Goal: Task Accomplishment & Management: Complete application form

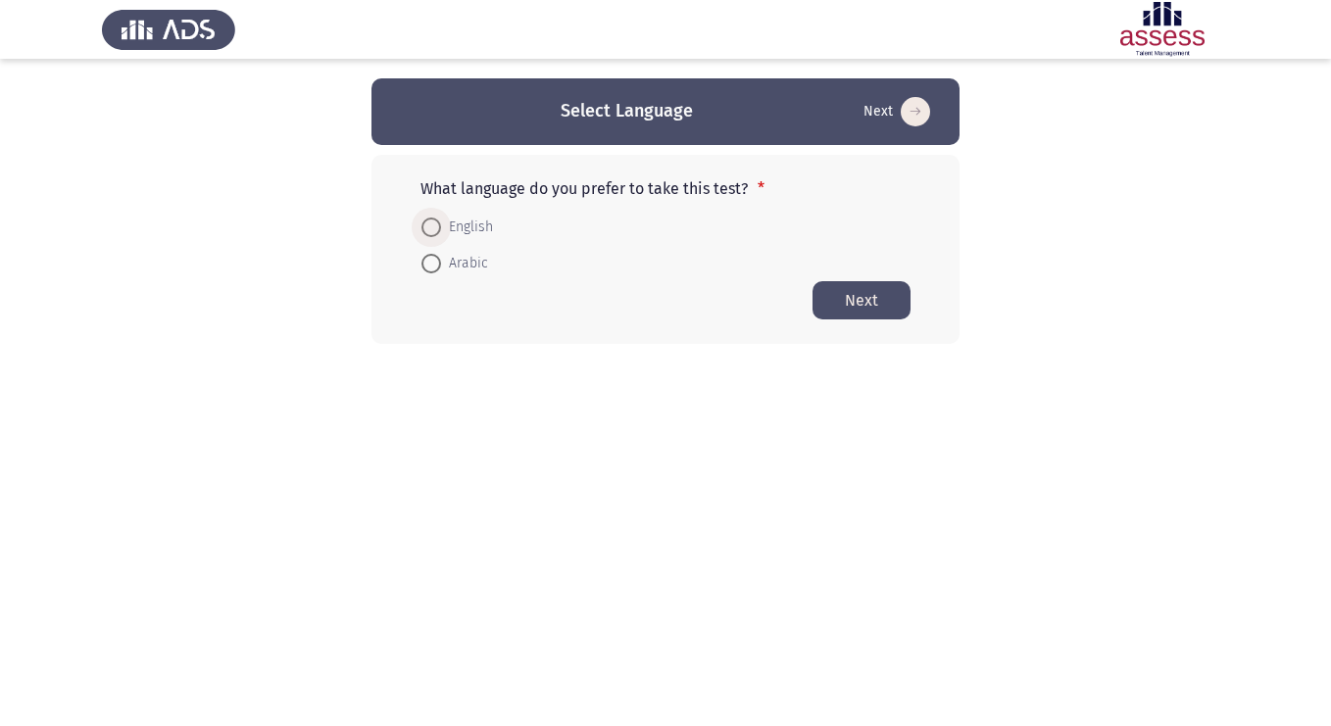
click at [431, 228] on span at bounding box center [431, 228] width 20 height 20
click at [431, 228] on input "English" at bounding box center [431, 228] width 20 height 20
radio input "true"
click at [882, 304] on button "Next" at bounding box center [862, 299] width 98 height 38
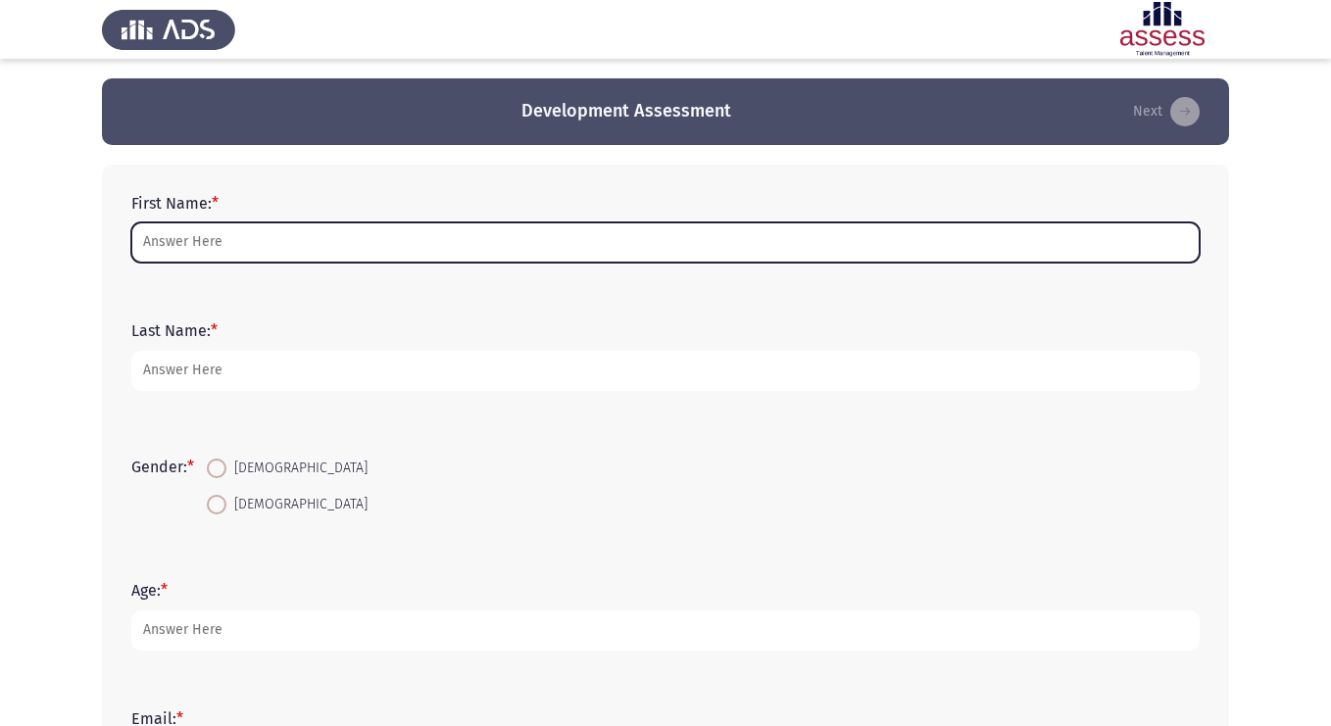
click at [578, 248] on input "First Name: *" at bounding box center [665, 242] width 1068 height 40
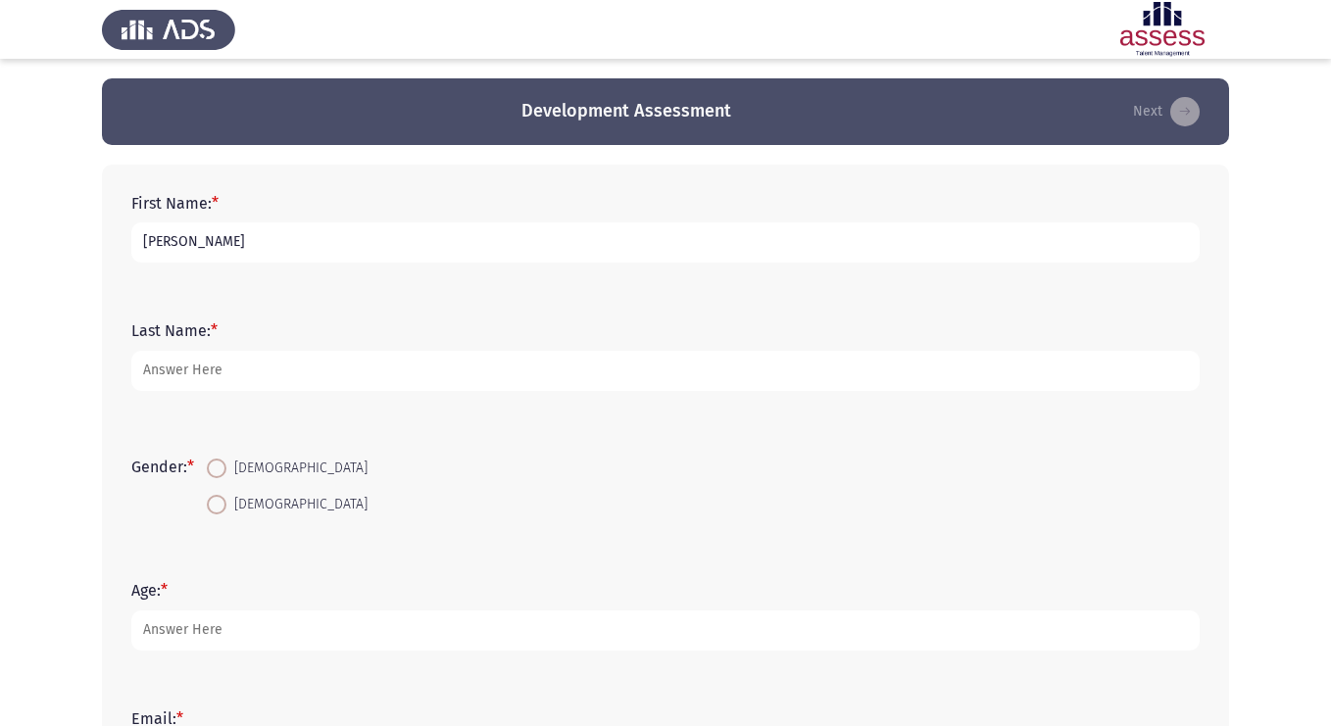
type input "[PERSON_NAME]"
type input "Abousafy"
click at [226, 513] on span at bounding box center [217, 505] width 20 height 20
click at [226, 513] on input "[DEMOGRAPHIC_DATA]" at bounding box center [217, 505] width 20 height 20
radio input "true"
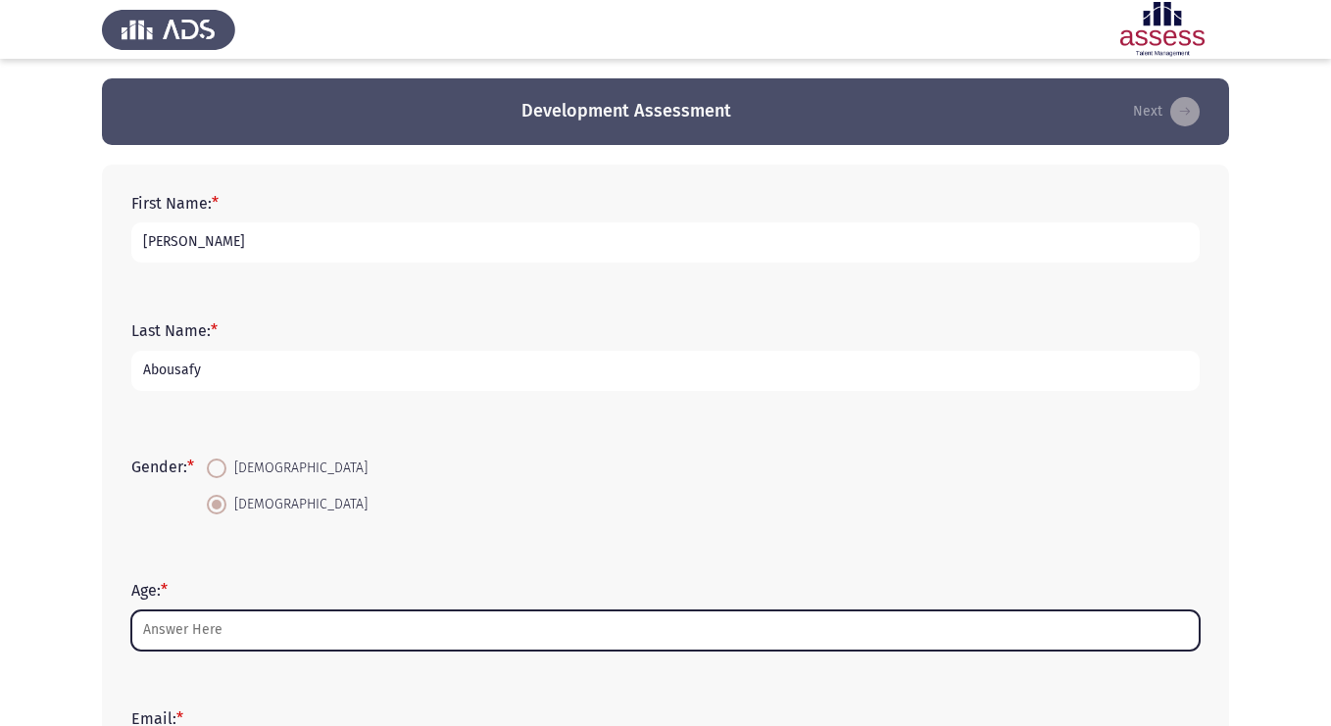
click at [216, 635] on input "Age: *" at bounding box center [665, 631] width 1068 height 40
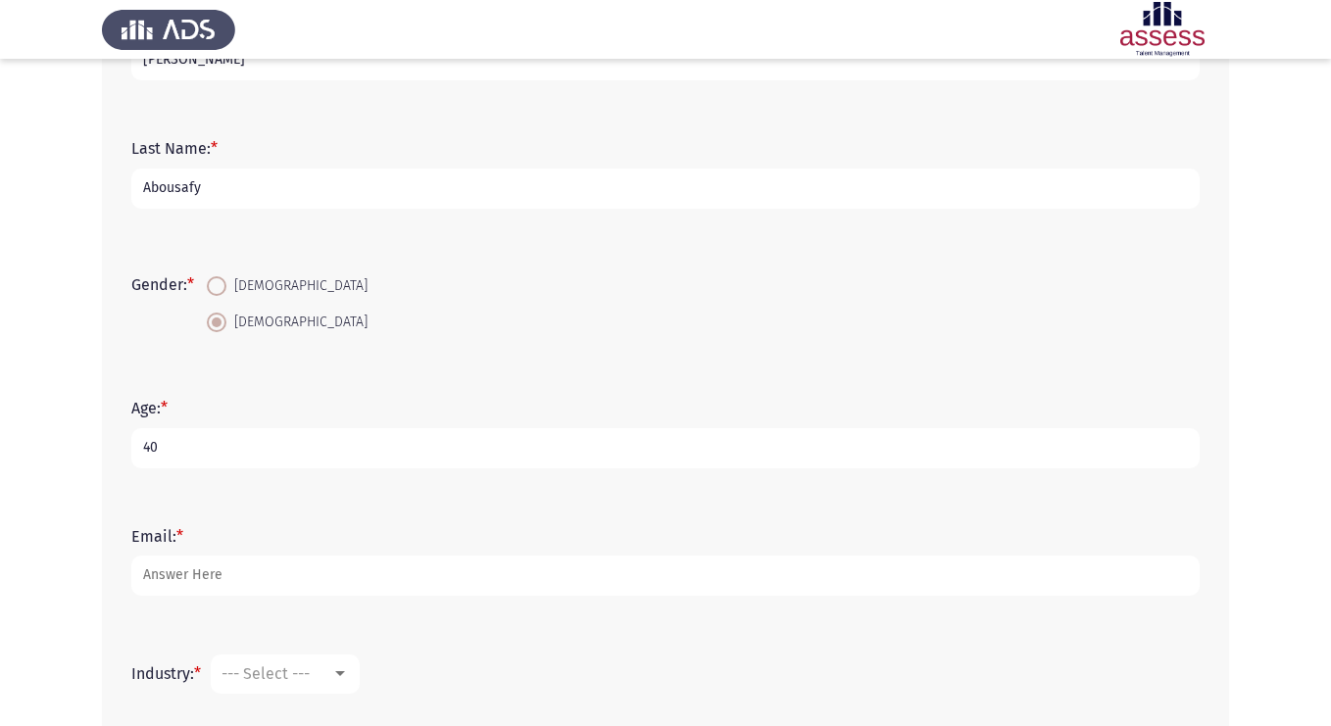
scroll to position [255, 0]
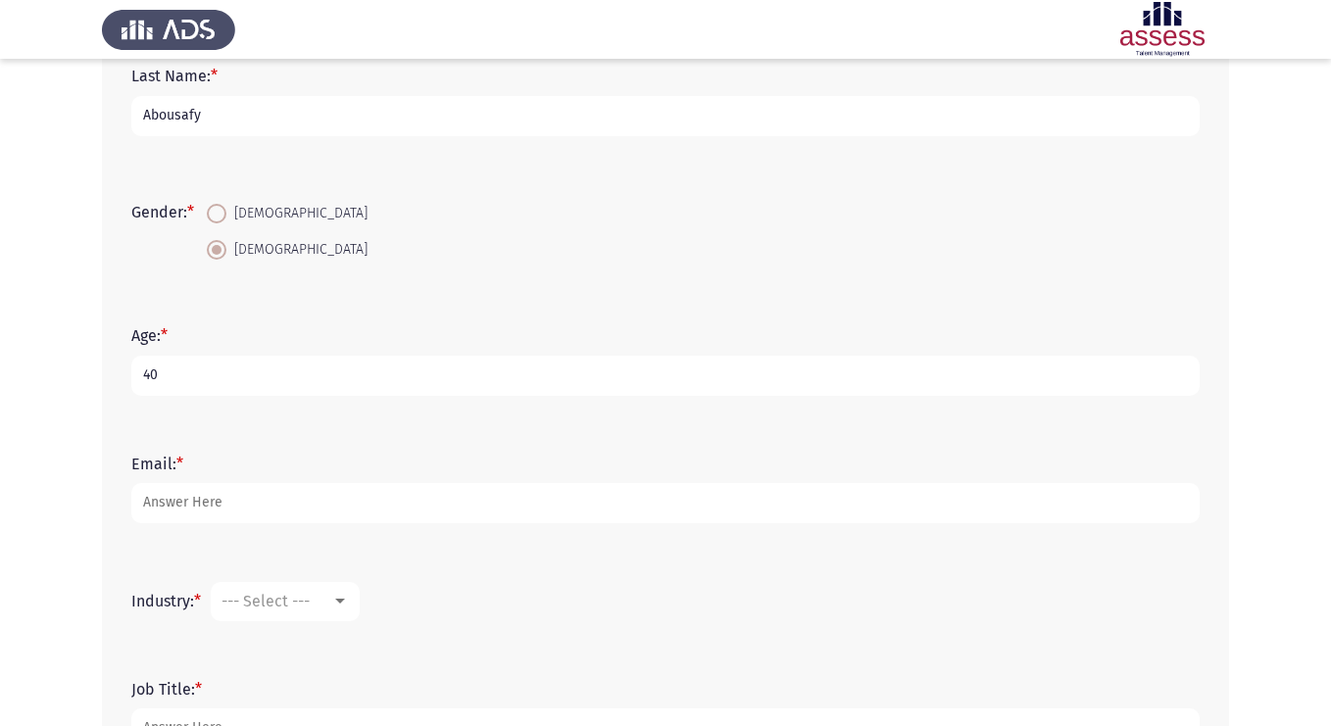
type input "40"
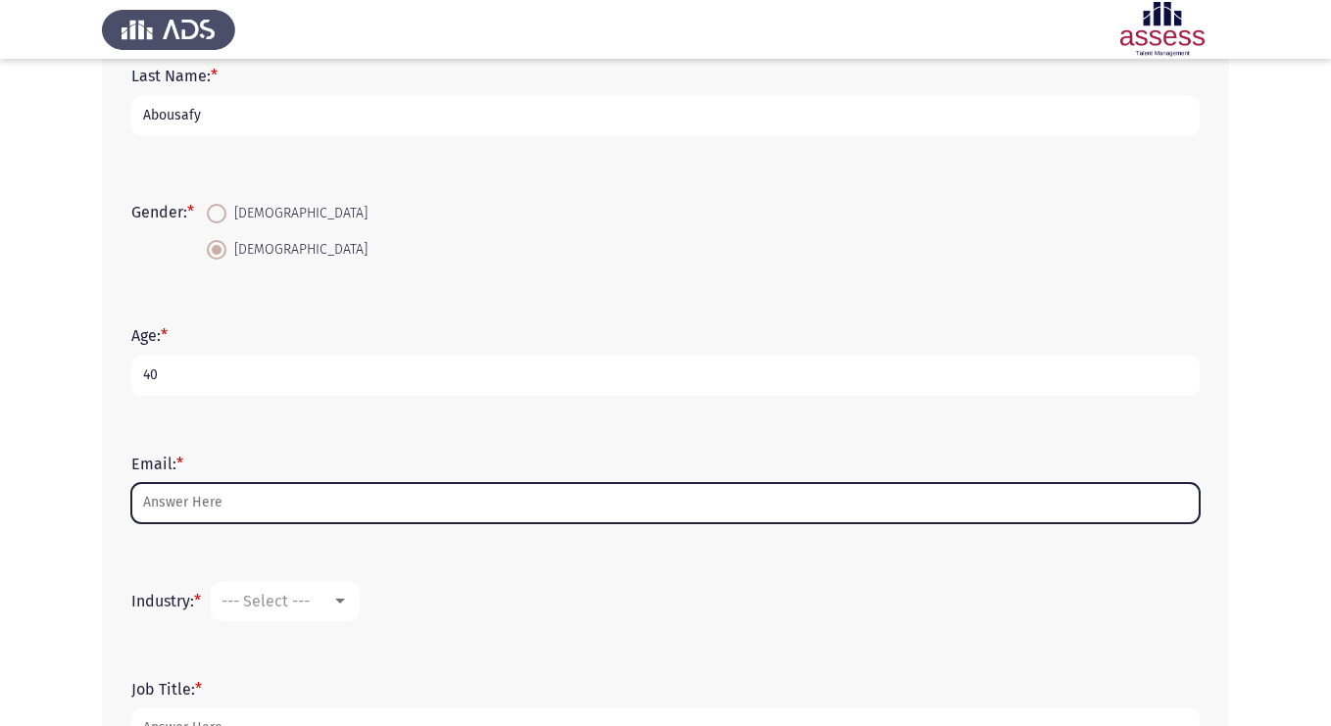
click at [280, 507] on input "Email: *" at bounding box center [665, 503] width 1068 height 40
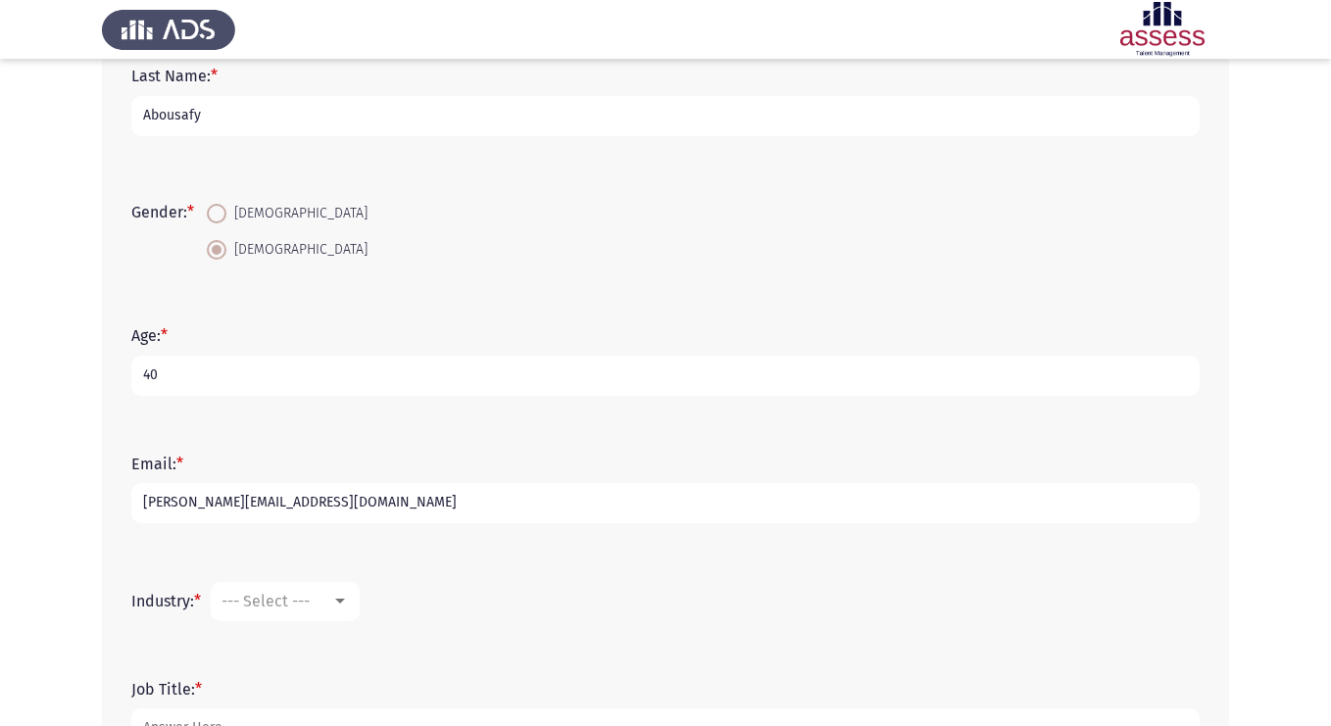
type input "[PERSON_NAME][EMAIL_ADDRESS][DOMAIN_NAME]"
click at [278, 604] on span "--- Select ---" at bounding box center [266, 601] width 88 height 19
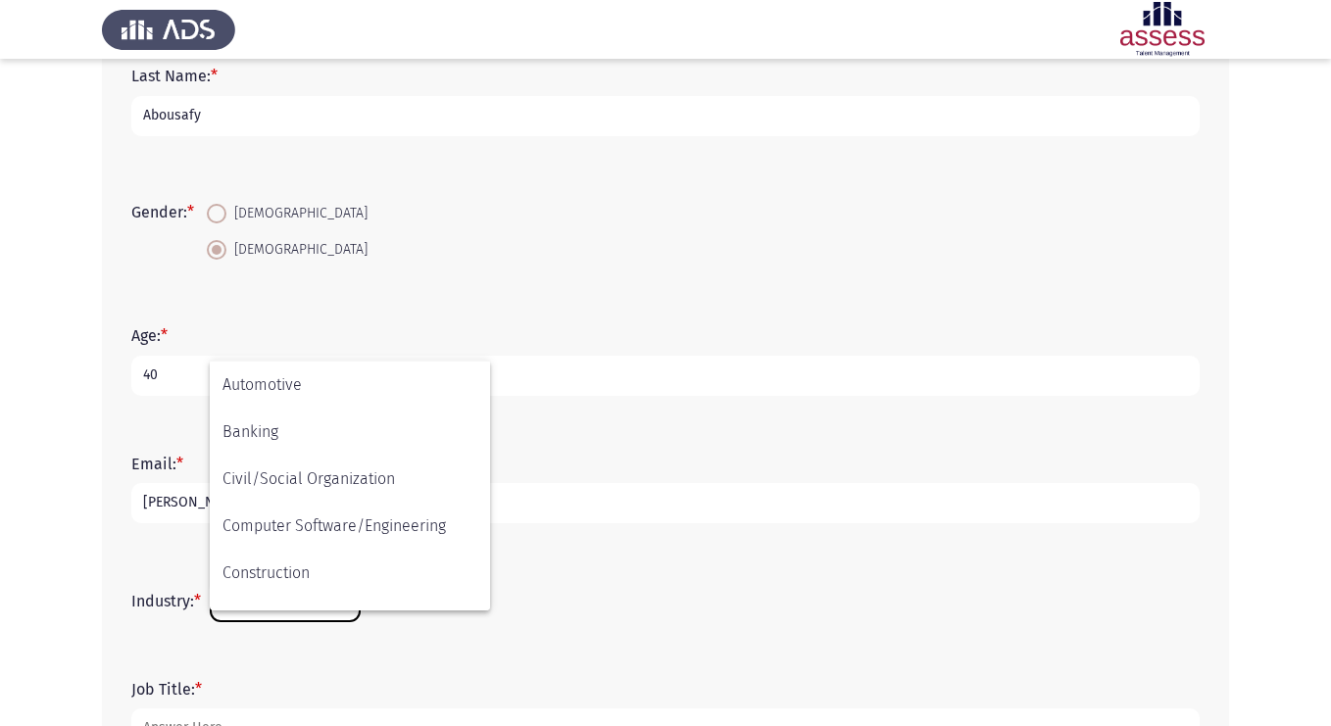
scroll to position [177, 0]
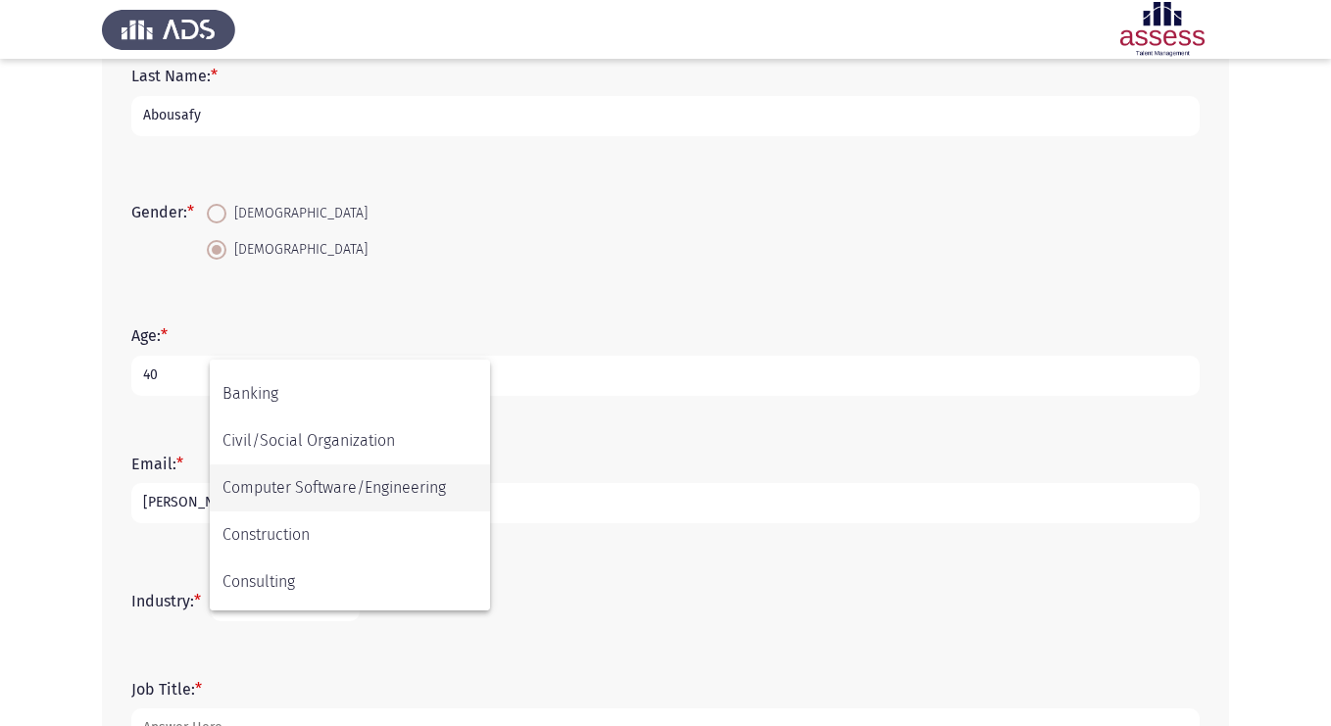
click at [316, 493] on span "Computer Software/Engineering" at bounding box center [349, 488] width 255 height 47
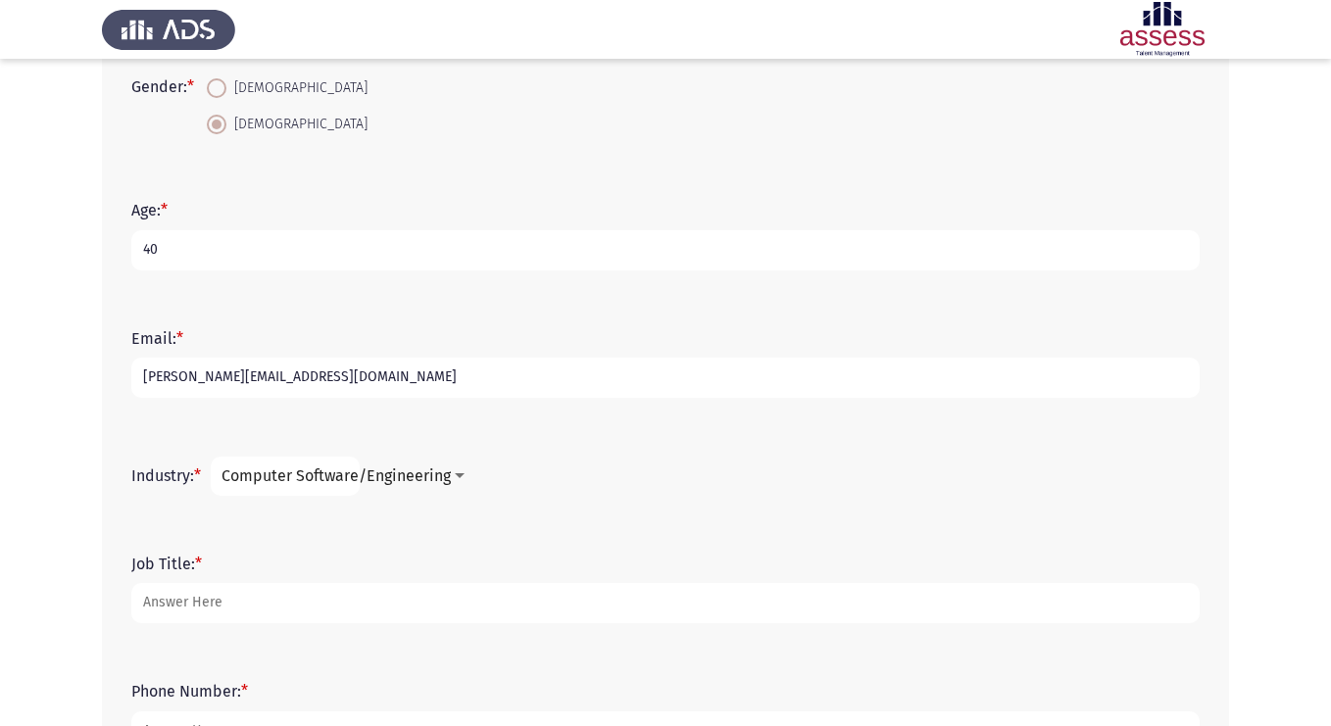
scroll to position [421, 0]
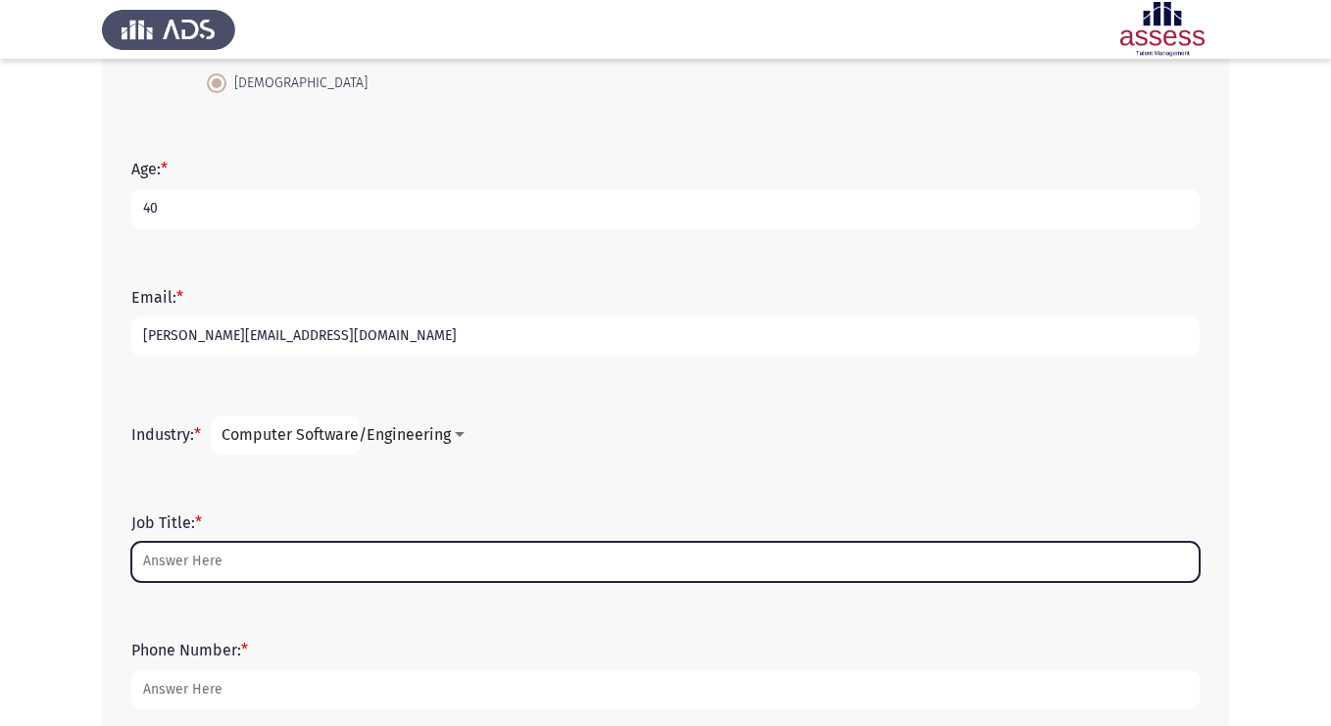
click at [309, 564] on input "Job Title: *" at bounding box center [665, 562] width 1068 height 40
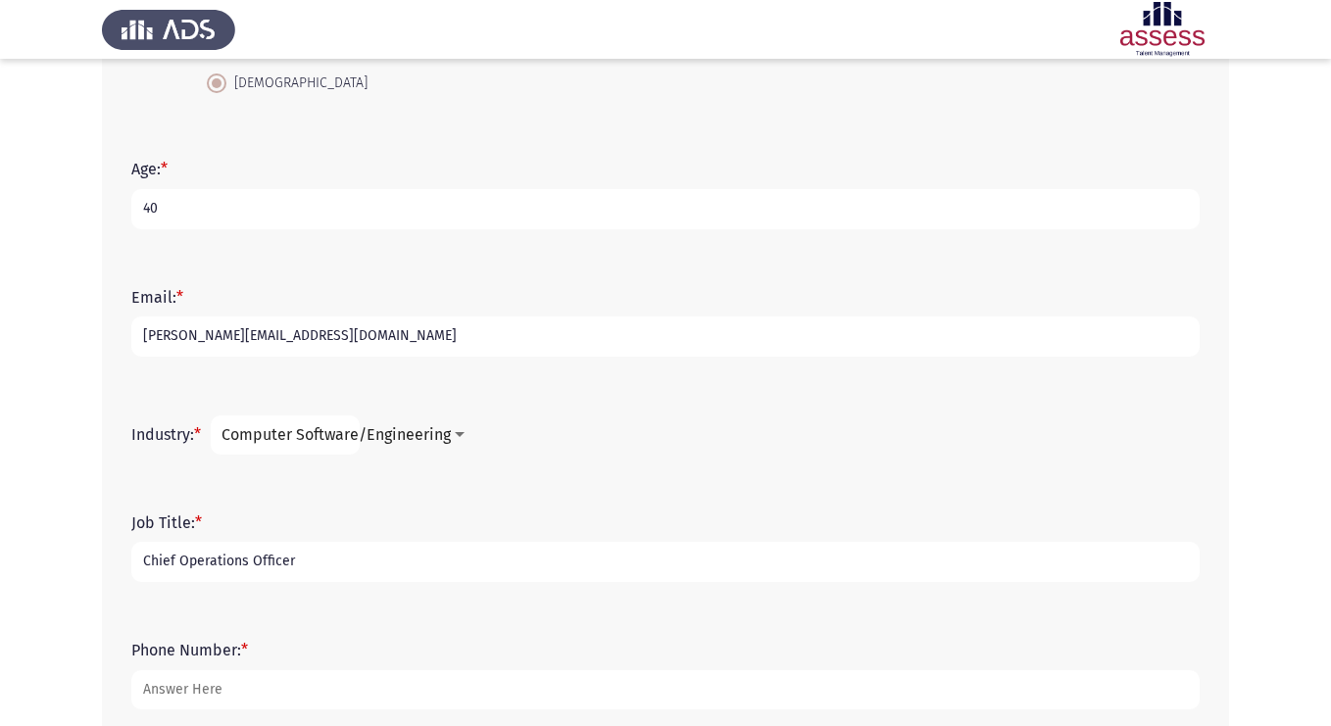
scroll to position [532, 0]
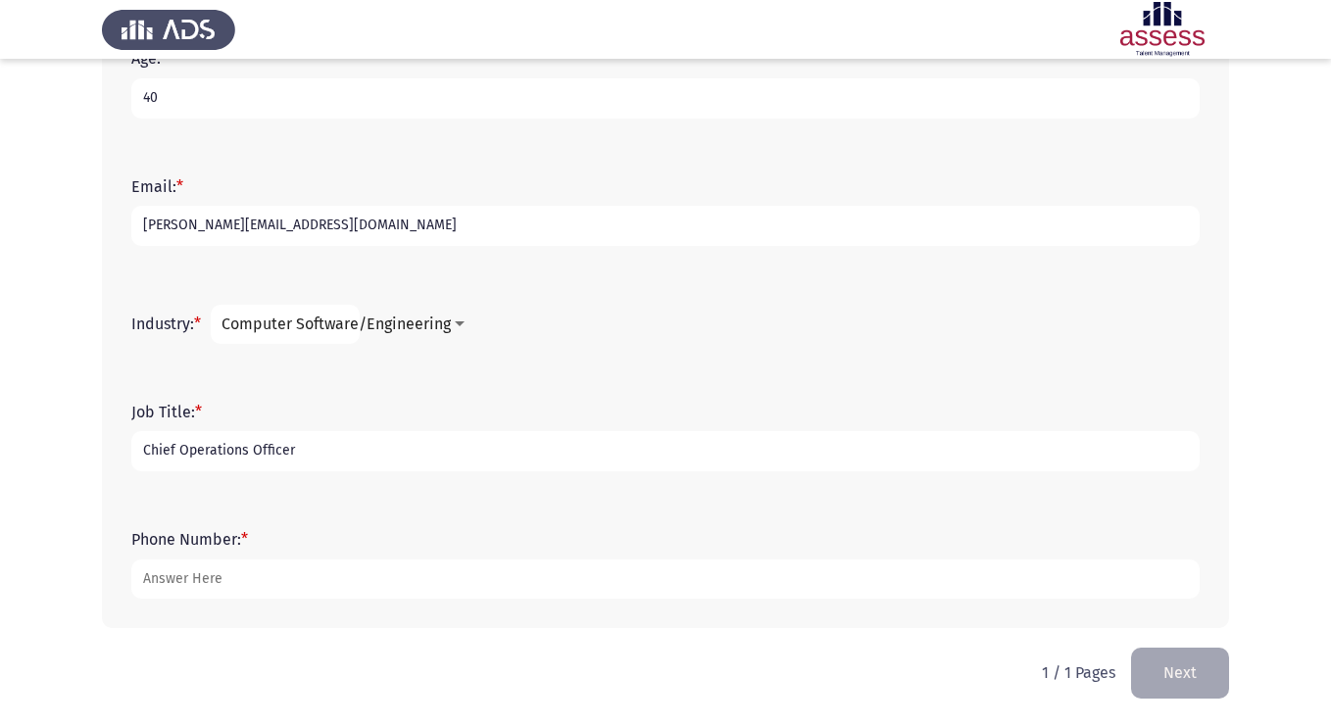
type input "Chief Operations Officer"
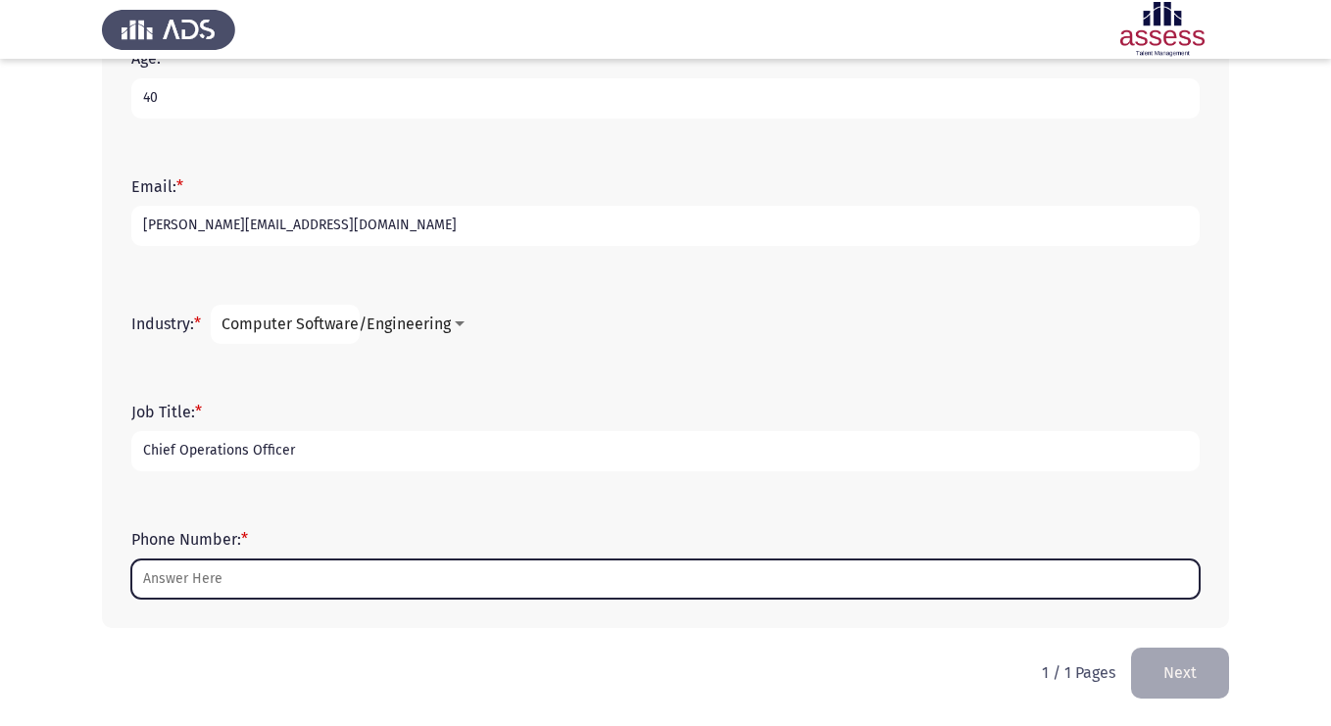
click at [280, 563] on input "Phone Number: *" at bounding box center [665, 580] width 1068 height 40
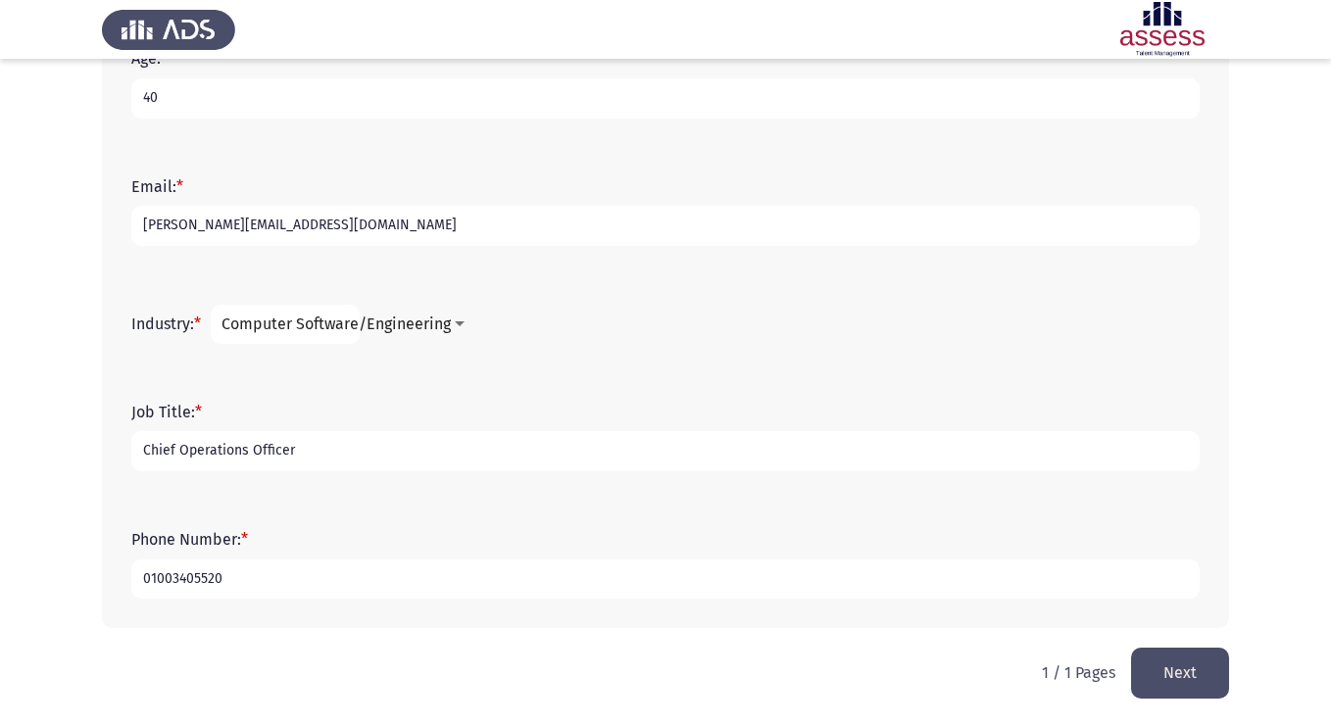
type input "01003405520"
click at [1155, 669] on button "Next" at bounding box center [1180, 673] width 98 height 50
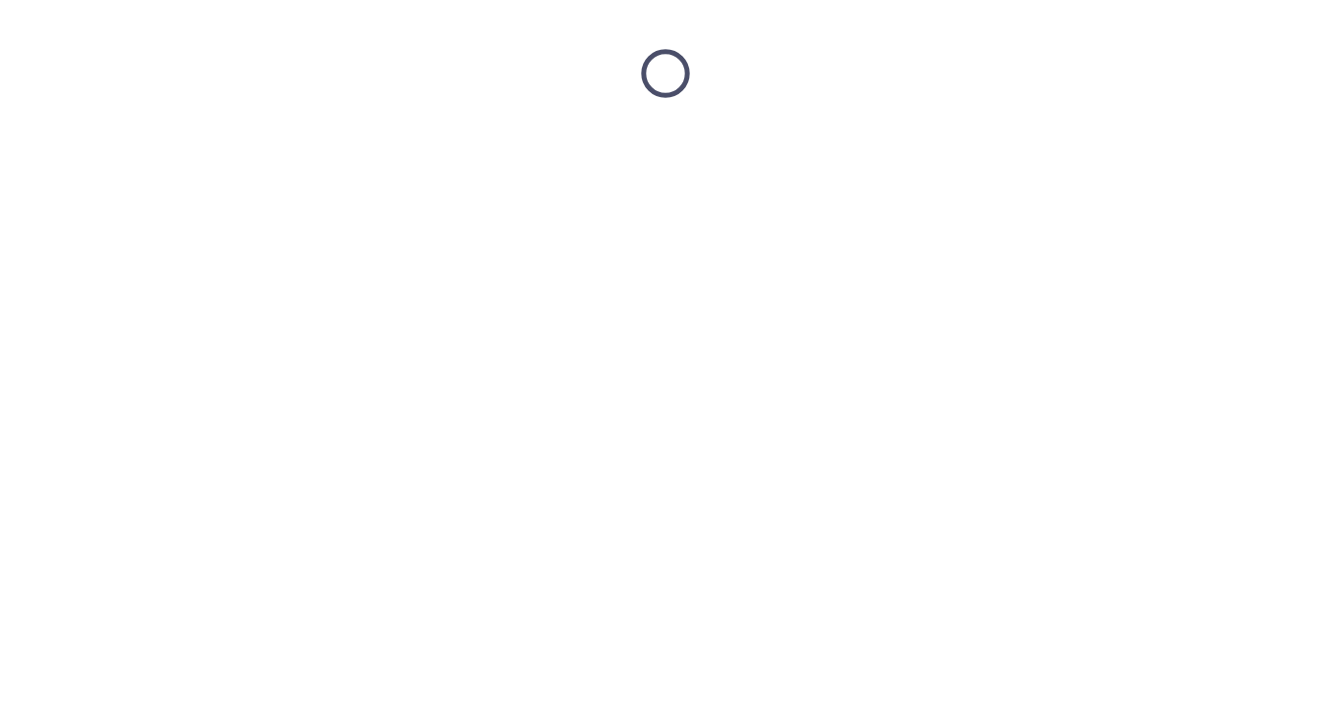
scroll to position [0, 0]
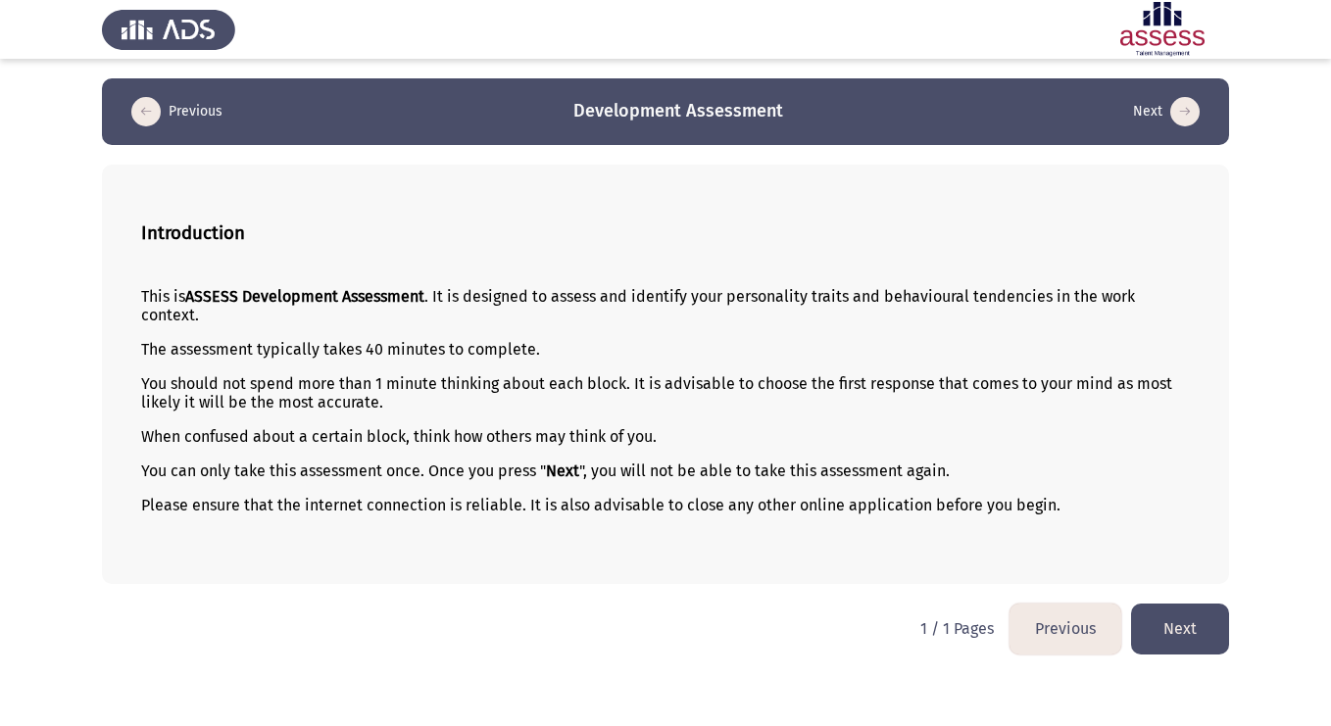
click at [1174, 637] on button "Next" at bounding box center [1180, 629] width 98 height 50
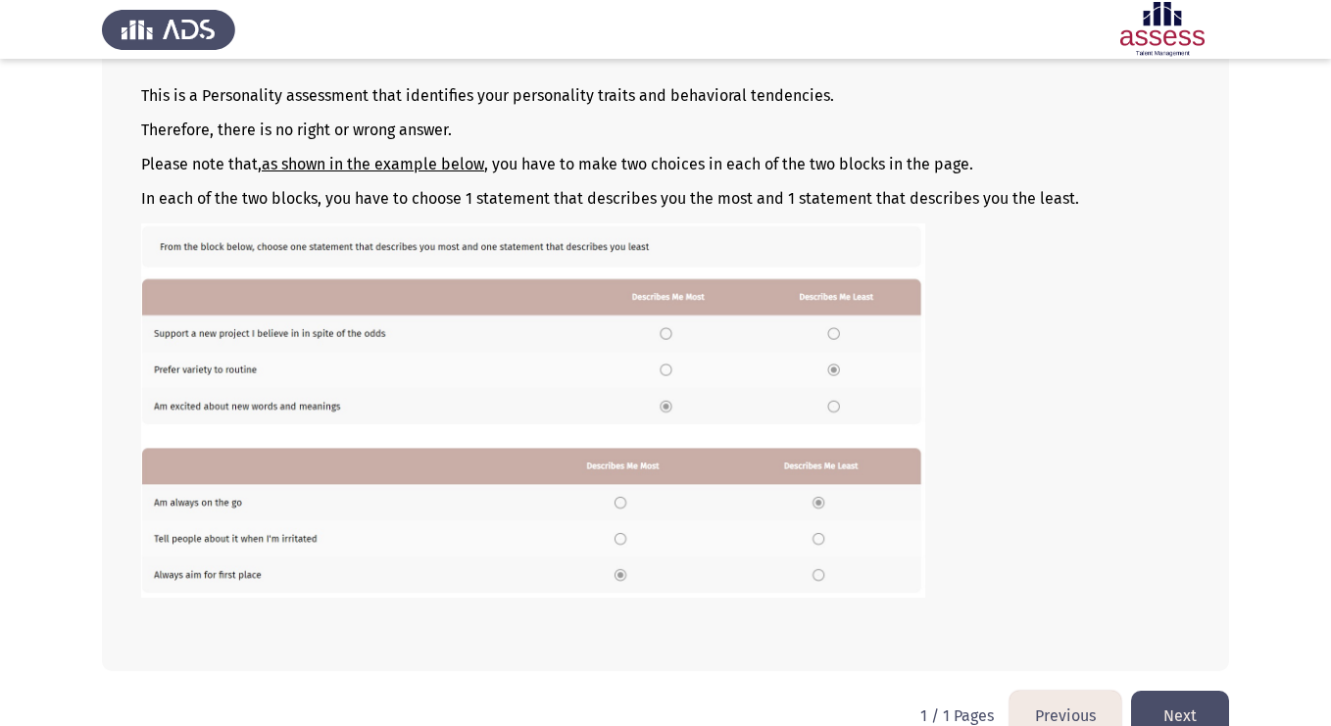
scroll to position [235, 0]
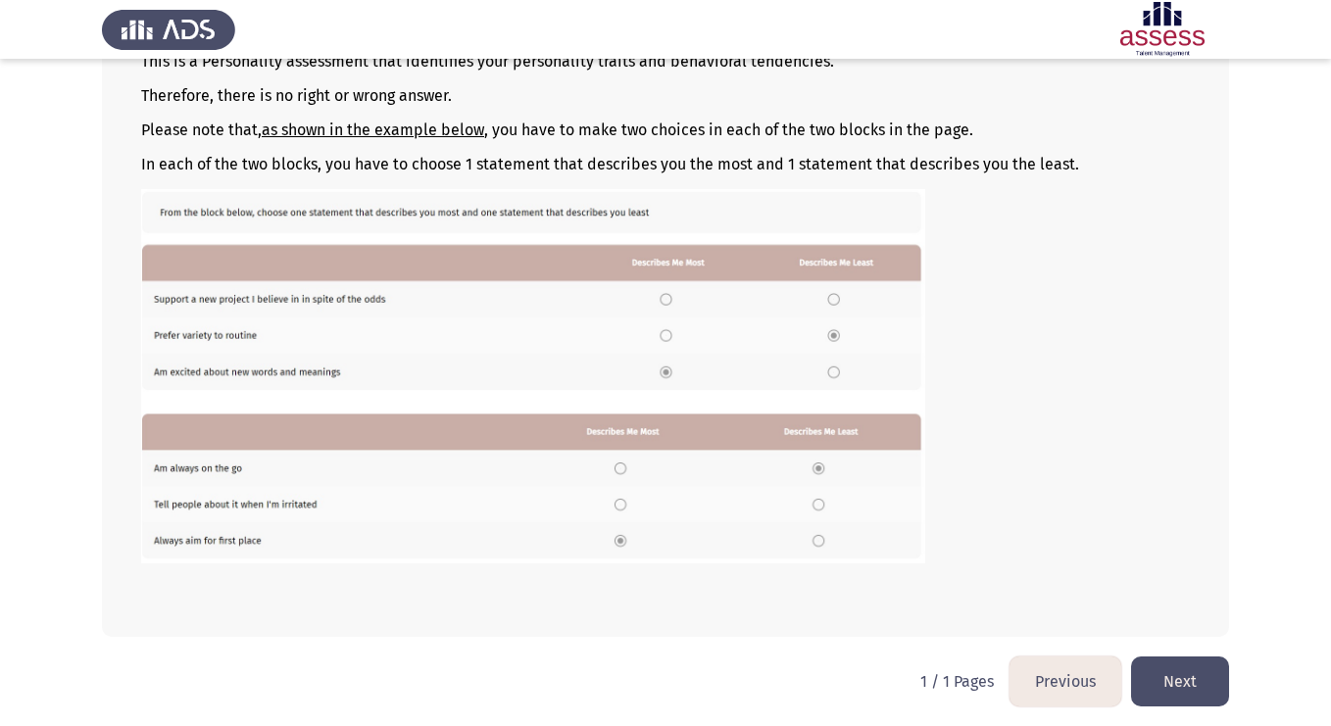
click at [1174, 681] on button "Next" at bounding box center [1180, 682] width 98 height 50
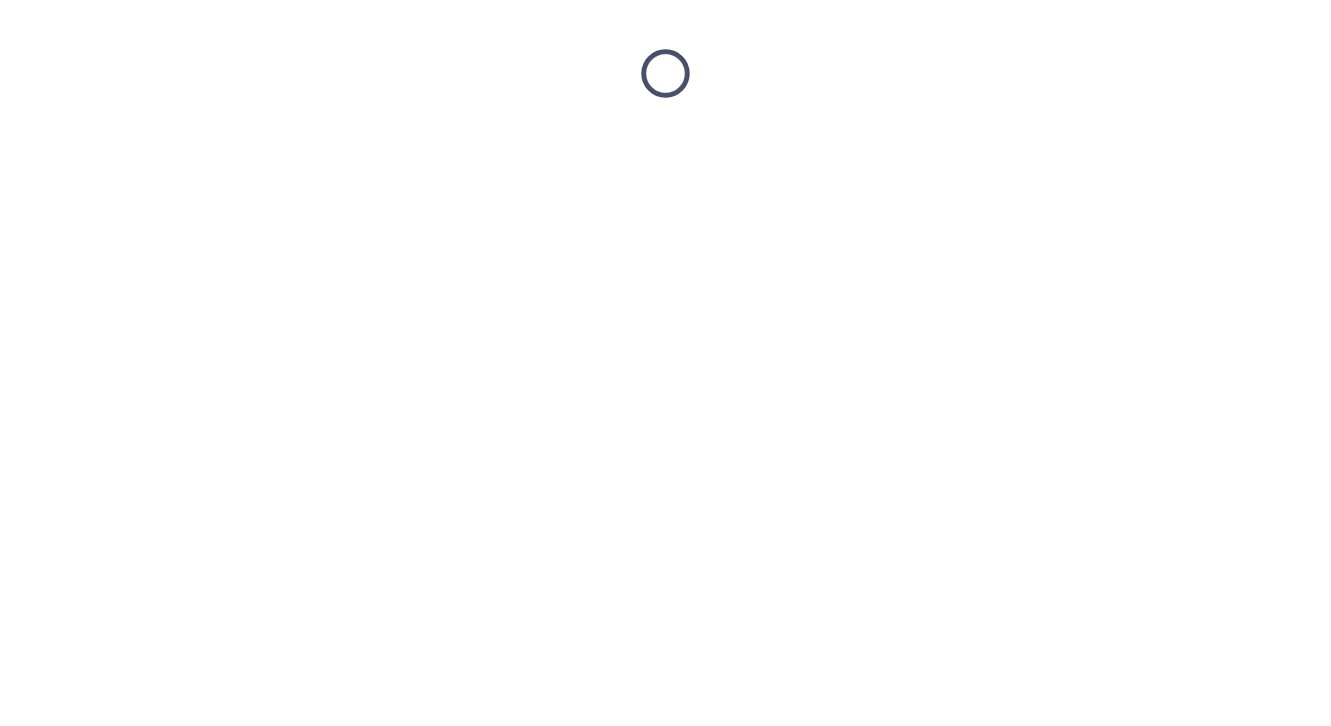
scroll to position [0, 0]
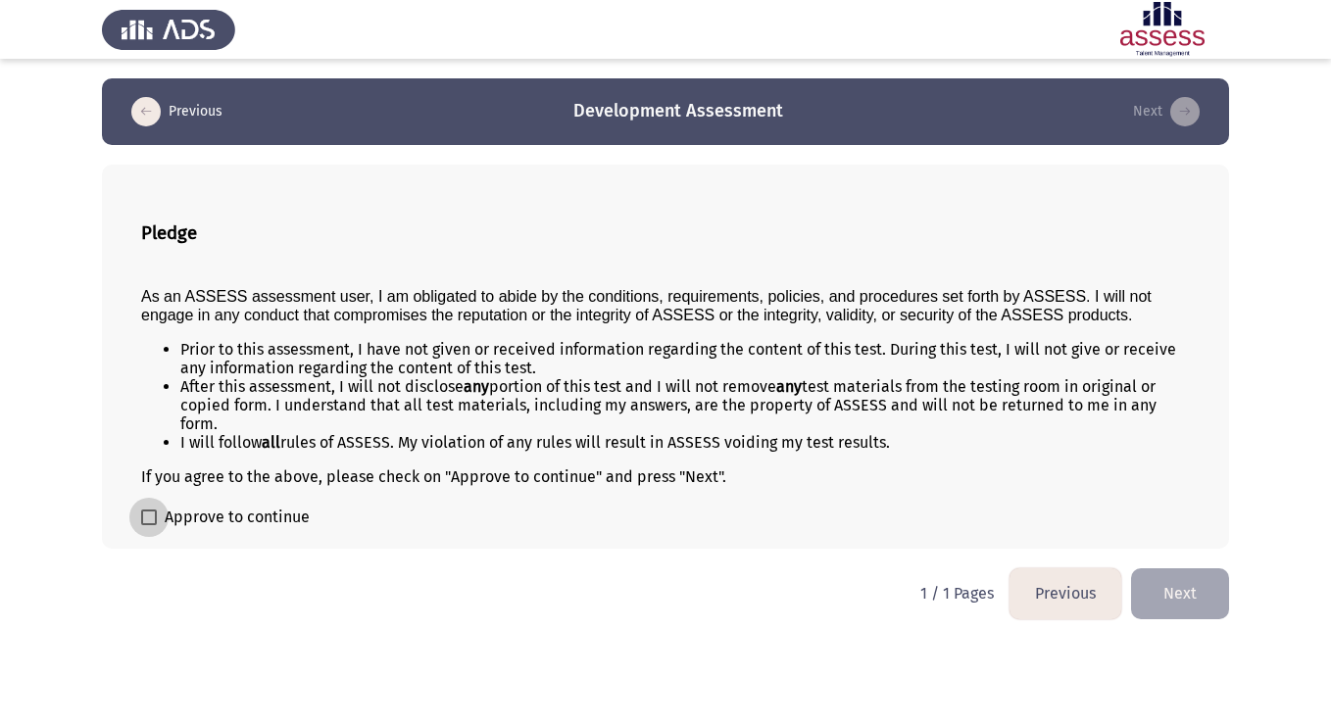
click at [153, 517] on span at bounding box center [149, 518] width 16 height 16
click at [149, 525] on input "Approve to continue" at bounding box center [148, 525] width 1 height 1
checkbox input "true"
click at [1165, 604] on button "Next" at bounding box center [1180, 593] width 98 height 50
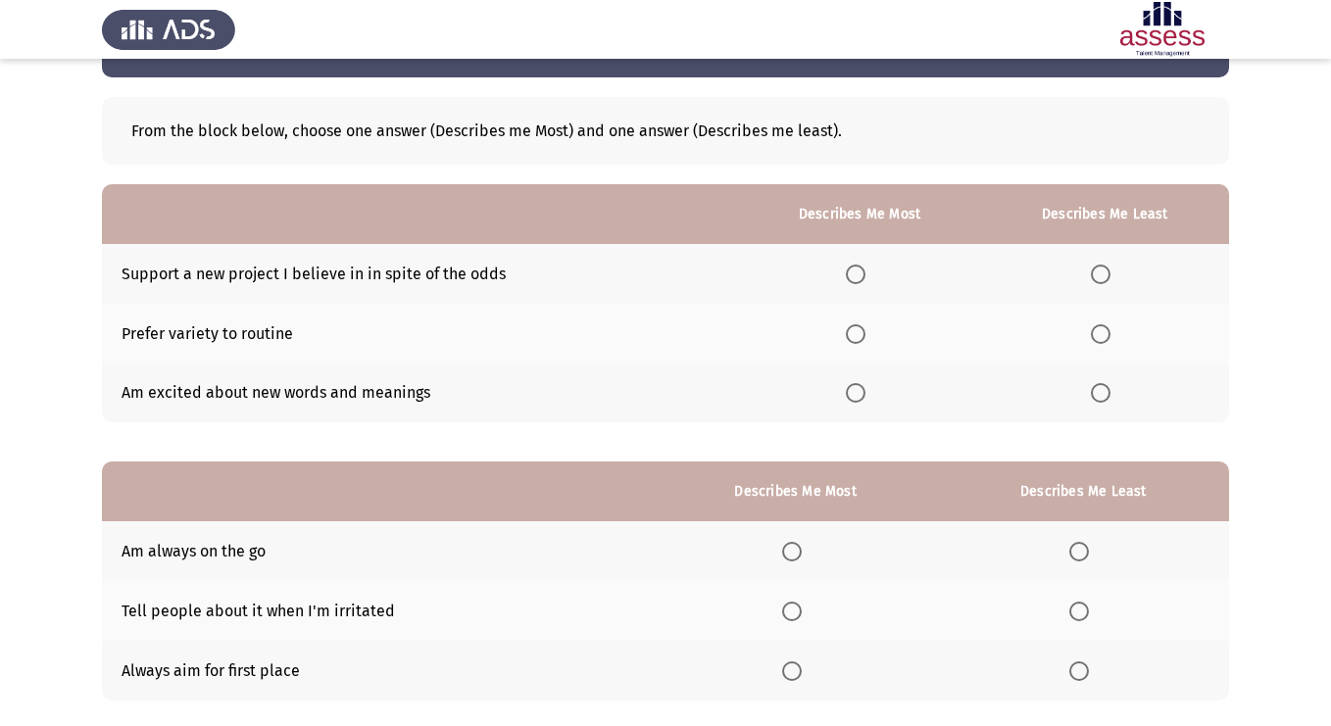
scroll to position [71, 0]
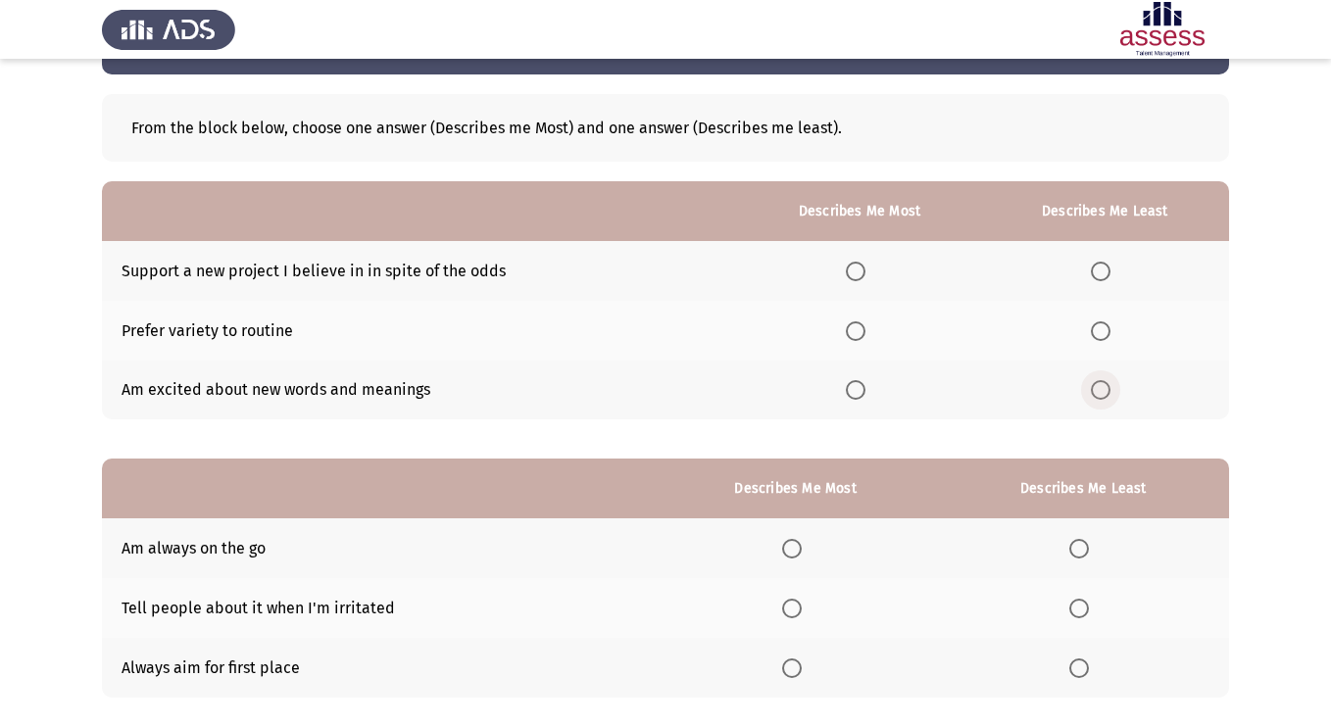
click at [1102, 399] on span "Select an option" at bounding box center [1101, 390] width 20 height 20
click at [1102, 399] on input "Select an option" at bounding box center [1101, 390] width 20 height 20
click at [859, 271] on span "Select an option" at bounding box center [856, 272] width 20 height 20
click at [859, 271] on input "Select an option" at bounding box center [856, 272] width 20 height 20
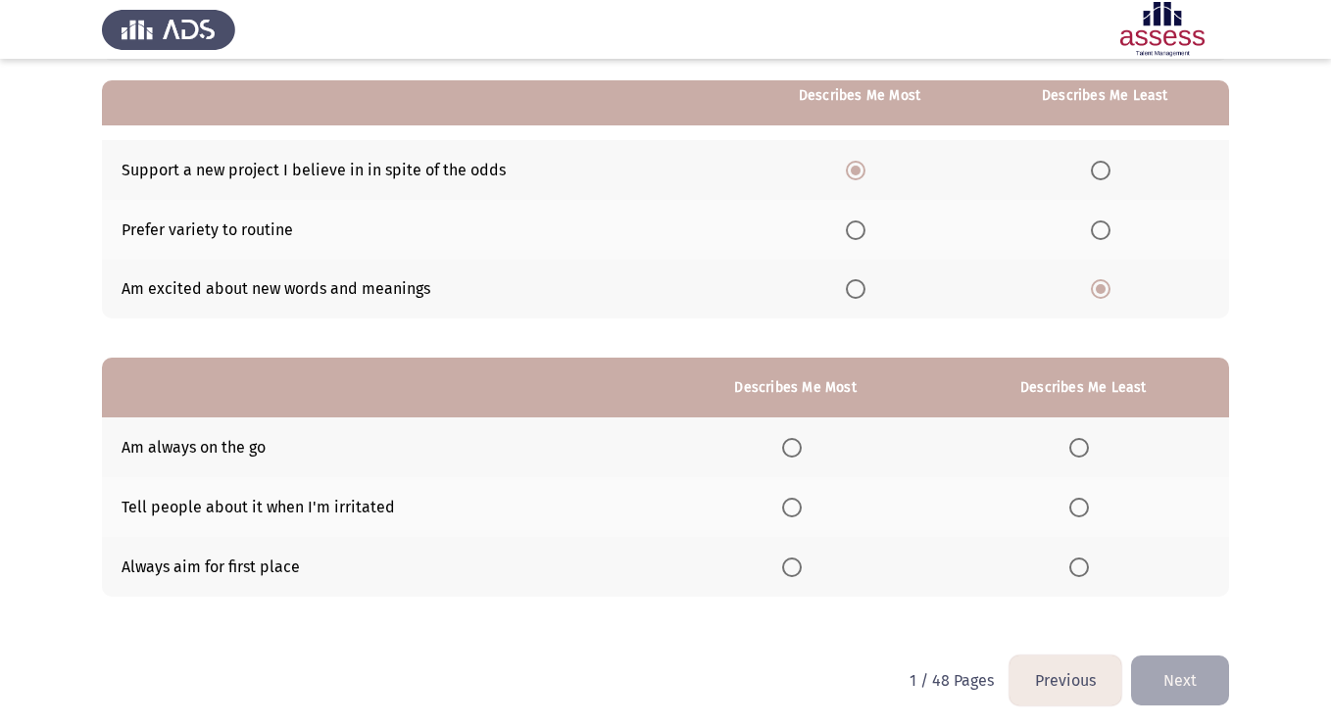
scroll to position [178, 0]
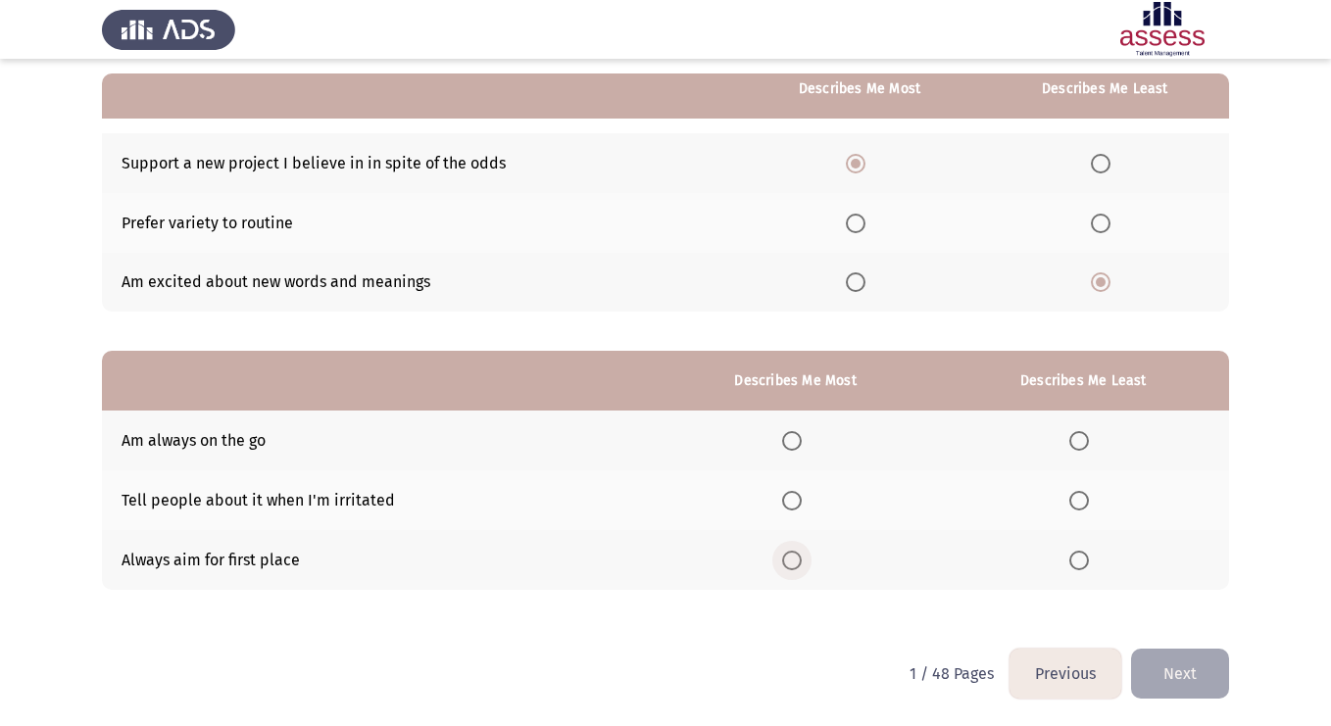
click at [791, 559] on span "Select an option" at bounding box center [792, 561] width 20 height 20
click at [791, 559] on input "Select an option" at bounding box center [792, 561] width 20 height 20
click at [164, 435] on td "Am always on the go" at bounding box center [378, 441] width 552 height 60
click at [167, 437] on td "Am always on the go" at bounding box center [378, 441] width 552 height 60
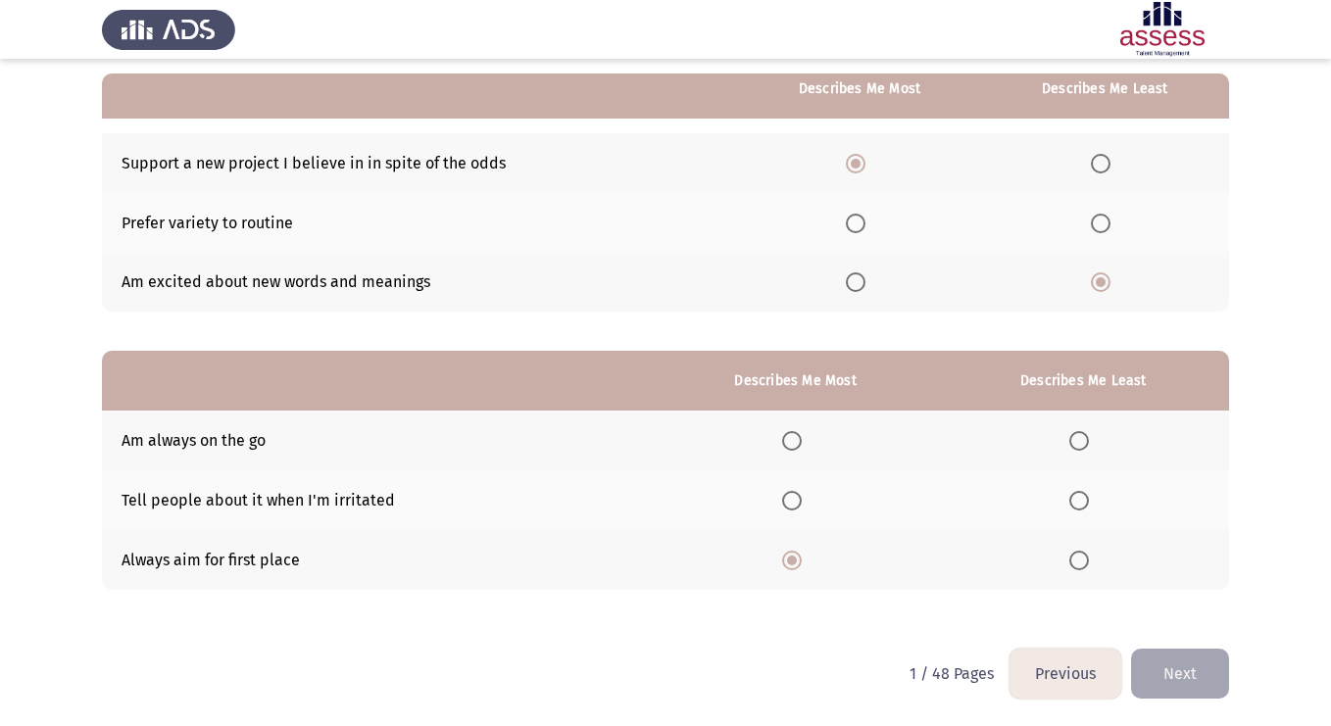
click at [167, 437] on td "Am always on the go" at bounding box center [378, 441] width 552 height 60
click at [167, 441] on td "Am always on the go" at bounding box center [378, 441] width 552 height 60
click at [797, 501] on span "Select an option" at bounding box center [792, 501] width 20 height 20
click at [797, 501] on input "Select an option" at bounding box center [792, 501] width 20 height 20
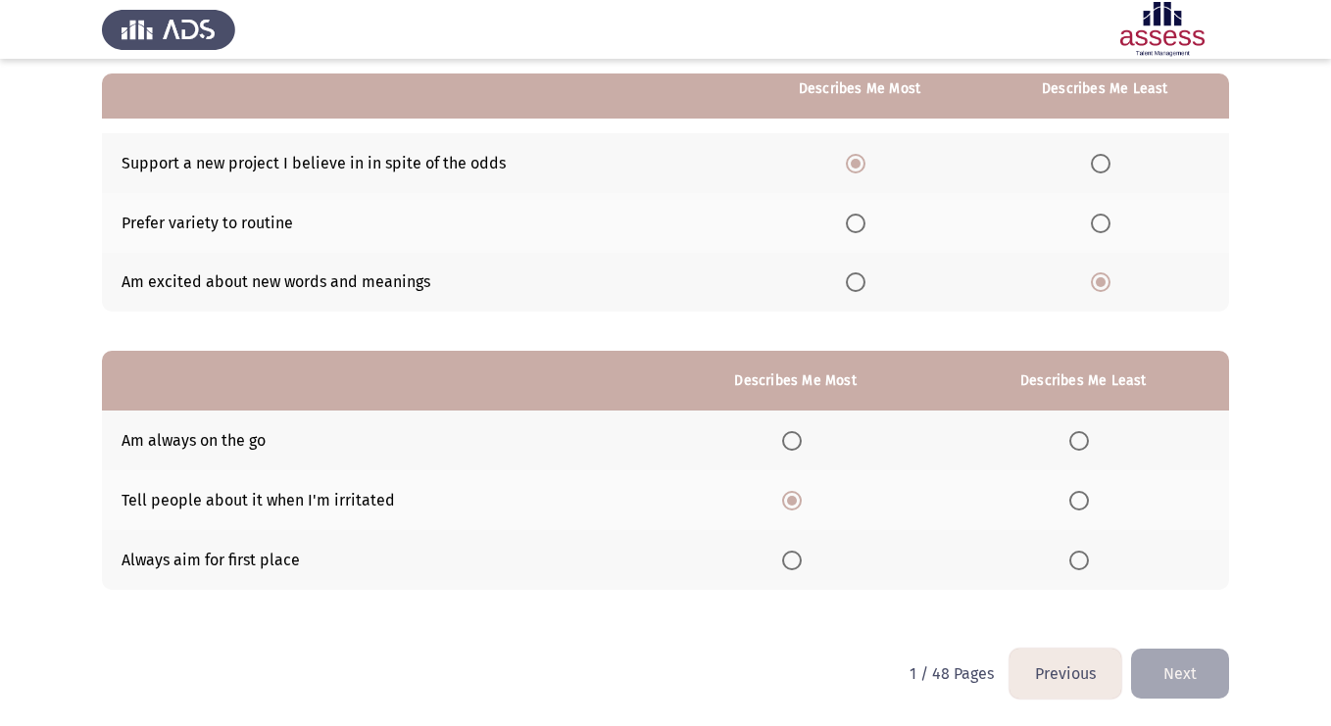
click at [1083, 445] on span "Select an option" at bounding box center [1079, 441] width 20 height 20
click at [1083, 445] on input "Select an option" at bounding box center [1079, 441] width 20 height 20
click at [790, 557] on span "Select an option" at bounding box center [792, 561] width 20 height 20
click at [790, 557] on input "Select an option" at bounding box center [792, 561] width 20 height 20
click at [799, 516] on th at bounding box center [796, 500] width 284 height 60
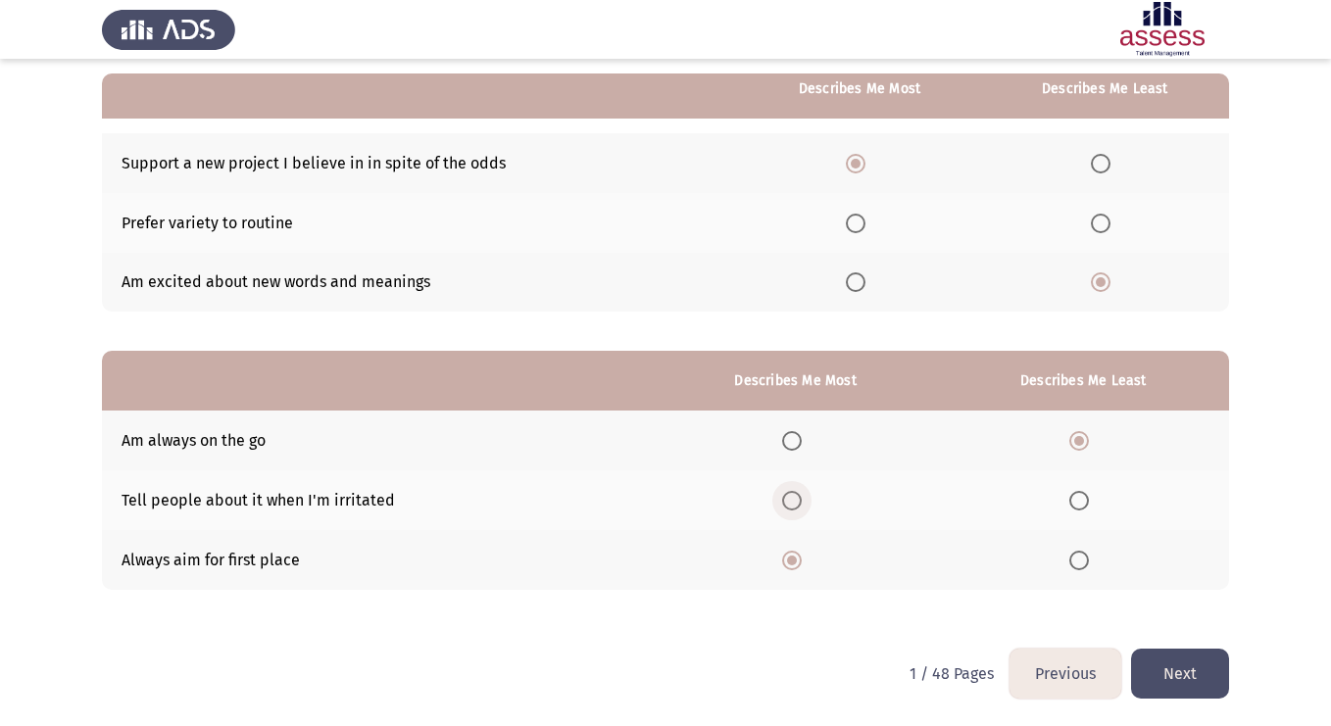
click at [797, 505] on span "Select an option" at bounding box center [792, 501] width 20 height 20
click at [797, 505] on input "Select an option" at bounding box center [792, 501] width 20 height 20
click at [790, 564] on span "Select an option" at bounding box center [792, 561] width 20 height 20
click at [790, 564] on input "Select an option" at bounding box center [792, 561] width 20 height 20
click at [1078, 500] on span "Select an option" at bounding box center [1079, 501] width 20 height 20
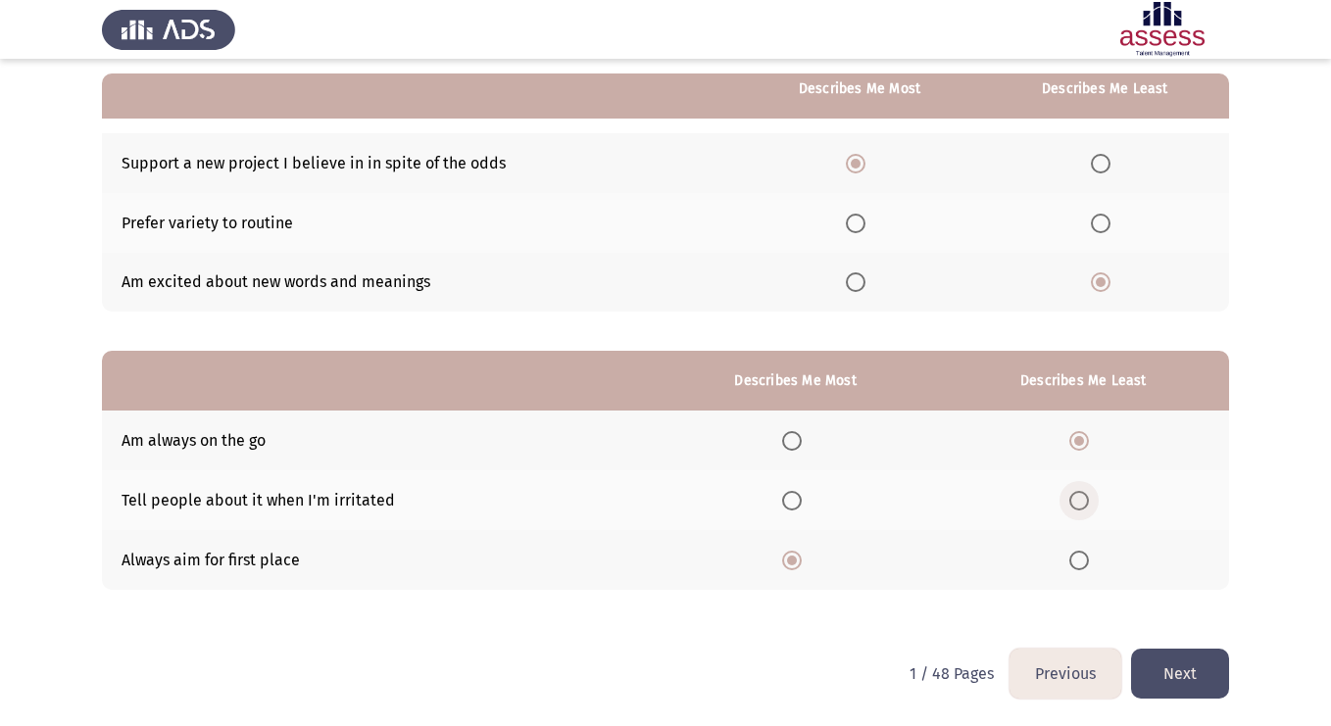
click at [1078, 500] on input "Select an option" at bounding box center [1079, 501] width 20 height 20
click at [1079, 444] on span "Select an option" at bounding box center [1079, 441] width 20 height 20
click at [1079, 444] on input "Select an option" at bounding box center [1079, 441] width 20 height 20
click at [1165, 664] on button "Next" at bounding box center [1180, 674] width 98 height 50
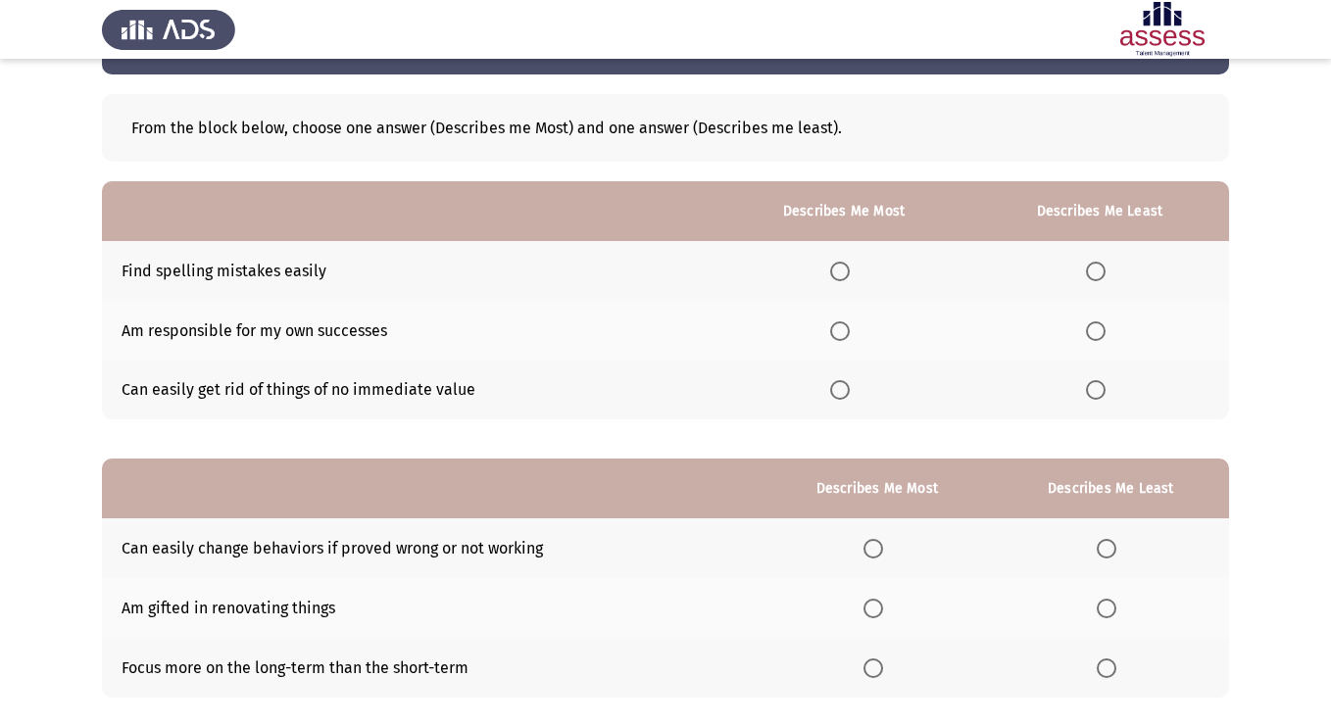
scroll to position [75, 0]
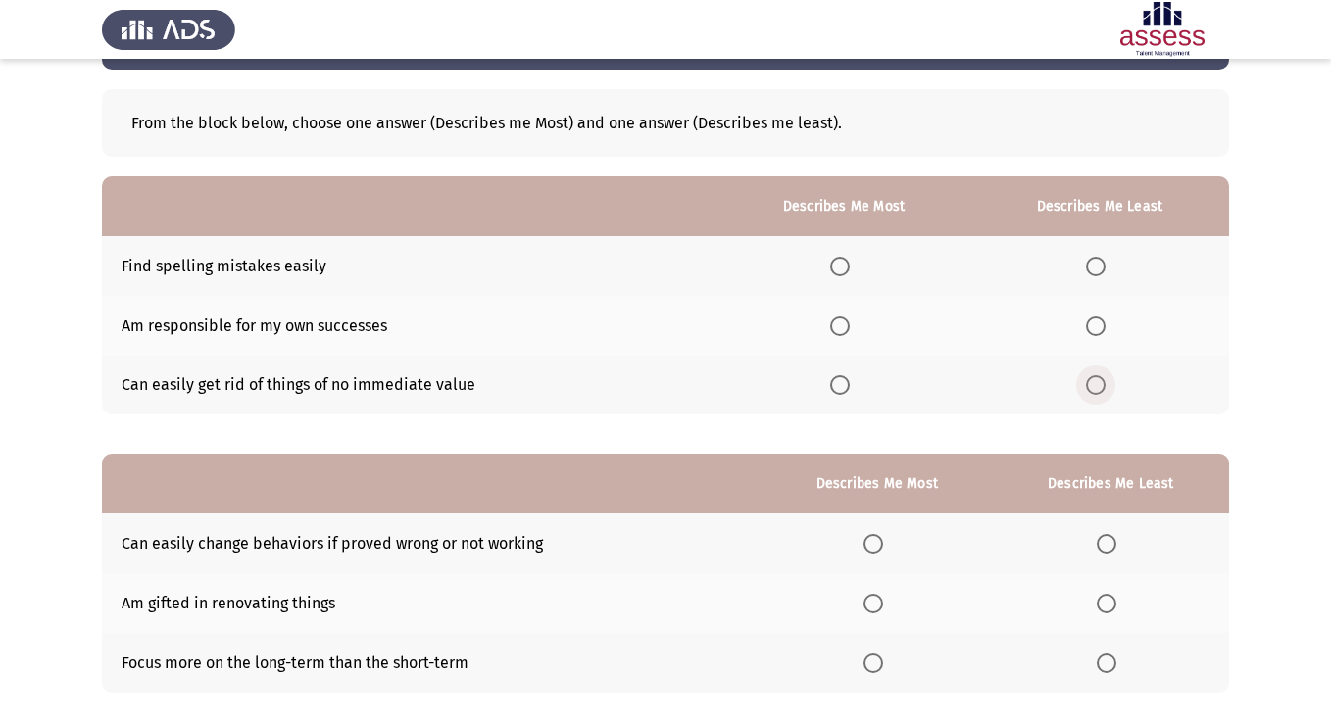
click at [1106, 381] on span "Select an option" at bounding box center [1096, 385] width 20 height 20
click at [1106, 381] on input "Select an option" at bounding box center [1096, 385] width 20 height 20
click at [847, 269] on span "Select an option" at bounding box center [840, 267] width 20 height 20
click at [847, 269] on input "Select an option" at bounding box center [840, 267] width 20 height 20
click at [844, 323] on span "Select an option" at bounding box center [840, 327] width 20 height 20
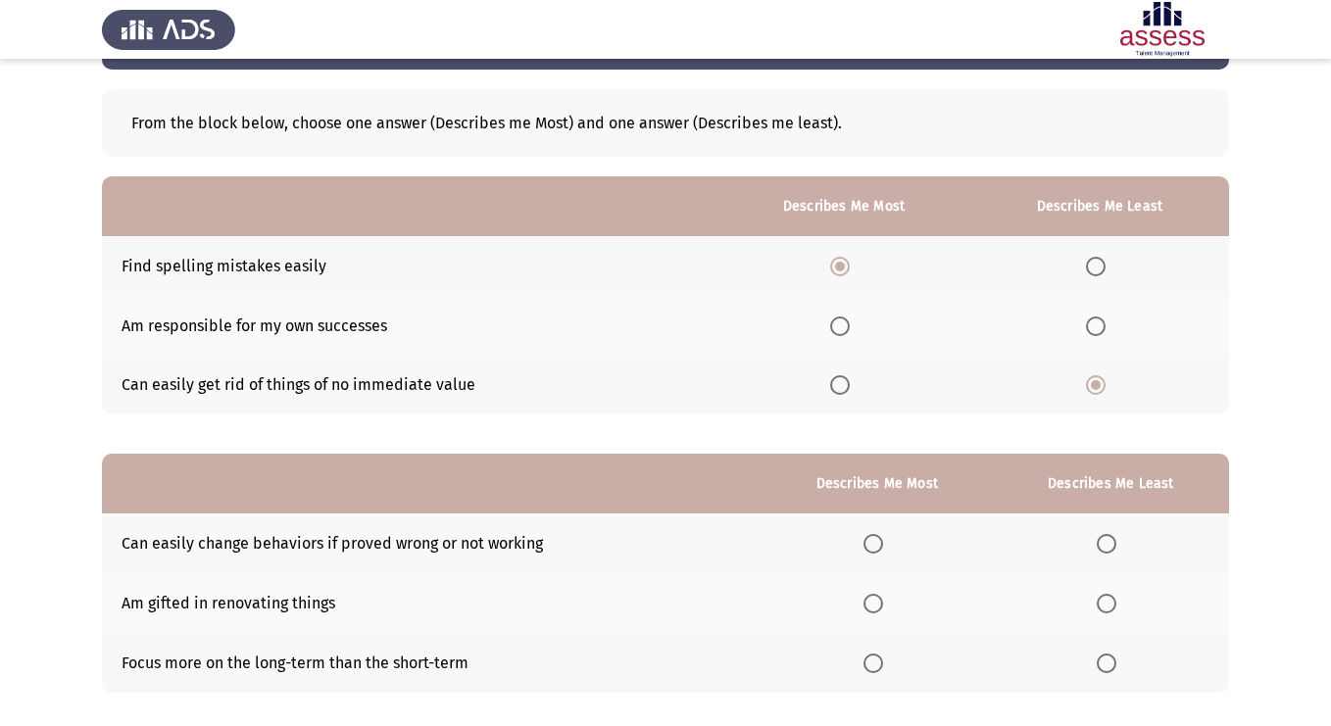
click at [844, 323] on input "Select an option" at bounding box center [840, 327] width 20 height 20
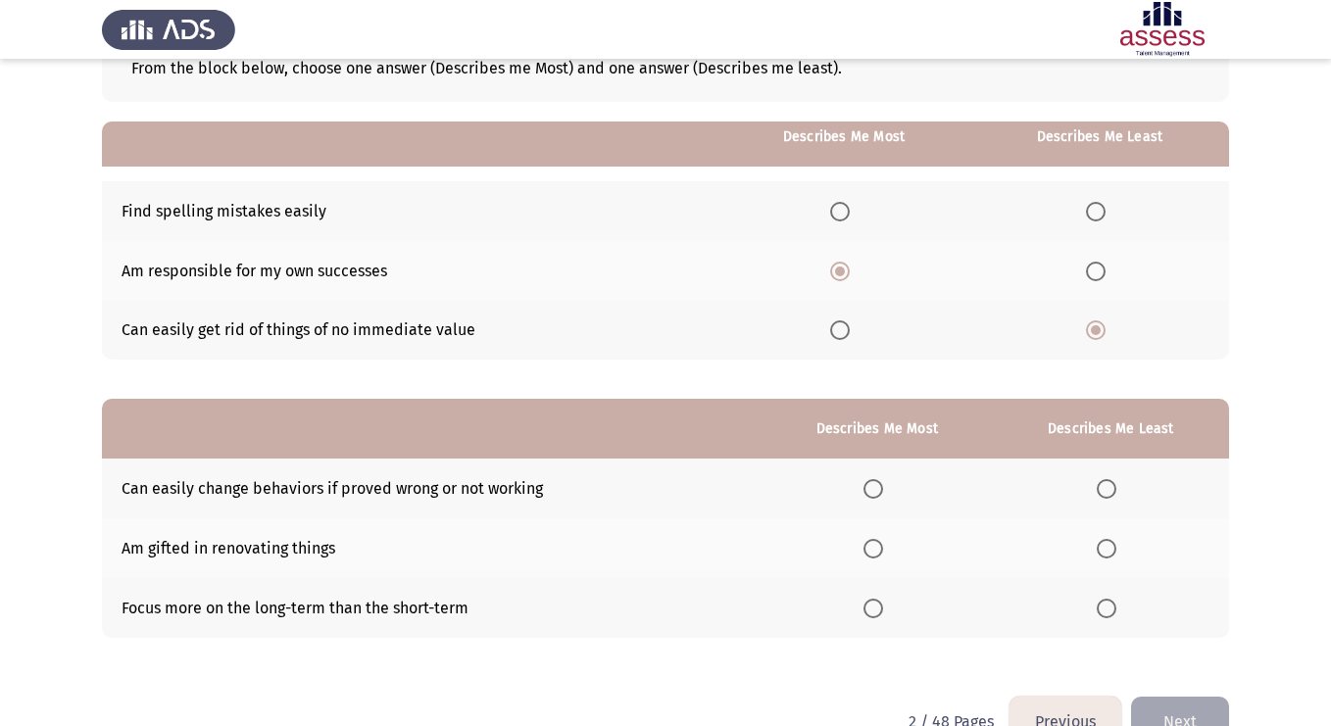
scroll to position [178, 0]
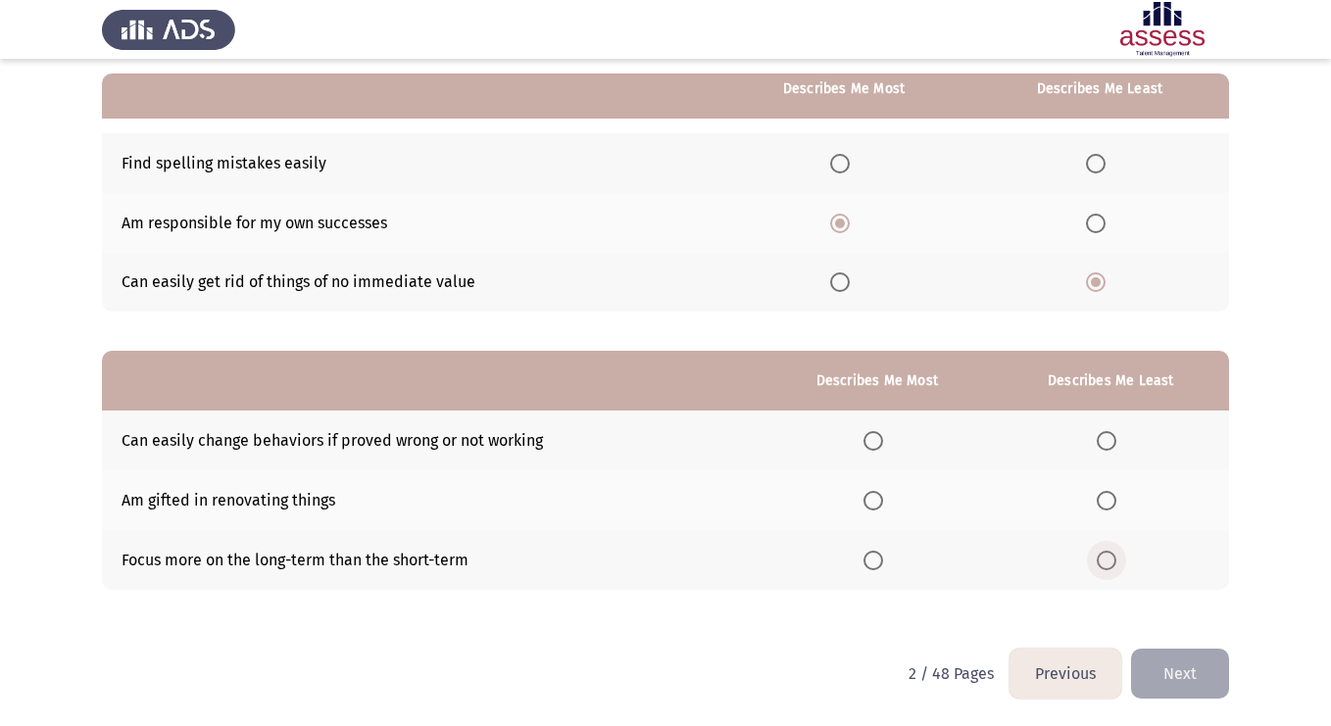
click at [1111, 561] on span "Select an option" at bounding box center [1107, 561] width 20 height 20
click at [1111, 561] on input "Select an option" at bounding box center [1107, 561] width 20 height 20
click at [874, 446] on span "Select an option" at bounding box center [874, 441] width 20 height 20
click at [874, 446] on input "Select an option" at bounding box center [874, 441] width 20 height 20
click at [1209, 684] on button "Next" at bounding box center [1180, 674] width 98 height 50
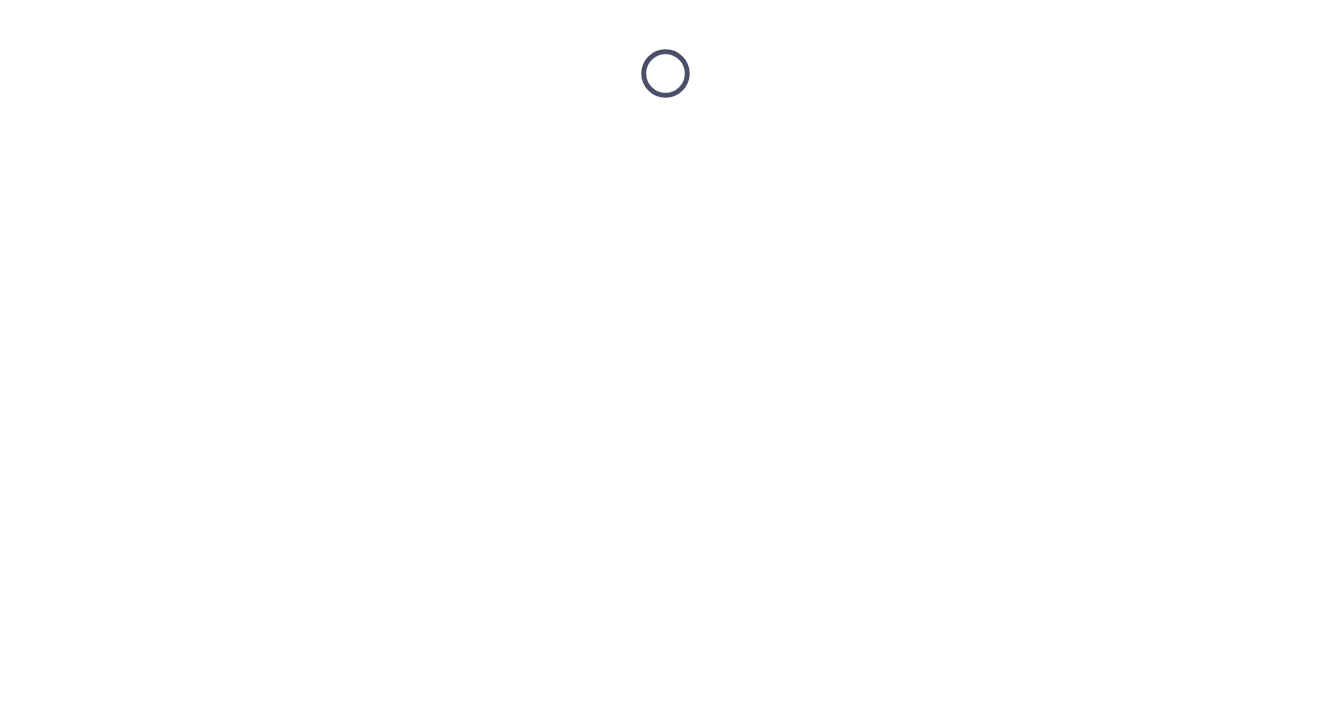
scroll to position [0, 0]
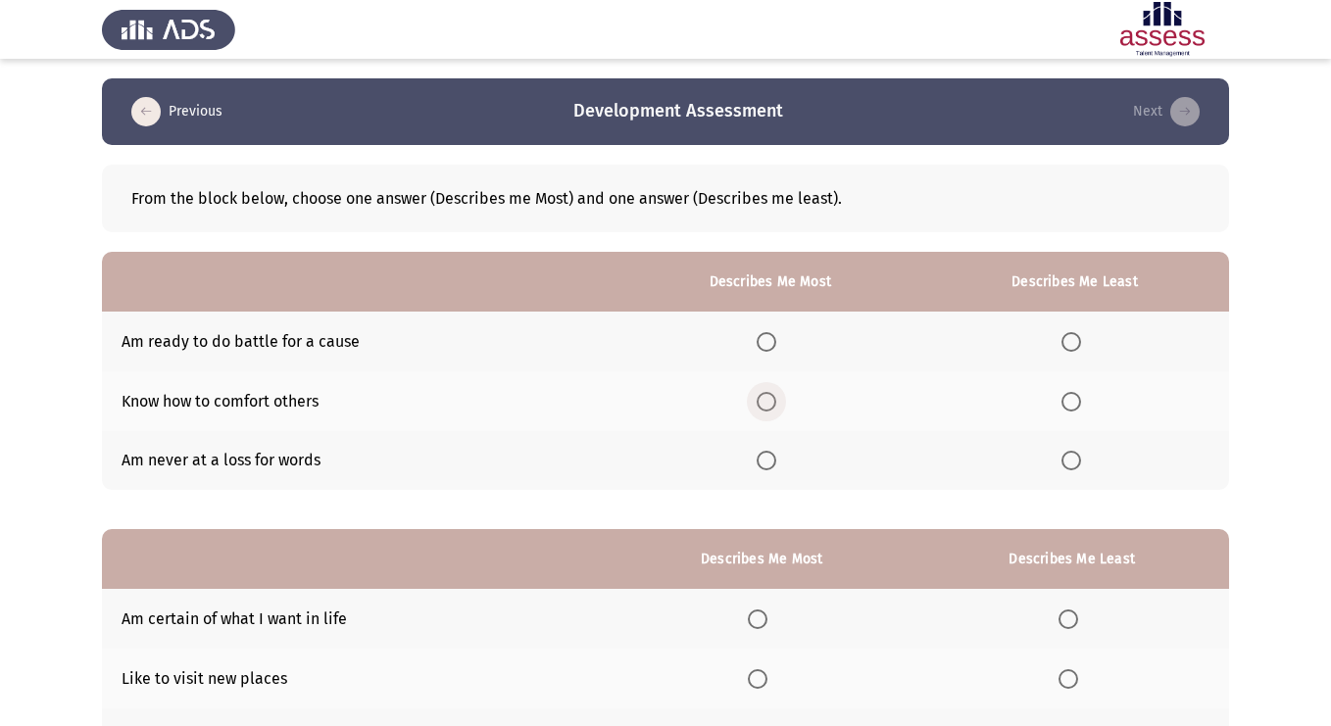
click at [768, 409] on span "Select an option" at bounding box center [767, 402] width 20 height 20
click at [768, 409] on input "Select an option" at bounding box center [767, 402] width 20 height 20
click at [1074, 466] on span "Select an option" at bounding box center [1071, 461] width 20 height 20
click at [1074, 466] on input "Select an option" at bounding box center [1071, 461] width 20 height 20
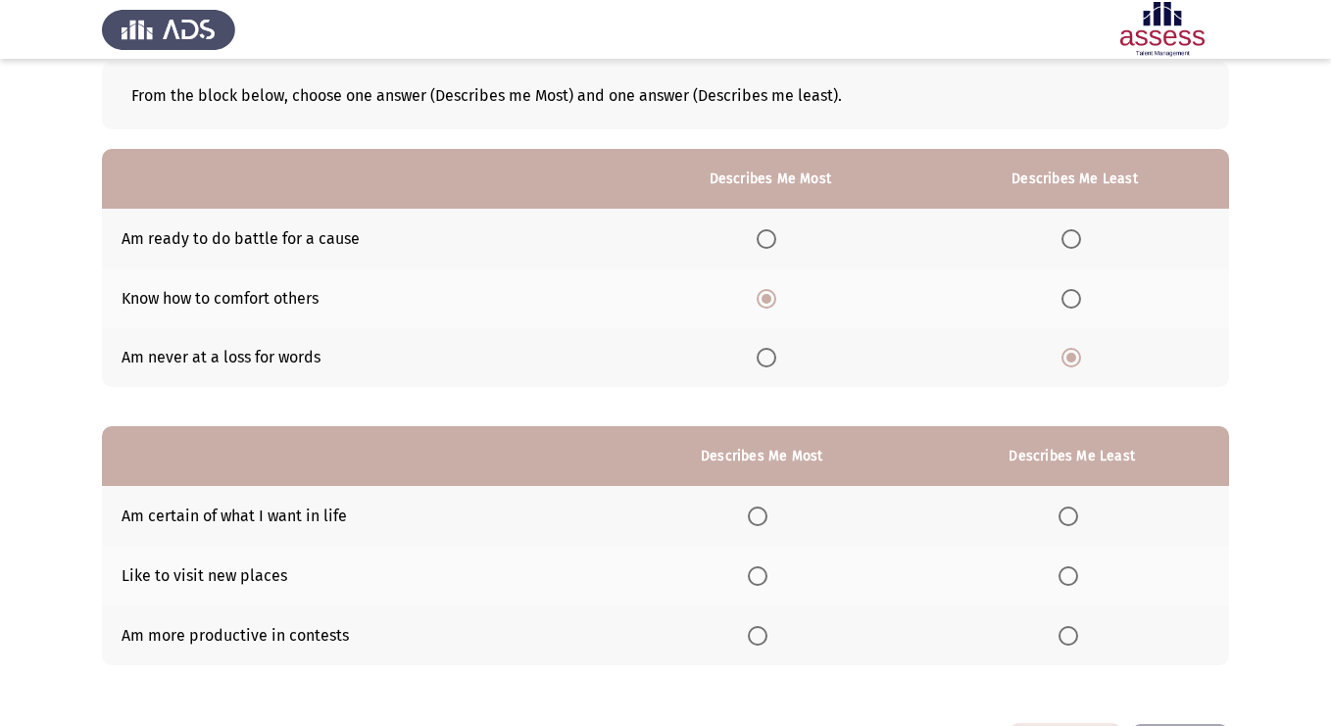
scroll to position [178, 0]
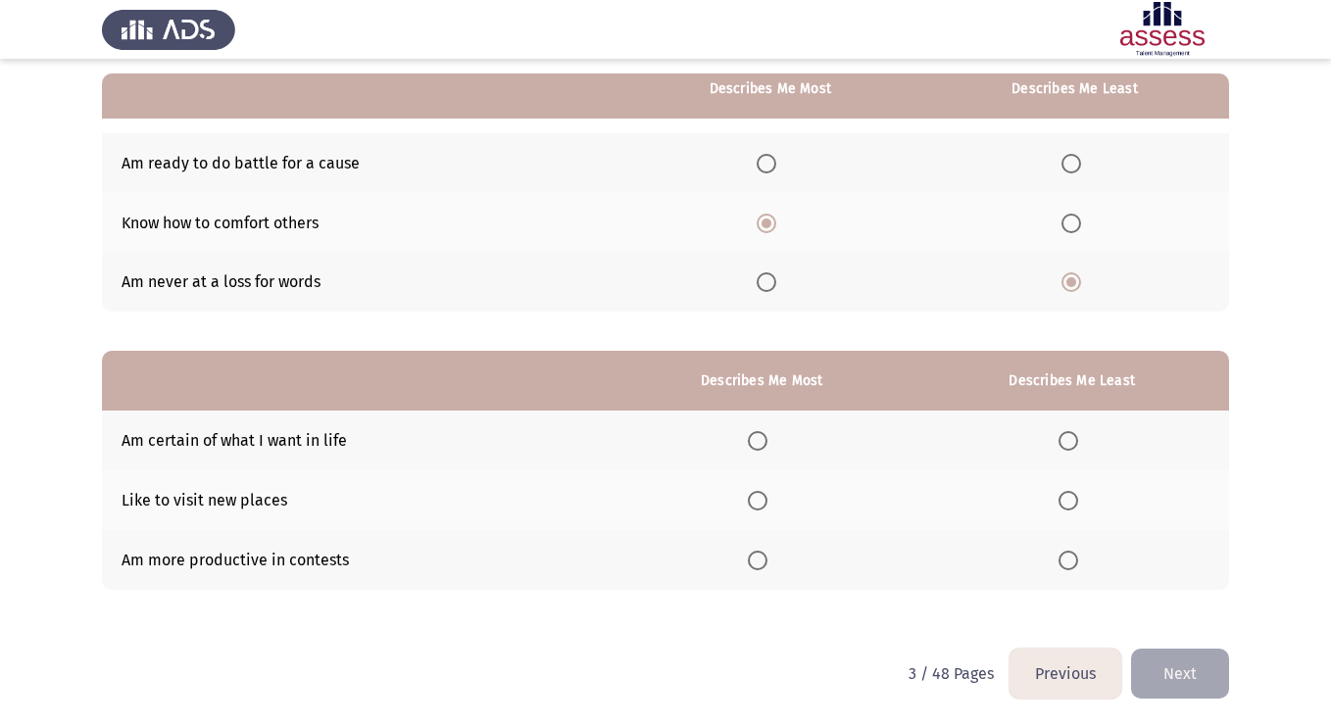
click at [765, 441] on span "Select an option" at bounding box center [758, 441] width 20 height 20
click at [765, 441] on input "Select an option" at bounding box center [758, 441] width 20 height 20
click at [1068, 568] on span "Select an option" at bounding box center [1069, 561] width 20 height 20
click at [1068, 568] on input "Select an option" at bounding box center [1069, 561] width 20 height 20
click at [1176, 678] on button "Next" at bounding box center [1180, 674] width 98 height 50
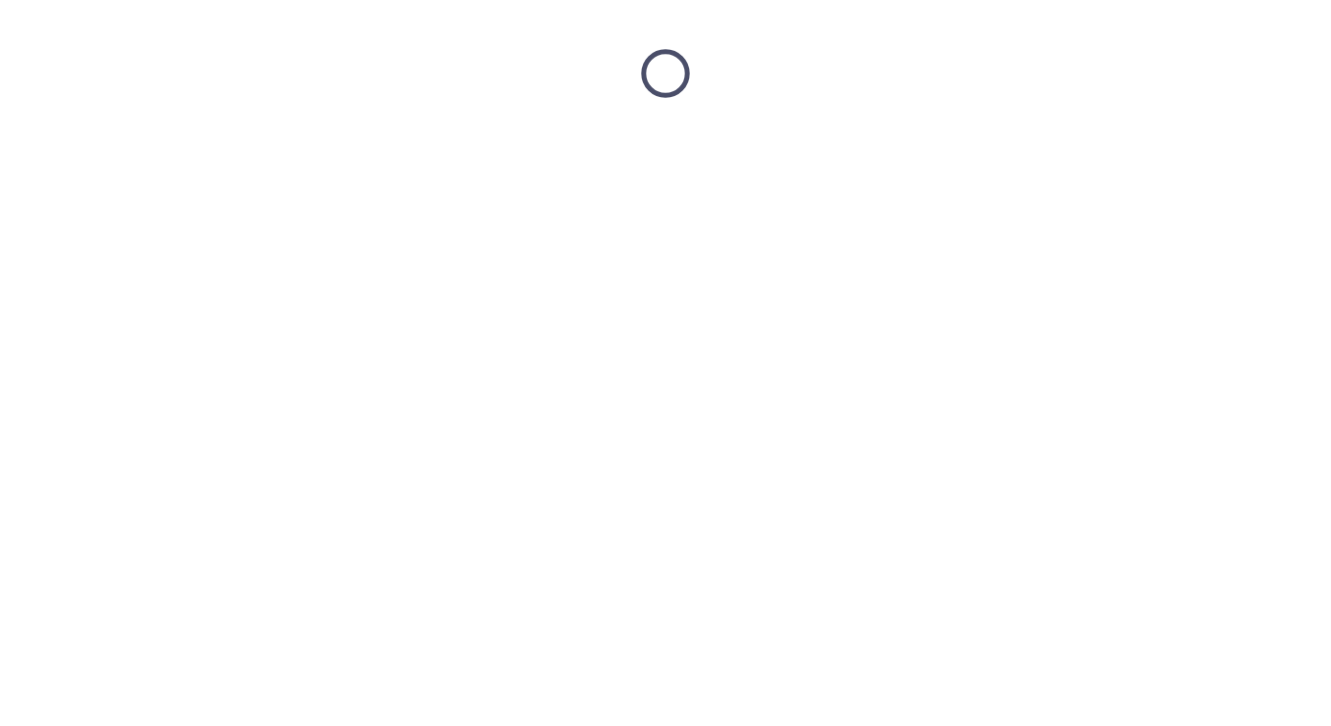
scroll to position [0, 0]
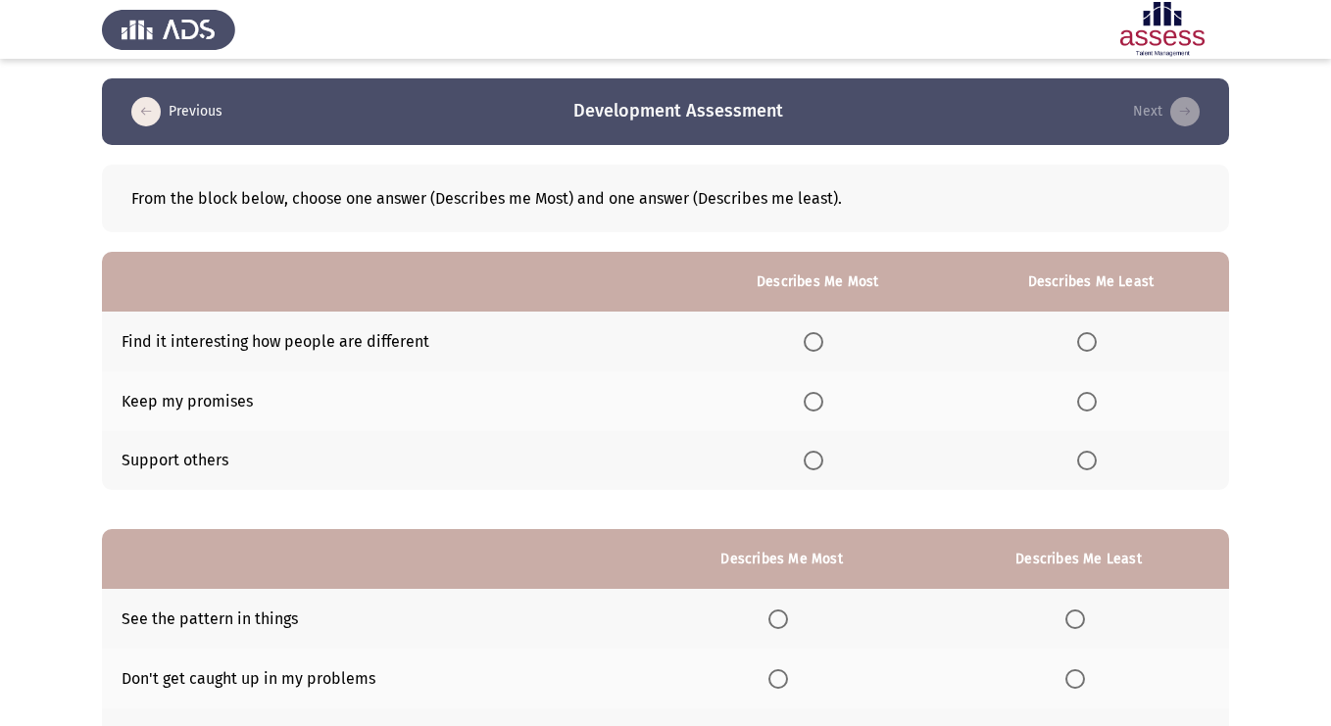
click at [817, 460] on span "Select an option" at bounding box center [814, 461] width 20 height 20
click at [817, 460] on input "Select an option" at bounding box center [814, 461] width 20 height 20
click at [1090, 338] on span "Select an option" at bounding box center [1087, 342] width 20 height 20
click at [1090, 338] on input "Select an option" at bounding box center [1087, 342] width 20 height 20
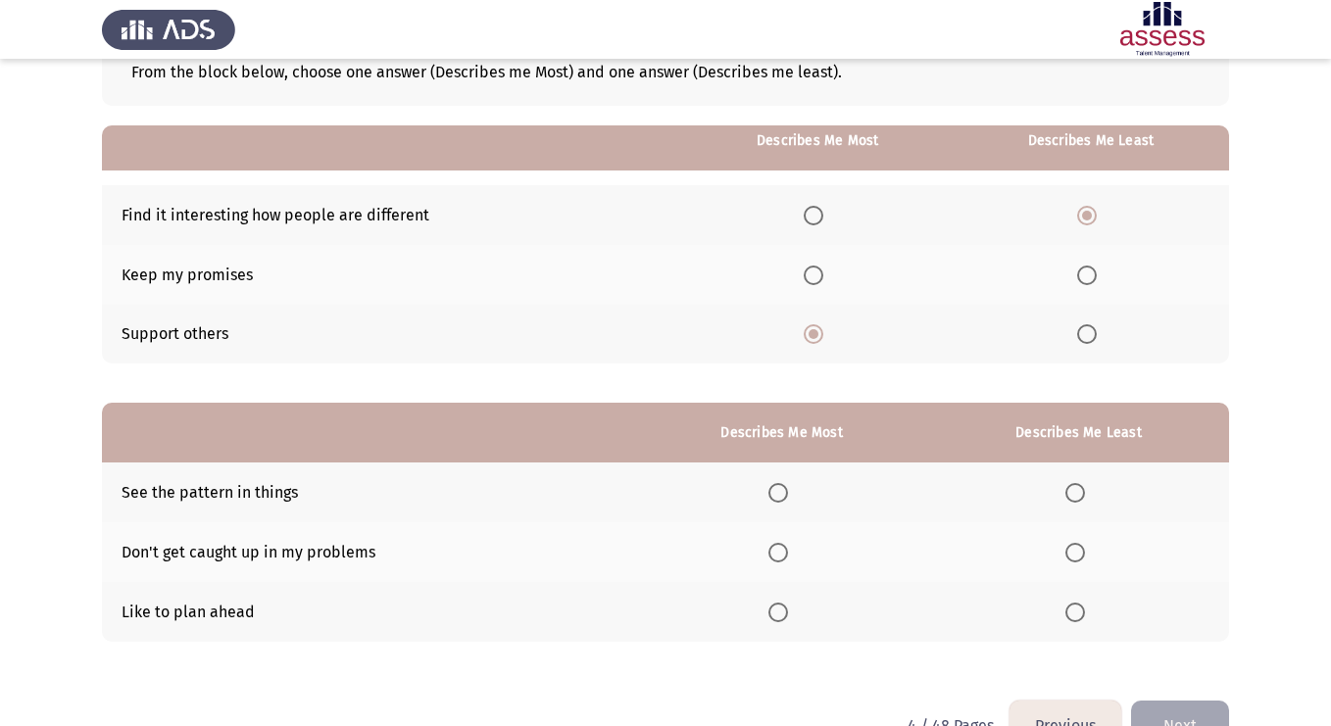
scroll to position [178, 0]
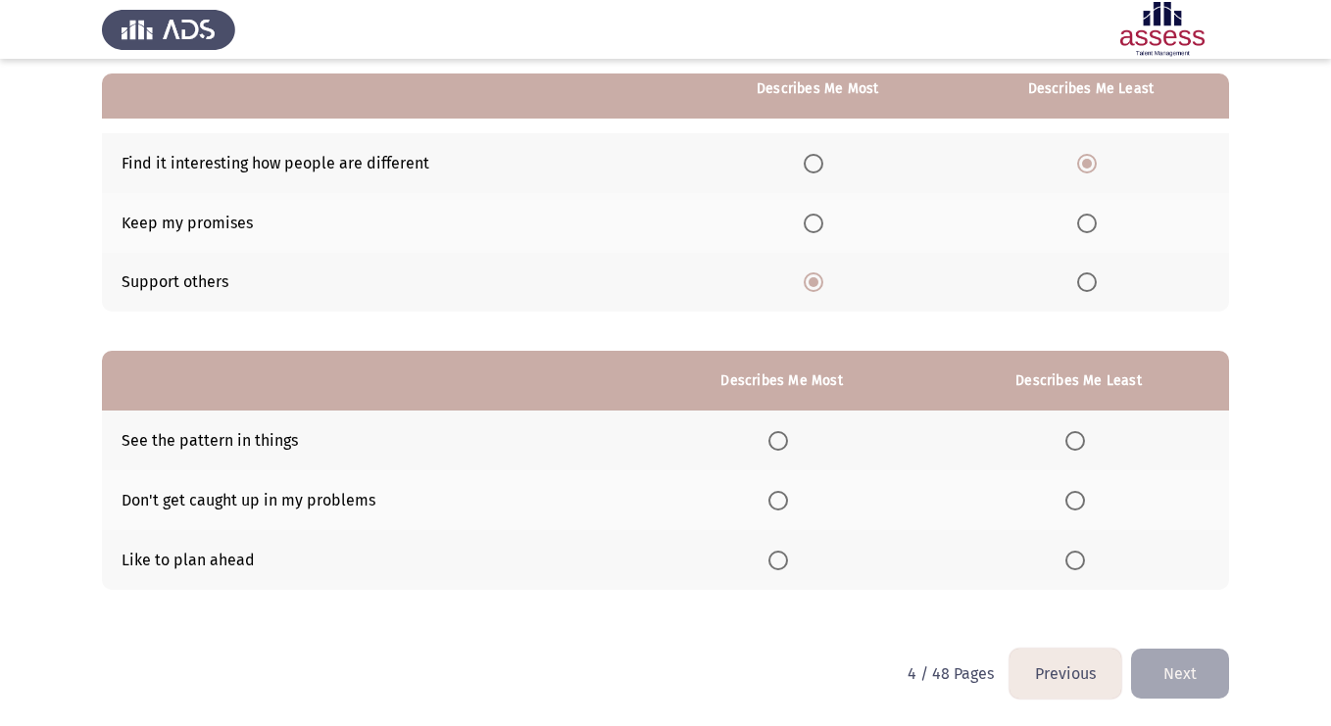
click at [1064, 557] on th at bounding box center [1078, 560] width 301 height 60
click at [1086, 558] on label "Select an option" at bounding box center [1078, 561] width 27 height 20
click at [1085, 558] on input "Select an option" at bounding box center [1075, 561] width 20 height 20
click at [780, 440] on span "Select an option" at bounding box center [778, 441] width 20 height 20
click at [780, 440] on input "Select an option" at bounding box center [778, 441] width 20 height 20
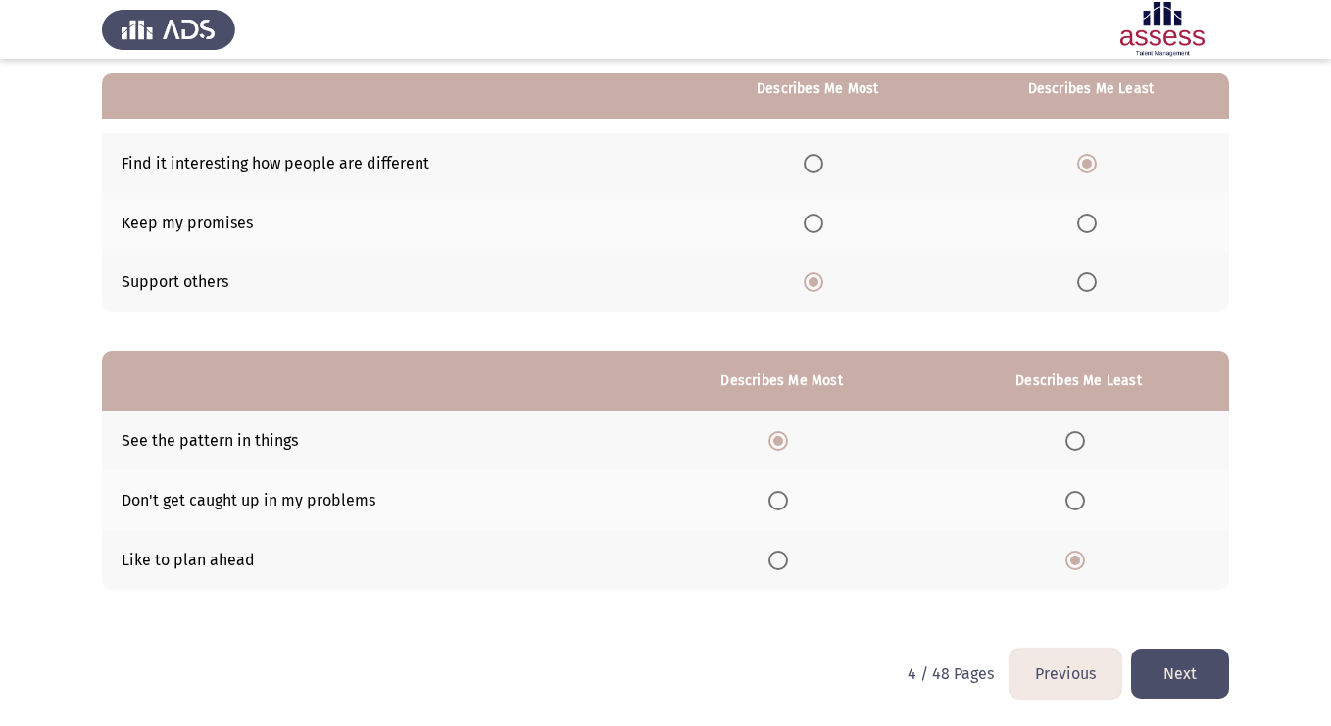
click at [1170, 667] on button "Next" at bounding box center [1180, 674] width 98 height 50
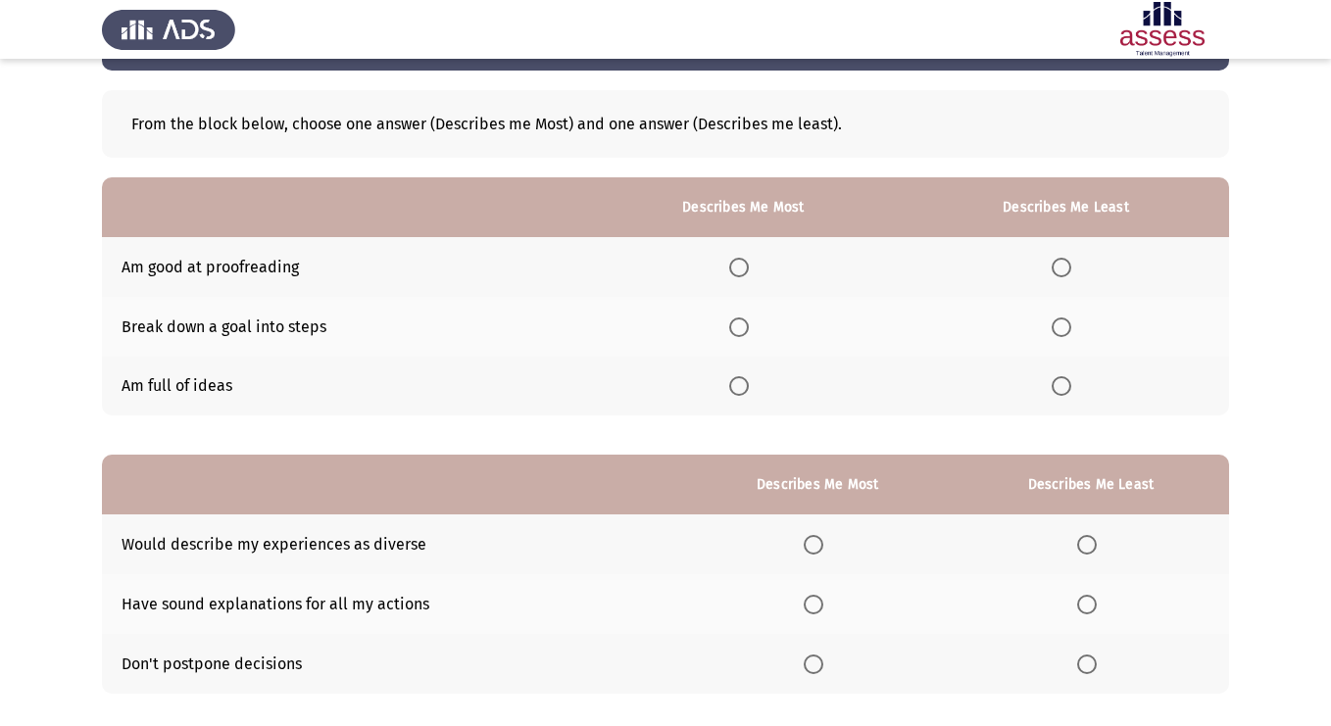
scroll to position [75, 0]
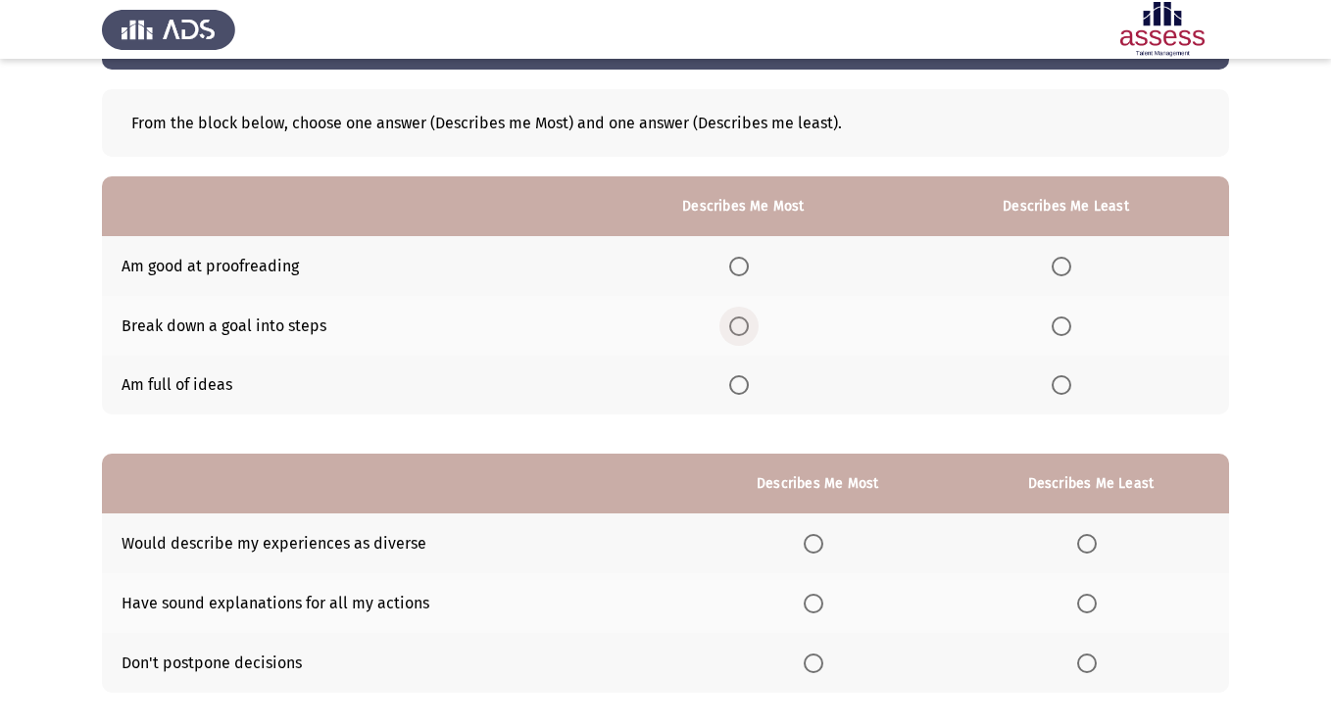
click at [739, 330] on span "Select an option" at bounding box center [739, 327] width 20 height 20
click at [739, 330] on input "Select an option" at bounding box center [739, 327] width 20 height 20
click at [1061, 265] on span "Select an option" at bounding box center [1062, 267] width 20 height 20
click at [1061, 265] on input "Select an option" at bounding box center [1062, 267] width 20 height 20
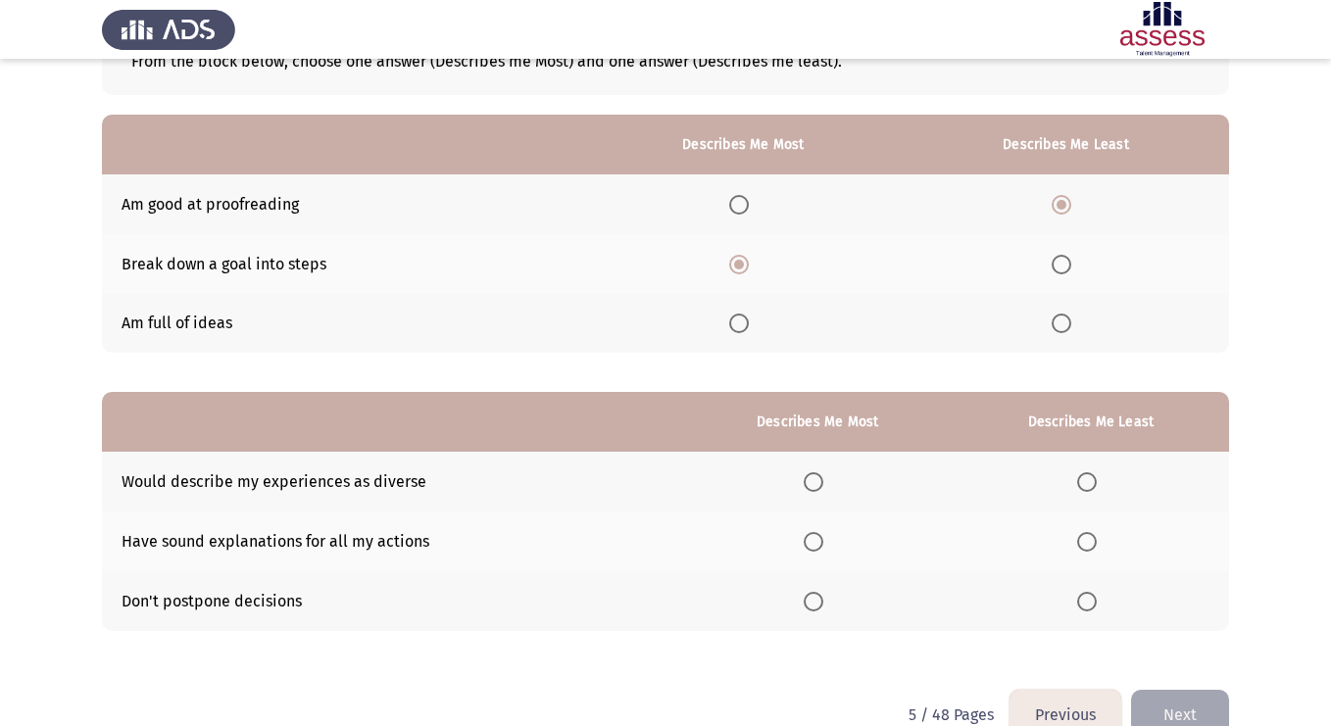
scroll to position [178, 0]
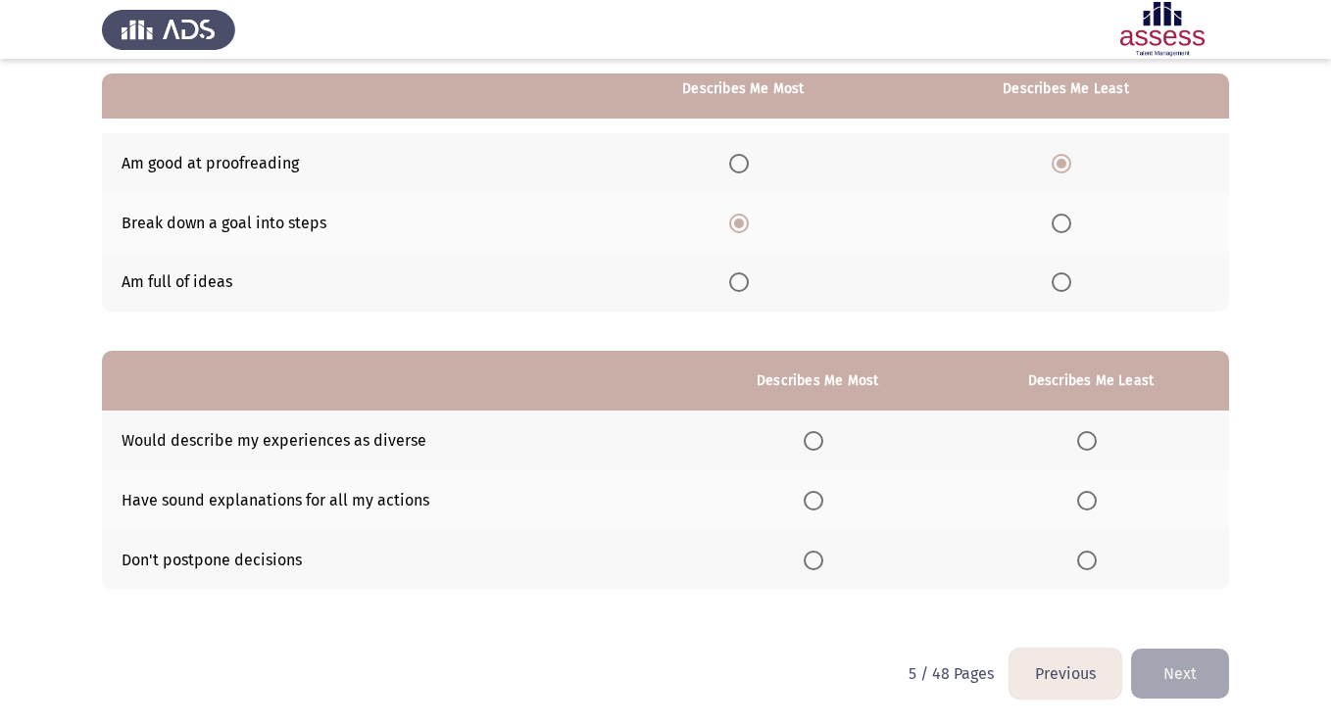
click at [1087, 564] on span "Select an option" at bounding box center [1087, 561] width 20 height 20
click at [1087, 564] on input "Select an option" at bounding box center [1087, 561] width 20 height 20
click at [810, 437] on span "Select an option" at bounding box center [814, 441] width 20 height 20
click at [810, 437] on input "Select an option" at bounding box center [814, 441] width 20 height 20
click at [1187, 671] on button "Next" at bounding box center [1180, 674] width 98 height 50
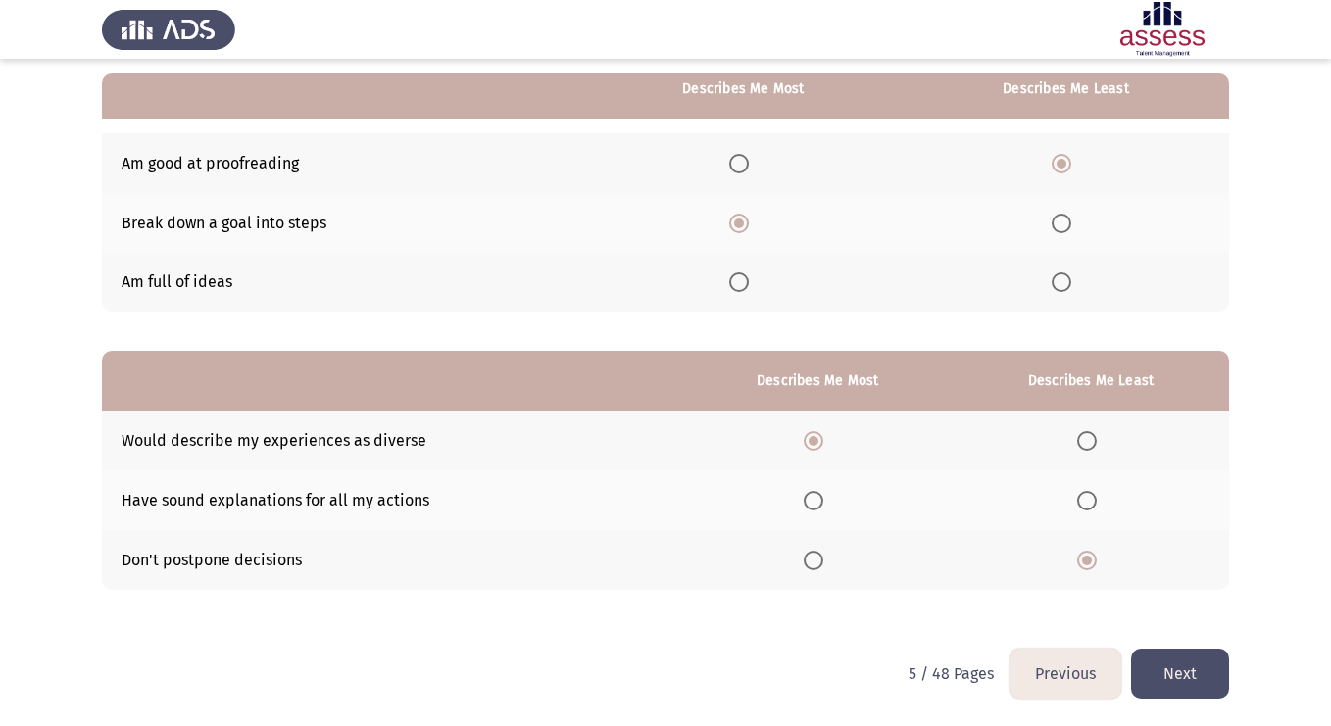
scroll to position [0, 0]
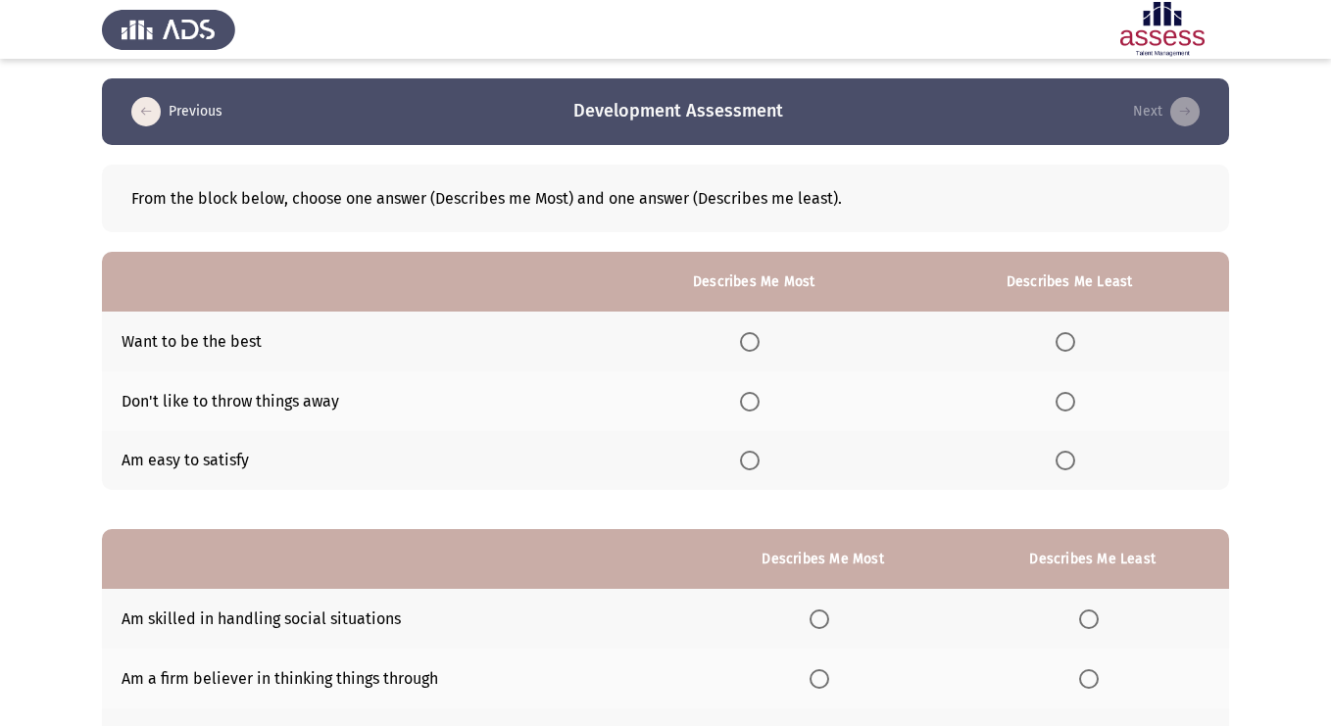
click at [751, 358] on th at bounding box center [754, 342] width 312 height 60
click at [750, 350] on span "Select an option" at bounding box center [750, 342] width 20 height 20
click at [750, 350] on input "Select an option" at bounding box center [750, 342] width 20 height 20
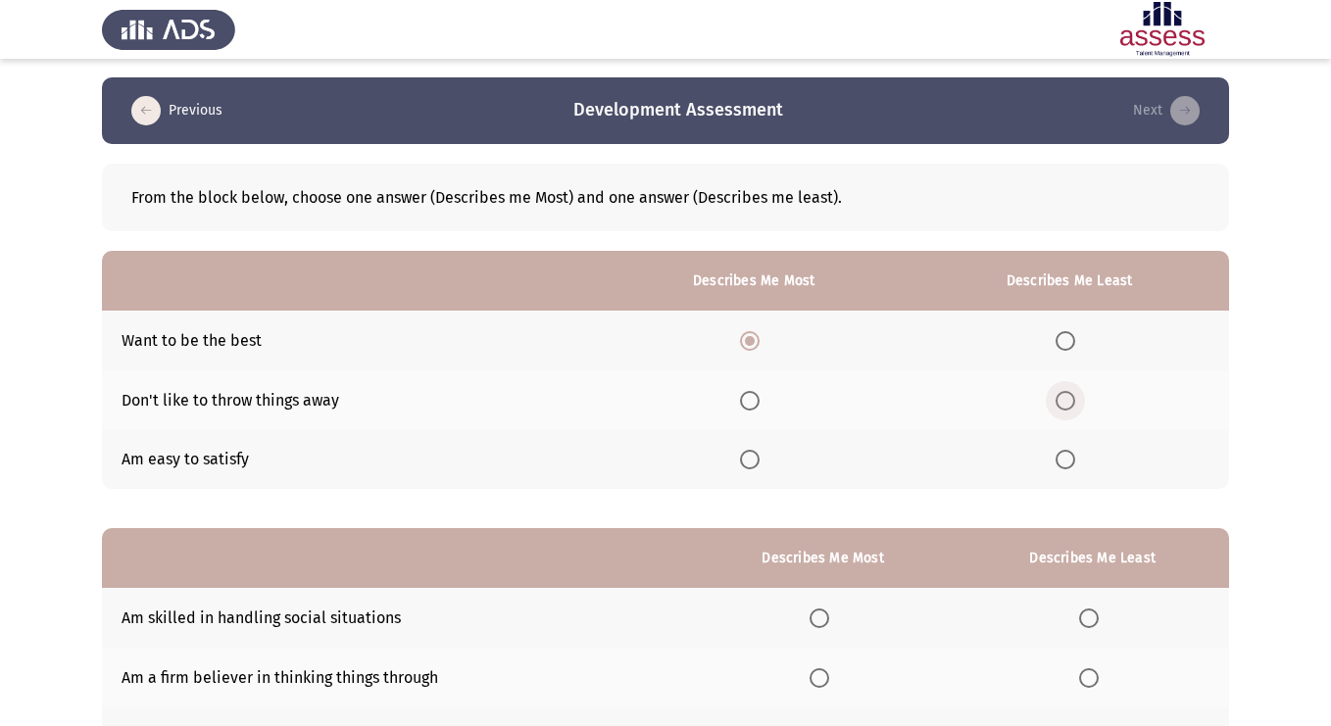
click at [1070, 399] on span "Select an option" at bounding box center [1066, 401] width 20 height 20
click at [1070, 399] on input "Select an option" at bounding box center [1066, 401] width 20 height 20
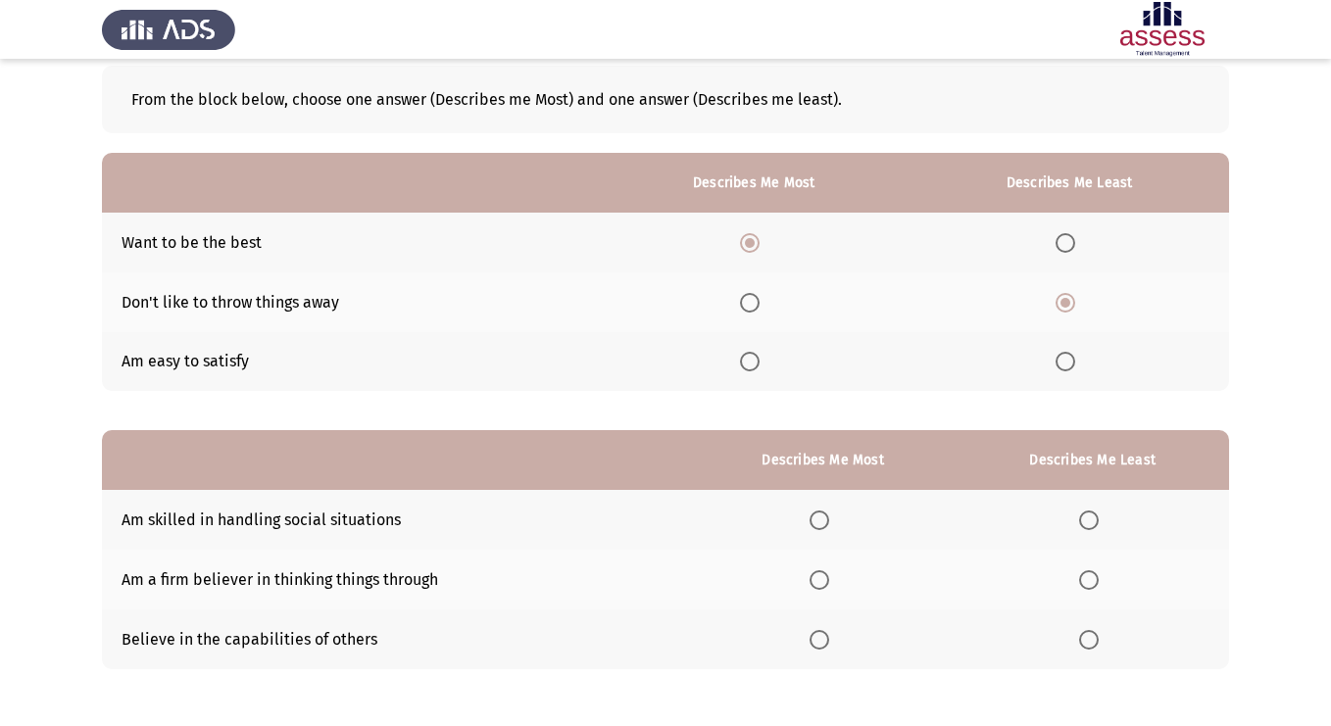
scroll to position [174, 0]
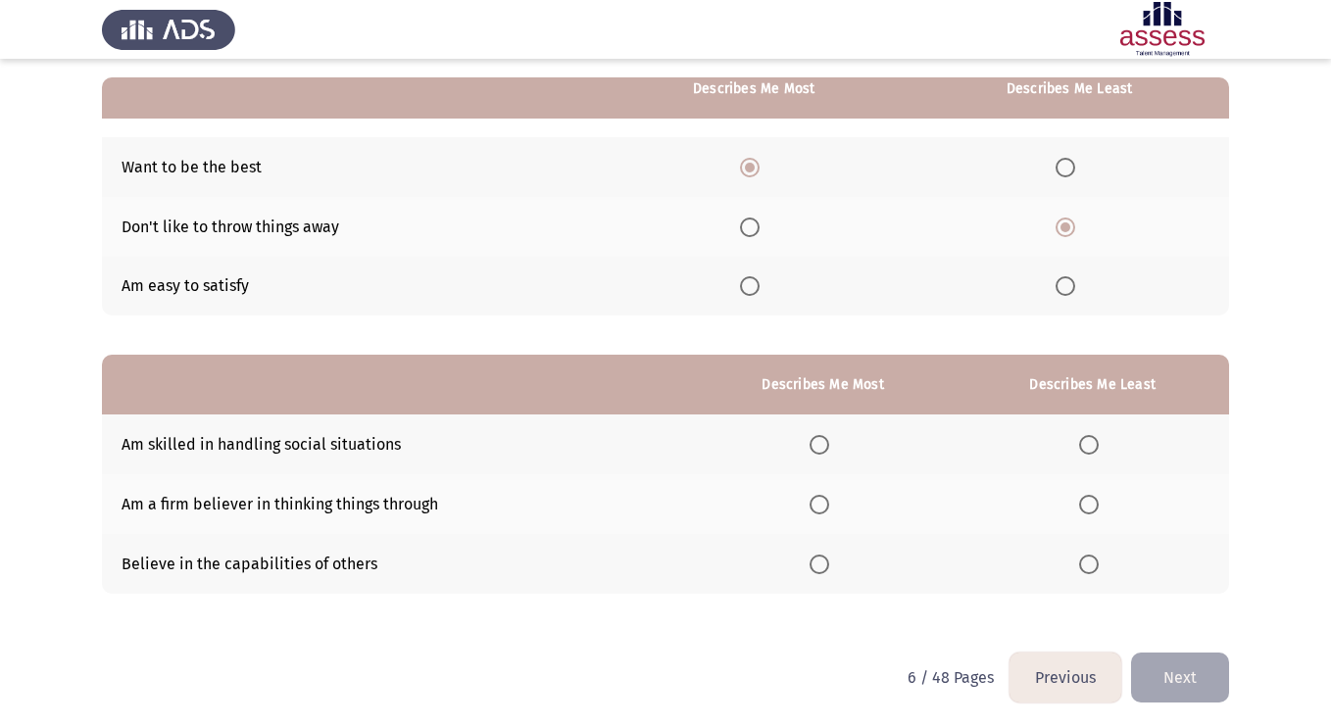
click at [826, 448] on span "Select an option" at bounding box center [820, 445] width 20 height 20
click at [826, 448] on input "Select an option" at bounding box center [820, 445] width 20 height 20
click at [1091, 508] on span "Select an option" at bounding box center [1089, 505] width 20 height 20
click at [1091, 508] on input "Select an option" at bounding box center [1089, 505] width 20 height 20
click at [1098, 559] on span "Select an option" at bounding box center [1089, 565] width 20 height 20
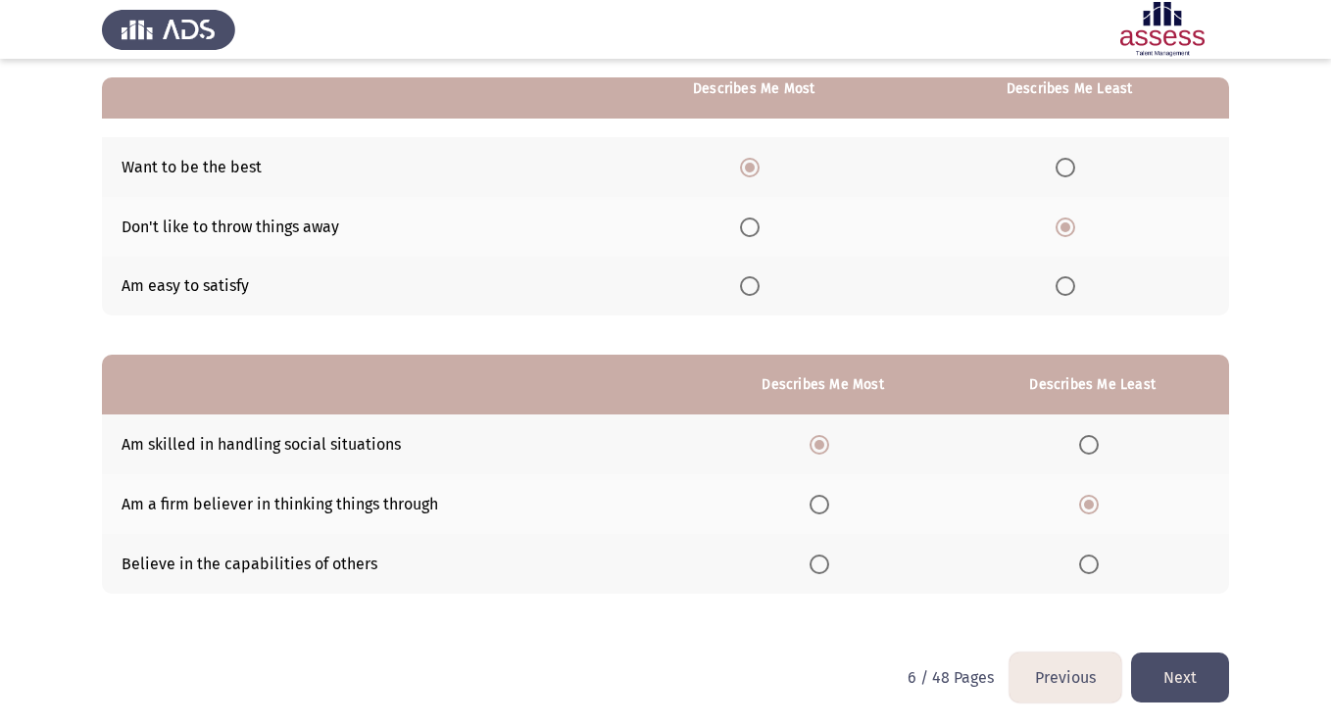
click at [1098, 559] on input "Select an option" at bounding box center [1089, 565] width 20 height 20
click at [1088, 501] on span "Select an option" at bounding box center [1089, 505] width 20 height 20
click at [1088, 501] on input "Select an option" at bounding box center [1089, 505] width 20 height 20
click at [1187, 676] on button "Next" at bounding box center [1180, 678] width 98 height 50
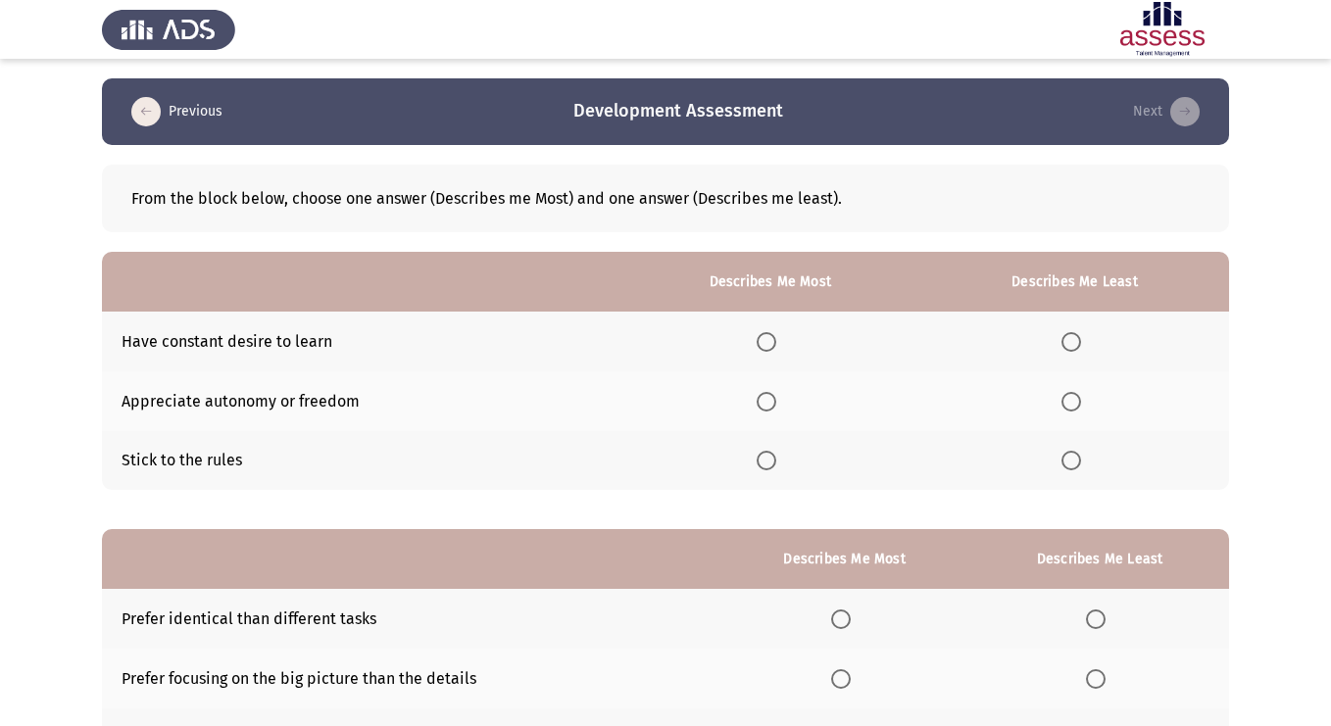
click at [772, 464] on span "Select an option" at bounding box center [767, 461] width 20 height 20
click at [772, 464] on input "Select an option" at bounding box center [767, 461] width 20 height 20
click at [775, 401] on span "Select an option" at bounding box center [767, 402] width 20 height 20
click at [775, 401] on input "Select an option" at bounding box center [767, 402] width 20 height 20
click at [1074, 337] on span "Select an option" at bounding box center [1071, 342] width 20 height 20
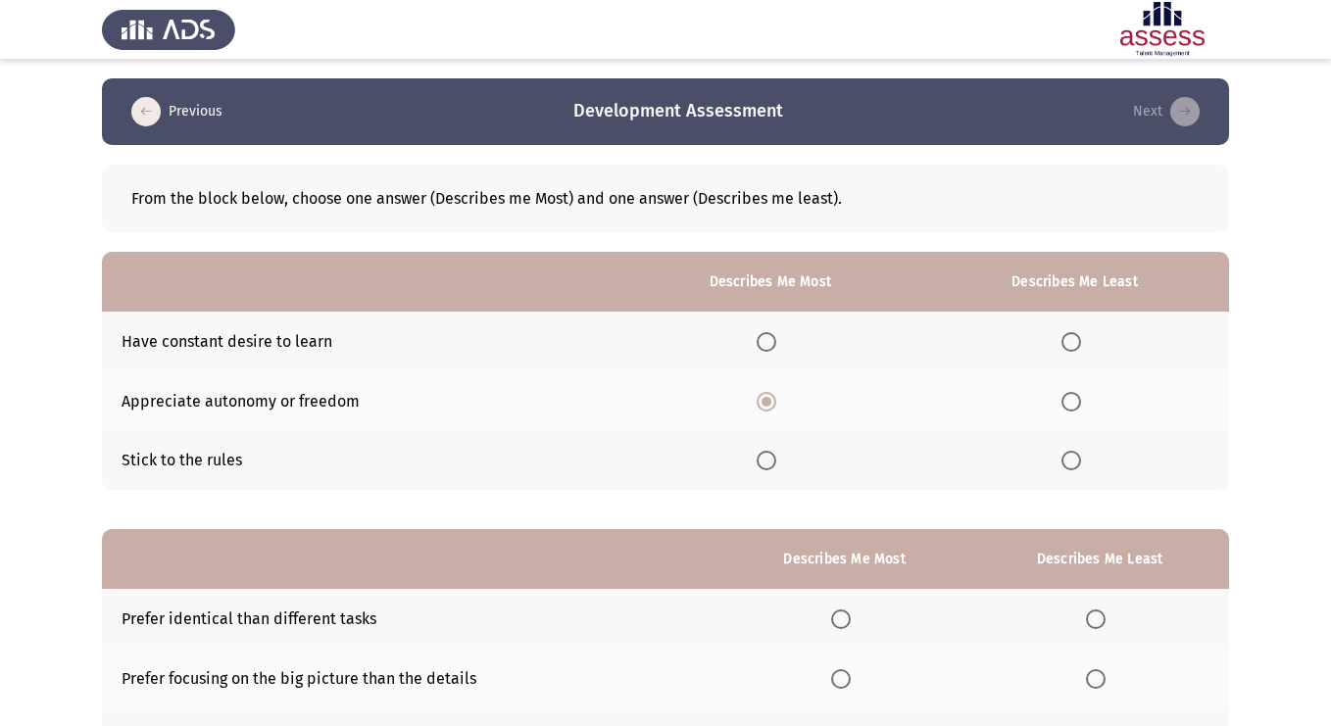
click at [1074, 337] on input "Select an option" at bounding box center [1071, 342] width 20 height 20
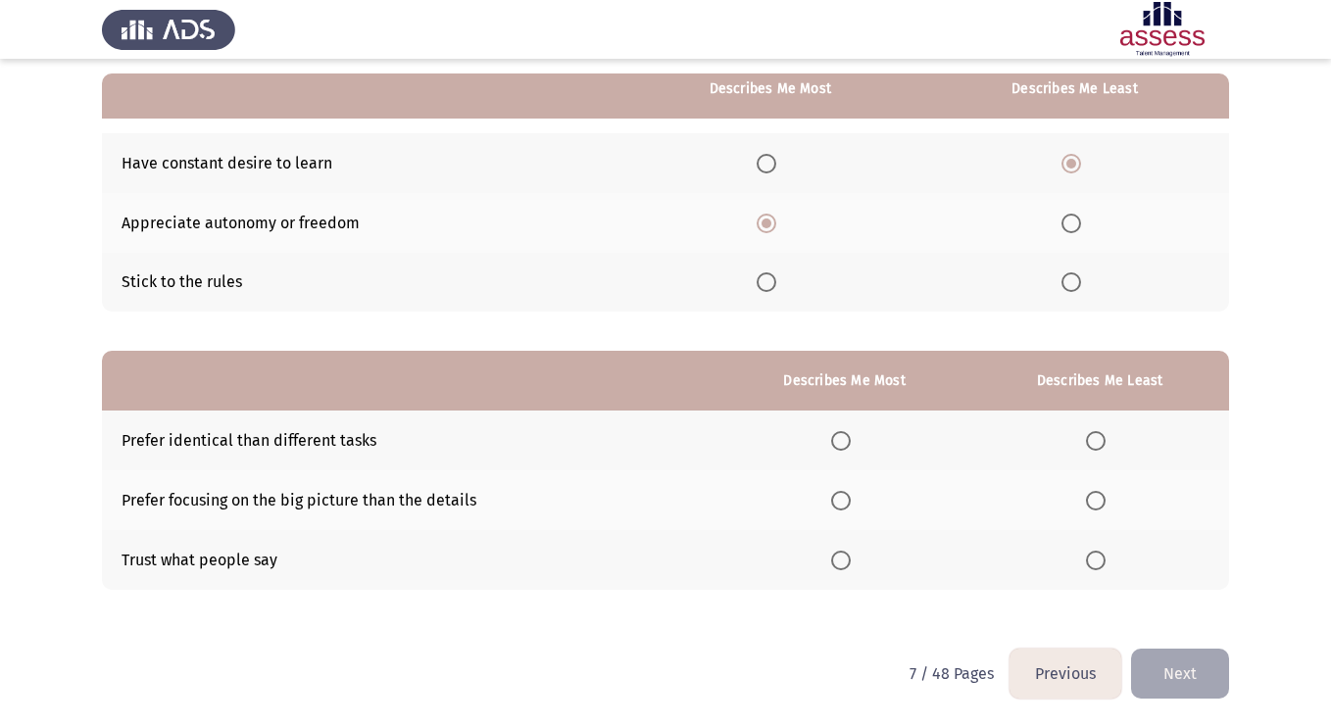
click at [1096, 506] on span "Select an option" at bounding box center [1096, 501] width 20 height 20
click at [1096, 506] on input "Select an option" at bounding box center [1096, 501] width 20 height 20
click at [838, 446] on span "Select an option" at bounding box center [841, 441] width 20 height 20
click at [838, 446] on input "Select an option" at bounding box center [841, 441] width 20 height 20
click at [1103, 564] on span "Select an option" at bounding box center [1096, 561] width 20 height 20
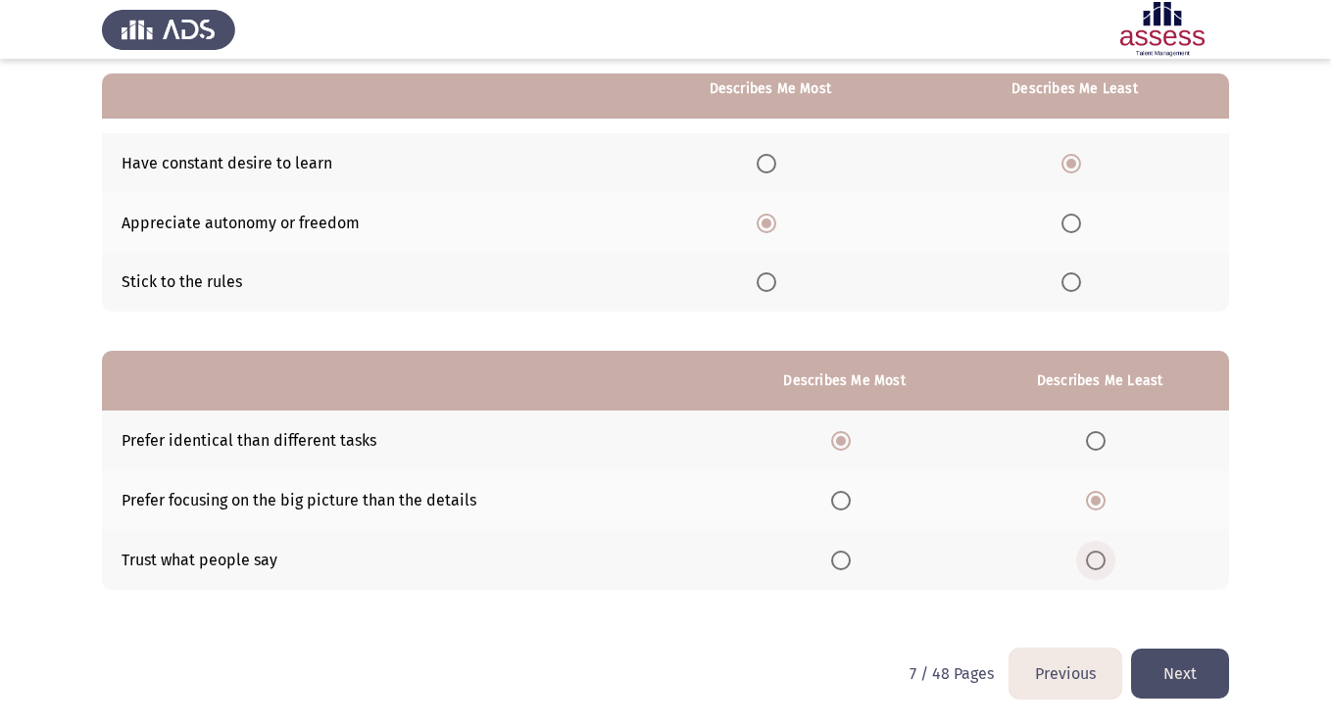
click at [1103, 564] on input "Select an option" at bounding box center [1096, 561] width 20 height 20
click at [1093, 501] on span "Select an option" at bounding box center [1096, 501] width 20 height 20
click at [1093, 501] on input "Select an option" at bounding box center [1096, 501] width 20 height 20
click at [1209, 665] on button "Next" at bounding box center [1180, 674] width 98 height 50
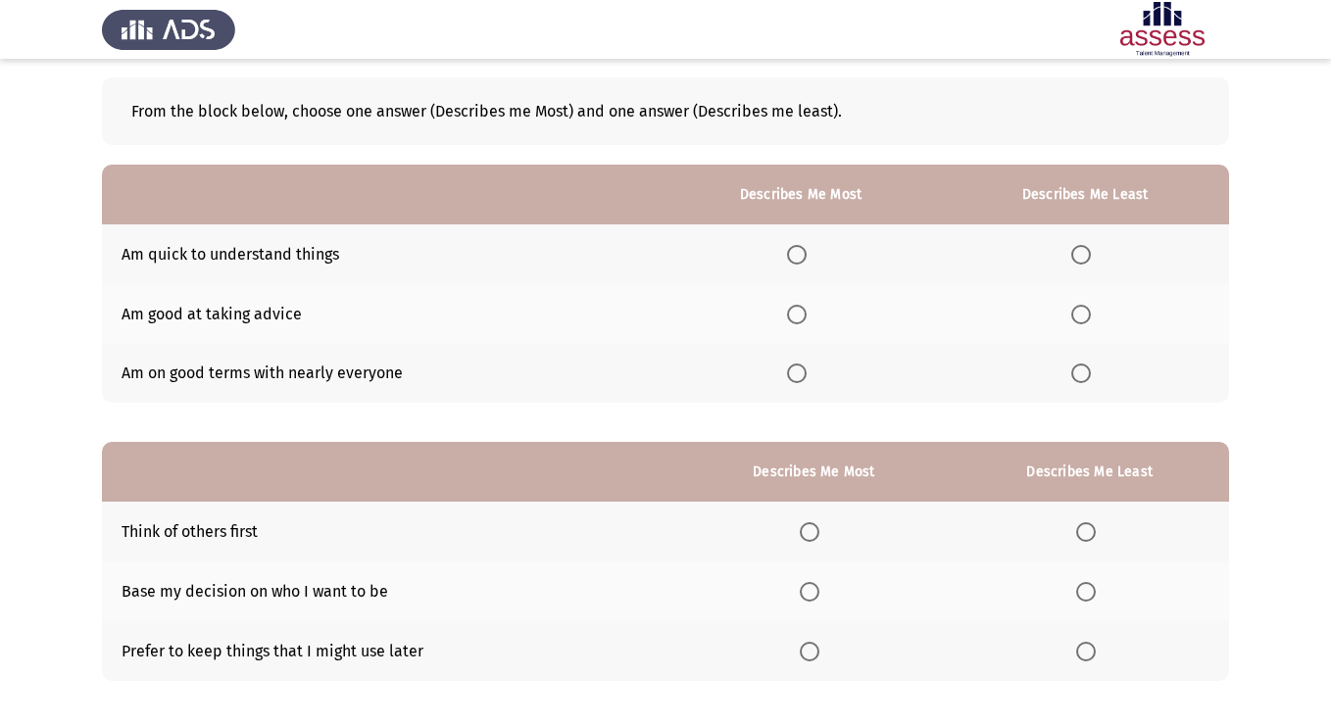
scroll to position [78, 0]
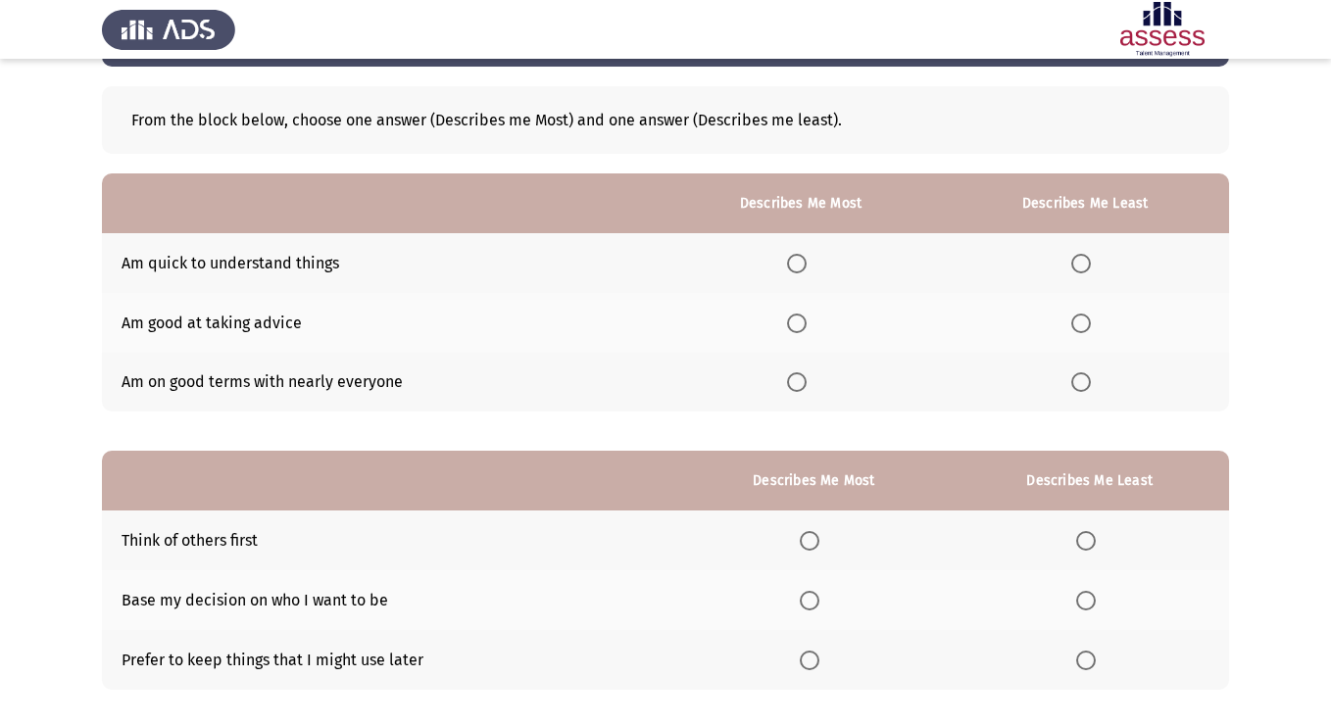
click at [807, 366] on th at bounding box center [801, 383] width 280 height 60
click at [804, 387] on span "Select an option" at bounding box center [797, 382] width 20 height 20
click at [804, 387] on input "Select an option" at bounding box center [797, 382] width 20 height 20
click at [1080, 263] on span "Select an option" at bounding box center [1081, 264] width 20 height 20
click at [1080, 263] on input "Select an option" at bounding box center [1081, 264] width 20 height 20
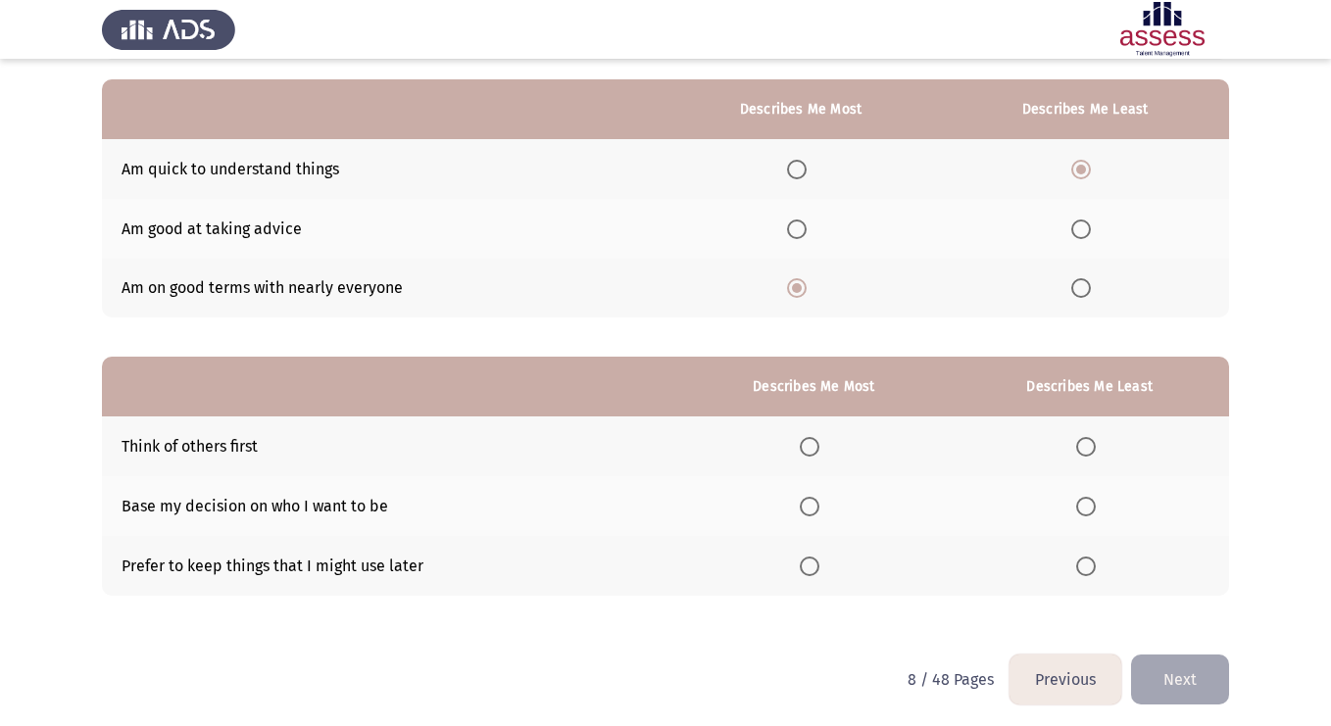
scroll to position [177, 0]
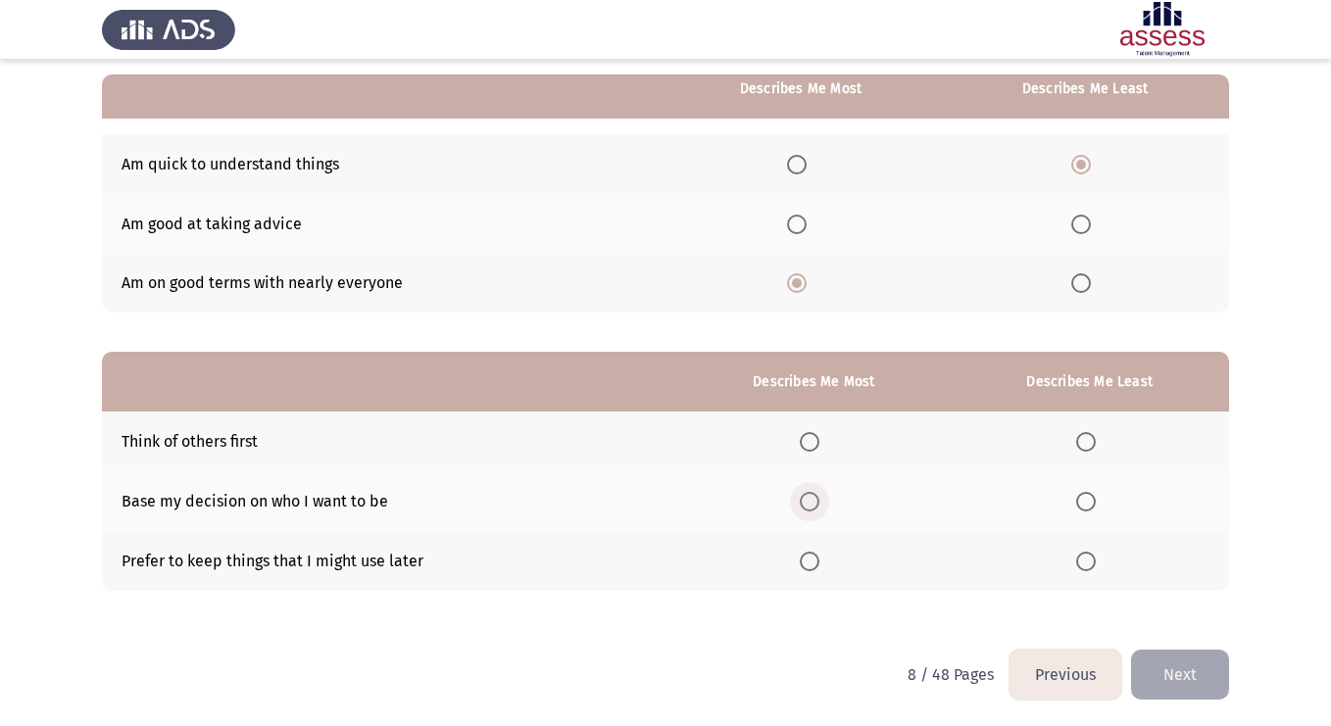
click at [812, 507] on span "Select an option" at bounding box center [810, 502] width 20 height 20
click at [812, 507] on input "Select an option" at bounding box center [810, 502] width 20 height 20
click at [816, 437] on span "Select an option" at bounding box center [810, 442] width 20 height 20
click at [816, 437] on input "Select an option" at bounding box center [810, 442] width 20 height 20
click at [816, 488] on th at bounding box center [814, 501] width 272 height 60
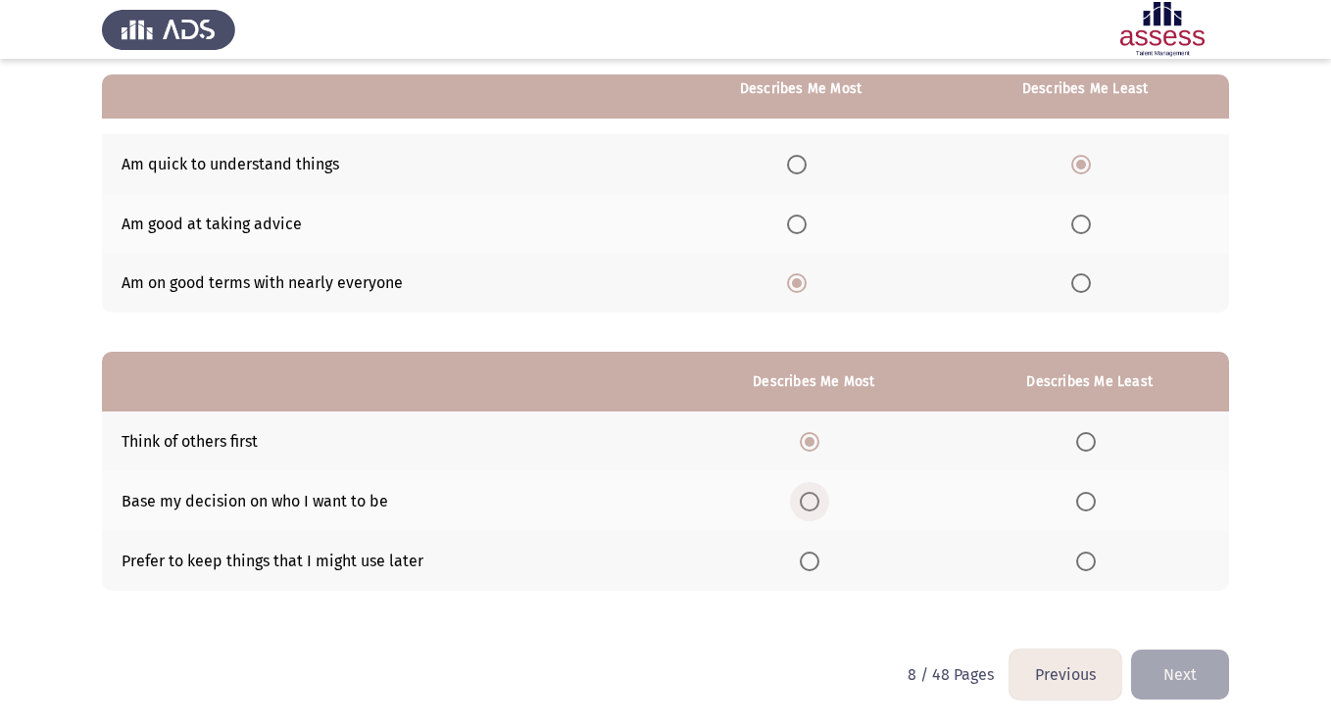
click at [815, 496] on span "Select an option" at bounding box center [810, 502] width 20 height 20
click at [815, 496] on input "Select an option" at bounding box center [810, 502] width 20 height 20
click at [812, 561] on span "Select an option" at bounding box center [810, 562] width 20 height 20
click at [812, 561] on input "Select an option" at bounding box center [810, 562] width 20 height 20
click at [1083, 438] on span "Select an option" at bounding box center [1086, 442] width 20 height 20
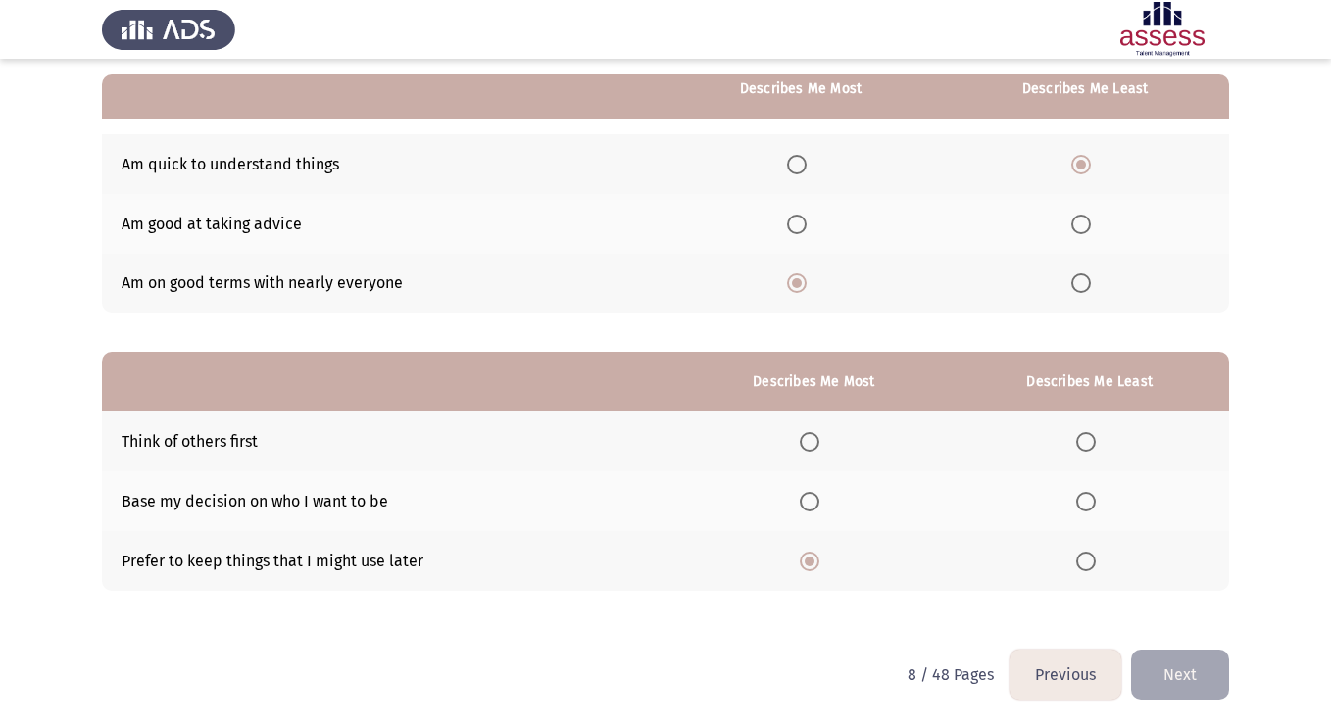
click at [1083, 438] on input "Select an option" at bounding box center [1086, 442] width 20 height 20
drag, startPoint x: 1162, startPoint y: 677, endPoint x: 1170, endPoint y: 624, distance: 53.5
click at [1170, 624] on div "Previous Development Assessment Next From the block below, choose one answer (D…" at bounding box center [665, 275] width 1127 height 749
click at [1172, 674] on button "Next" at bounding box center [1180, 675] width 98 height 50
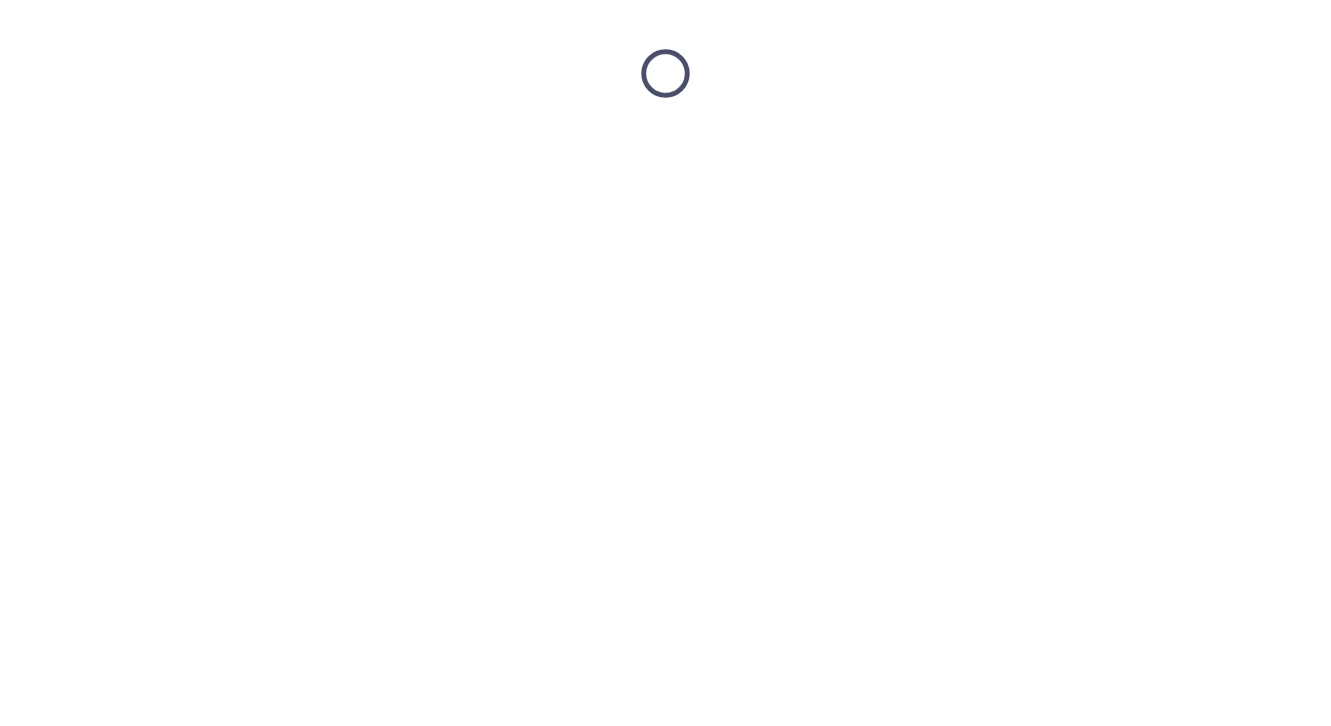
scroll to position [0, 0]
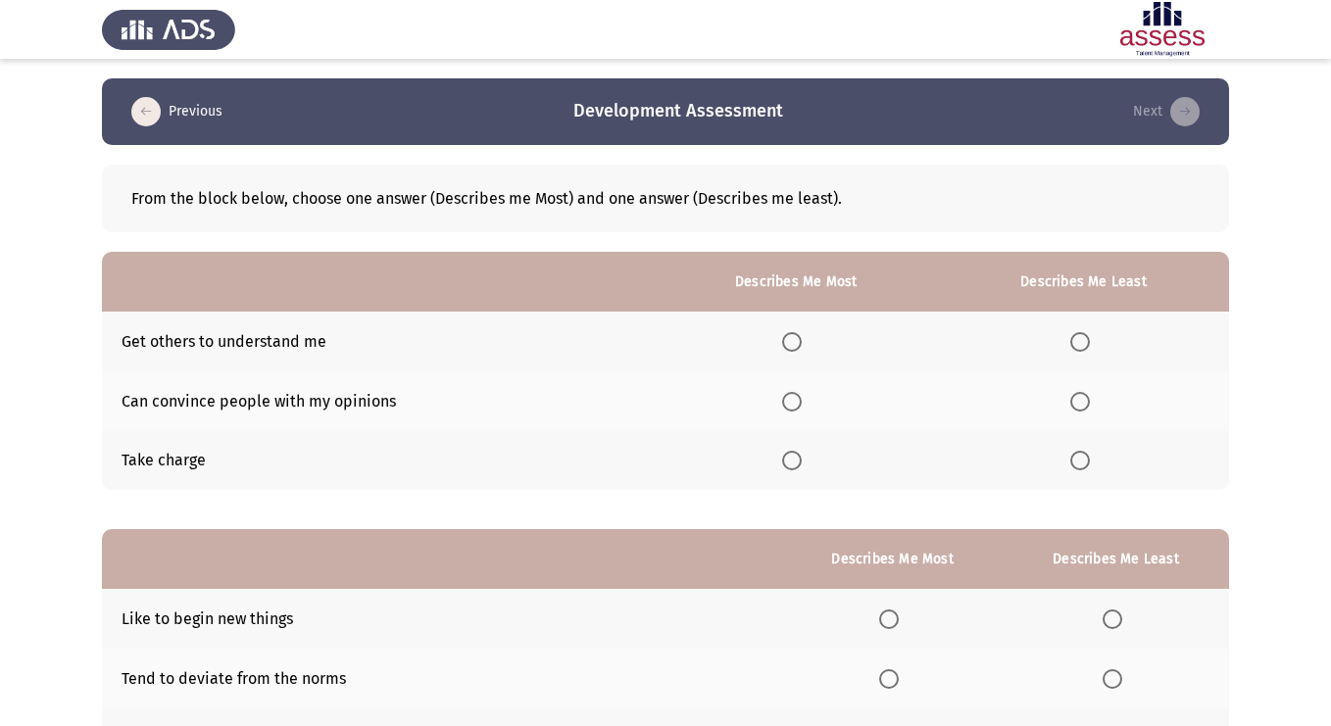
click at [795, 348] on span "Select an option" at bounding box center [792, 342] width 20 height 20
click at [795, 348] on input "Select an option" at bounding box center [792, 342] width 20 height 20
click at [1079, 458] on span "Select an option" at bounding box center [1080, 461] width 20 height 20
click at [1079, 458] on input "Select an option" at bounding box center [1080, 461] width 20 height 20
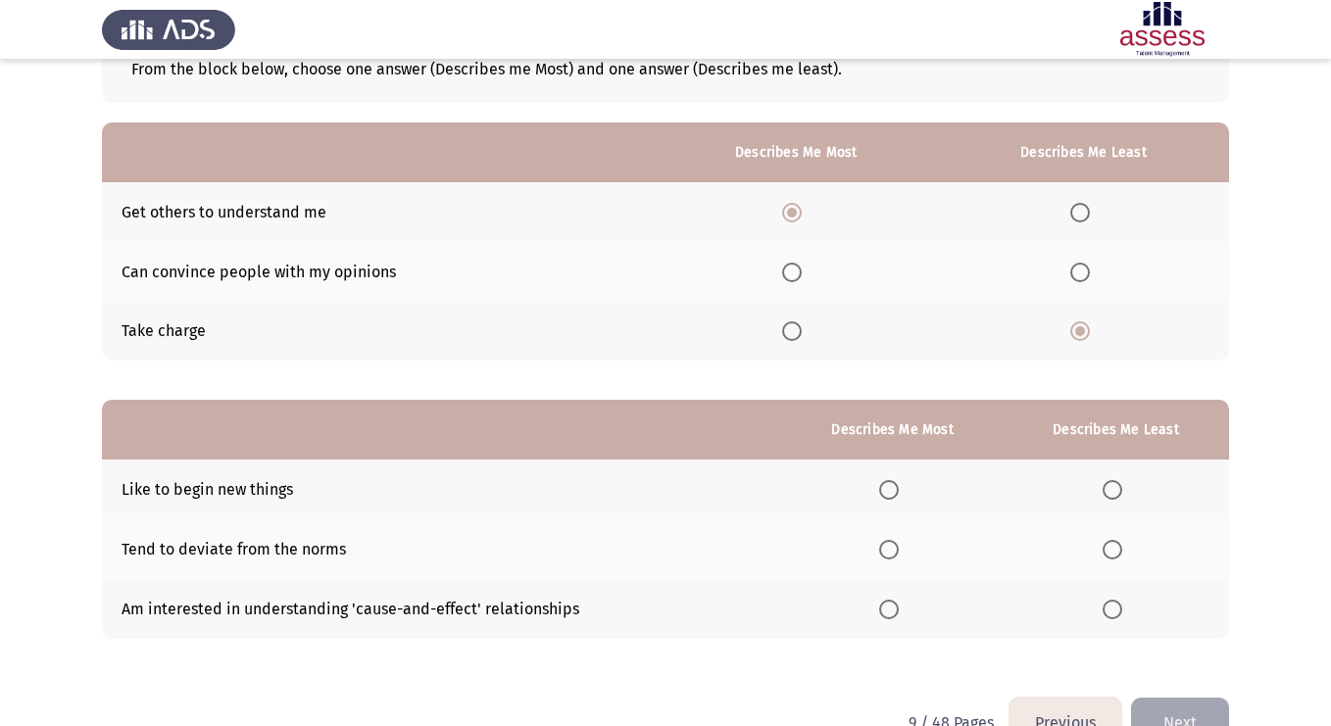
scroll to position [178, 0]
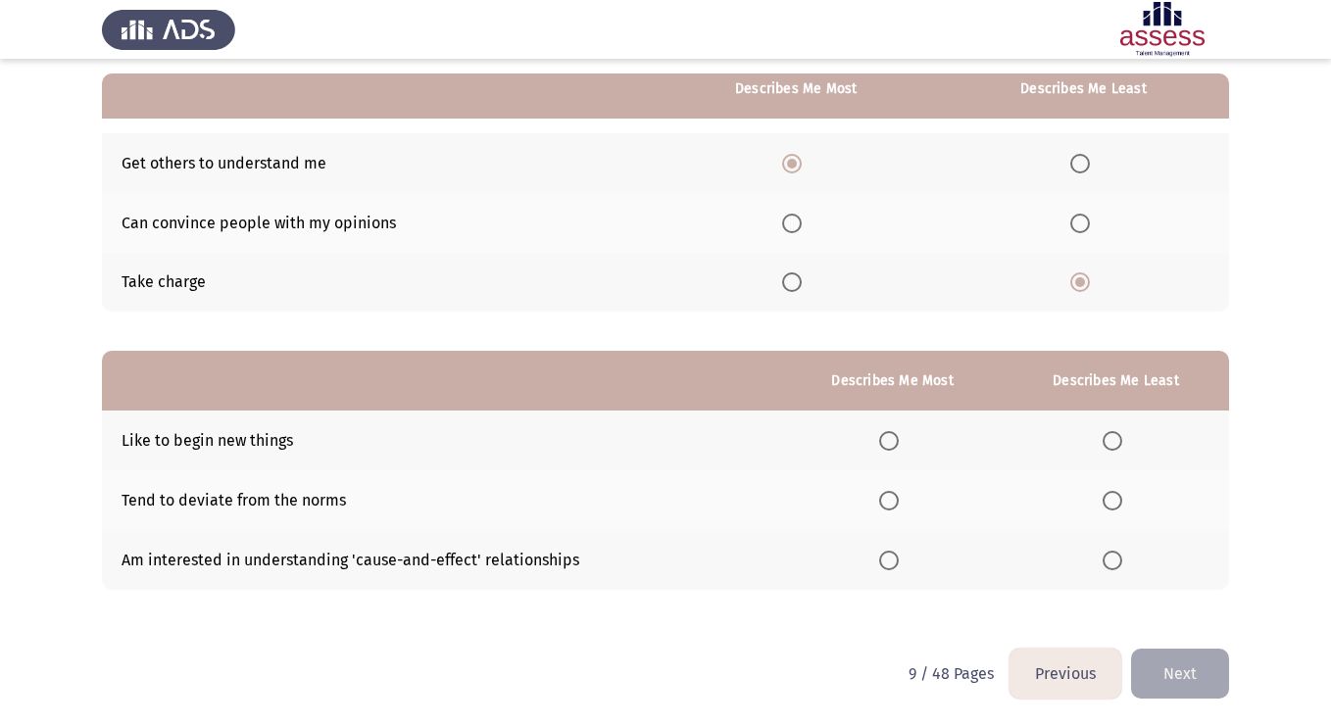
click at [898, 441] on span "Select an option" at bounding box center [889, 441] width 20 height 20
click at [898, 441] on input "Select an option" at bounding box center [889, 441] width 20 height 20
click at [1115, 503] on span "Select an option" at bounding box center [1113, 501] width 20 height 20
click at [1115, 503] on input "Select an option" at bounding box center [1113, 501] width 20 height 20
click at [1172, 666] on button "Next" at bounding box center [1180, 674] width 98 height 50
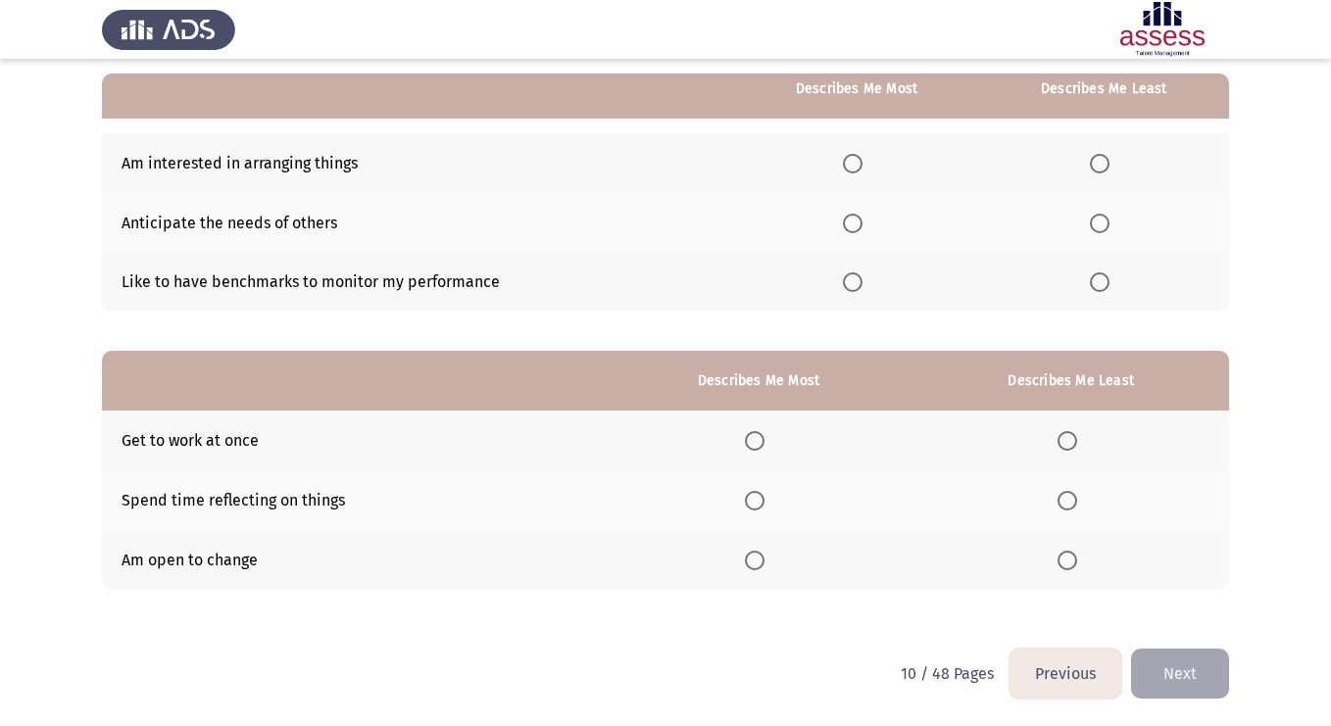
click at [753, 446] on span "Select an option" at bounding box center [755, 441] width 20 height 20
click at [753, 446] on input "Select an option" at bounding box center [755, 441] width 20 height 20
click at [1062, 562] on span "Select an option" at bounding box center [1068, 561] width 20 height 20
click at [1062, 562] on input "Select an option" at bounding box center [1068, 561] width 20 height 20
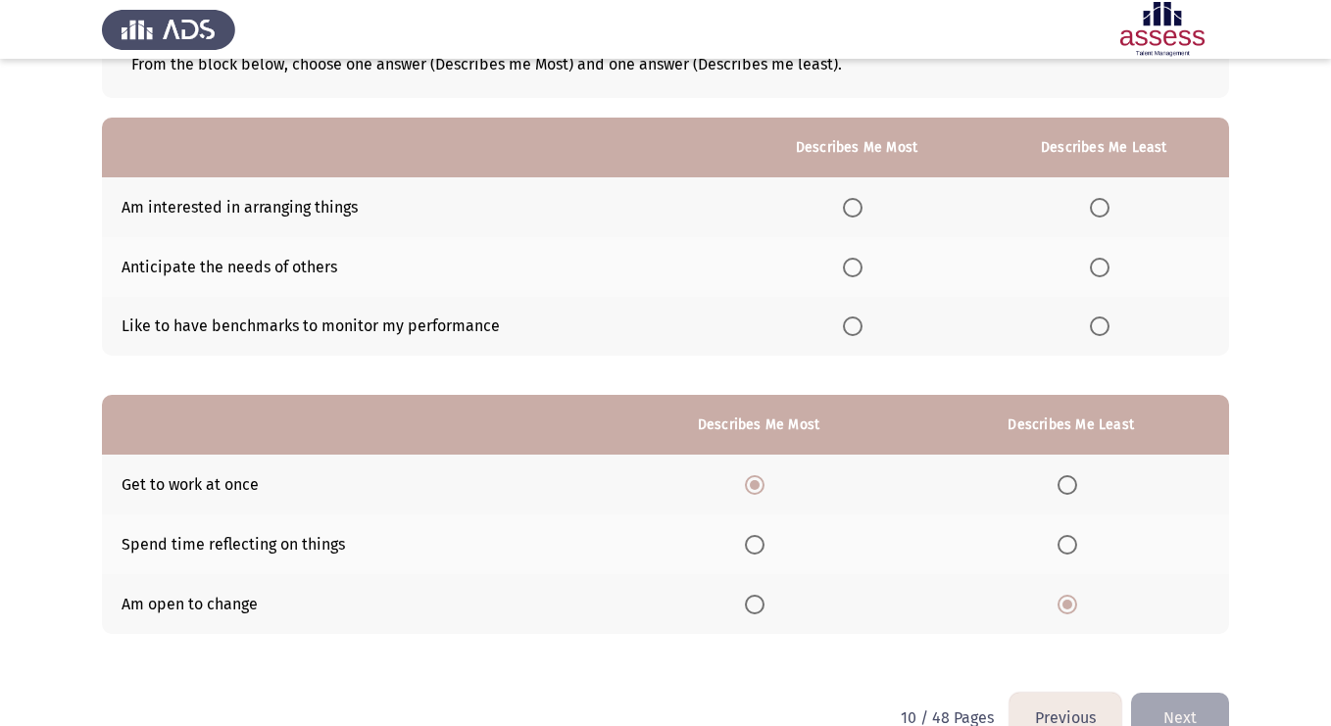
scroll to position [132, 0]
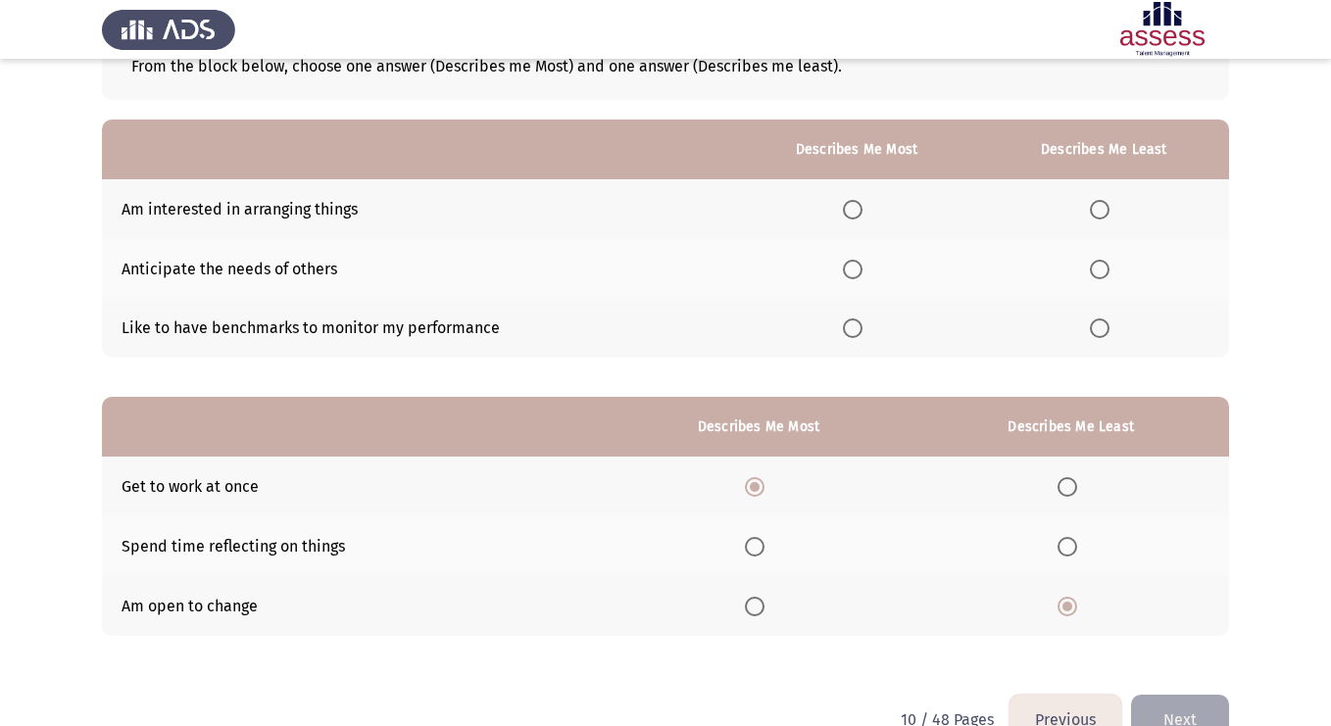
click at [843, 219] on th at bounding box center [856, 209] width 244 height 60
click at [848, 216] on span "Select an option" at bounding box center [853, 210] width 20 height 20
click at [848, 216] on input "Select an option" at bounding box center [853, 210] width 20 height 20
click at [1097, 335] on span "Select an option" at bounding box center [1100, 329] width 20 height 20
click at [1097, 335] on input "Select an option" at bounding box center [1100, 329] width 20 height 20
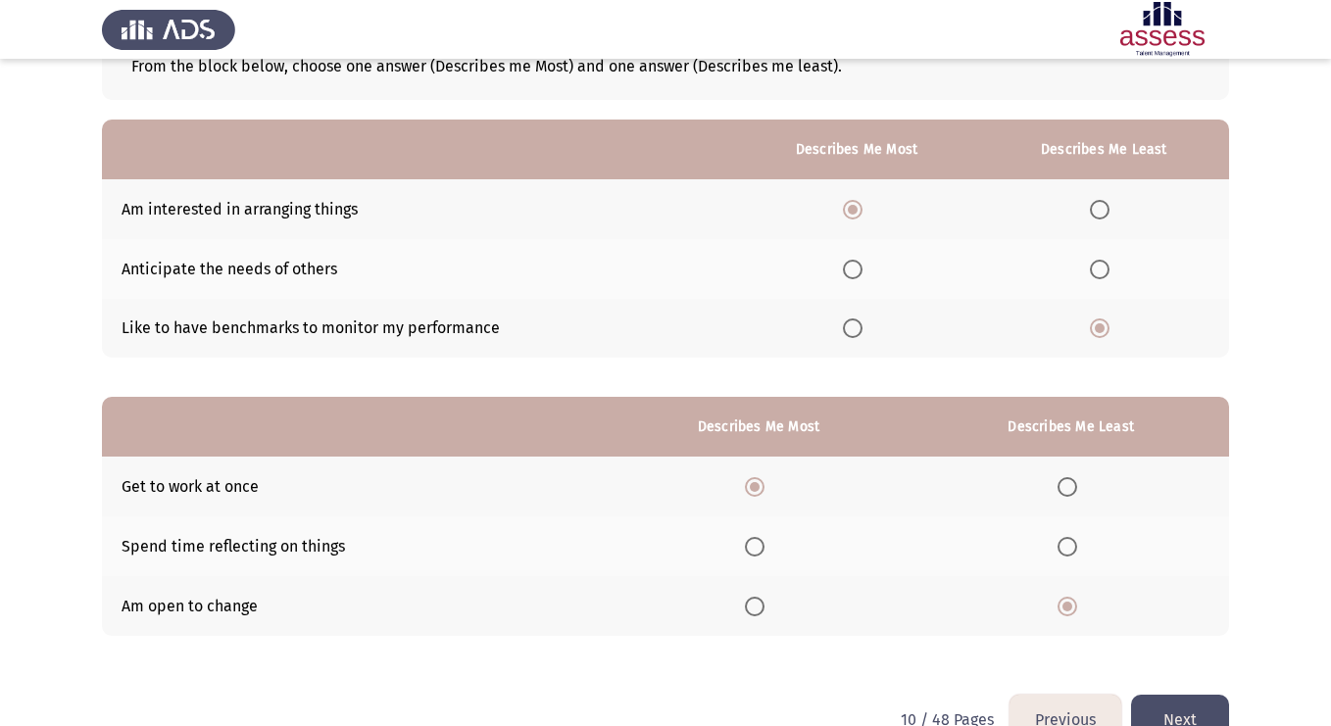
click at [852, 270] on span "Select an option" at bounding box center [853, 270] width 20 height 20
click at [852, 270] on input "Select an option" at bounding box center [853, 270] width 20 height 20
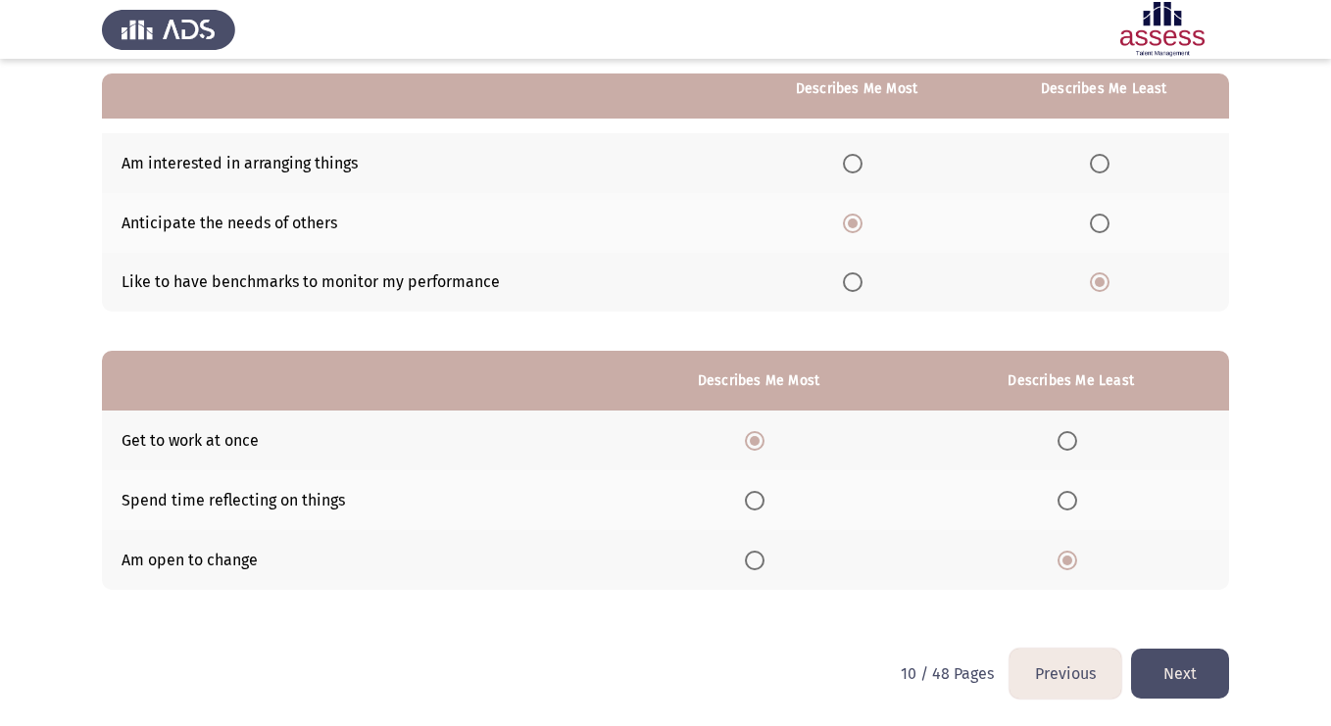
click at [1183, 672] on button "Next" at bounding box center [1180, 674] width 98 height 50
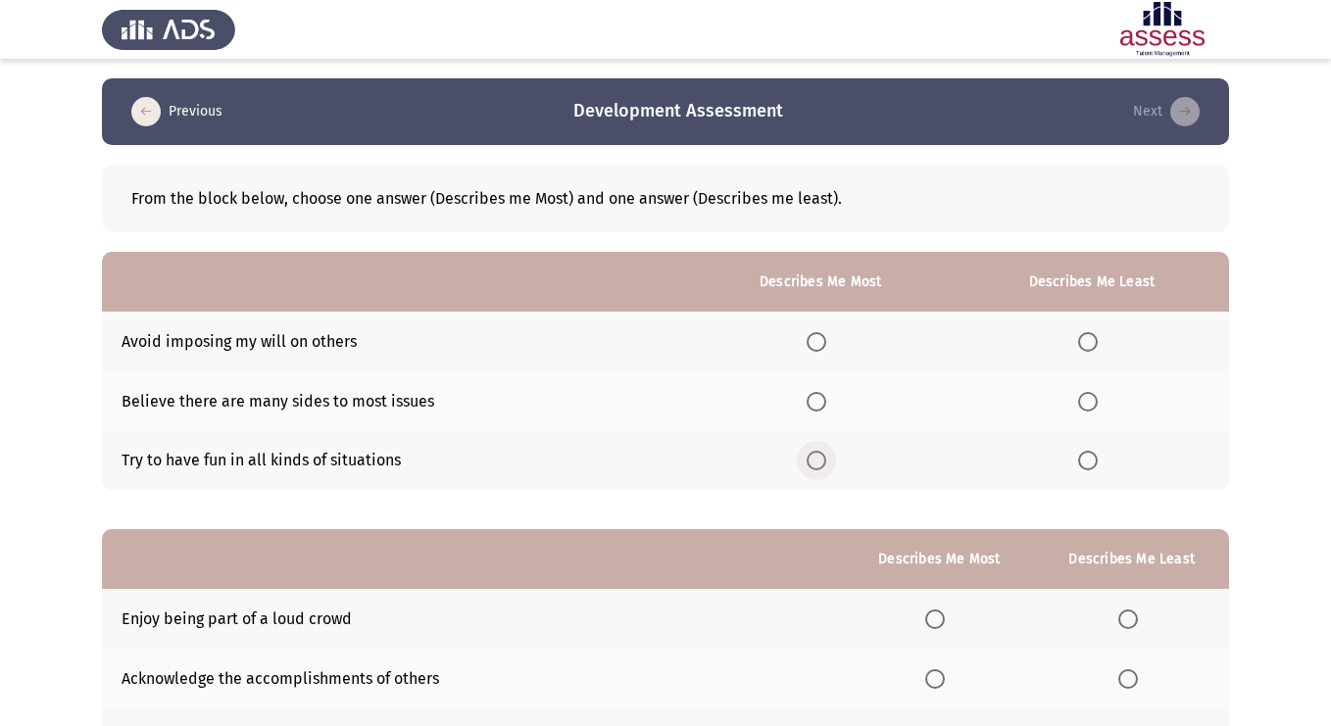
click at [816, 463] on span "Select an option" at bounding box center [817, 461] width 20 height 20
click at [816, 463] on input "Select an option" at bounding box center [817, 461] width 20 height 20
click at [1089, 344] on span "Select an option" at bounding box center [1088, 342] width 20 height 20
click at [1089, 344] on input "Select an option" at bounding box center [1088, 342] width 20 height 20
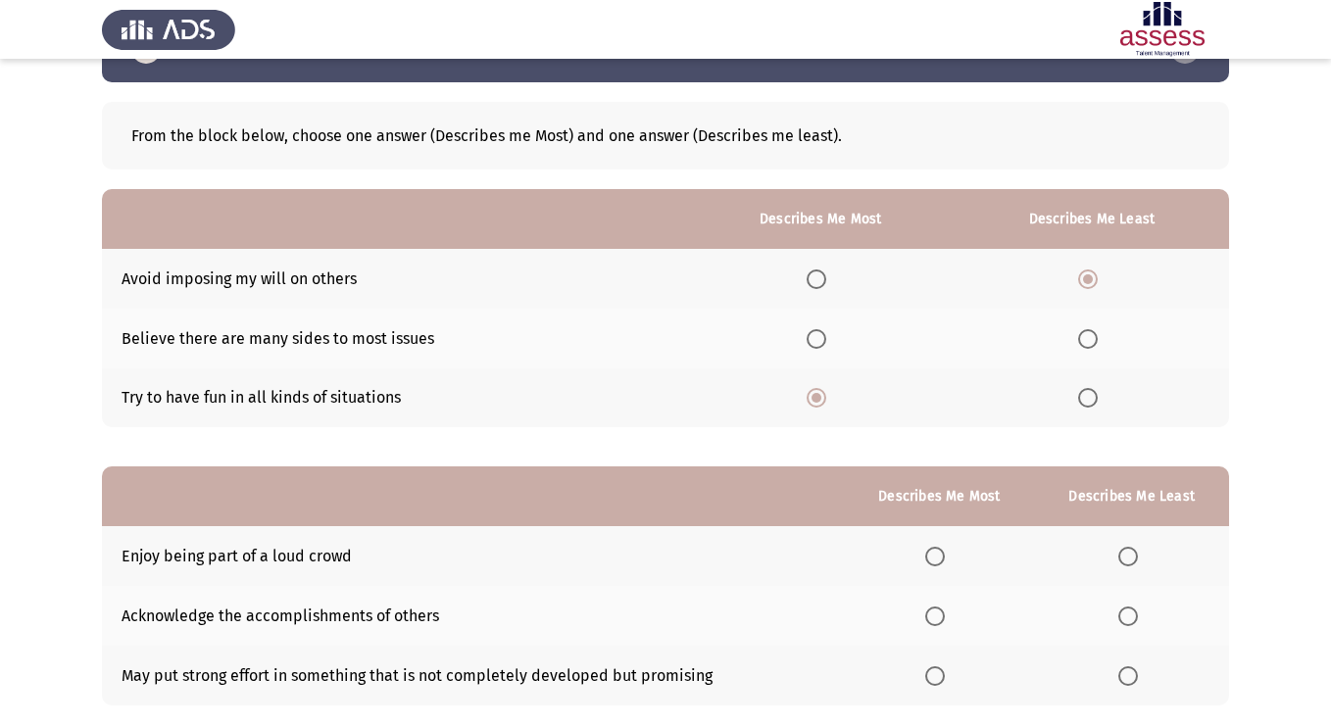
scroll to position [60, 0]
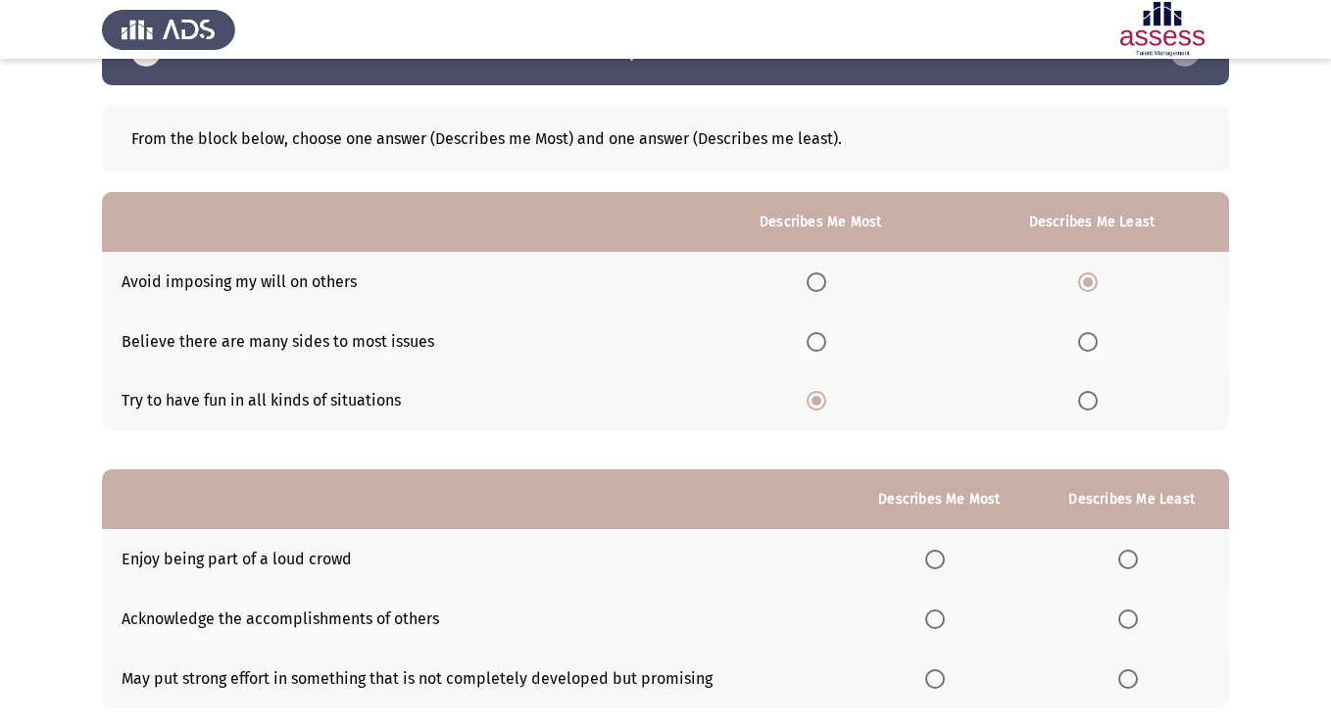
click at [1091, 340] on span "Select an option" at bounding box center [1088, 342] width 20 height 20
click at [1091, 340] on input "Select an option" at bounding box center [1088, 342] width 20 height 20
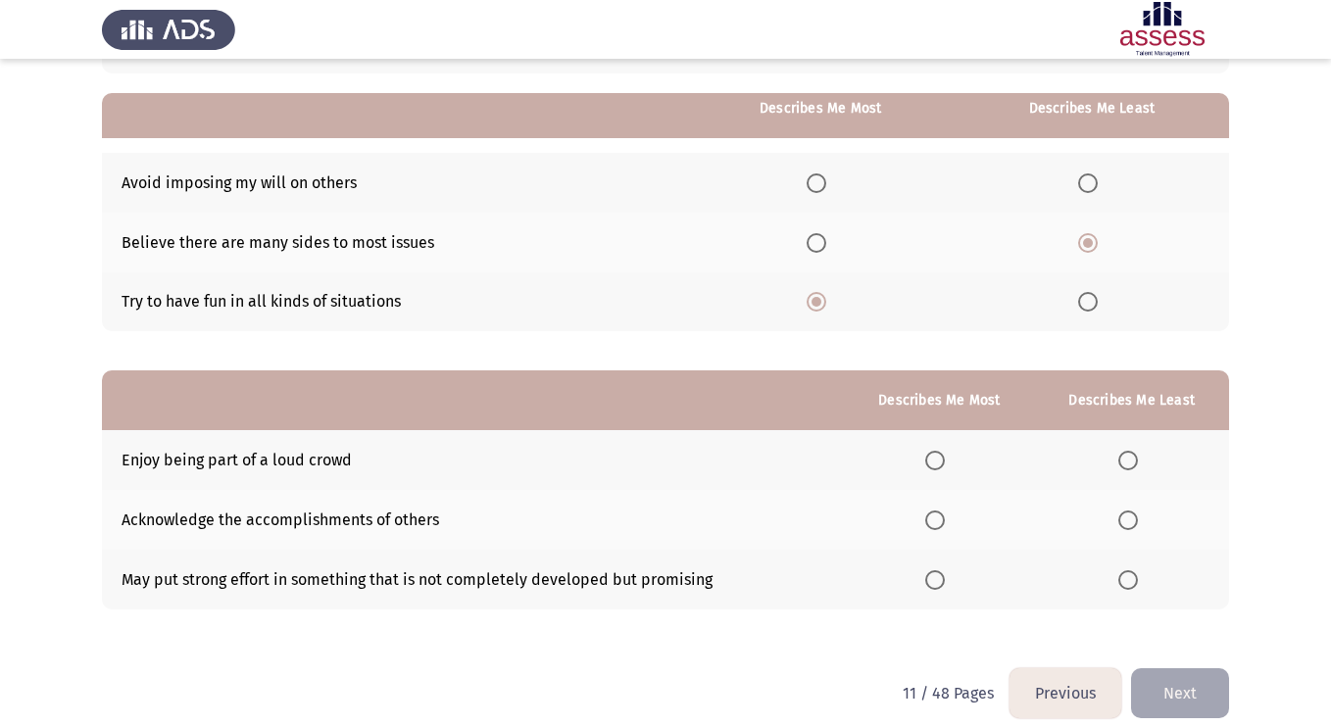
scroll to position [178, 0]
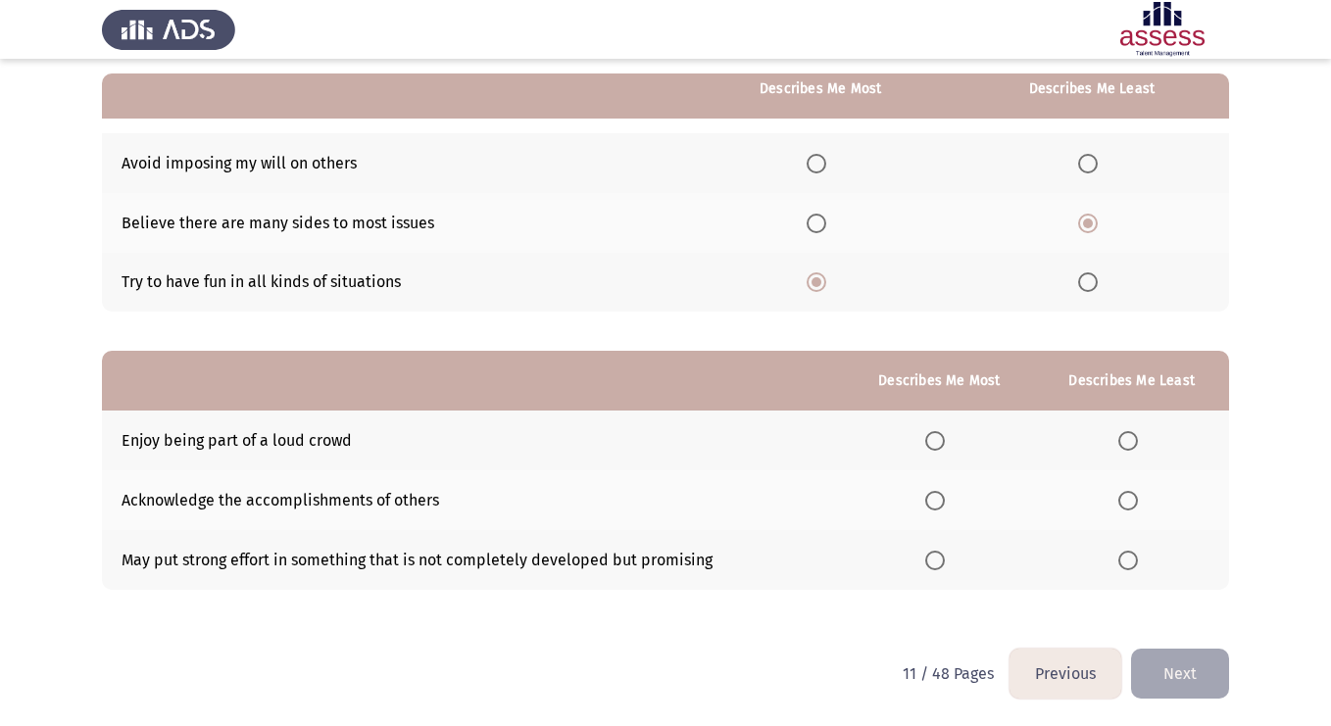
click at [1131, 444] on span "Select an option" at bounding box center [1128, 441] width 20 height 20
click at [1131, 444] on input "Select an option" at bounding box center [1128, 441] width 20 height 20
click at [940, 500] on span "Select an option" at bounding box center [935, 501] width 20 height 20
click at [940, 500] on input "Select an option" at bounding box center [935, 501] width 20 height 20
click at [1087, 166] on span "Select an option" at bounding box center [1088, 164] width 20 height 20
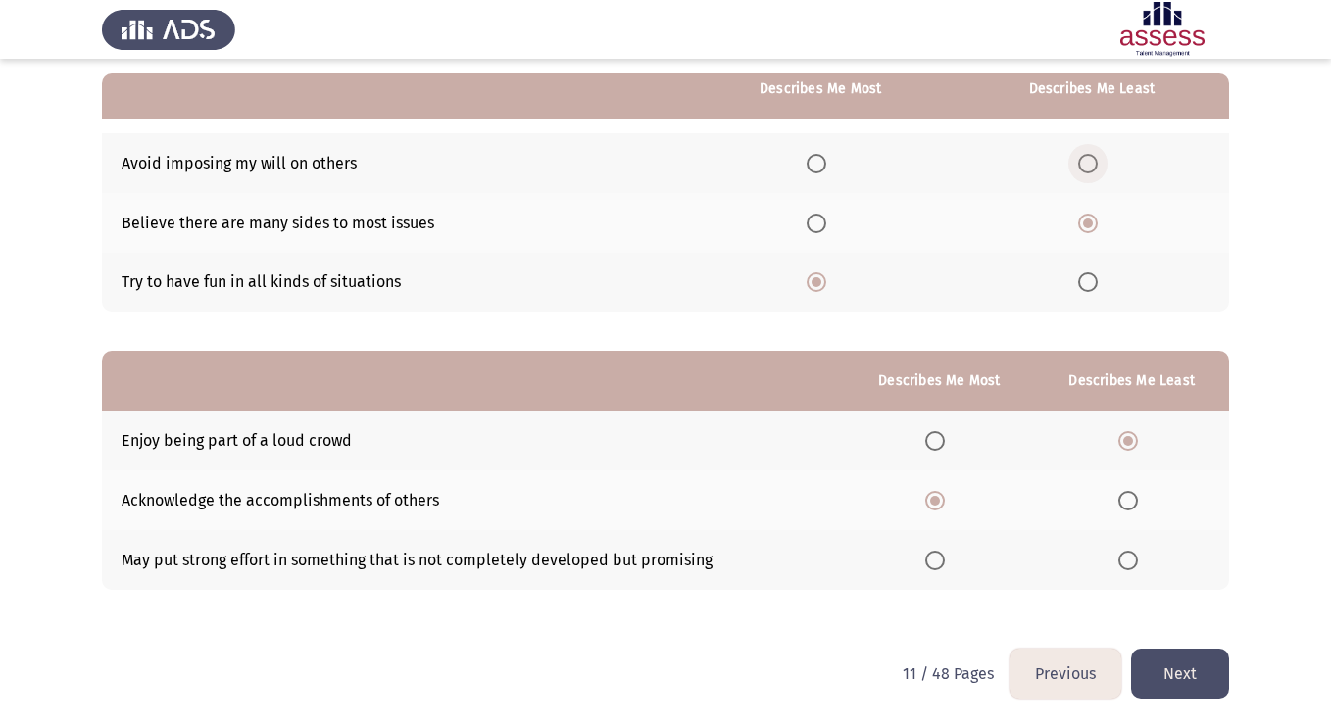
click at [1087, 166] on input "Select an option" at bounding box center [1088, 164] width 20 height 20
click at [1087, 223] on span "Select an option" at bounding box center [1088, 224] width 20 height 20
click at [1087, 223] on input "Select an option" at bounding box center [1088, 224] width 20 height 20
click at [1200, 672] on button "Next" at bounding box center [1180, 674] width 98 height 50
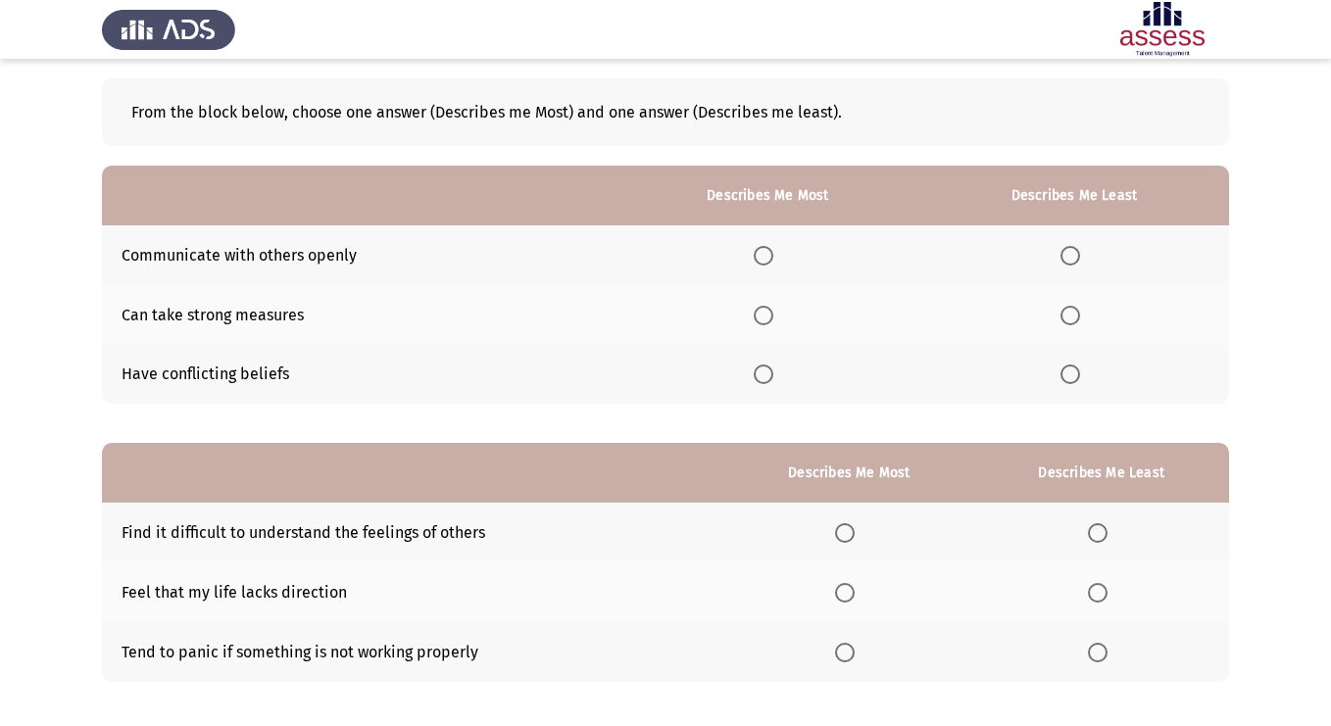
scroll to position [50, 0]
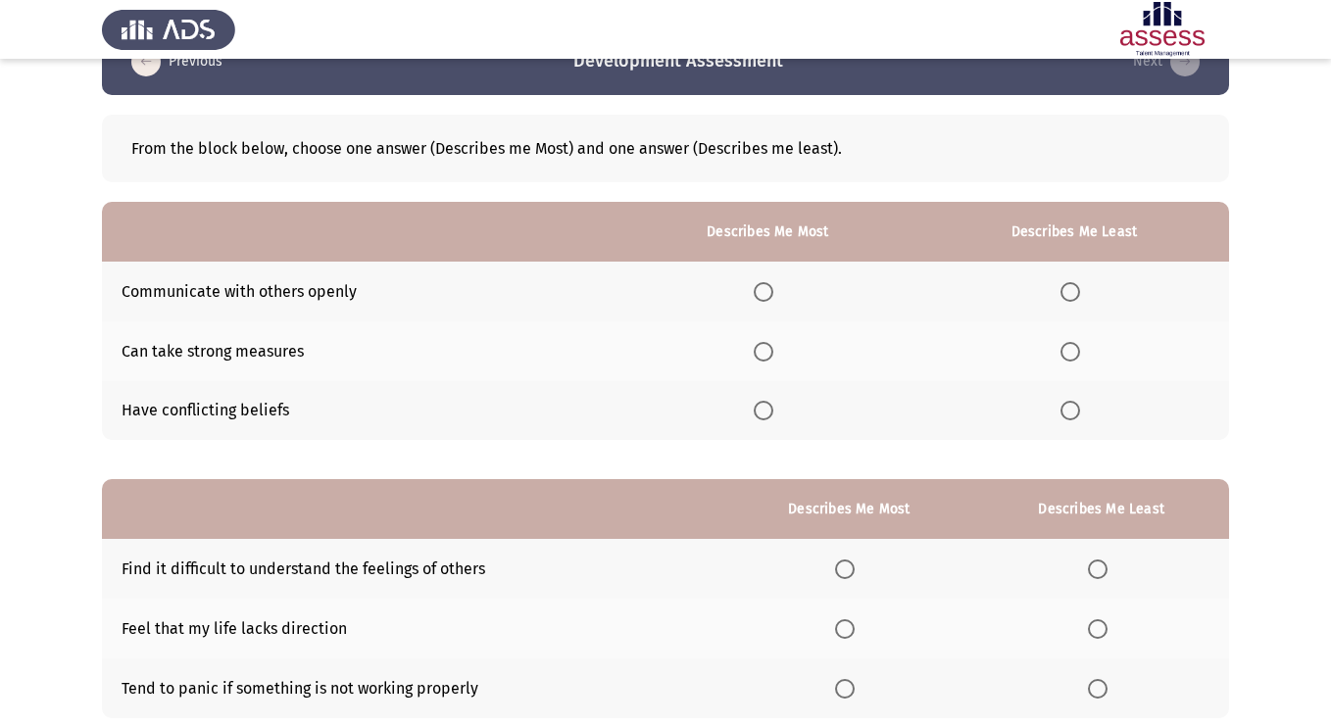
click at [771, 295] on span "Select an option" at bounding box center [764, 292] width 20 height 20
click at [771, 295] on input "Select an option" at bounding box center [764, 292] width 20 height 20
click at [1065, 362] on th at bounding box center [1074, 351] width 310 height 60
click at [1078, 354] on span "Select an option" at bounding box center [1071, 352] width 20 height 20
click at [1078, 354] on input "Select an option" at bounding box center [1071, 352] width 20 height 20
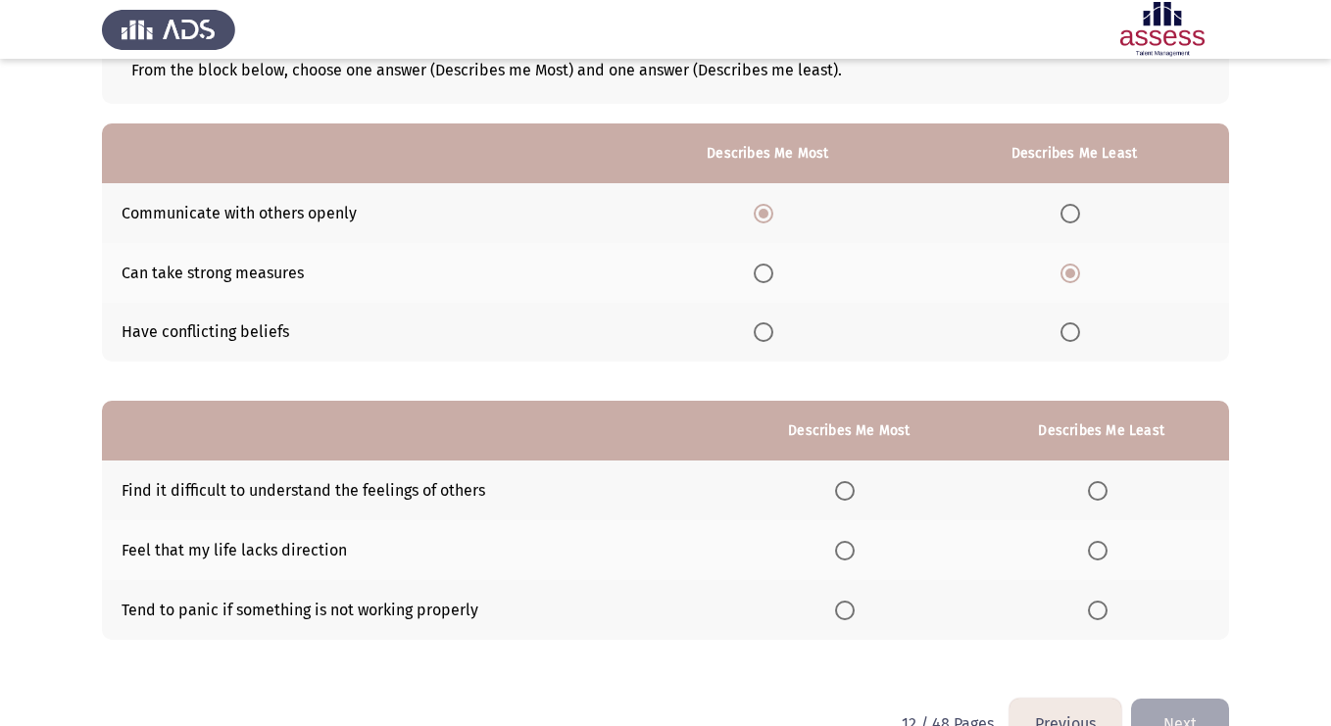
scroll to position [178, 0]
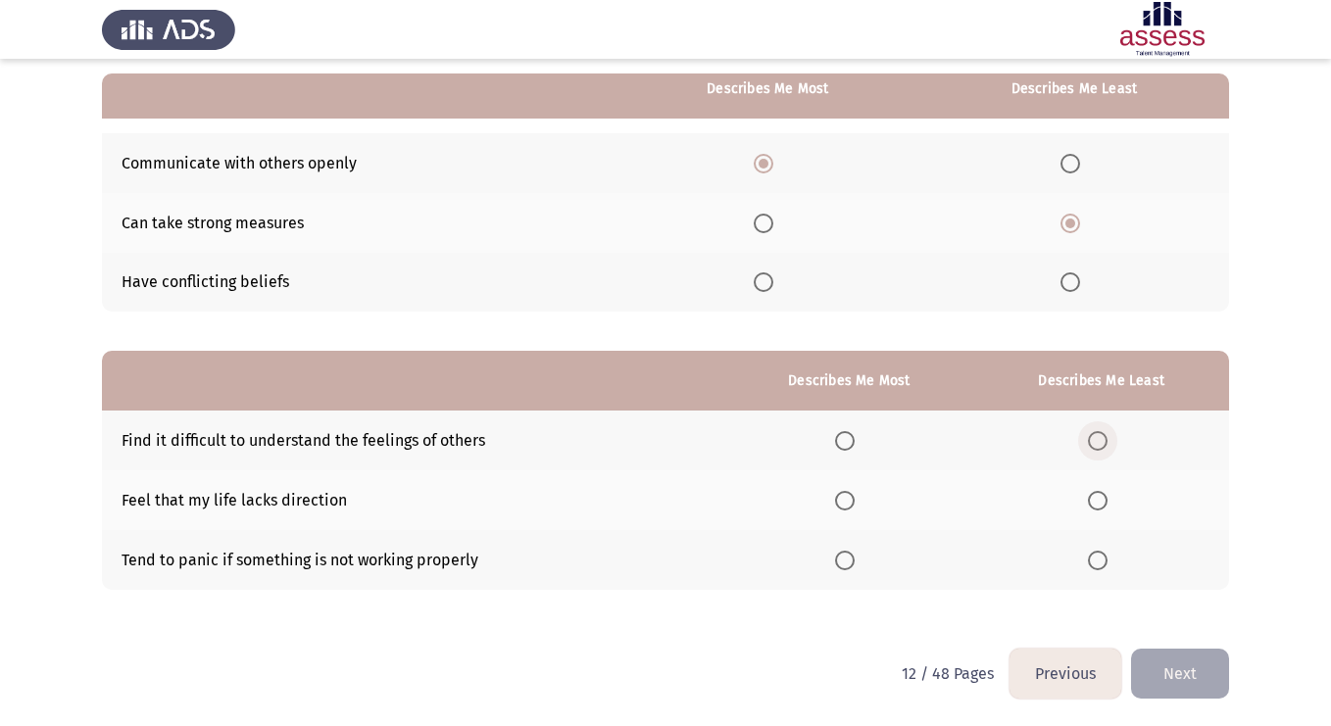
click at [1099, 433] on span "Select an option" at bounding box center [1098, 441] width 20 height 20
click at [1099, 433] on input "Select an option" at bounding box center [1098, 441] width 20 height 20
click at [855, 504] on span "Select an option" at bounding box center [845, 501] width 20 height 20
click at [855, 504] on input "Select an option" at bounding box center [845, 501] width 20 height 20
click at [1098, 563] on span "Select an option" at bounding box center [1098, 561] width 20 height 20
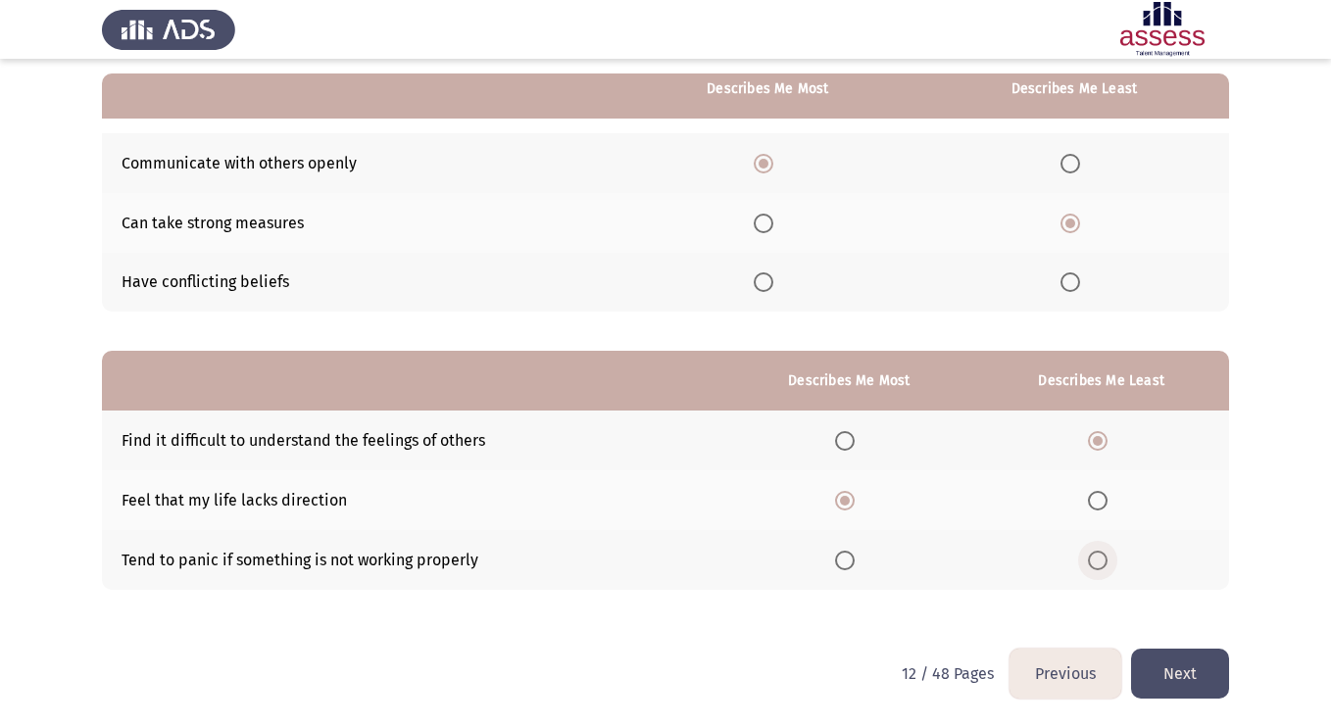
click at [1098, 563] on input "Select an option" at bounding box center [1098, 561] width 20 height 20
click at [1100, 441] on span "Select an option" at bounding box center [1098, 441] width 20 height 20
click at [1100, 441] on input "Select an option" at bounding box center [1098, 441] width 20 height 20
click at [838, 565] on th at bounding box center [848, 560] width 249 height 60
click at [855, 562] on span "Select an option" at bounding box center [845, 561] width 20 height 20
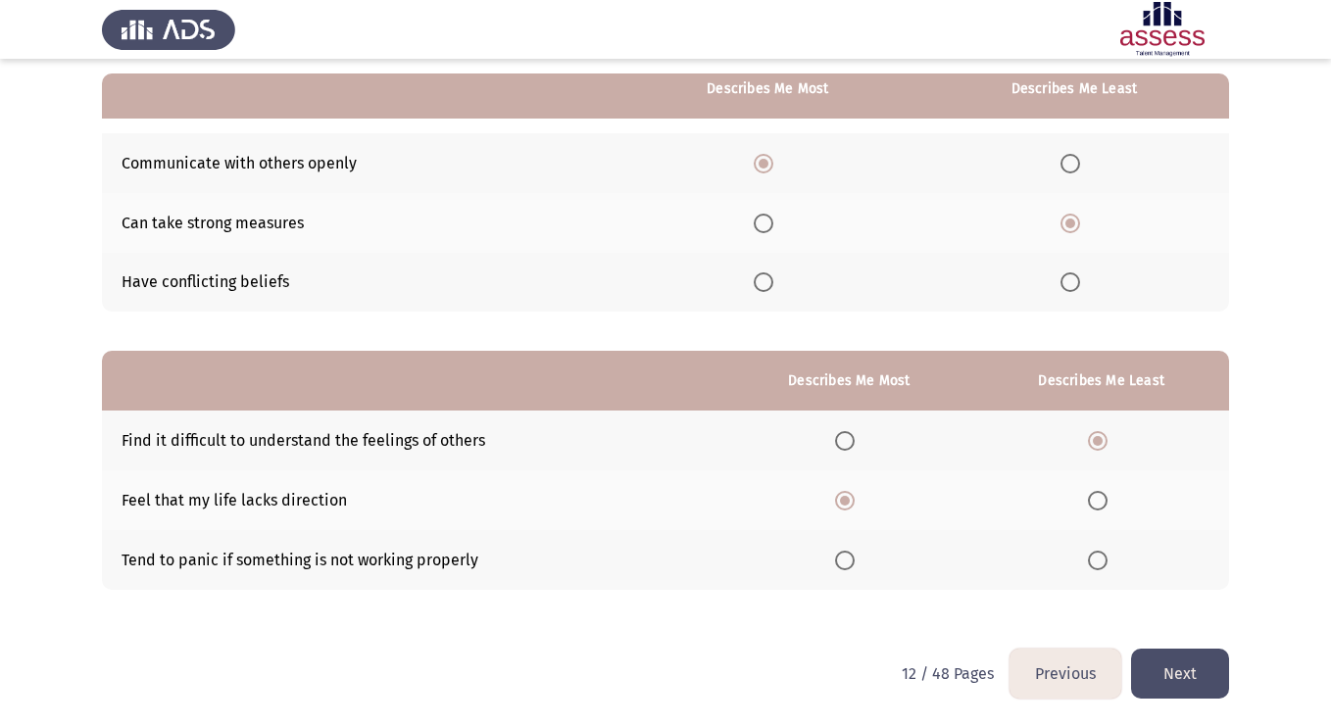
click at [855, 562] on input "Select an option" at bounding box center [845, 561] width 20 height 20
click at [1167, 662] on button "Next" at bounding box center [1180, 674] width 98 height 50
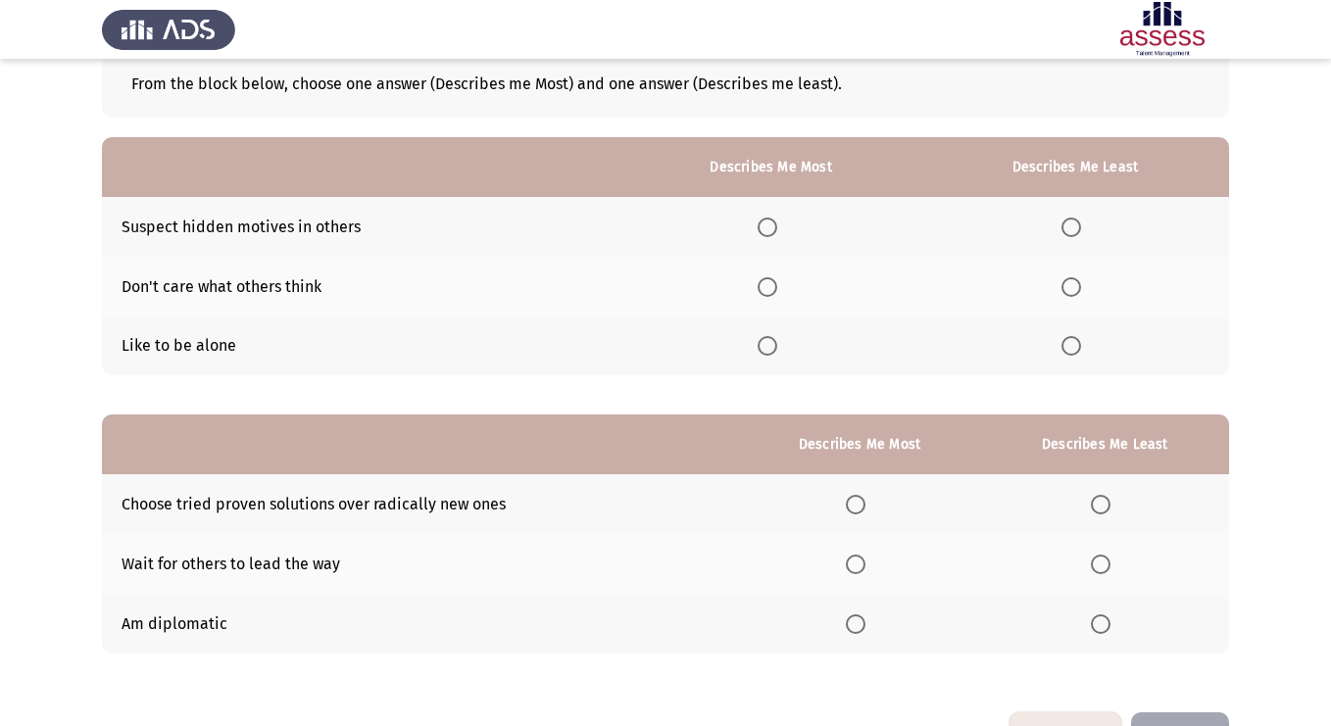
scroll to position [111, 0]
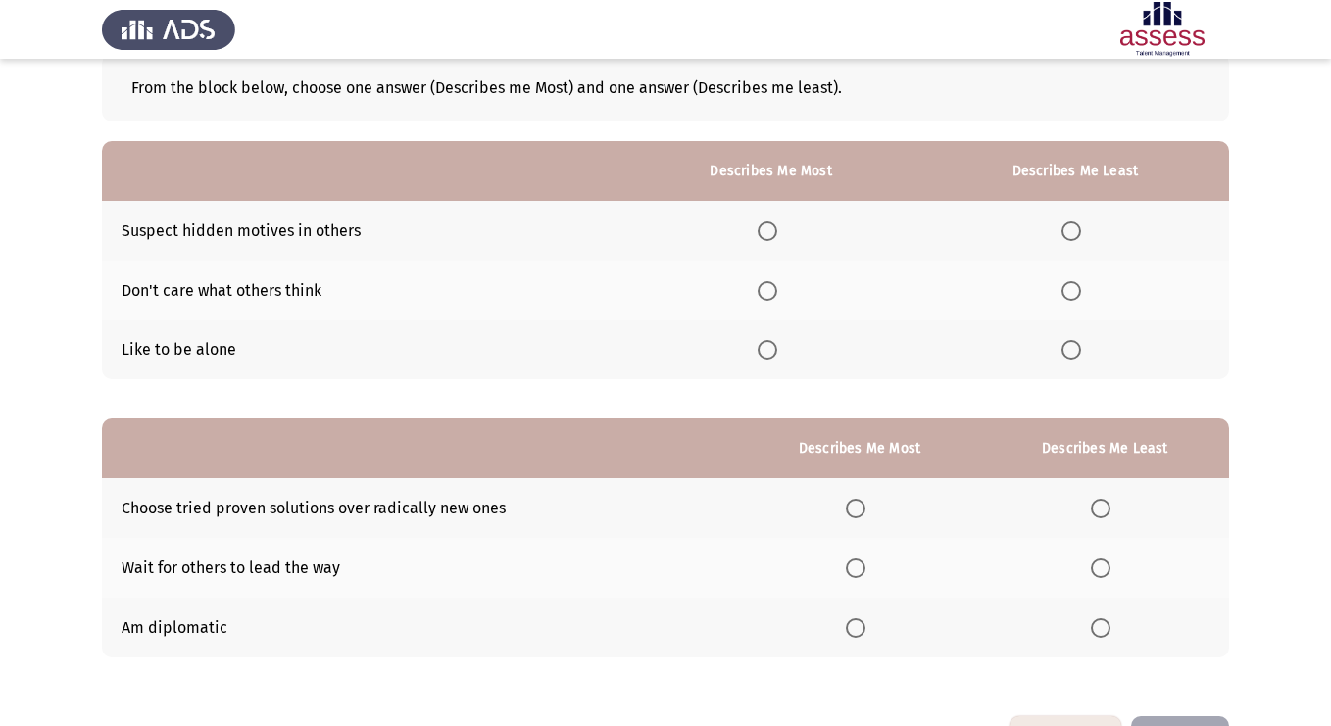
click at [1074, 291] on span "Select an option" at bounding box center [1071, 291] width 20 height 20
click at [1074, 291] on input "Select an option" at bounding box center [1071, 291] width 20 height 20
click at [767, 227] on span "Select an option" at bounding box center [768, 232] width 20 height 20
click at [767, 227] on input "Select an option" at bounding box center [768, 232] width 20 height 20
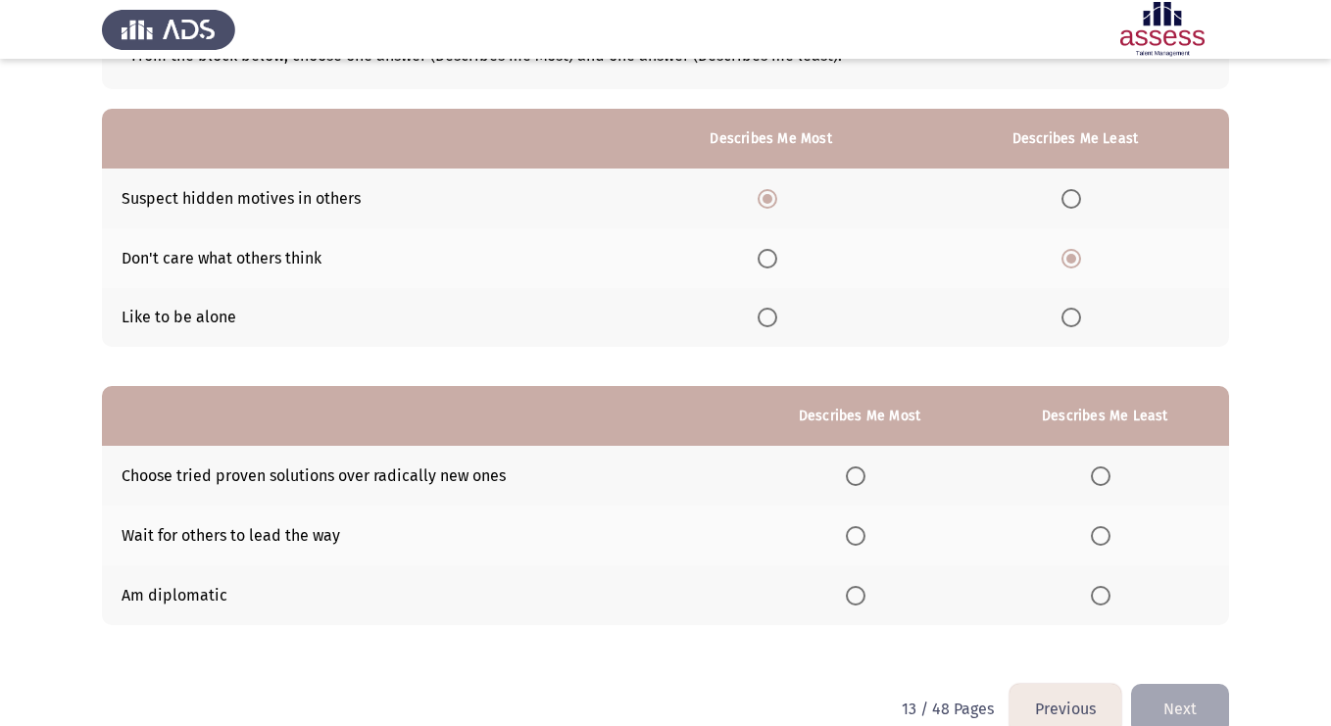
scroll to position [178, 0]
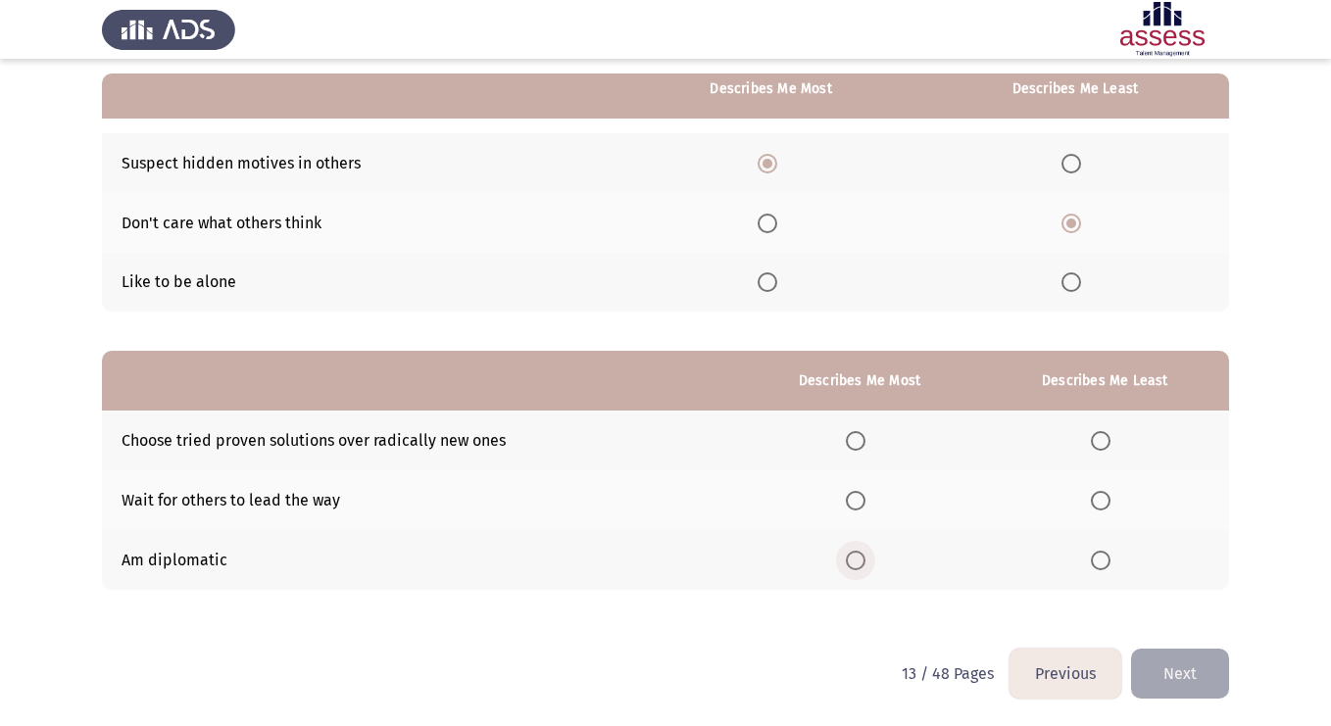
click at [863, 562] on span "Select an option" at bounding box center [856, 561] width 20 height 20
click at [863, 562] on input "Select an option" at bounding box center [856, 561] width 20 height 20
click at [1105, 497] on span "Select an option" at bounding box center [1101, 501] width 20 height 20
click at [1105, 497] on input "Select an option" at bounding box center [1101, 501] width 20 height 20
click at [860, 440] on span "Select an option" at bounding box center [856, 441] width 20 height 20
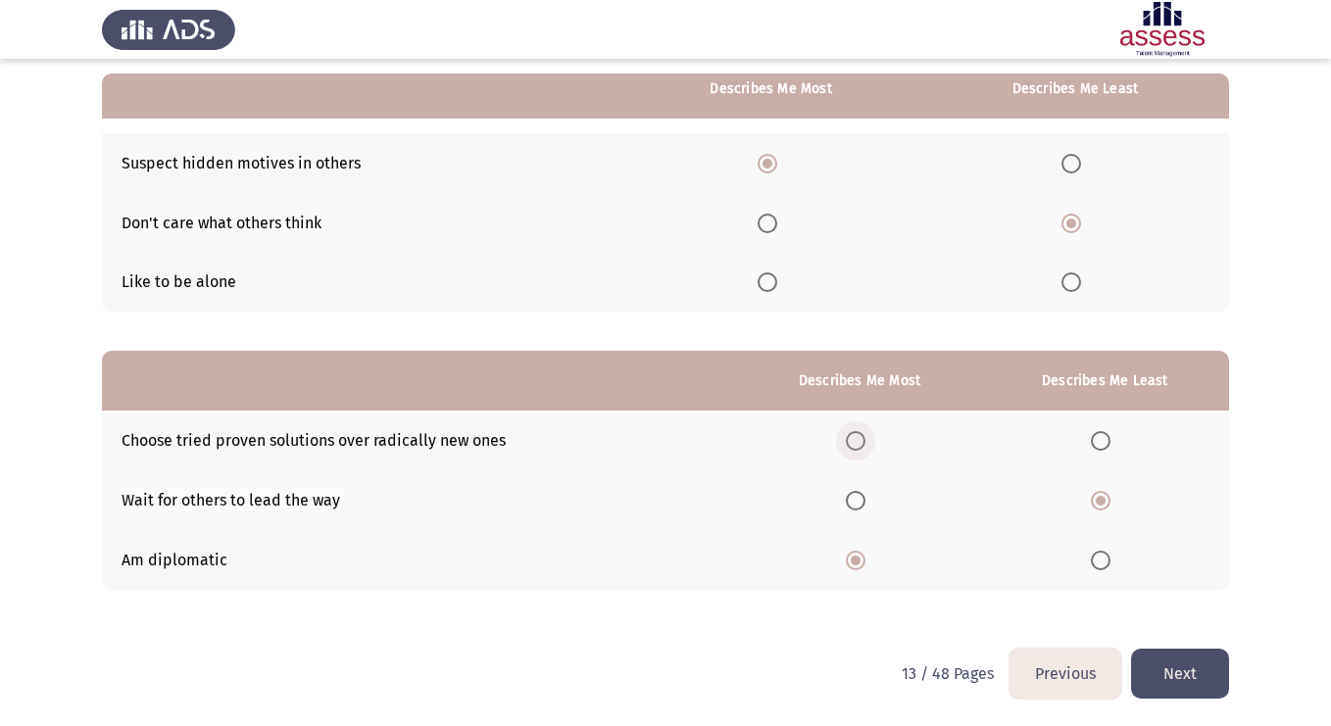
click at [860, 440] on input "Select an option" at bounding box center [856, 441] width 20 height 20
click at [1167, 674] on button "Next" at bounding box center [1180, 674] width 98 height 50
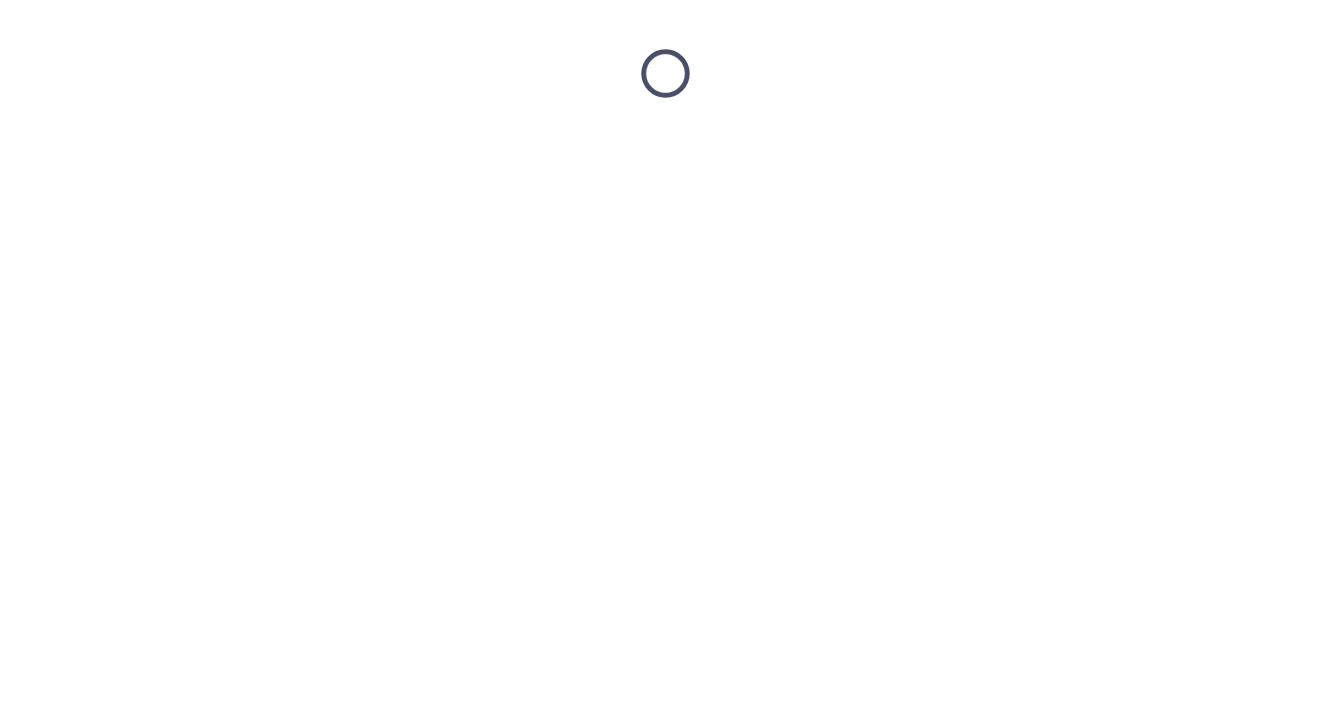
scroll to position [0, 0]
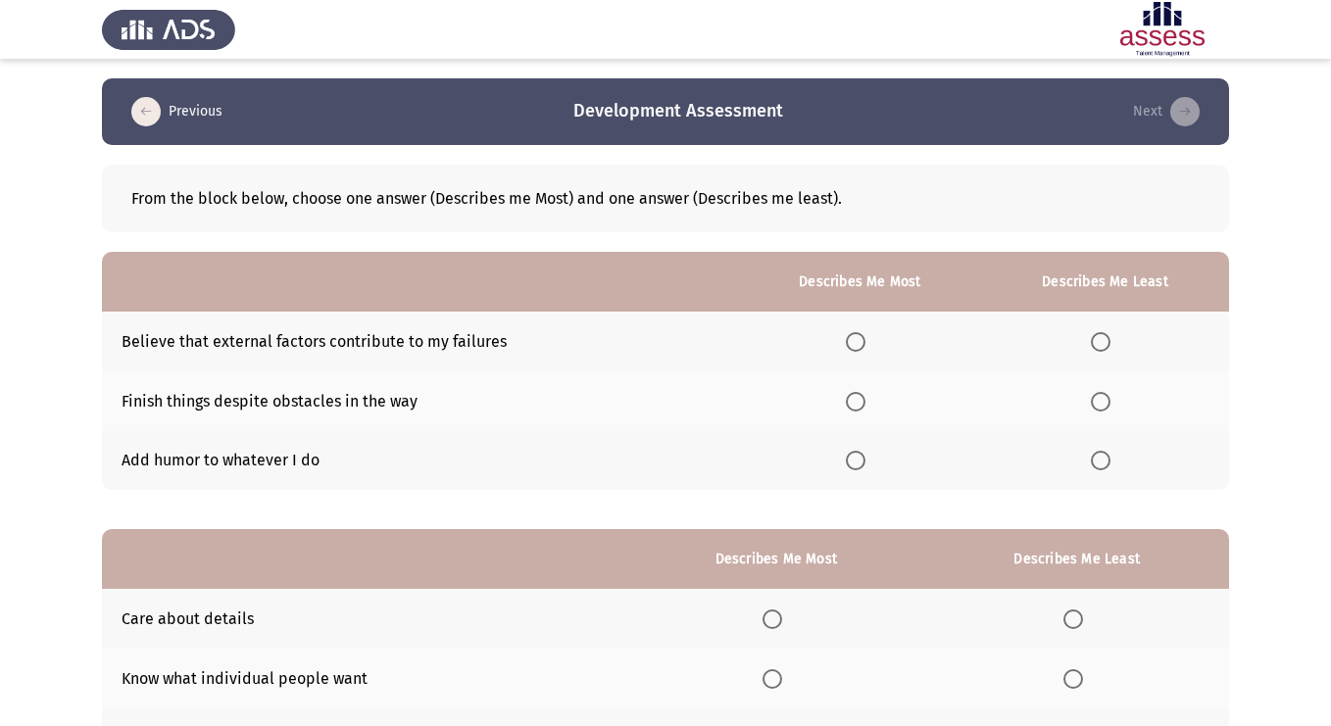
click at [856, 469] on span "Select an option" at bounding box center [856, 461] width 20 height 20
click at [856, 469] on input "Select an option" at bounding box center [856, 461] width 20 height 20
click at [1105, 339] on span "Select an option" at bounding box center [1101, 342] width 20 height 20
click at [1105, 339] on input "Select an option" at bounding box center [1101, 342] width 20 height 20
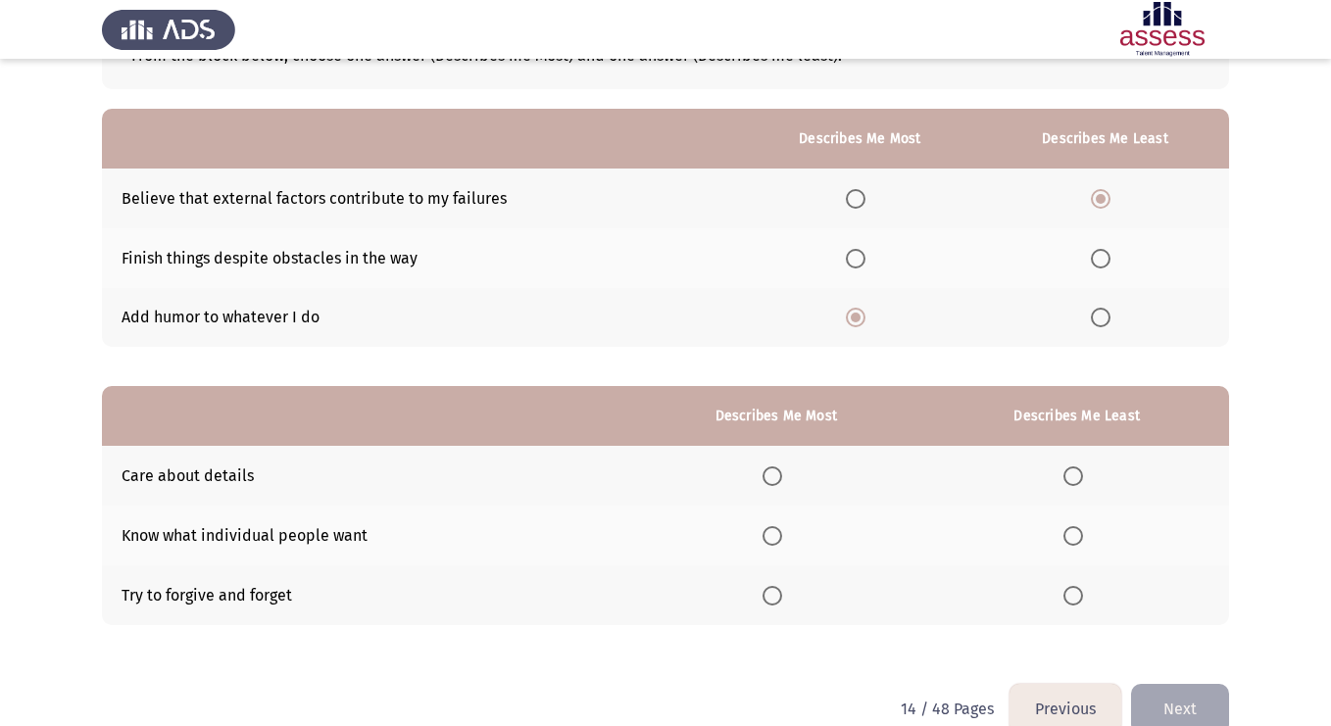
scroll to position [178, 0]
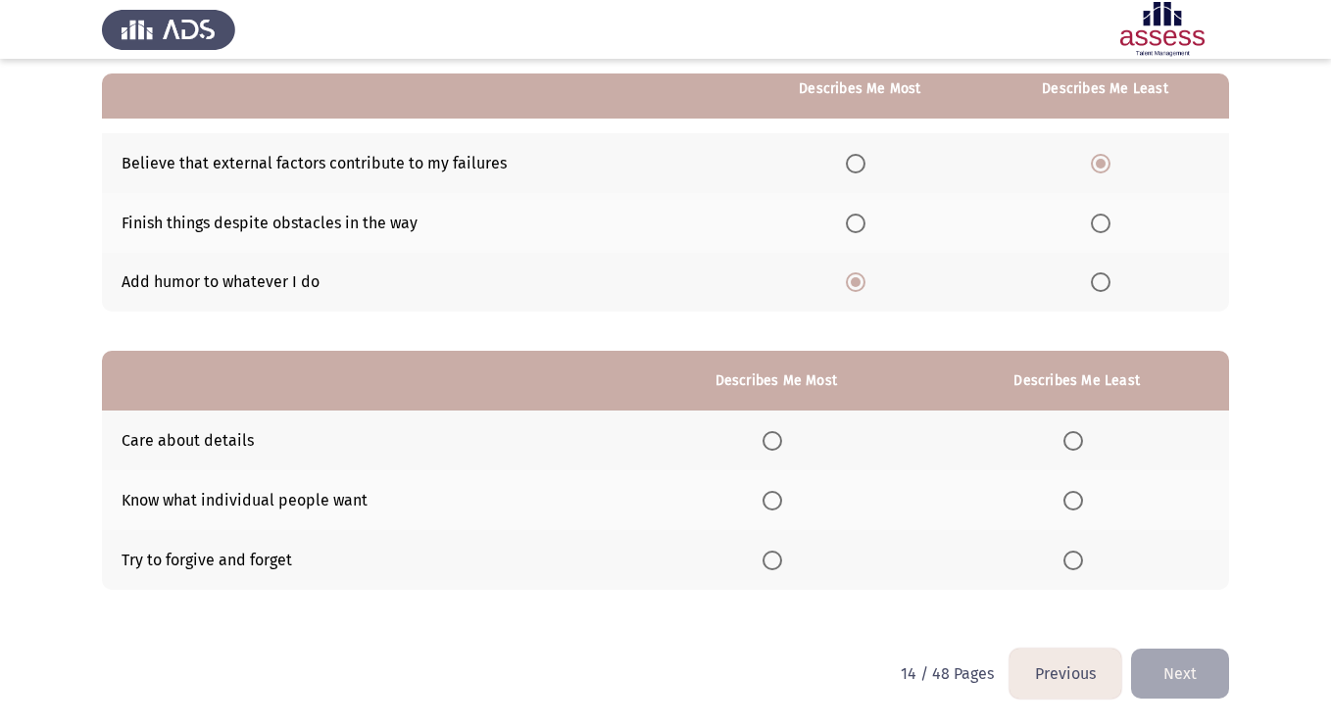
click at [1067, 445] on span "Select an option" at bounding box center [1073, 441] width 20 height 20
click at [1067, 445] on input "Select an option" at bounding box center [1073, 441] width 20 height 20
click at [781, 551] on span "Select an option" at bounding box center [773, 561] width 20 height 20
click at [781, 551] on input "Select an option" at bounding box center [773, 561] width 20 height 20
click at [780, 501] on span "Select an option" at bounding box center [773, 501] width 20 height 20
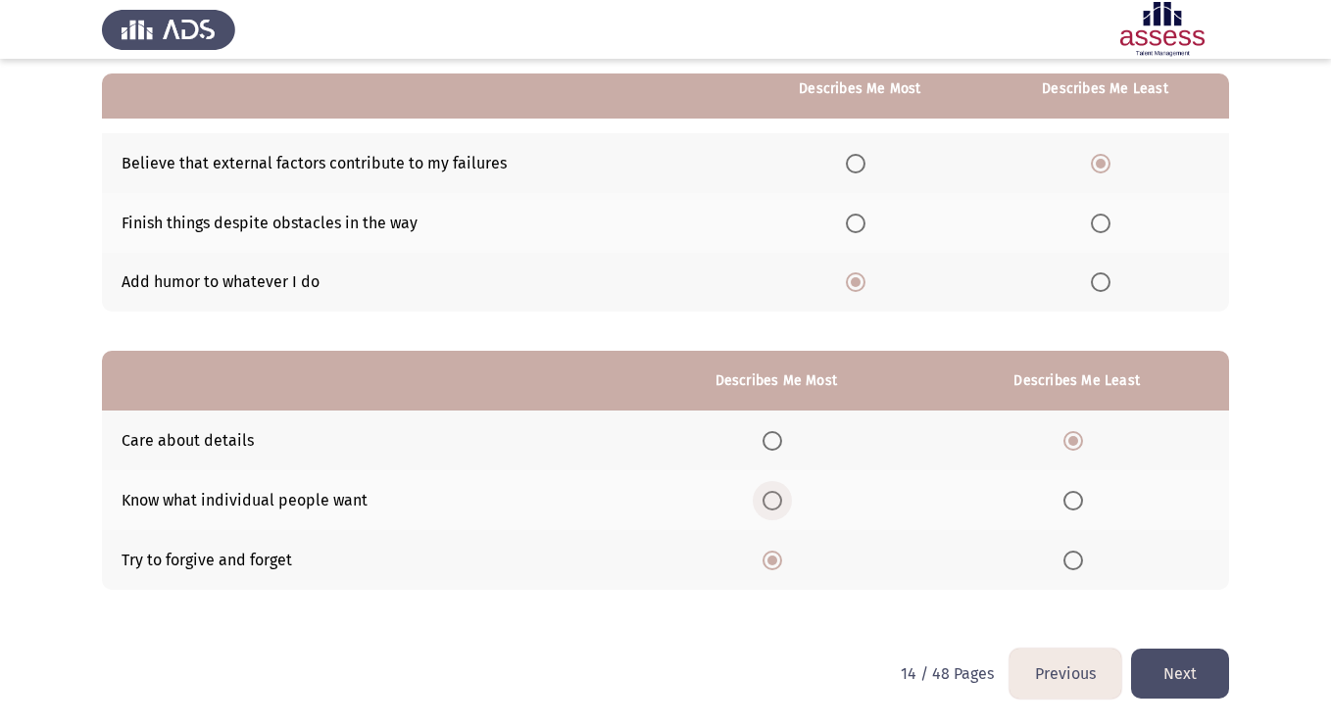
click at [780, 501] on input "Select an option" at bounding box center [773, 501] width 20 height 20
click at [782, 556] on span "Select an option" at bounding box center [773, 561] width 20 height 20
click at [782, 556] on input "Select an option" at bounding box center [773, 561] width 20 height 20
click at [781, 511] on th at bounding box center [775, 500] width 297 height 60
click at [779, 504] on span "Select an option" at bounding box center [773, 501] width 20 height 20
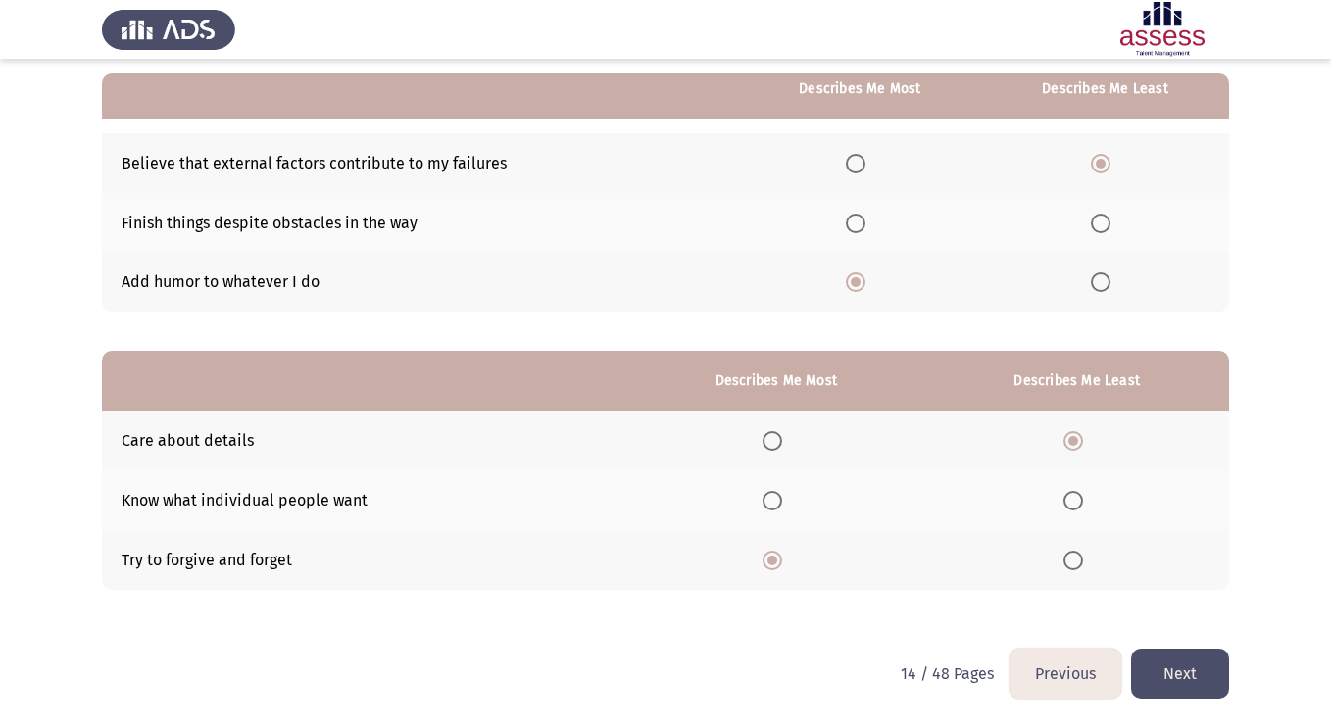
click at [779, 504] on input "Select an option" at bounding box center [773, 501] width 20 height 20
click at [1184, 668] on button "Next" at bounding box center [1180, 674] width 98 height 50
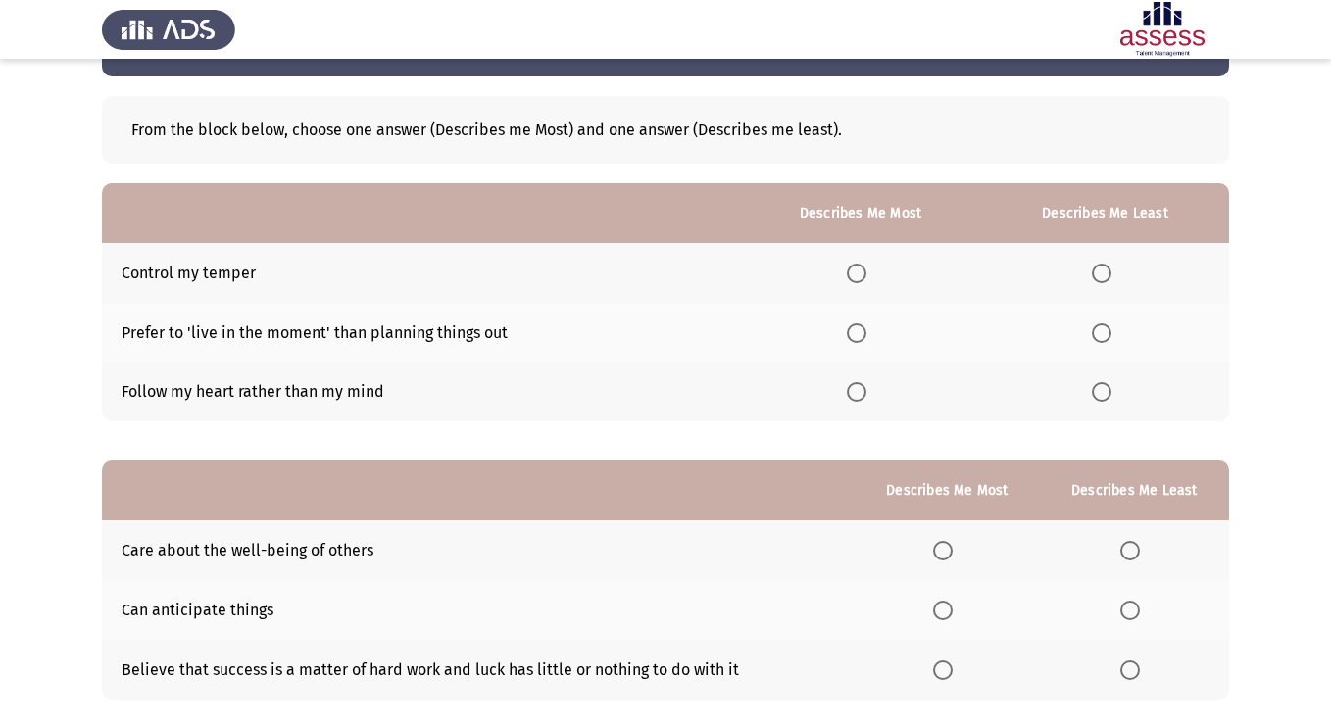
scroll to position [13, 0]
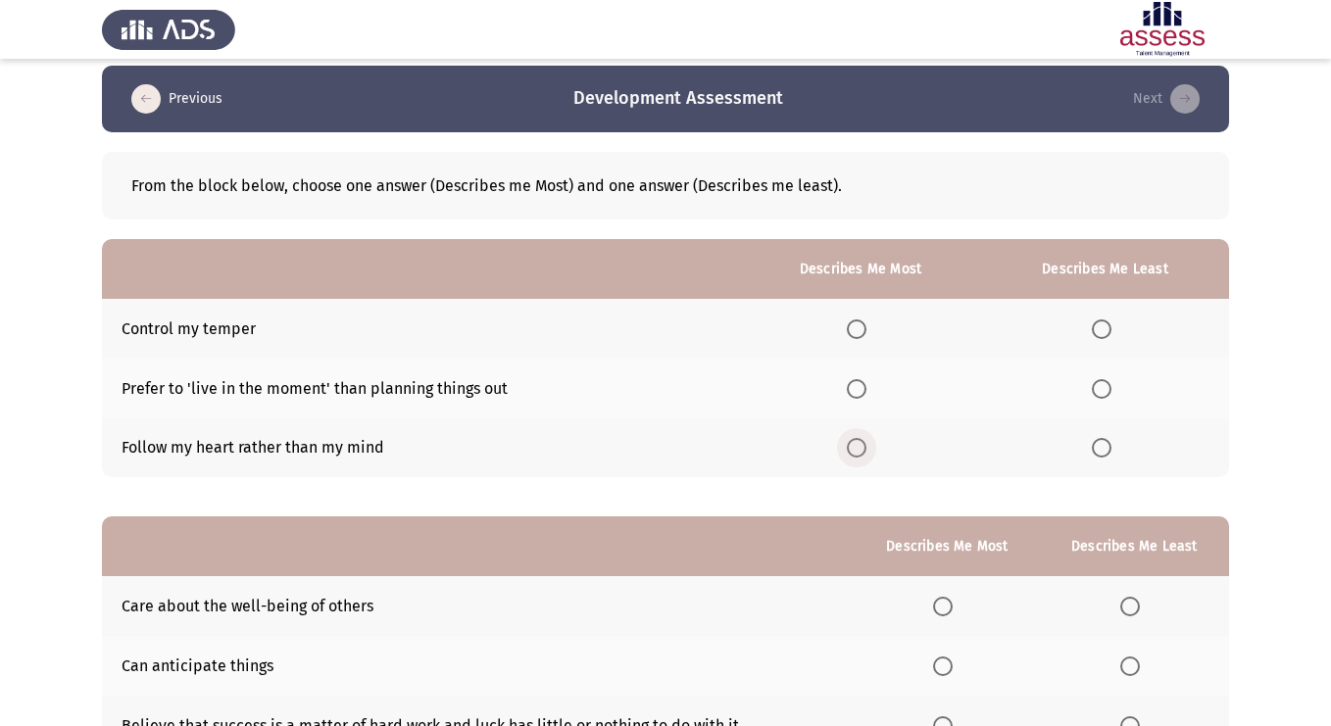
click at [866, 454] on span "Select an option" at bounding box center [857, 448] width 20 height 20
click at [866, 454] on input "Select an option" at bounding box center [857, 448] width 20 height 20
click at [1111, 391] on span "Select an option" at bounding box center [1102, 389] width 20 height 20
click at [1111, 391] on input "Select an option" at bounding box center [1102, 389] width 20 height 20
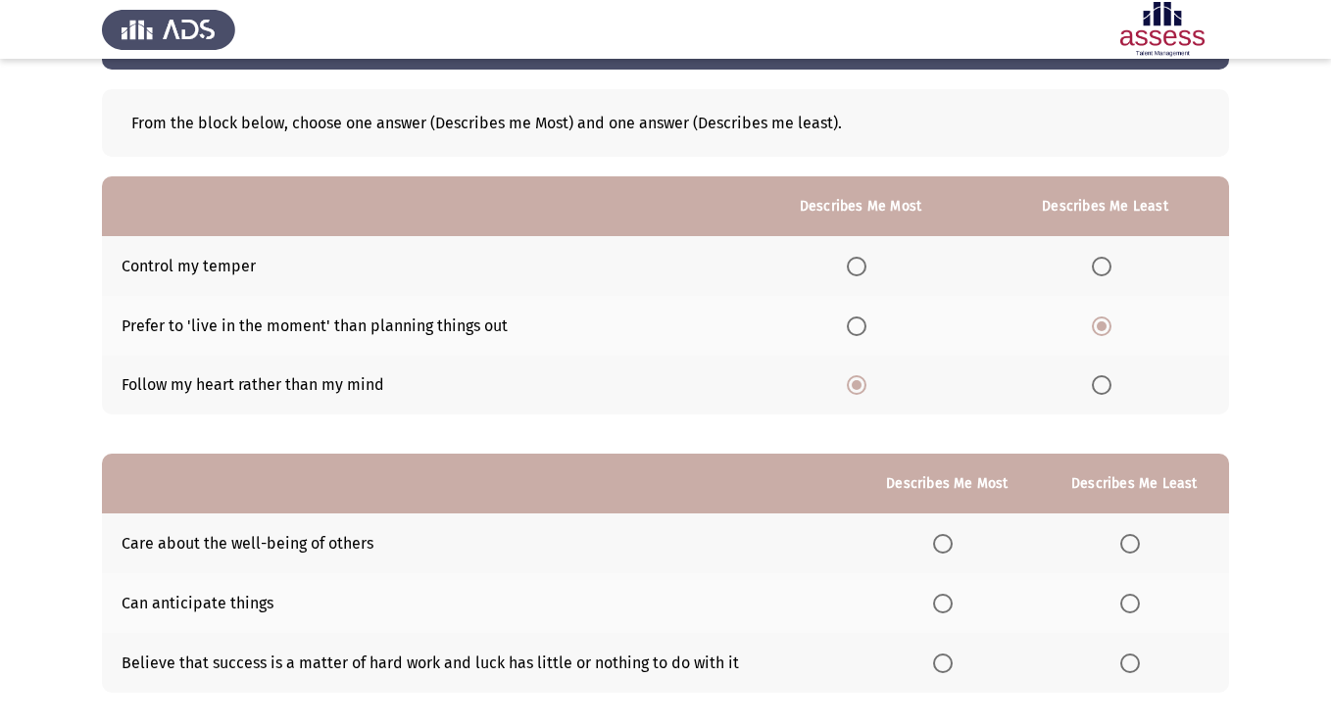
scroll to position [128, 0]
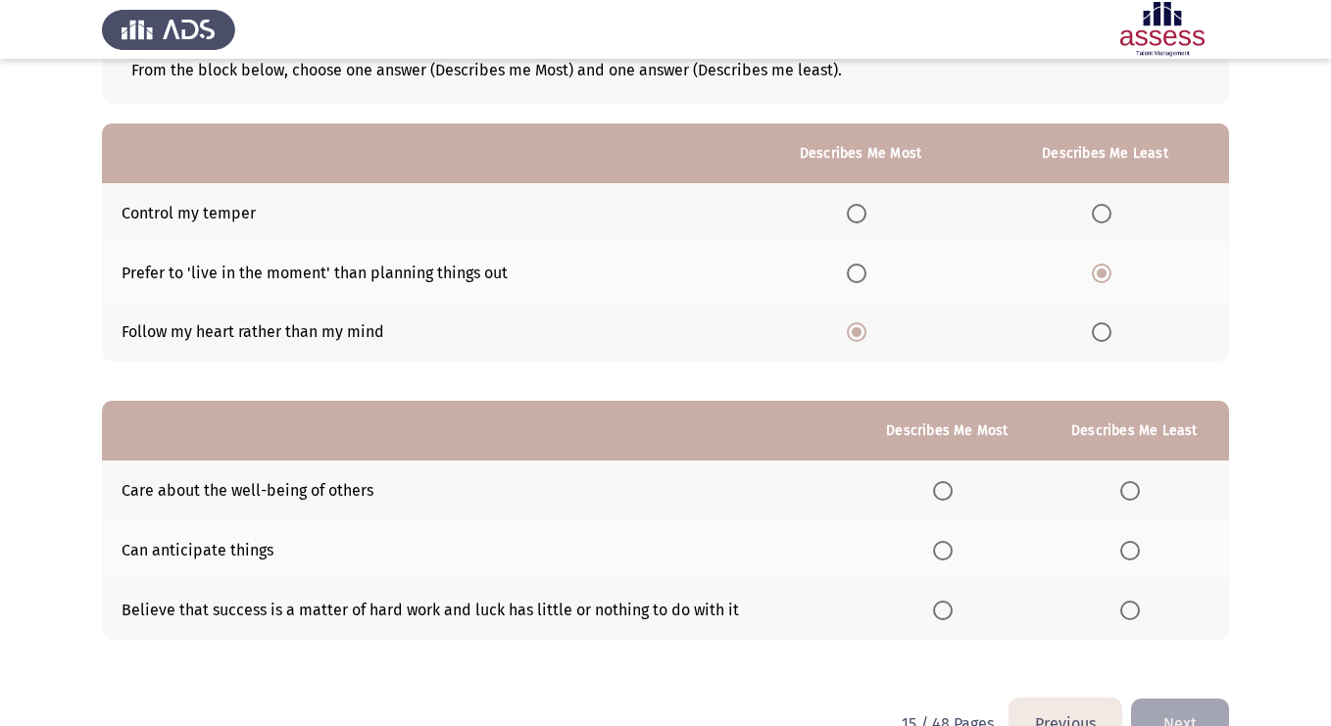
click at [857, 273] on span "Select an option" at bounding box center [857, 273] width 0 height 0
click at [861, 272] on input "Select an option" at bounding box center [857, 274] width 20 height 20
click at [1093, 214] on span "Select an option" at bounding box center [1102, 214] width 20 height 20
click at [1093, 214] on input "Select an option" at bounding box center [1102, 214] width 20 height 20
click at [865, 335] on span "Select an option" at bounding box center [857, 332] width 20 height 20
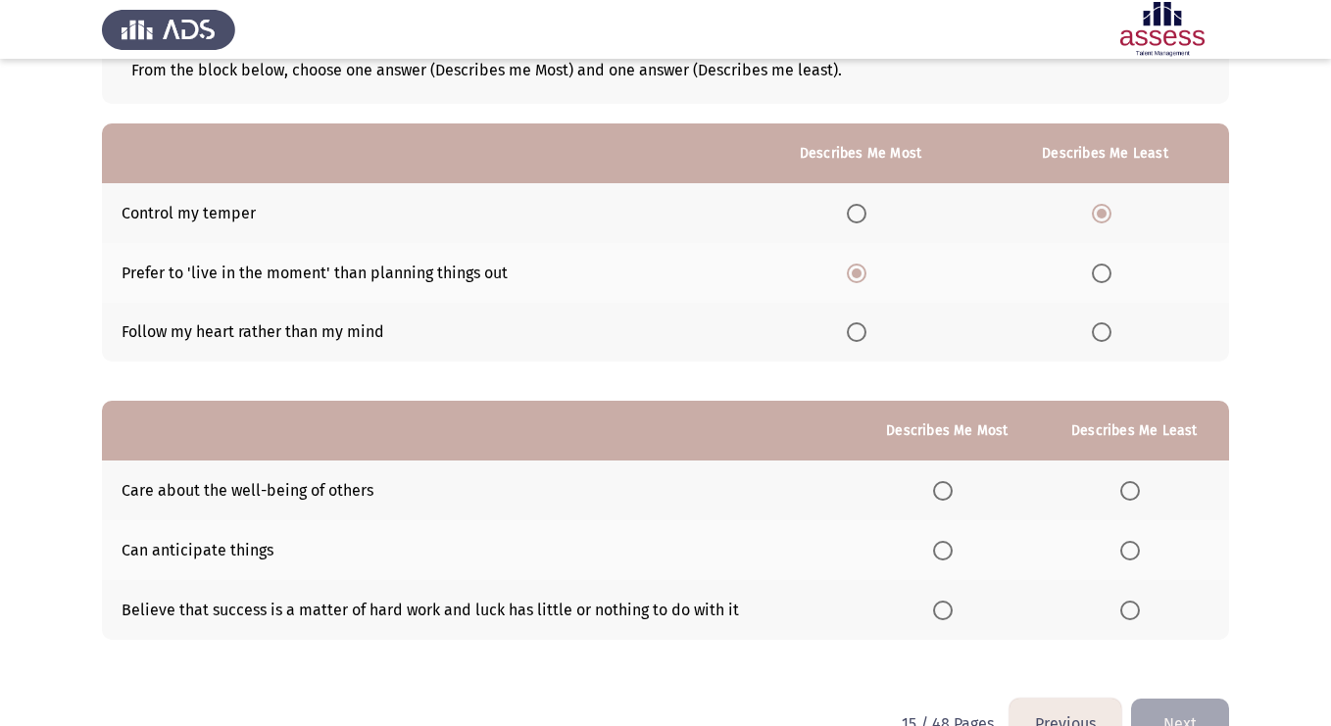
click at [865, 335] on input "Select an option" at bounding box center [857, 332] width 20 height 20
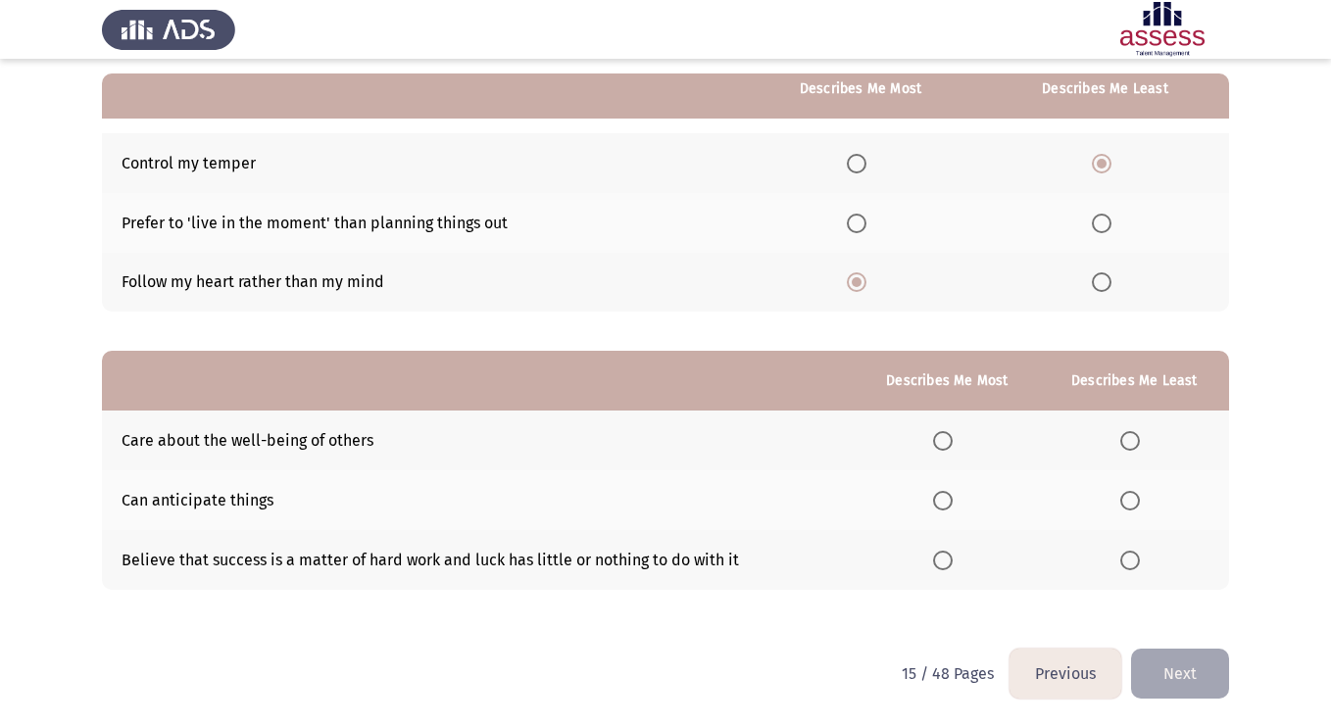
click at [1128, 438] on span "Select an option" at bounding box center [1130, 441] width 20 height 20
click at [1128, 438] on input "Select an option" at bounding box center [1130, 441] width 20 height 20
click at [945, 505] on span "Select an option" at bounding box center [943, 501] width 20 height 20
click at [945, 505] on input "Select an option" at bounding box center [943, 501] width 20 height 20
click at [1176, 663] on button "Next" at bounding box center [1180, 674] width 98 height 50
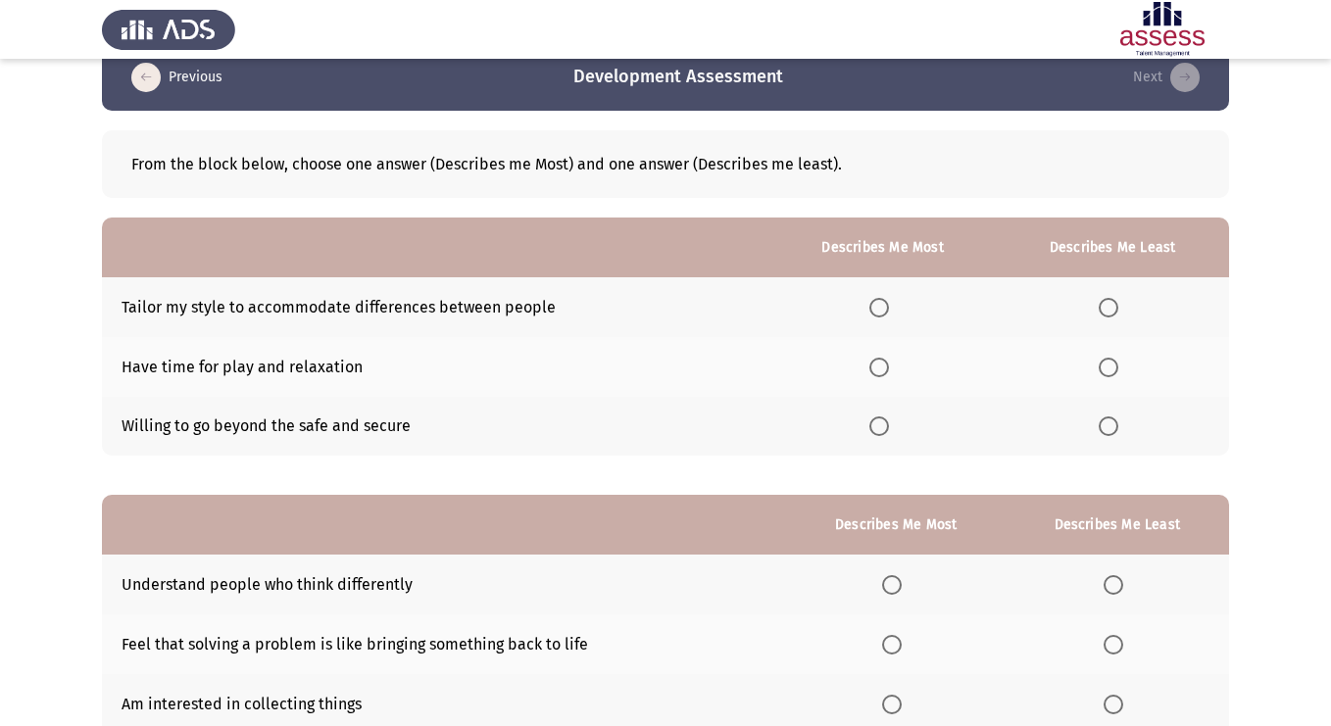
scroll to position [51, 0]
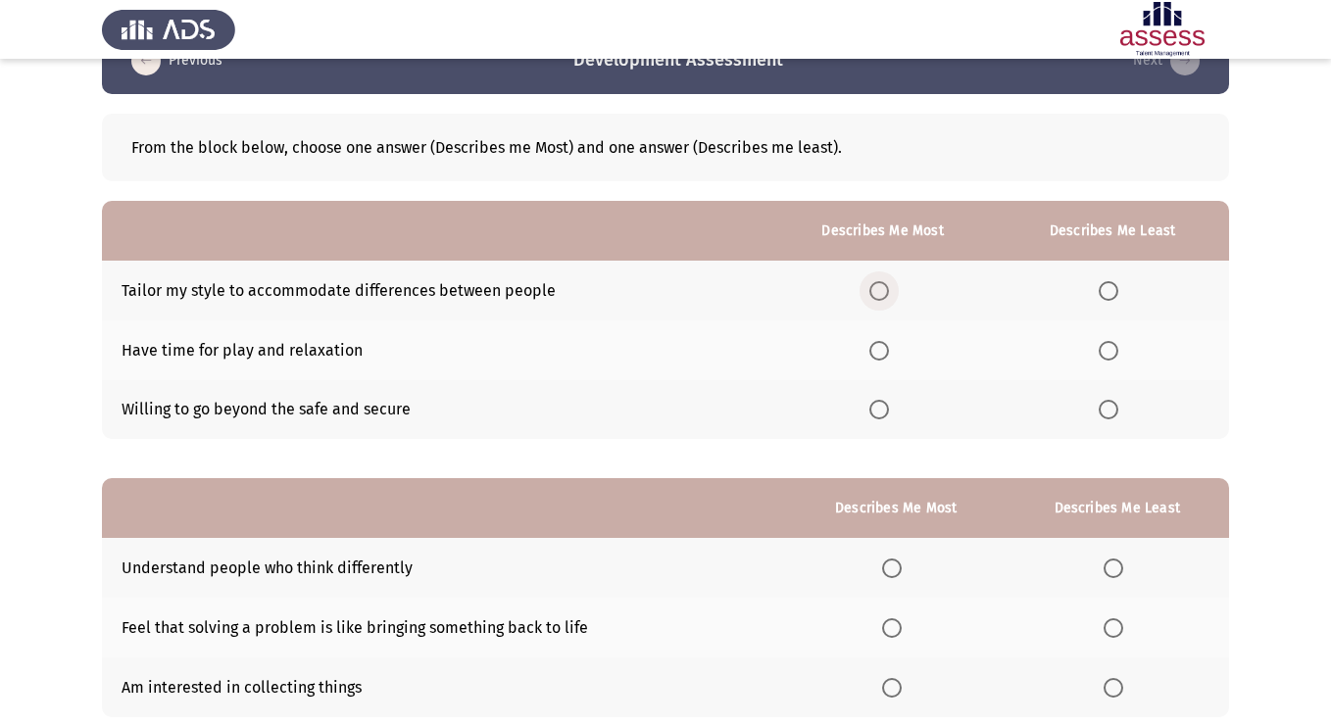
click at [884, 293] on span "Select an option" at bounding box center [879, 291] width 20 height 20
click at [884, 293] on input "Select an option" at bounding box center [879, 291] width 20 height 20
click at [1107, 407] on span "Select an option" at bounding box center [1109, 410] width 20 height 20
click at [1107, 407] on input "Select an option" at bounding box center [1109, 410] width 20 height 20
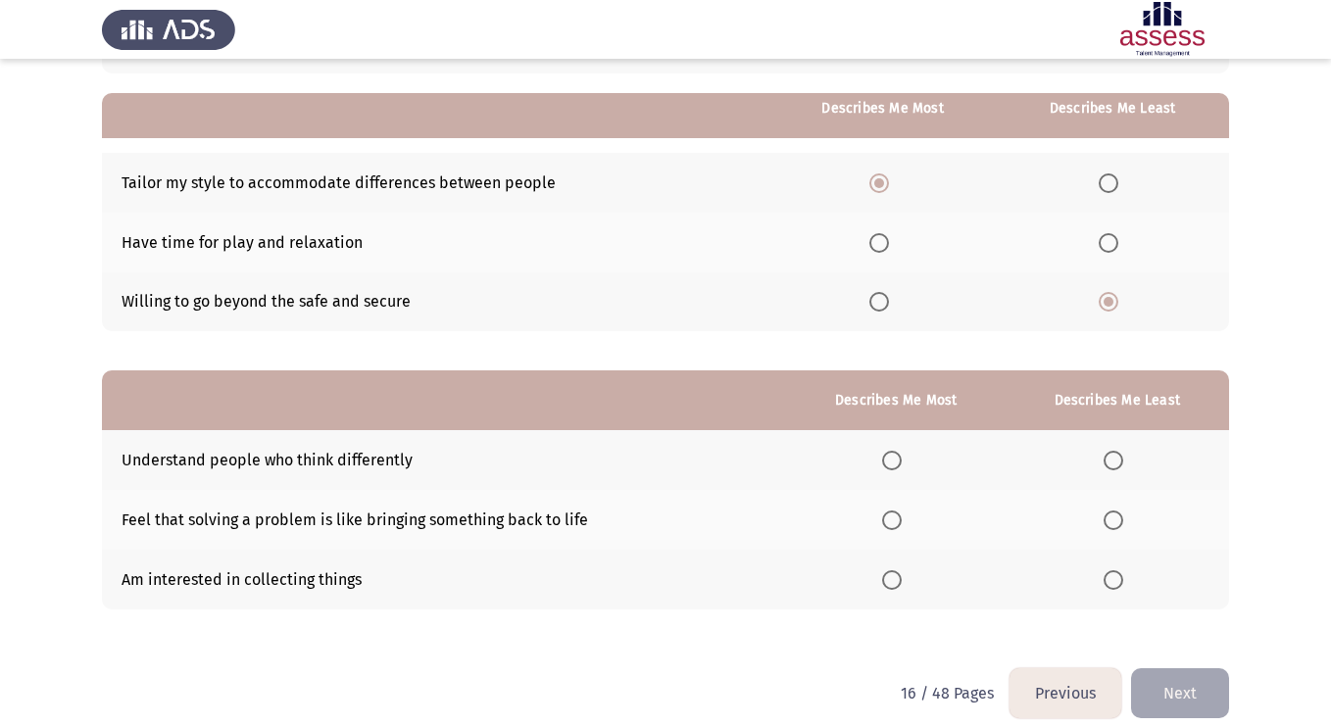
scroll to position [178, 0]
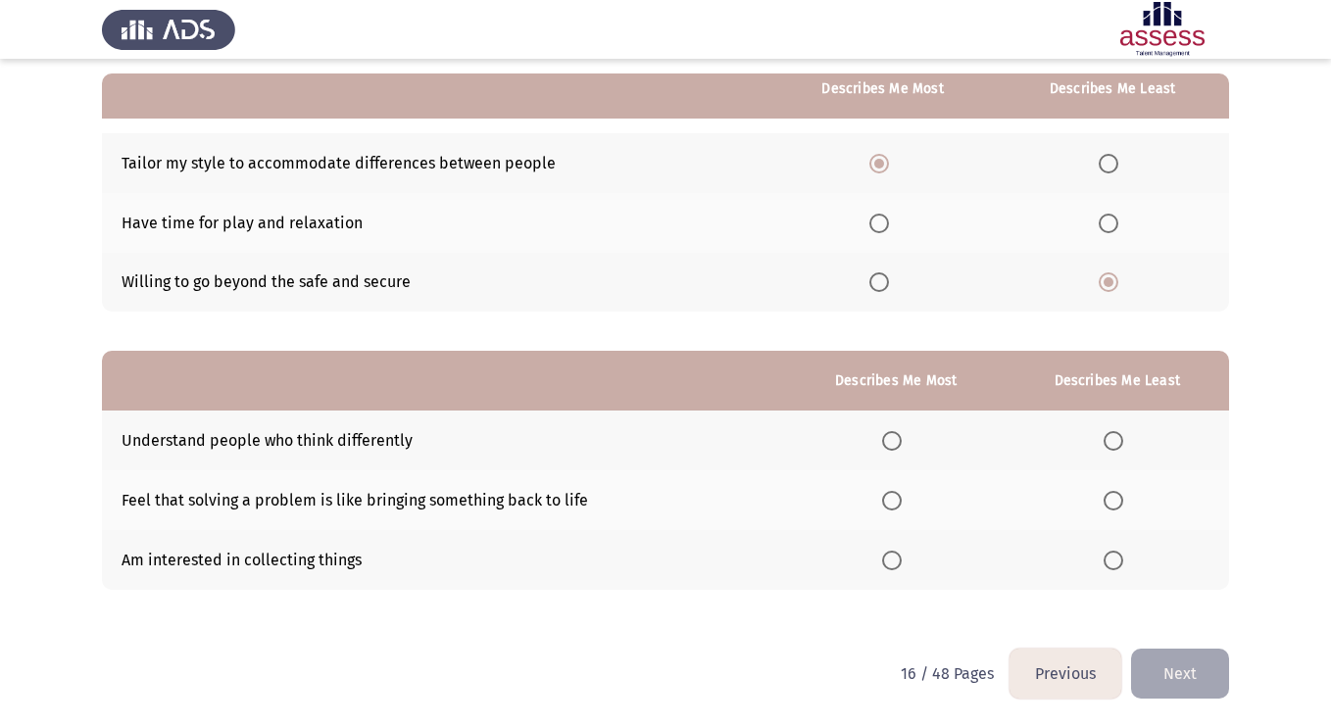
click at [901, 440] on span "Select an option" at bounding box center [892, 441] width 20 height 20
click at [901, 440] on input "Select an option" at bounding box center [892, 441] width 20 height 20
click at [1128, 554] on label "Select an option" at bounding box center [1117, 561] width 27 height 20
click at [1123, 554] on input "Select an option" at bounding box center [1114, 561] width 20 height 20
click at [1176, 673] on button "Next" at bounding box center [1180, 674] width 98 height 50
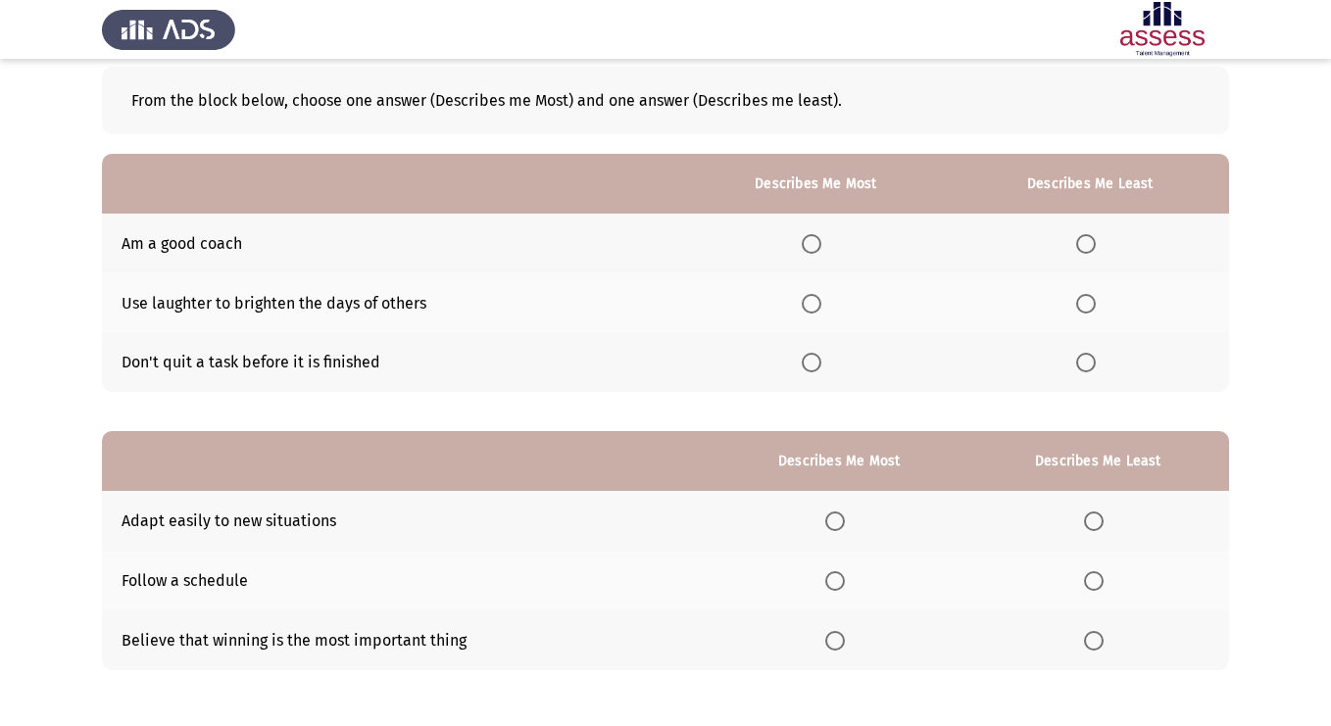
scroll to position [101, 0]
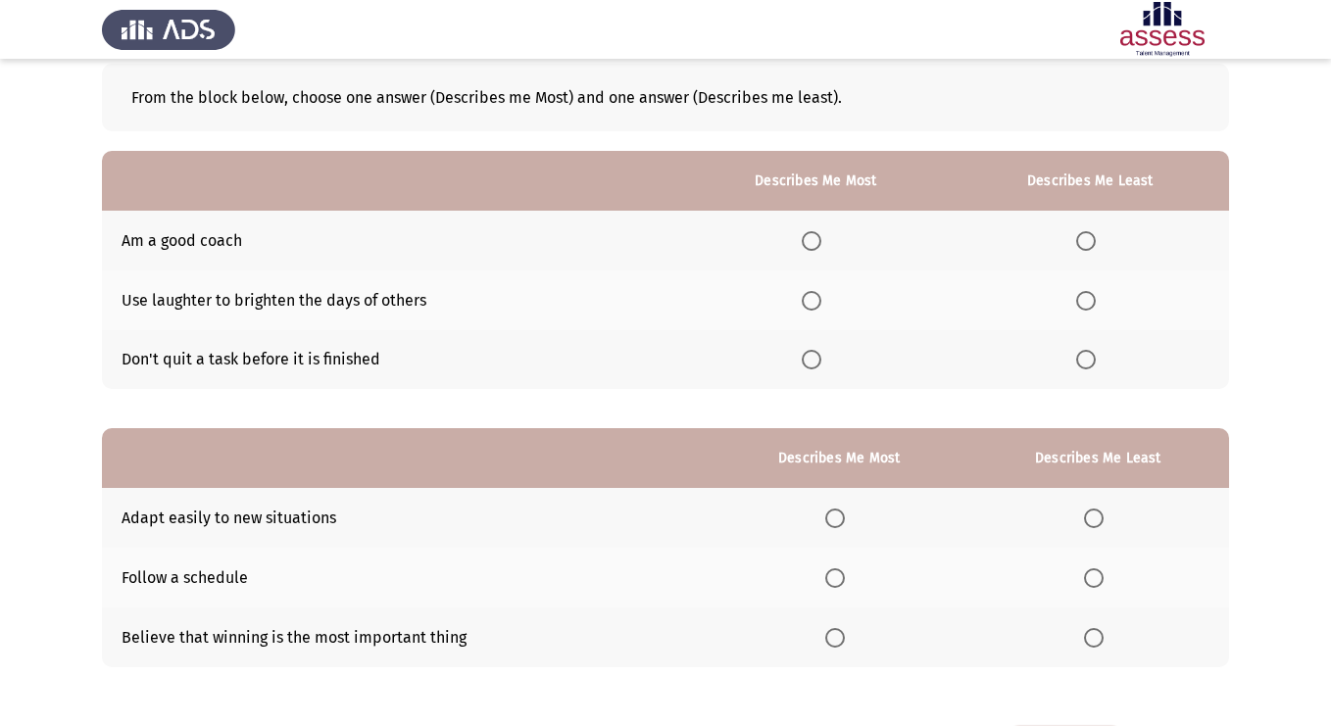
click at [1084, 363] on span "Select an option" at bounding box center [1086, 360] width 20 height 20
click at [1084, 363] on input "Select an option" at bounding box center [1086, 360] width 20 height 20
click at [818, 299] on span "Select an option" at bounding box center [812, 301] width 20 height 20
click at [818, 299] on input "Select an option" at bounding box center [812, 301] width 20 height 20
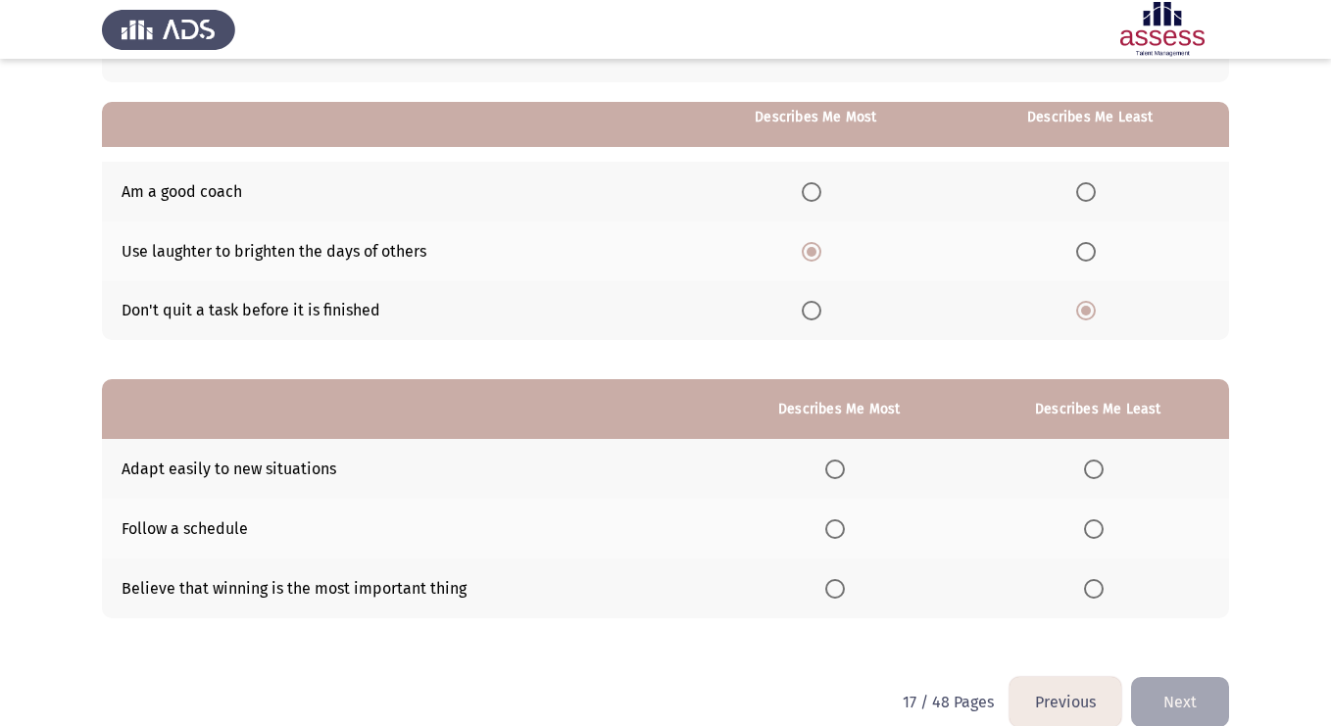
scroll to position [178, 0]
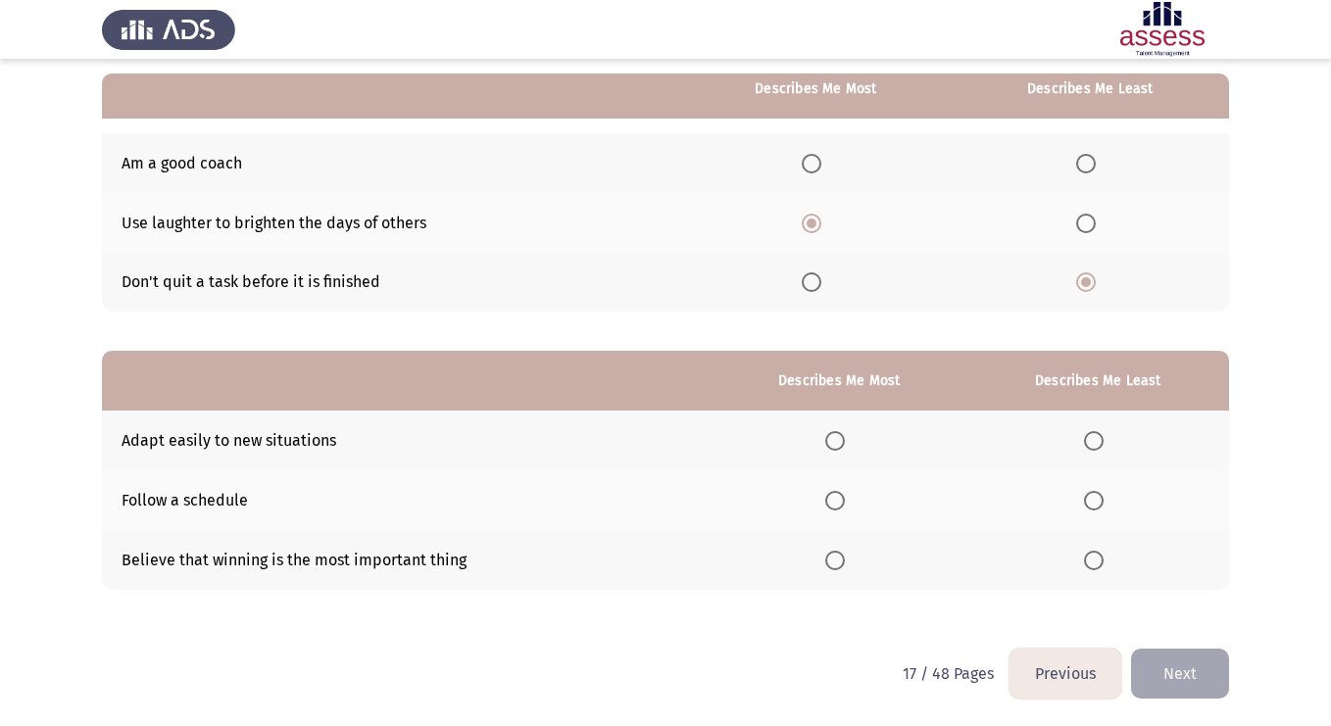
click at [817, 169] on span "Select an option" at bounding box center [812, 164] width 20 height 20
click at [817, 169] on input "Select an option" at bounding box center [812, 164] width 20 height 20
click at [807, 233] on th at bounding box center [815, 223] width 271 height 60
click at [813, 224] on span "Select an option" at bounding box center [812, 224] width 20 height 20
click at [813, 224] on input "Select an option" at bounding box center [812, 224] width 20 height 20
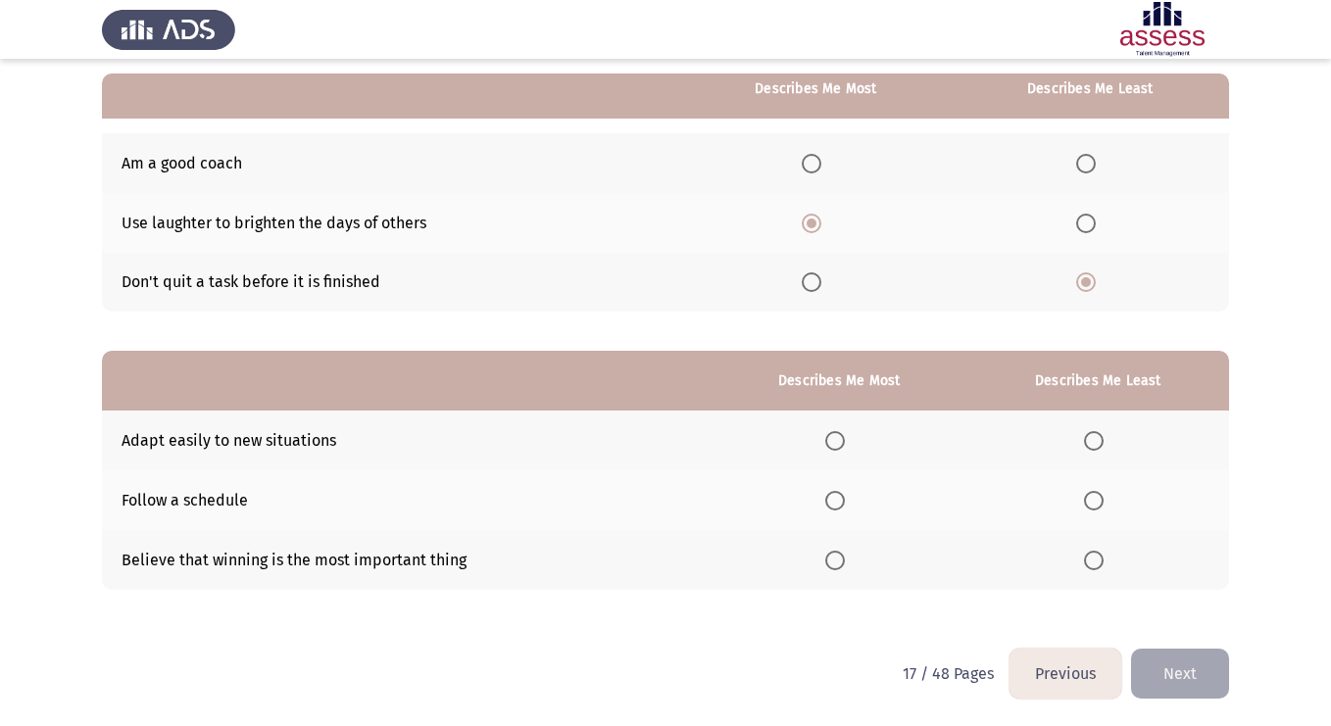
click at [838, 436] on span "Select an option" at bounding box center [835, 441] width 20 height 20
click at [838, 436] on input "Select an option" at bounding box center [835, 441] width 20 height 20
click at [833, 563] on span "Select an option" at bounding box center [835, 561] width 20 height 20
click at [833, 563] on input "Select an option" at bounding box center [835, 561] width 20 height 20
click at [1098, 443] on span "Select an option" at bounding box center [1094, 441] width 20 height 20
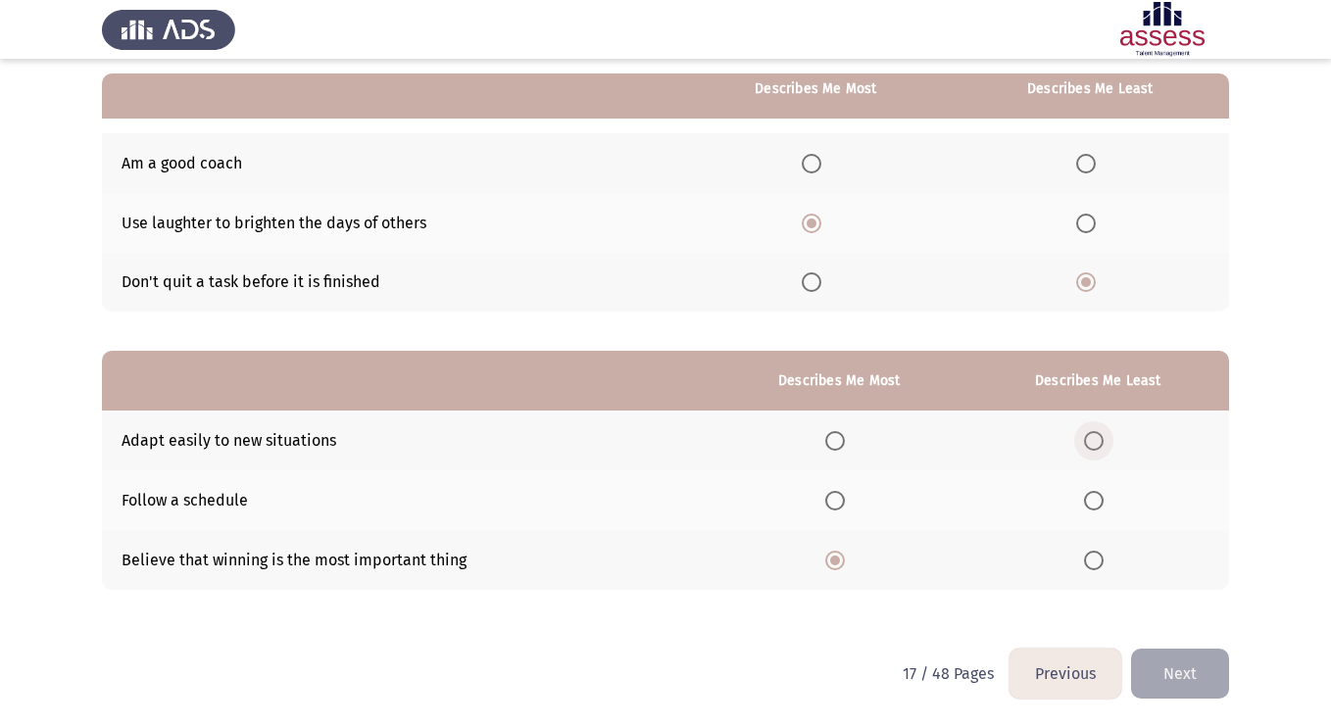
click at [1098, 443] on input "Select an option" at bounding box center [1094, 441] width 20 height 20
click at [1097, 498] on span "Select an option" at bounding box center [1094, 501] width 20 height 20
click at [1097, 498] on input "Select an option" at bounding box center [1094, 501] width 20 height 20
click at [1179, 666] on button "Next" at bounding box center [1180, 674] width 98 height 50
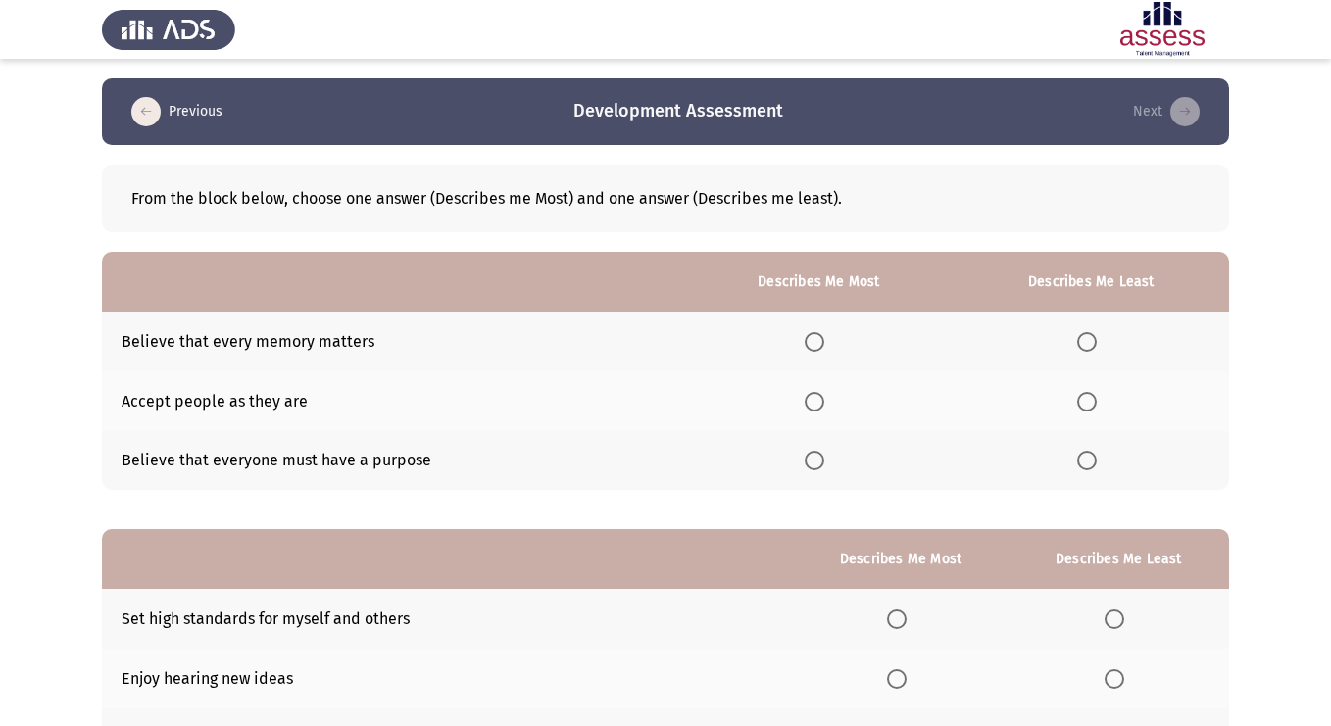
click at [144, 113] on icon "load previous page" at bounding box center [145, 111] width 29 height 29
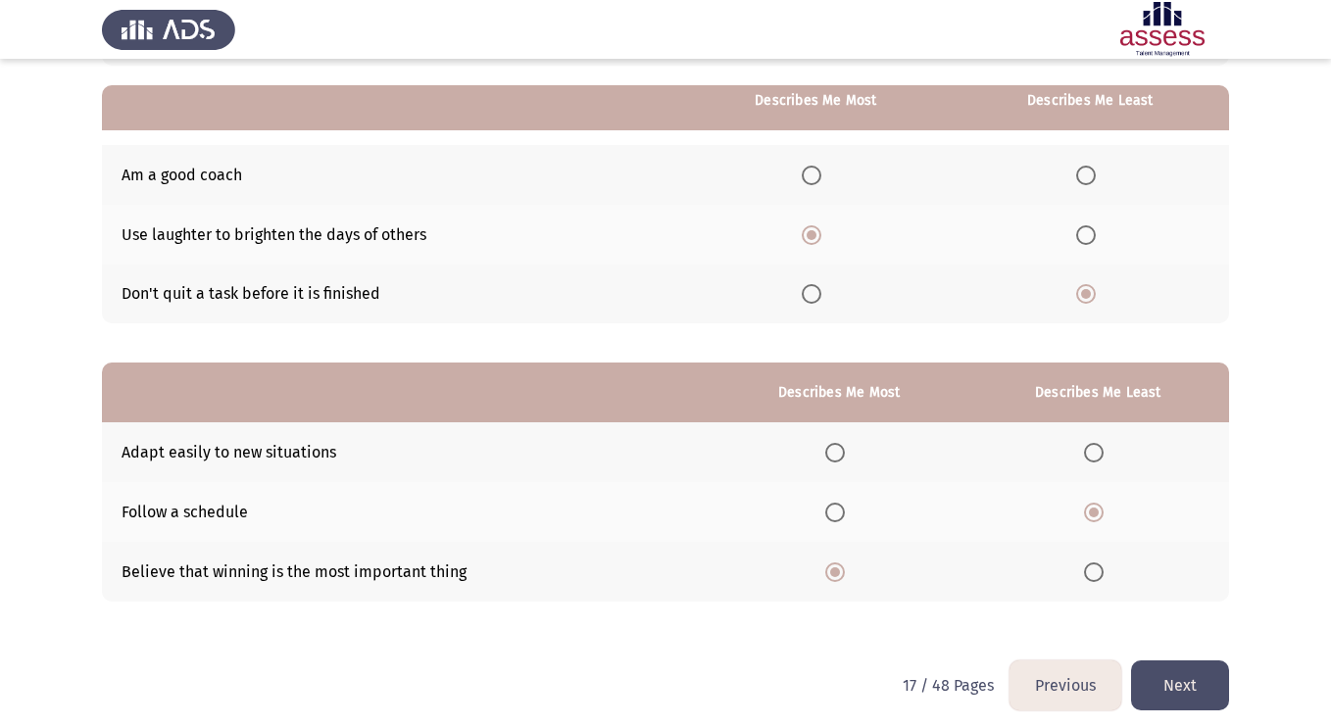
scroll to position [178, 0]
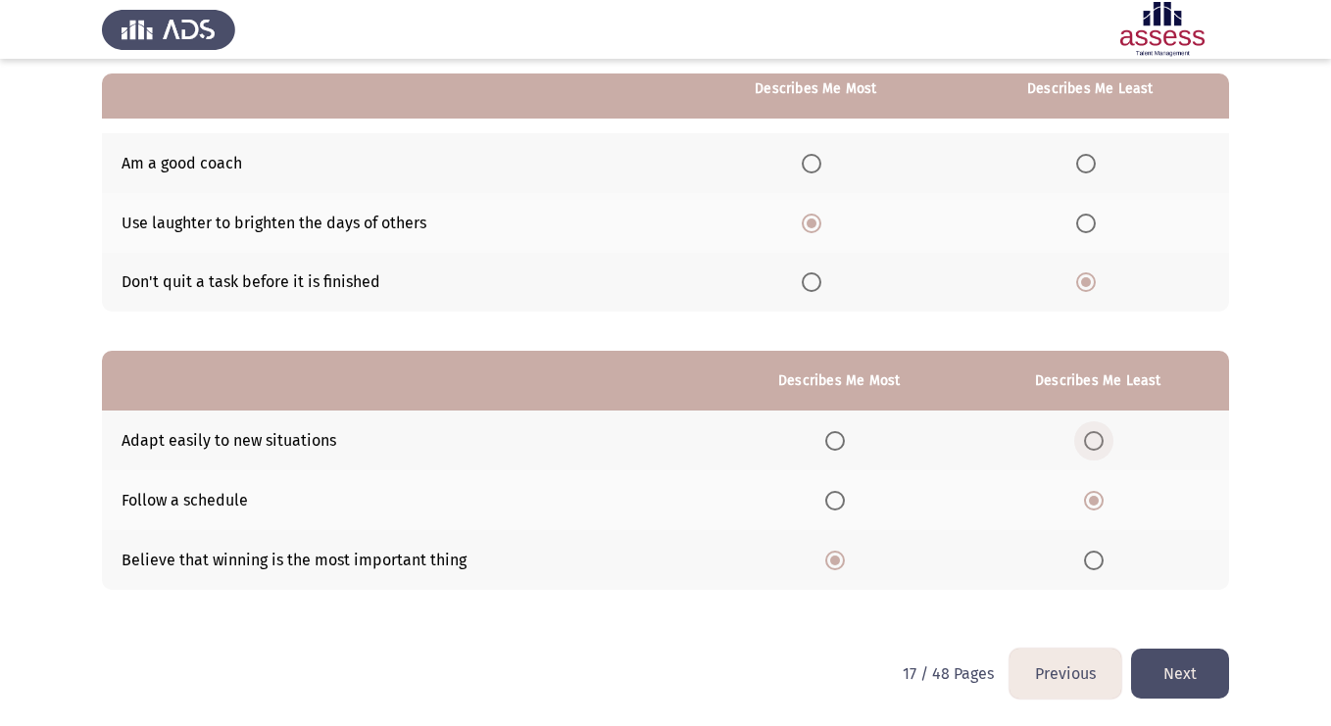
click at [1099, 441] on span "Select an option" at bounding box center [1094, 441] width 20 height 20
click at [1099, 441] on input "Select an option" at bounding box center [1094, 441] width 20 height 20
click at [1172, 668] on button "Next" at bounding box center [1180, 674] width 98 height 50
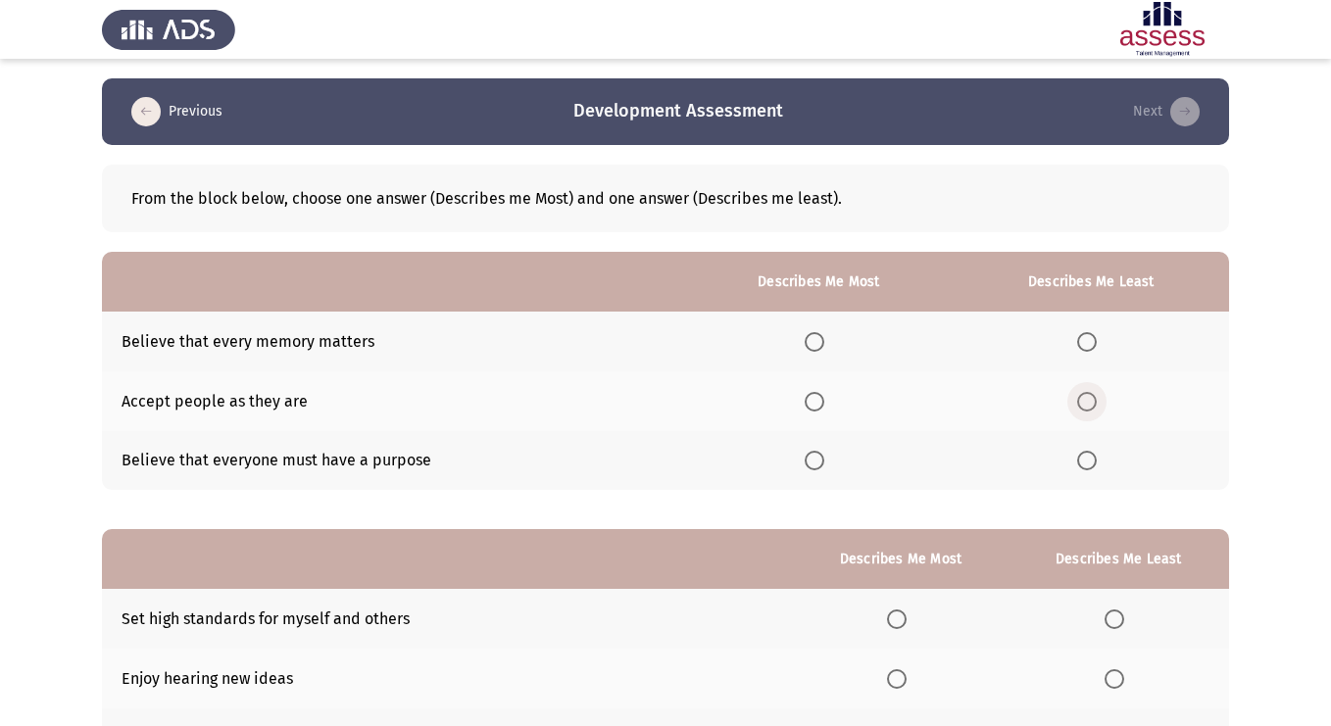
click at [1091, 404] on span "Select an option" at bounding box center [1087, 402] width 20 height 20
click at [1091, 404] on input "Select an option" at bounding box center [1087, 402] width 20 height 20
click at [811, 340] on span "Select an option" at bounding box center [815, 342] width 20 height 20
click at [811, 340] on input "Select an option" at bounding box center [815, 342] width 20 height 20
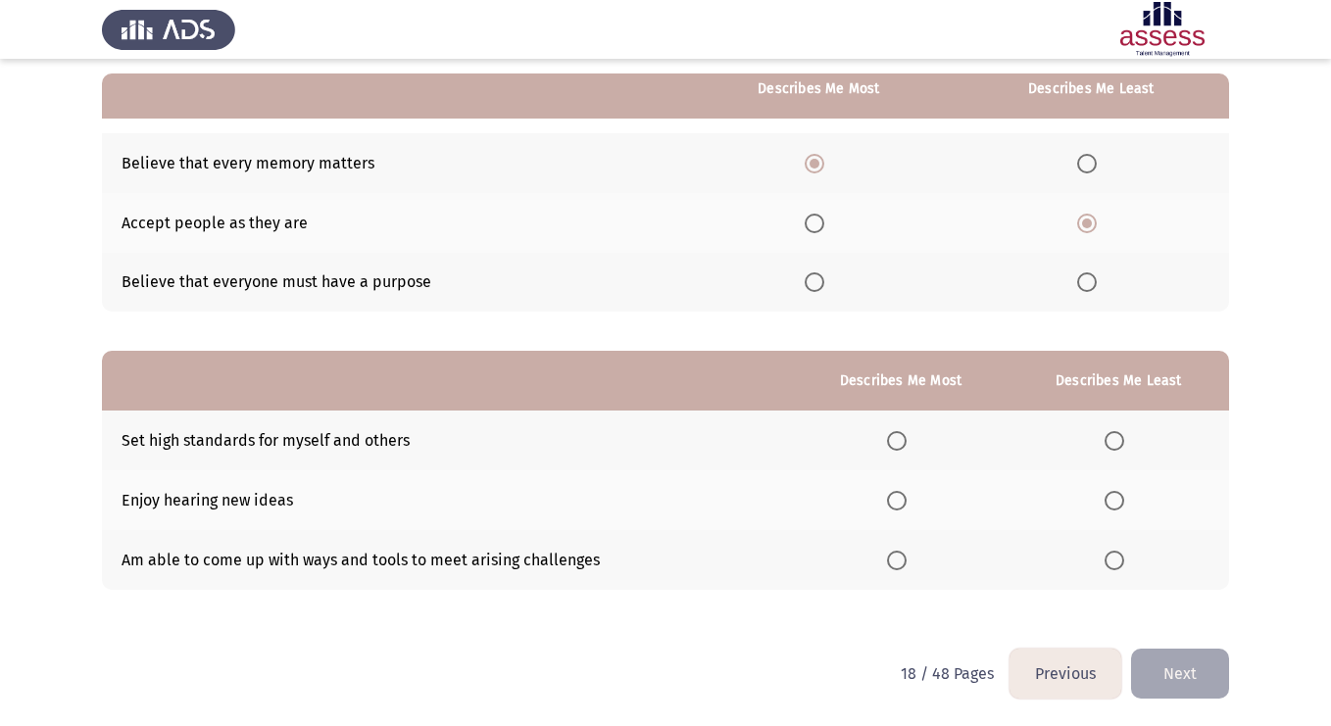
click at [903, 499] on span "Select an option" at bounding box center [897, 501] width 20 height 20
click at [903, 499] on input "Select an option" at bounding box center [897, 501] width 20 height 20
click at [1123, 498] on span "Select an option" at bounding box center [1115, 501] width 20 height 20
click at [1123, 498] on input "Select an option" at bounding box center [1115, 501] width 20 height 20
click at [1119, 435] on span "Select an option" at bounding box center [1115, 441] width 20 height 20
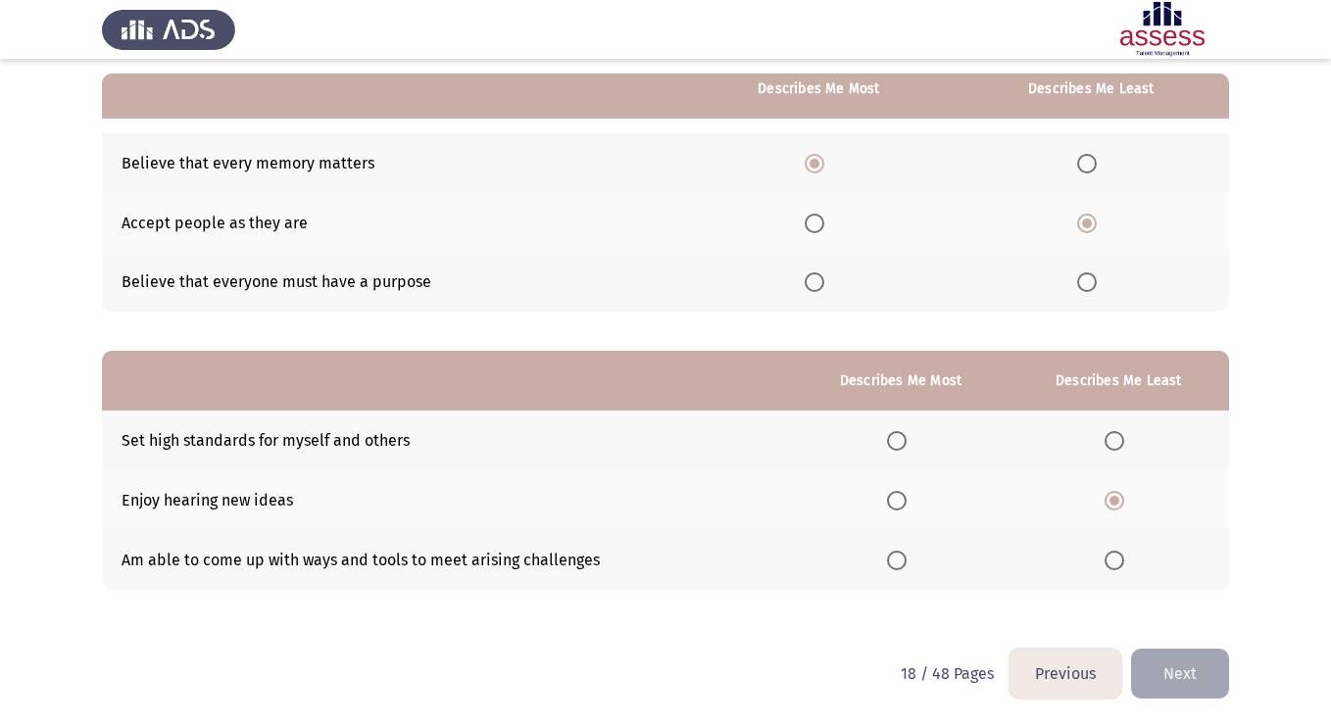
click at [1119, 435] on input "Select an option" at bounding box center [1115, 441] width 20 height 20
click at [919, 563] on th at bounding box center [901, 560] width 216 height 60
click at [898, 559] on span "Select an option" at bounding box center [897, 561] width 20 height 20
click at [898, 559] on input "Select an option" at bounding box center [897, 561] width 20 height 20
click at [1203, 675] on button "Next" at bounding box center [1180, 674] width 98 height 50
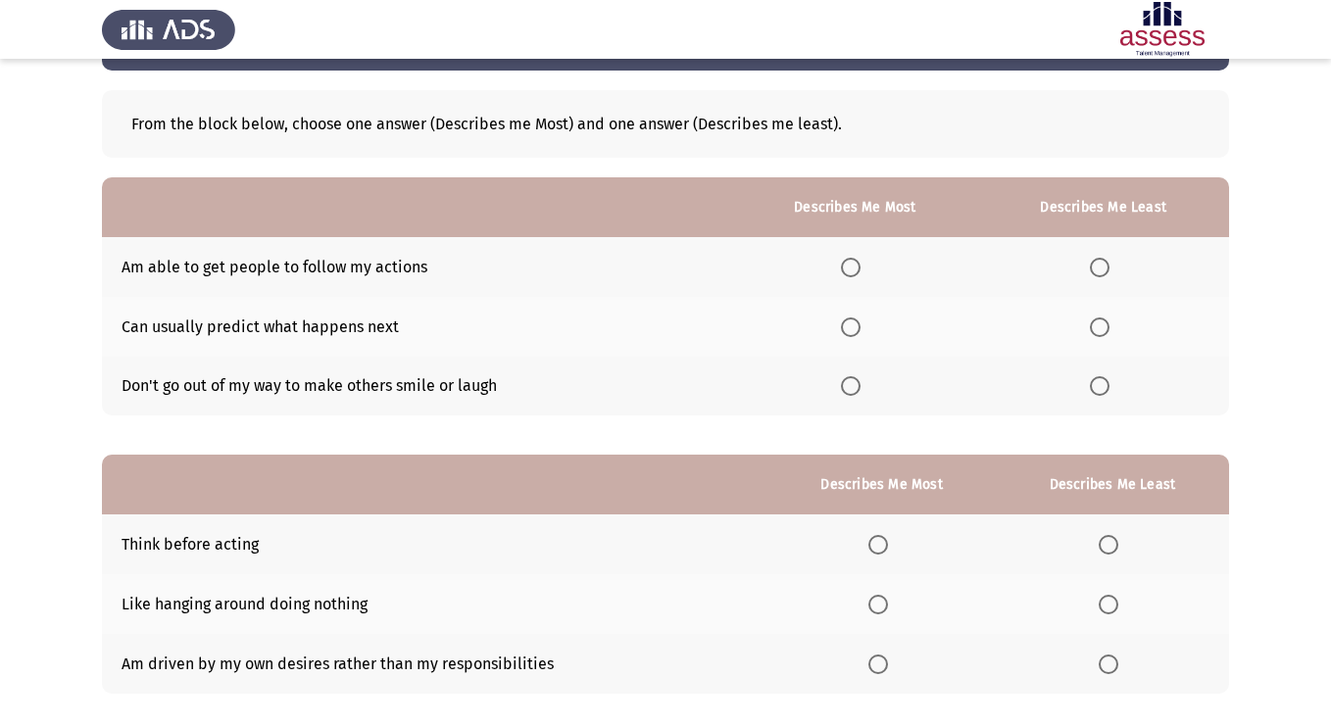
scroll to position [103, 0]
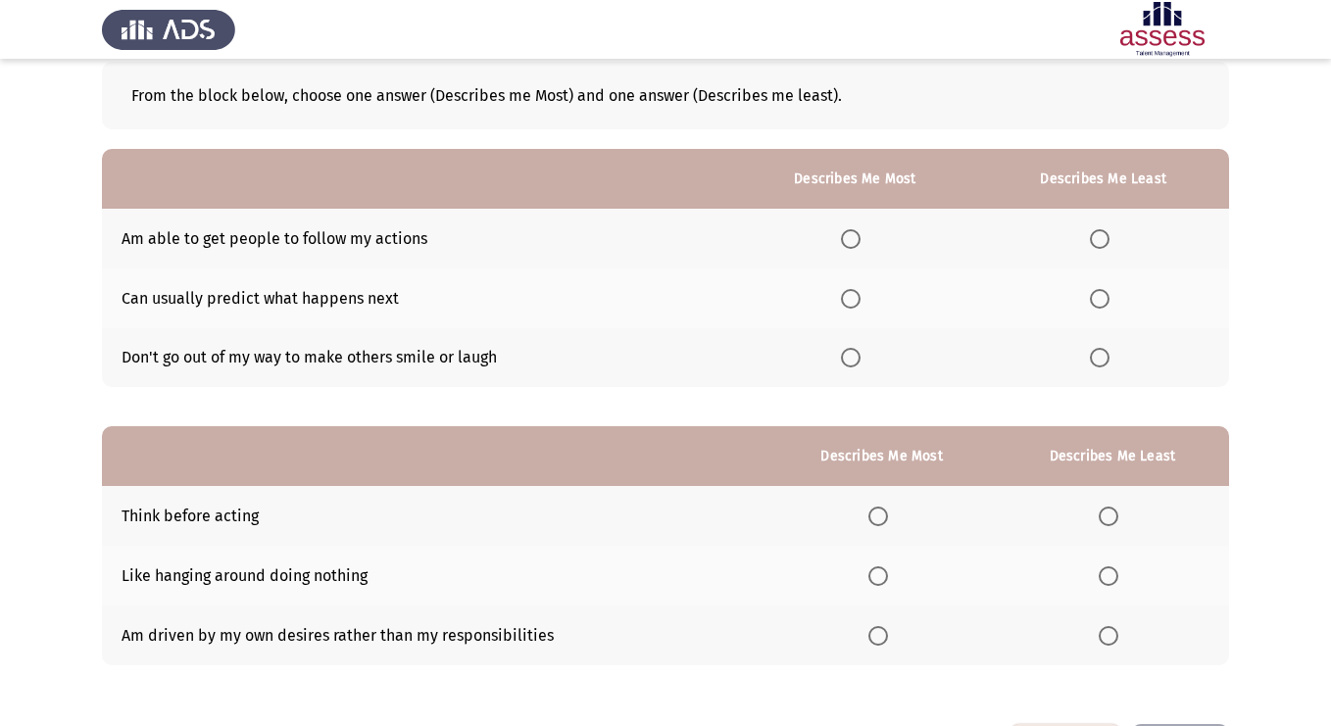
click at [1105, 368] on th at bounding box center [1103, 358] width 251 height 60
drag, startPoint x: 864, startPoint y: 362, endPoint x: 932, endPoint y: 396, distance: 76.7
click at [932, 396] on div "From the block below, choose one answer (Describes me Most) and one answer (Des…" at bounding box center [665, 373] width 1127 height 663
click at [856, 293] on span "Select an option" at bounding box center [851, 299] width 20 height 20
click at [856, 293] on input "Select an option" at bounding box center [851, 299] width 20 height 20
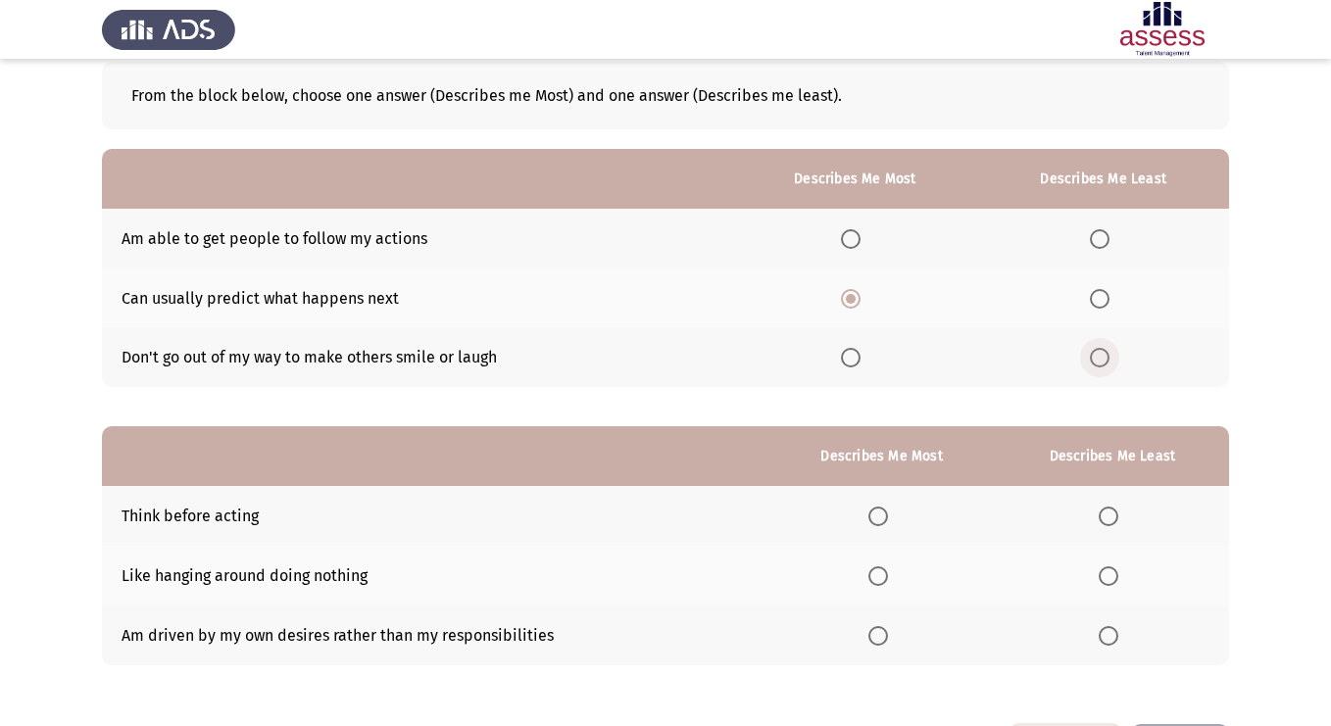
click at [1100, 354] on span "Select an option" at bounding box center [1100, 358] width 20 height 20
click at [1100, 354] on input "Select an option" at bounding box center [1100, 358] width 20 height 20
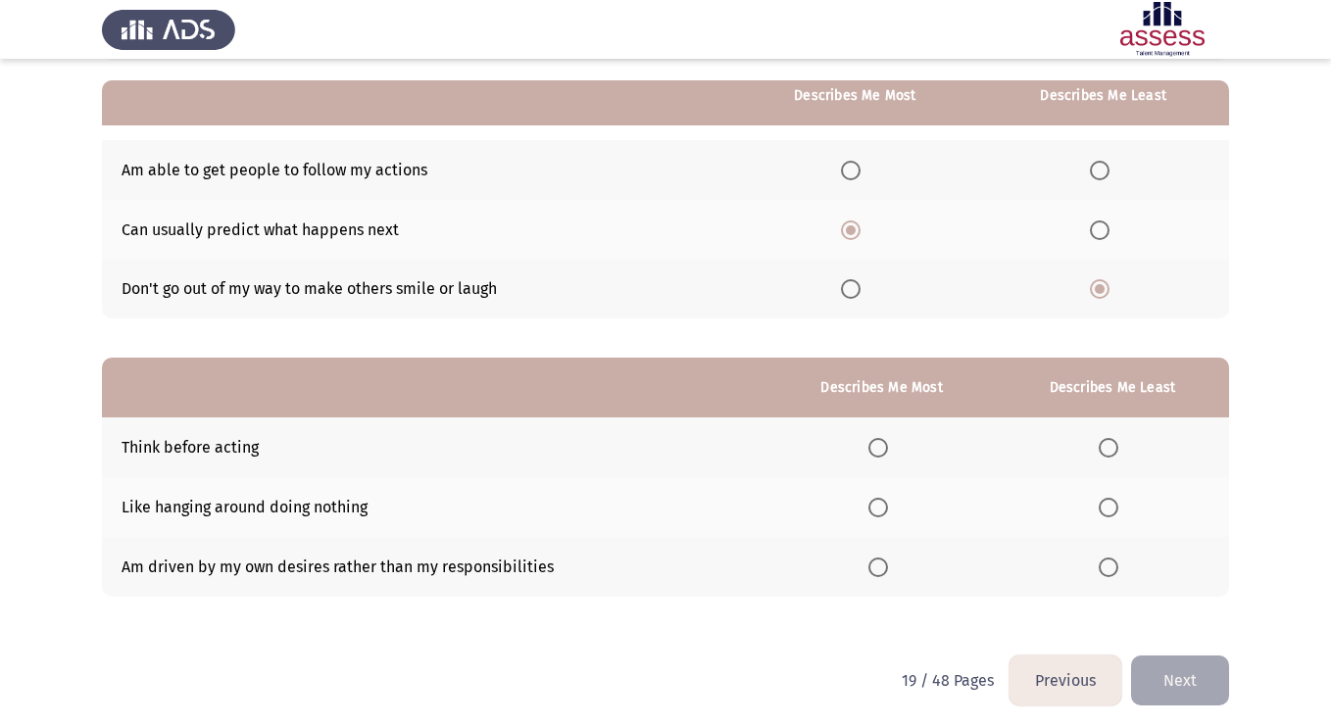
scroll to position [178, 0]
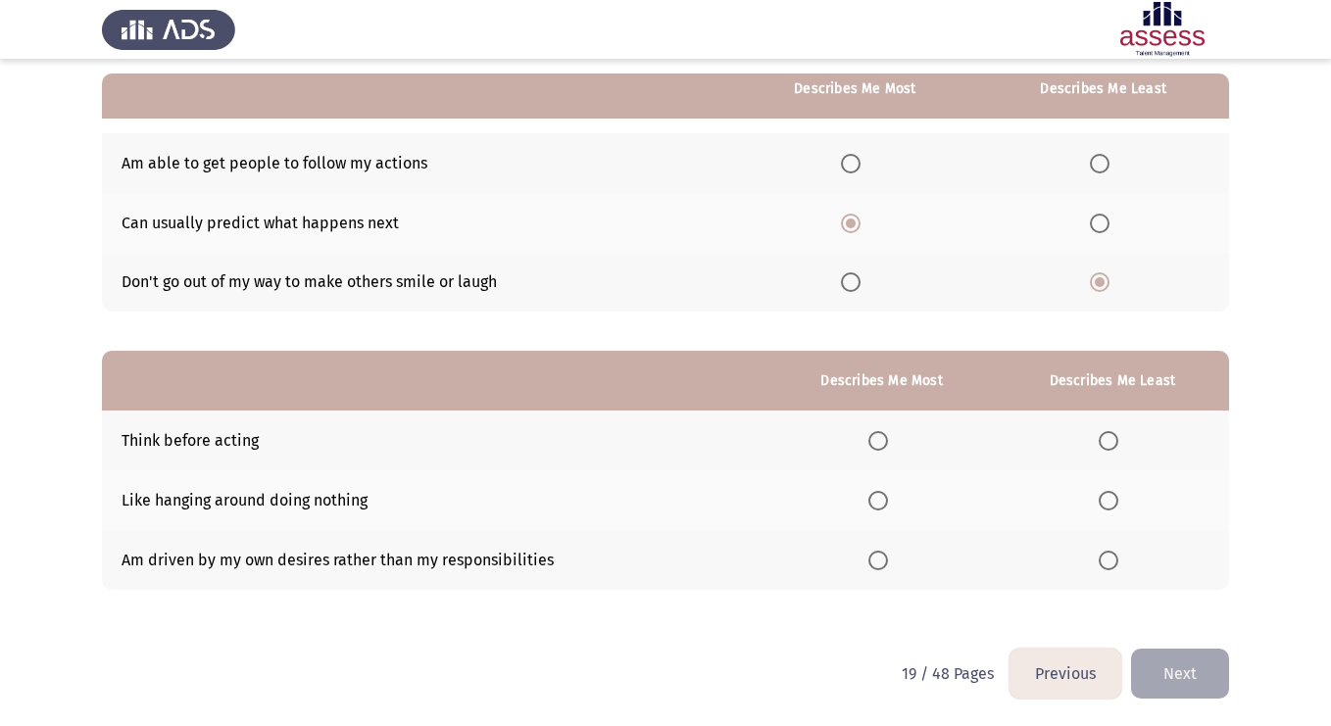
click at [1117, 505] on span "Select an option" at bounding box center [1109, 501] width 20 height 20
click at [1117, 505] on input "Select an option" at bounding box center [1109, 501] width 20 height 20
click at [881, 447] on span "Select an option" at bounding box center [878, 441] width 20 height 20
click at [881, 447] on input "Select an option" at bounding box center [878, 441] width 20 height 20
click at [1198, 665] on button "Next" at bounding box center [1180, 674] width 98 height 50
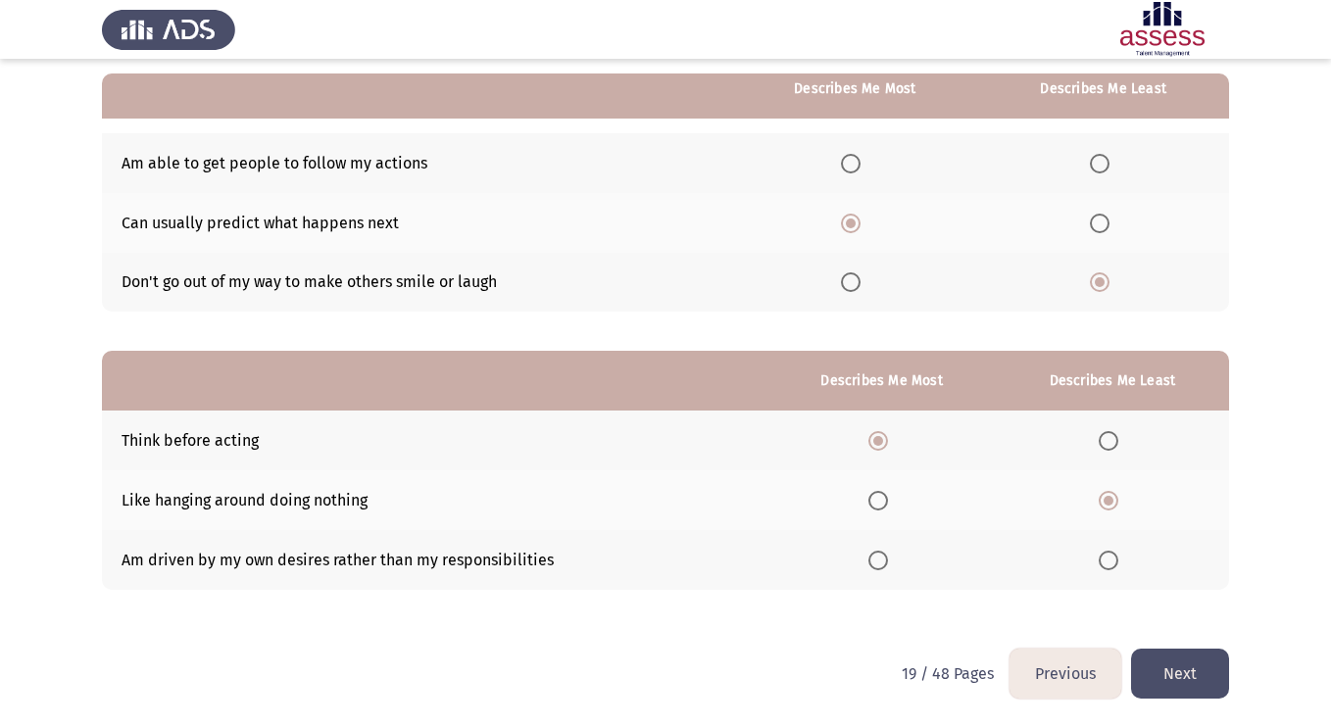
scroll to position [0, 0]
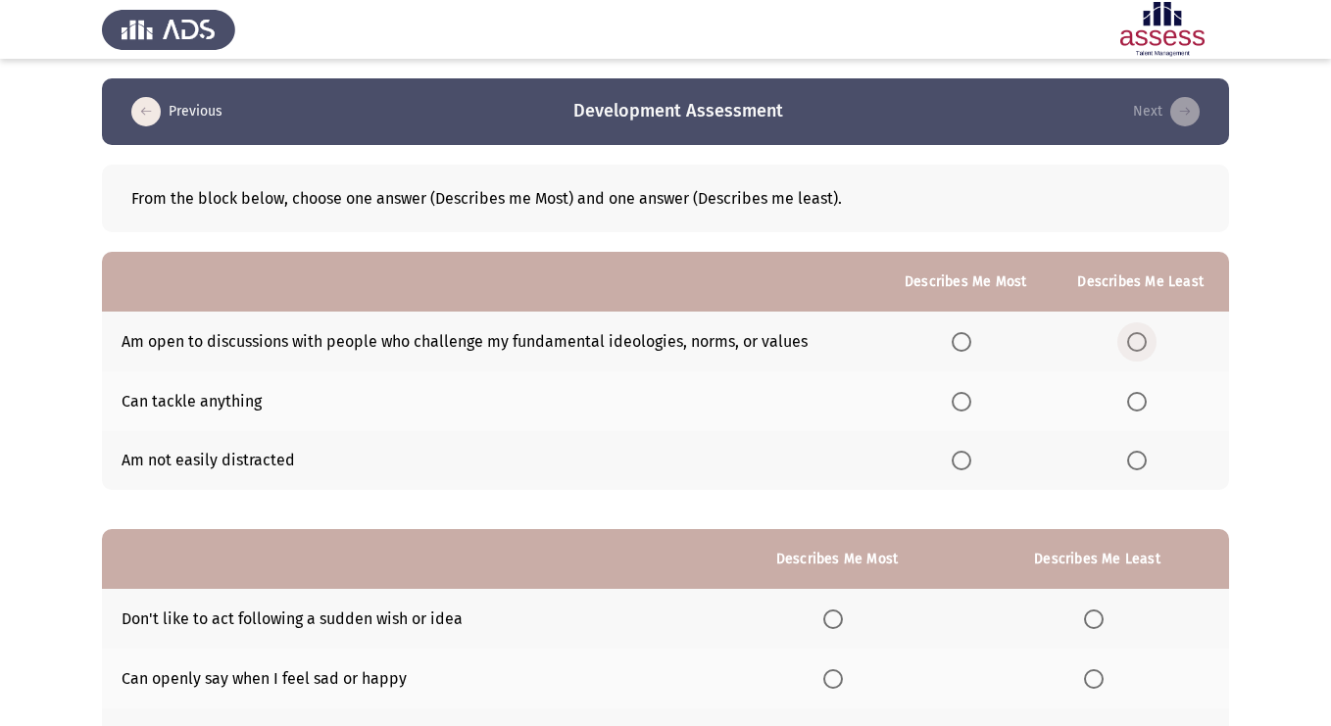
click at [1138, 332] on span "Select an option" at bounding box center [1137, 342] width 20 height 20
click at [1138, 332] on input "Select an option" at bounding box center [1137, 342] width 20 height 20
click at [966, 402] on span "Select an option" at bounding box center [962, 402] width 20 height 20
click at [966, 402] on input "Select an option" at bounding box center [962, 402] width 20 height 20
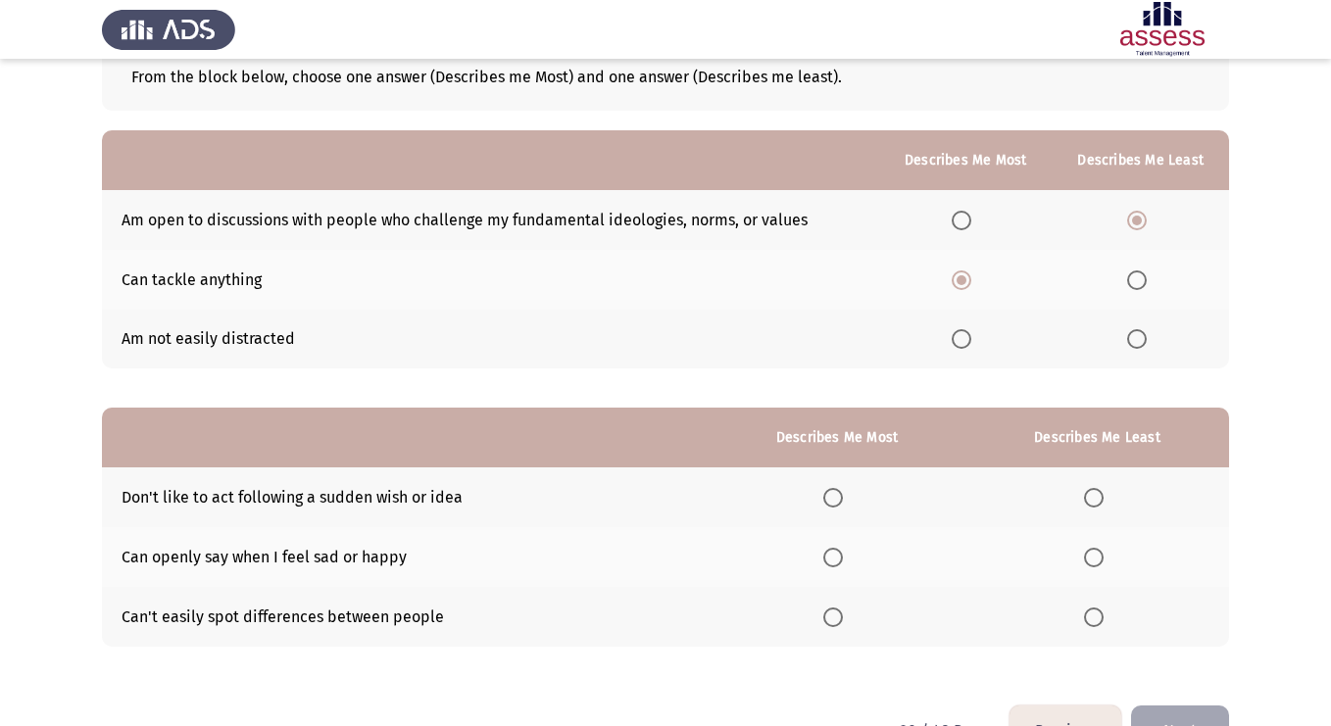
scroll to position [178, 0]
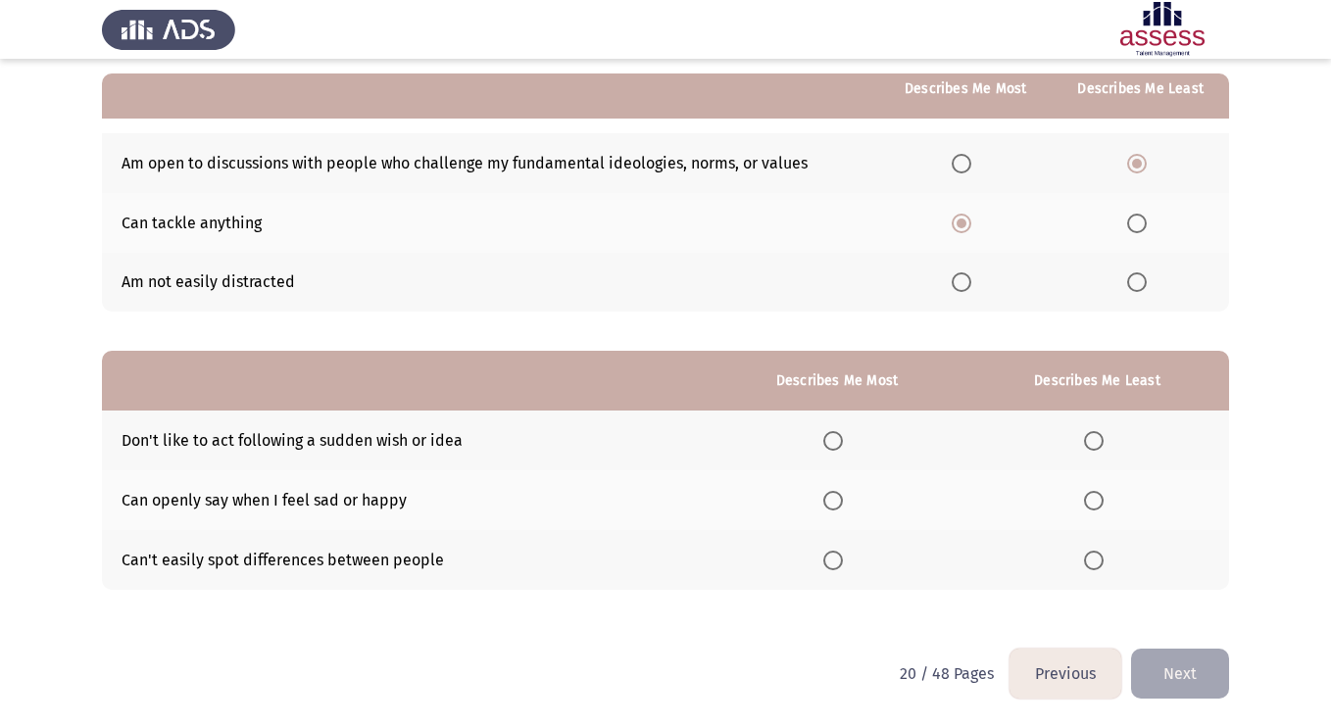
click at [1096, 554] on span "Select an option" at bounding box center [1094, 561] width 20 height 20
click at [1096, 554] on input "Select an option" at bounding box center [1094, 561] width 20 height 20
click at [835, 435] on span "Select an option" at bounding box center [833, 441] width 20 height 20
click at [835, 435] on input "Select an option" at bounding box center [833, 441] width 20 height 20
click at [1187, 677] on button "Next" at bounding box center [1180, 674] width 98 height 50
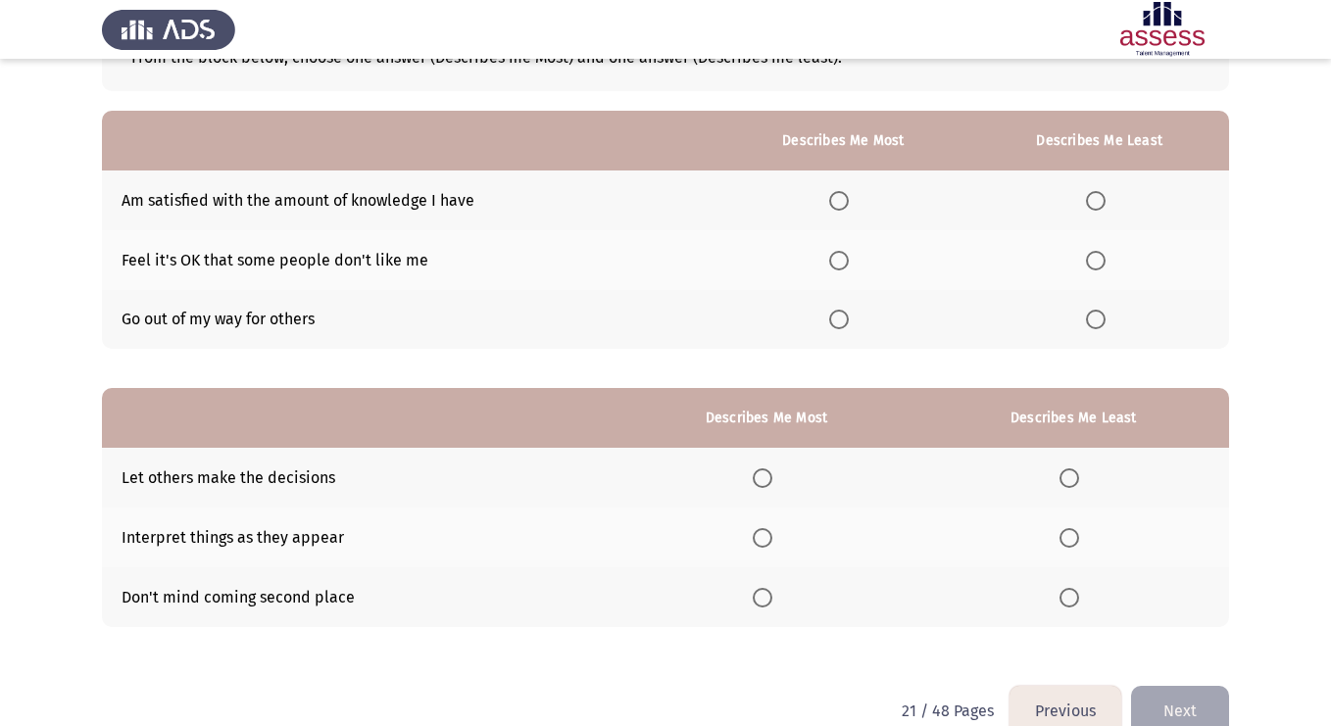
scroll to position [144, 0]
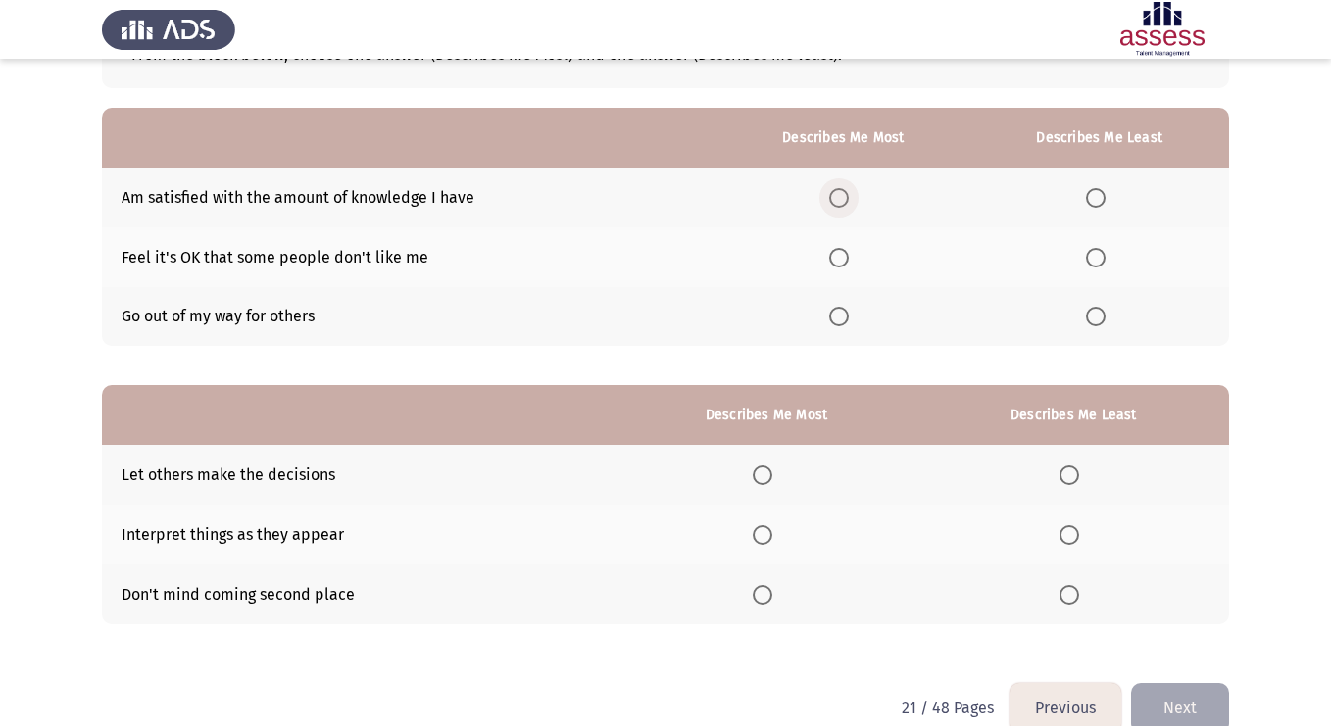
click at [847, 198] on span "Select an option" at bounding box center [839, 198] width 20 height 20
click at [847, 198] on input "Select an option" at bounding box center [839, 198] width 20 height 20
click at [1098, 263] on span "Select an option" at bounding box center [1096, 258] width 20 height 20
click at [1098, 263] on input "Select an option" at bounding box center [1096, 258] width 20 height 20
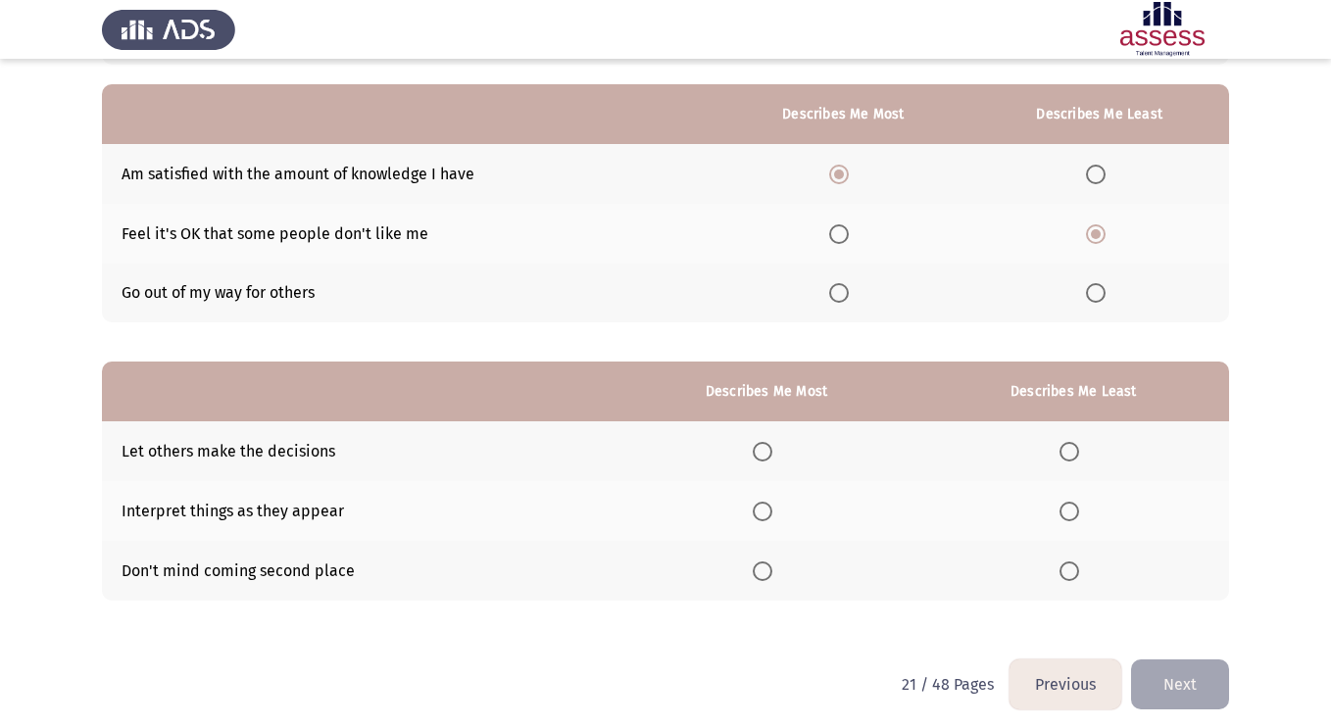
scroll to position [178, 0]
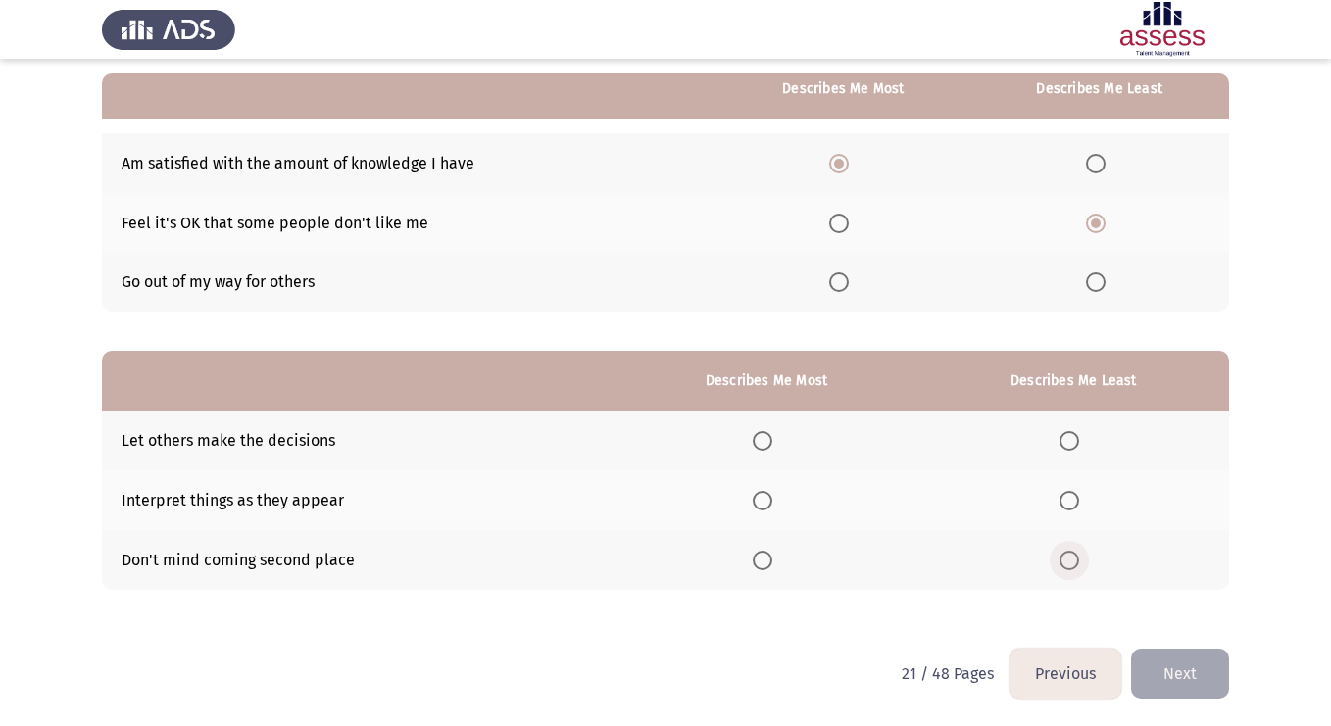
click at [1072, 565] on span "Select an option" at bounding box center [1070, 561] width 20 height 20
click at [1072, 565] on input "Select an option" at bounding box center [1070, 561] width 20 height 20
click at [763, 449] on span "Select an option" at bounding box center [763, 441] width 20 height 20
click at [763, 449] on input "Select an option" at bounding box center [763, 441] width 20 height 20
click at [772, 502] on span "Select an option" at bounding box center [763, 501] width 20 height 20
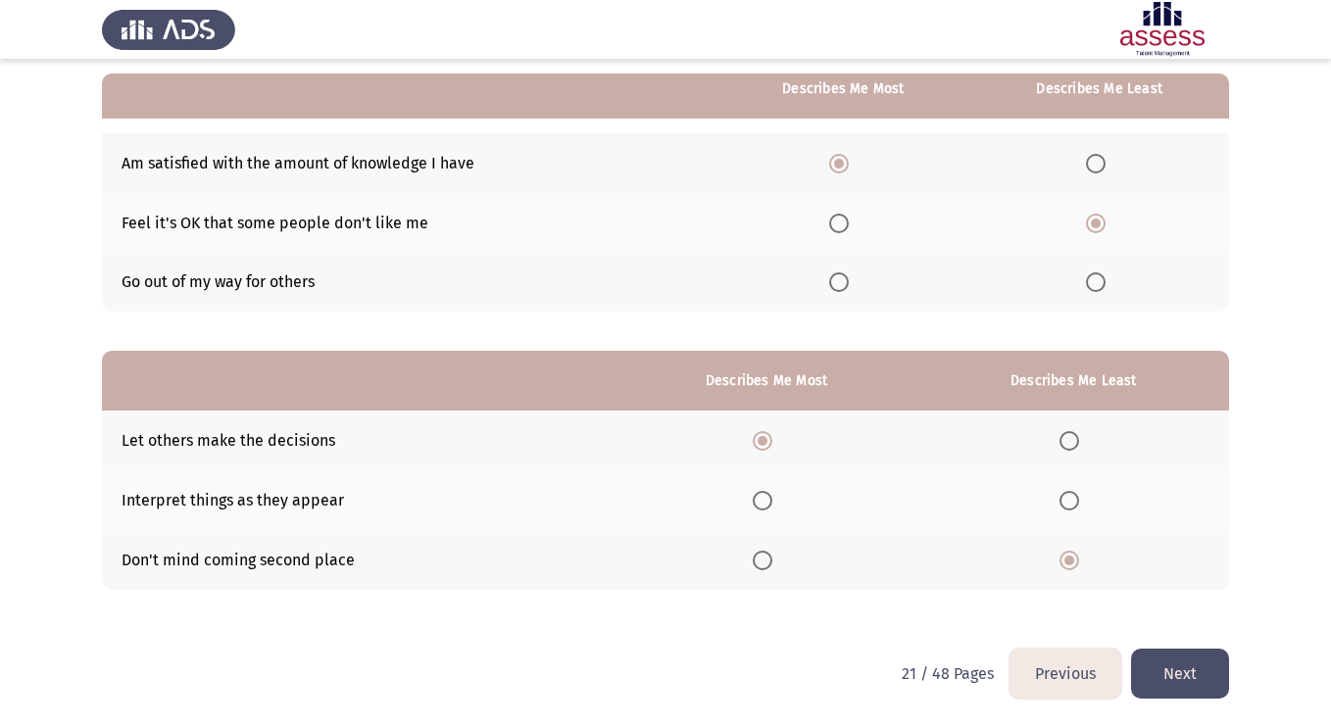
click at [772, 502] on input "Select an option" at bounding box center [763, 501] width 20 height 20
click at [760, 435] on span "Select an option" at bounding box center [763, 441] width 20 height 20
click at [760, 435] on input "Select an option" at bounding box center [763, 441] width 20 height 20
click at [1192, 680] on button "Next" at bounding box center [1180, 674] width 98 height 50
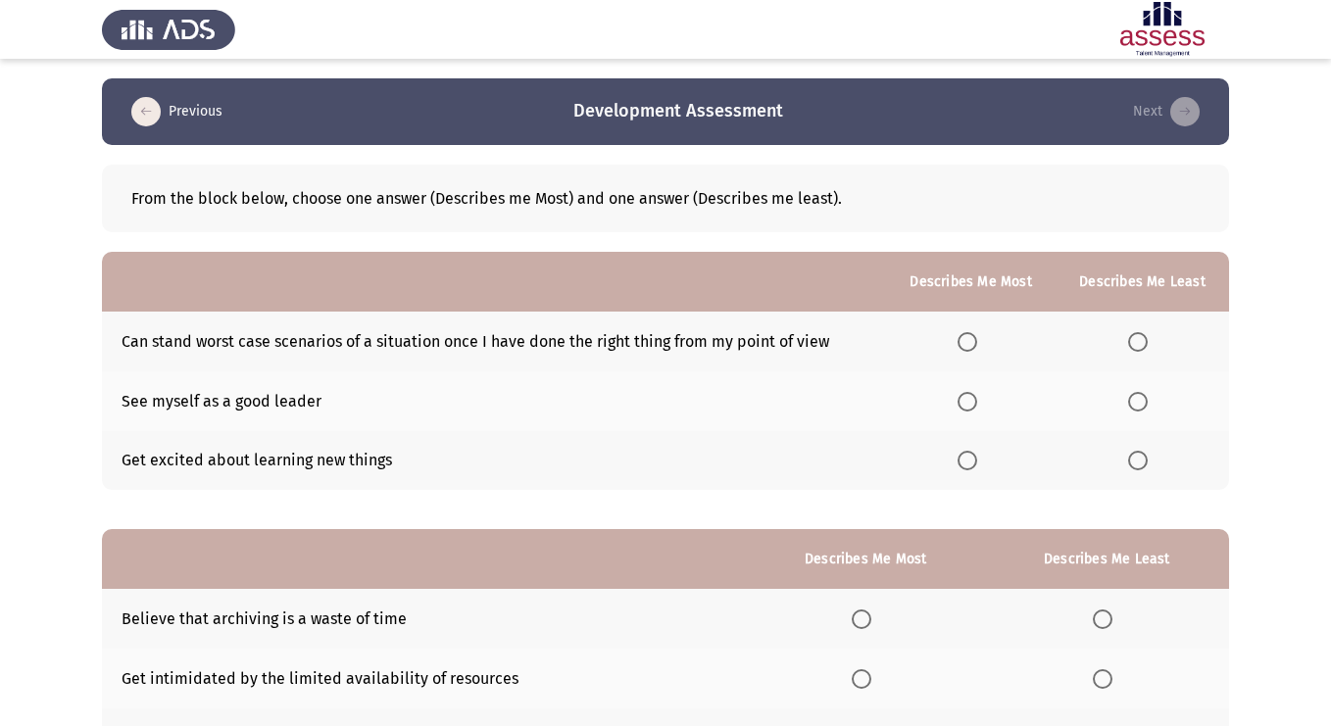
scroll to position [49, 0]
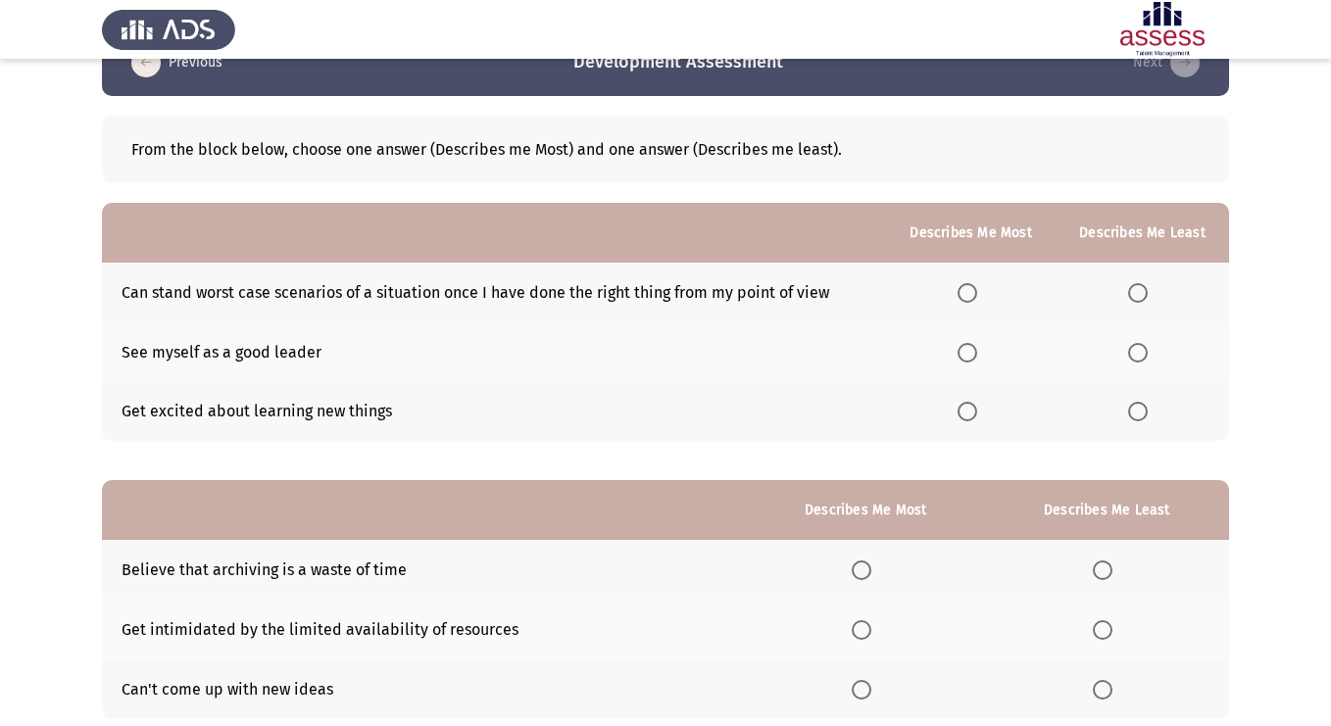
click at [151, 76] on button "Previous" at bounding box center [176, 62] width 103 height 31
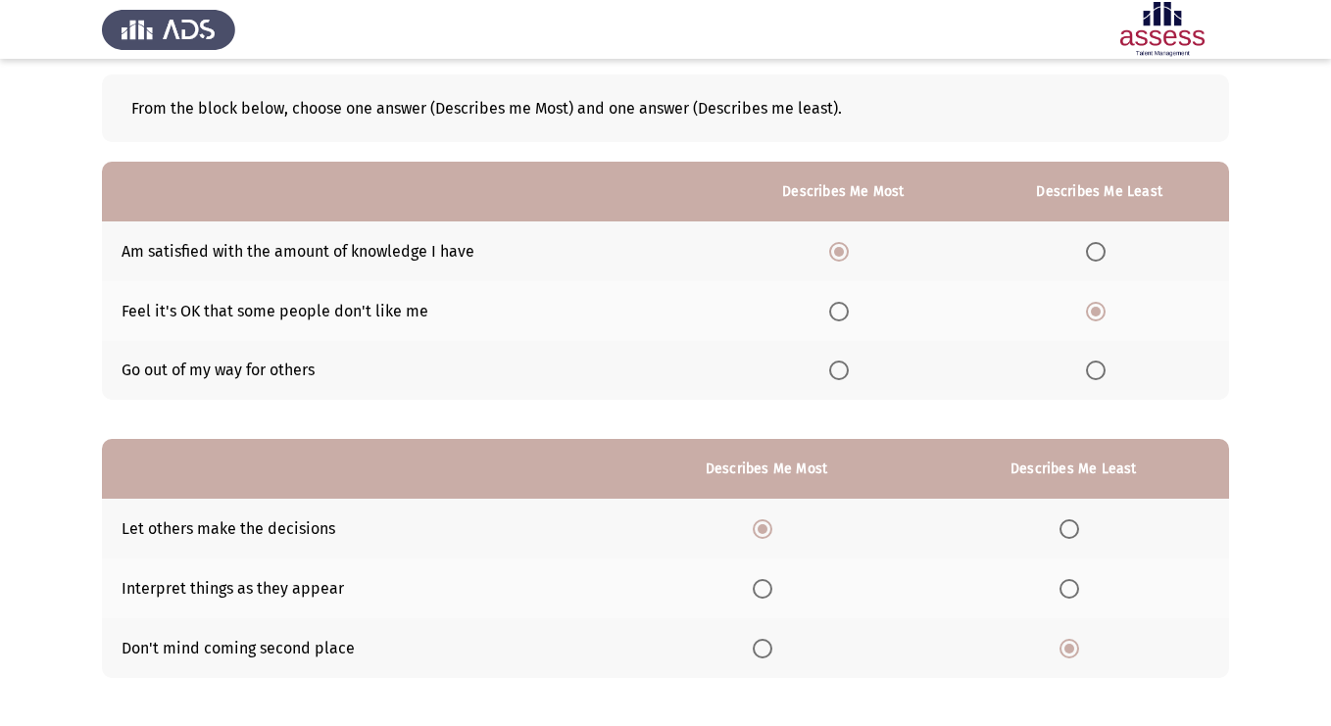
scroll to position [178, 0]
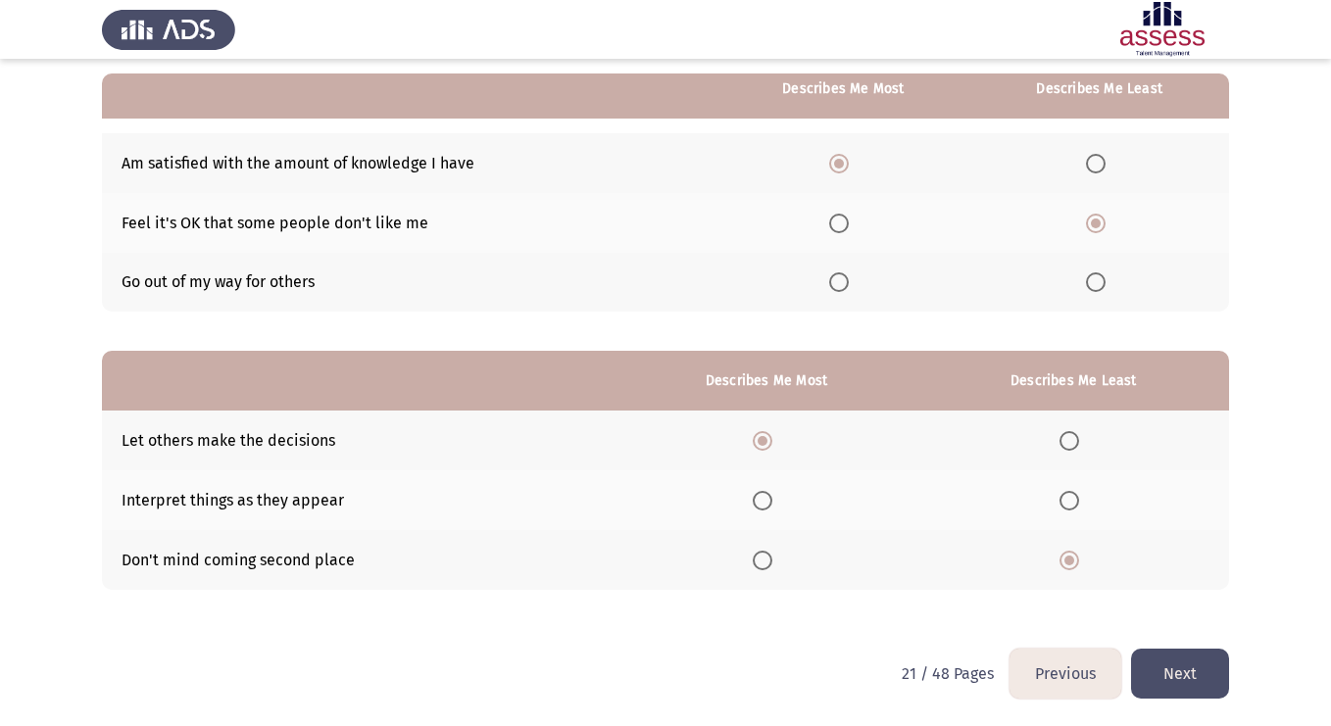
click at [1079, 503] on span "Select an option" at bounding box center [1070, 501] width 20 height 20
click at [1079, 503] on input "Select an option" at bounding box center [1070, 501] width 20 height 20
click at [1187, 672] on button "Next" at bounding box center [1180, 674] width 98 height 50
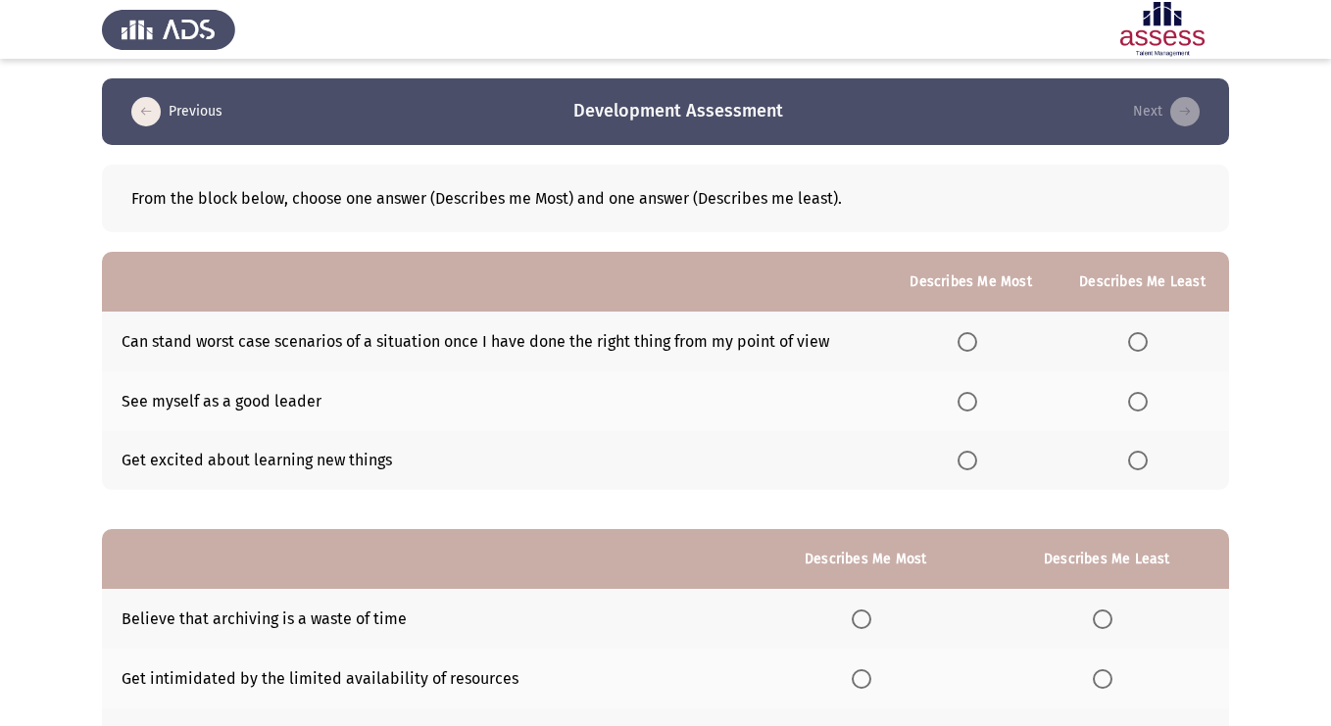
click at [977, 398] on span "Select an option" at bounding box center [968, 402] width 20 height 20
click at [977, 398] on input "Select an option" at bounding box center [968, 402] width 20 height 20
click at [1143, 455] on span "Select an option" at bounding box center [1138, 461] width 20 height 20
click at [1143, 455] on input "Select an option" at bounding box center [1138, 461] width 20 height 20
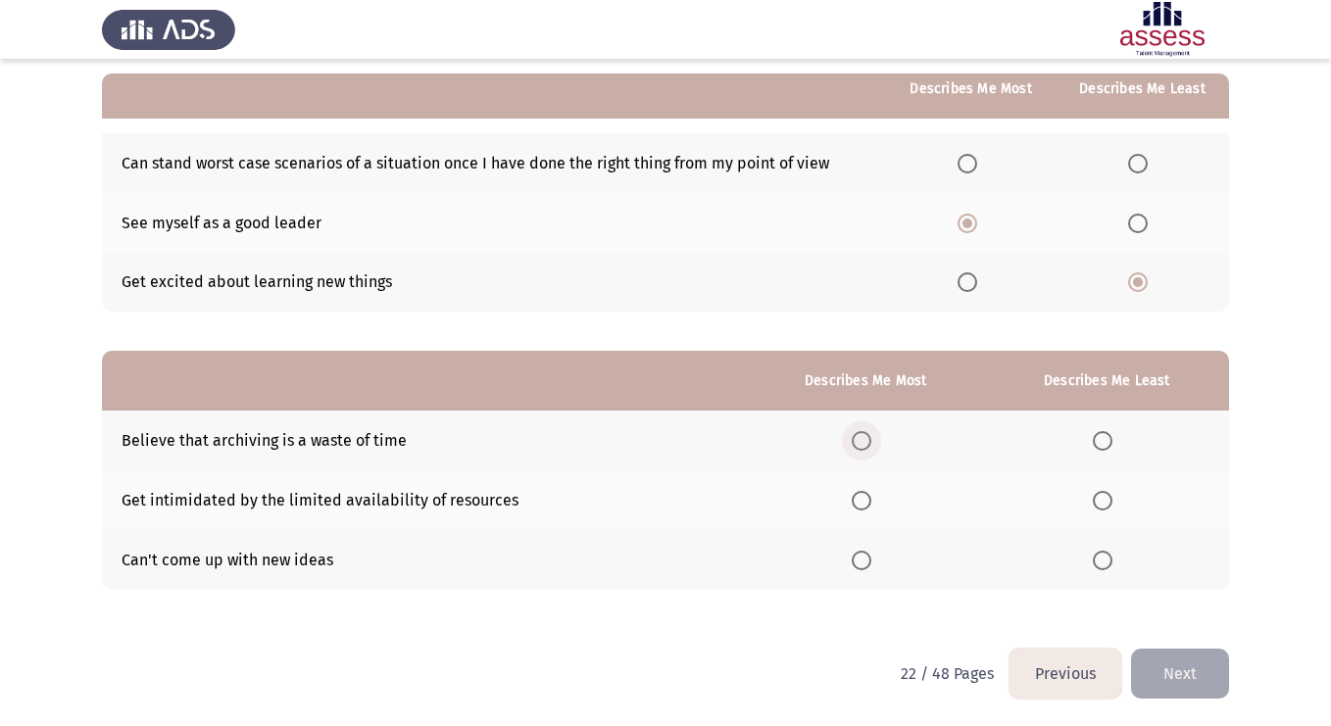
click at [864, 437] on span "Select an option" at bounding box center [862, 441] width 20 height 20
click at [864, 437] on input "Select an option" at bounding box center [862, 441] width 20 height 20
click at [1107, 503] on span "Select an option" at bounding box center [1103, 501] width 20 height 20
click at [1107, 503] on input "Select an option" at bounding box center [1103, 501] width 20 height 20
click at [1101, 563] on span "Select an option" at bounding box center [1103, 561] width 20 height 20
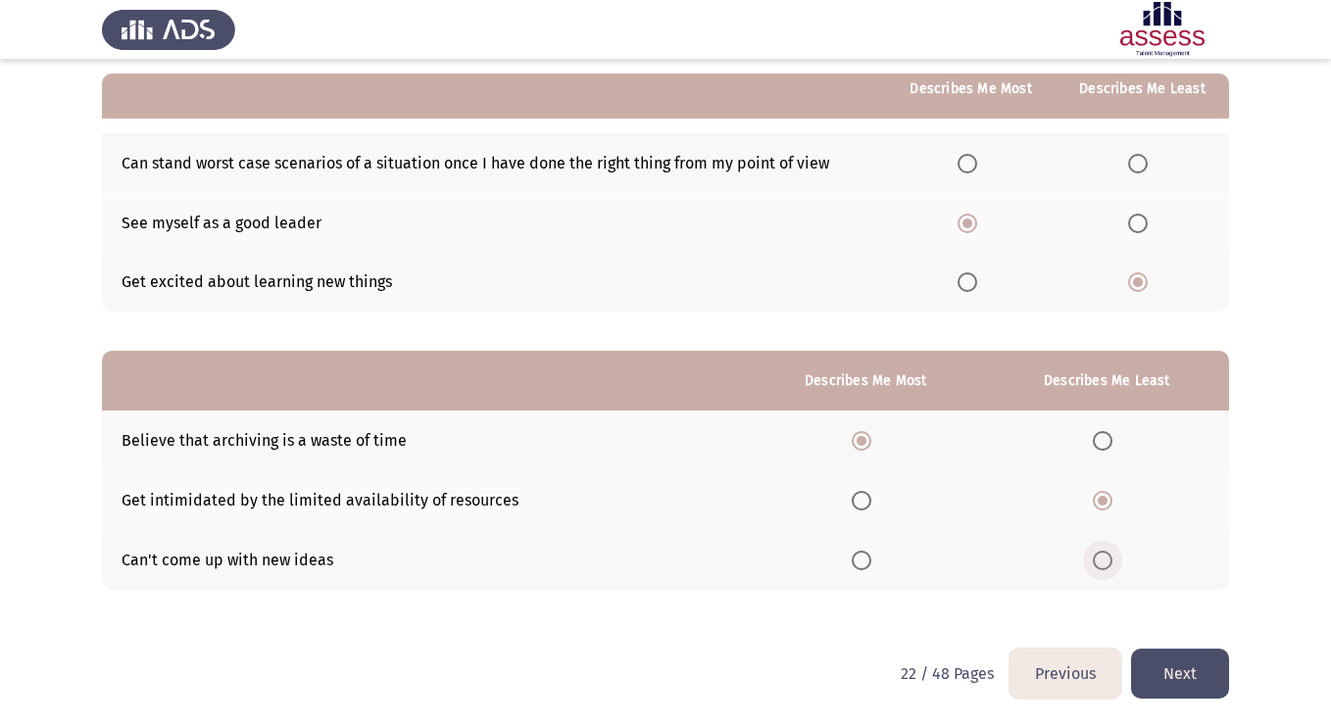
click at [1101, 563] on input "Select an option" at bounding box center [1103, 561] width 20 height 20
click at [1163, 667] on button "Next" at bounding box center [1180, 674] width 98 height 50
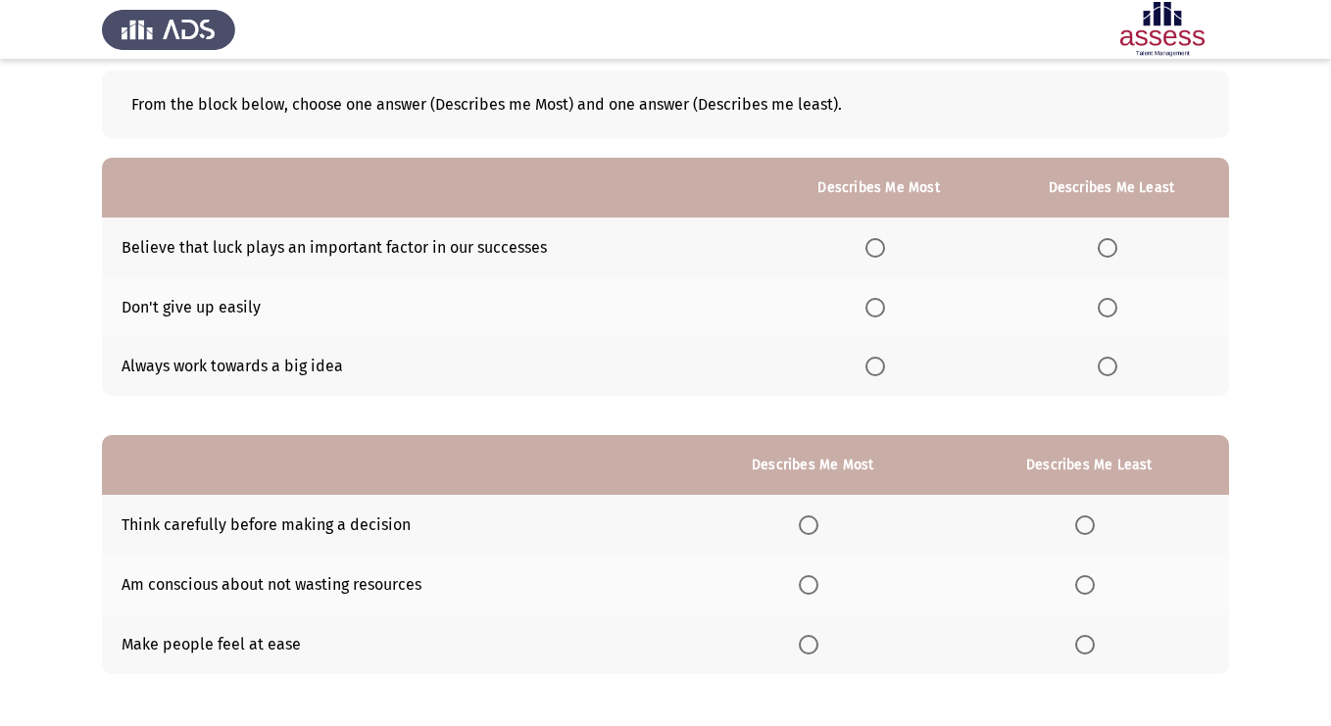
scroll to position [95, 0]
click at [875, 303] on span "Select an option" at bounding box center [875, 307] width 20 height 20
click at [875, 303] on input "Select an option" at bounding box center [875, 307] width 20 height 20
click at [1106, 251] on span "Select an option" at bounding box center [1108, 247] width 20 height 20
click at [1106, 251] on input "Select an option" at bounding box center [1108, 247] width 20 height 20
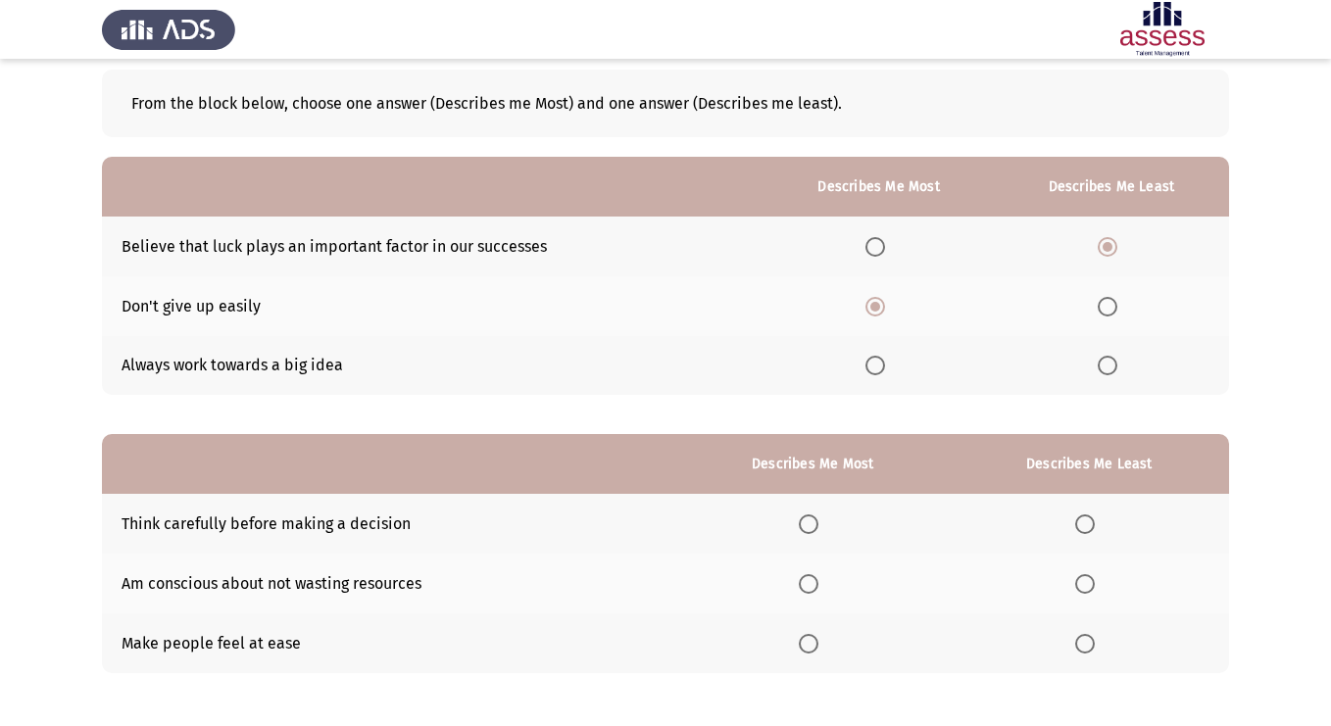
click at [1120, 369] on label "Select an option" at bounding box center [1111, 366] width 27 height 20
click at [1117, 369] on input "Select an option" at bounding box center [1108, 366] width 20 height 20
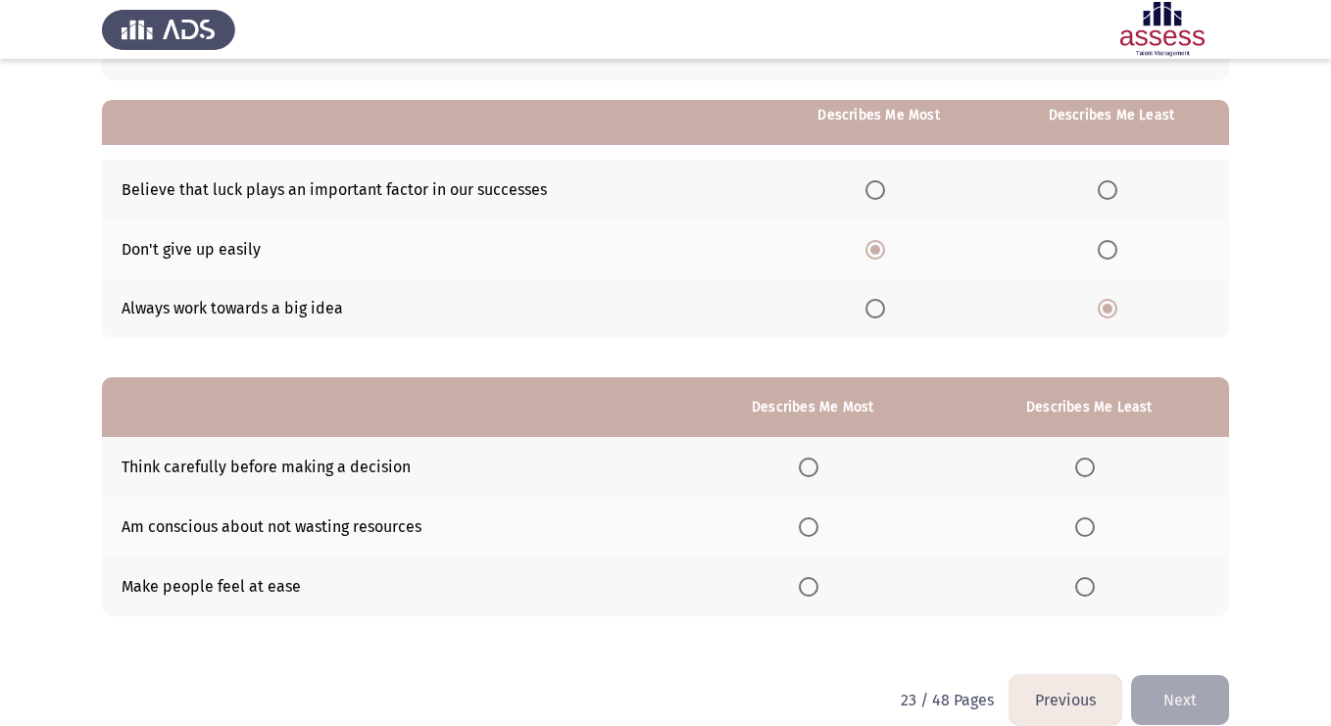
scroll to position [178, 0]
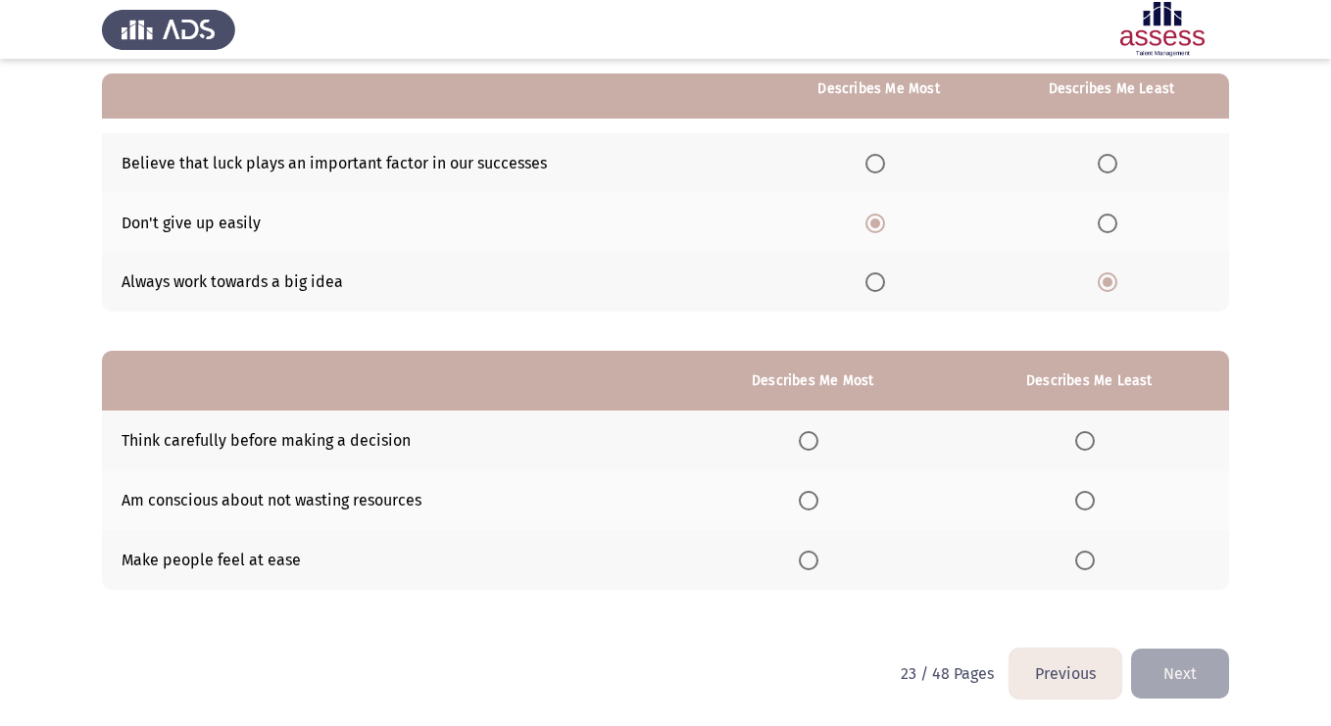
click at [823, 489] on th at bounding box center [812, 500] width 272 height 60
click at [814, 558] on span "Select an option" at bounding box center [809, 561] width 20 height 20
click at [814, 558] on input "Select an option" at bounding box center [809, 561] width 20 height 20
click at [1089, 504] on span "Select an option" at bounding box center [1085, 501] width 20 height 20
click at [1089, 504] on input "Select an option" at bounding box center [1085, 501] width 20 height 20
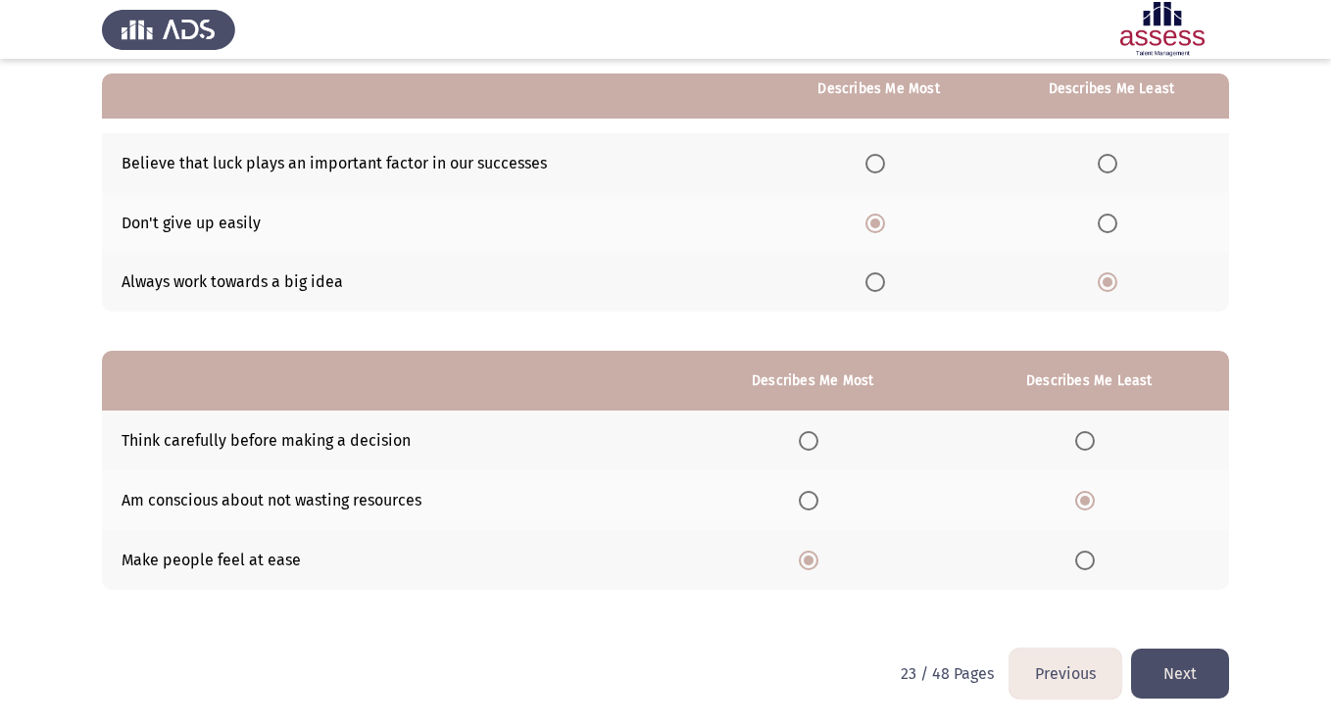
click at [814, 436] on span "Select an option" at bounding box center [809, 441] width 20 height 20
click at [814, 436] on input "Select an option" at bounding box center [809, 441] width 20 height 20
click at [813, 561] on span "Select an option" at bounding box center [809, 561] width 20 height 20
click at [813, 561] on input "Select an option" at bounding box center [809, 561] width 20 height 20
click at [1194, 676] on button "Next" at bounding box center [1180, 674] width 98 height 50
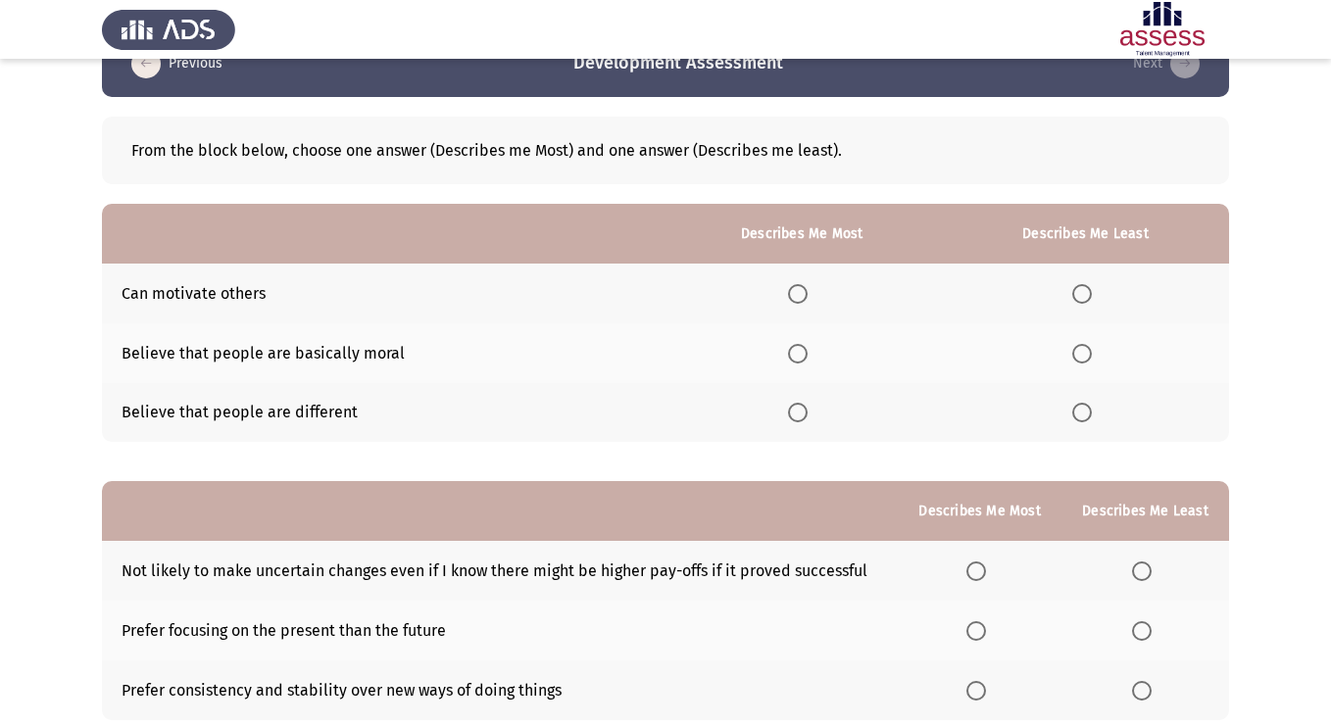
scroll to position [32, 0]
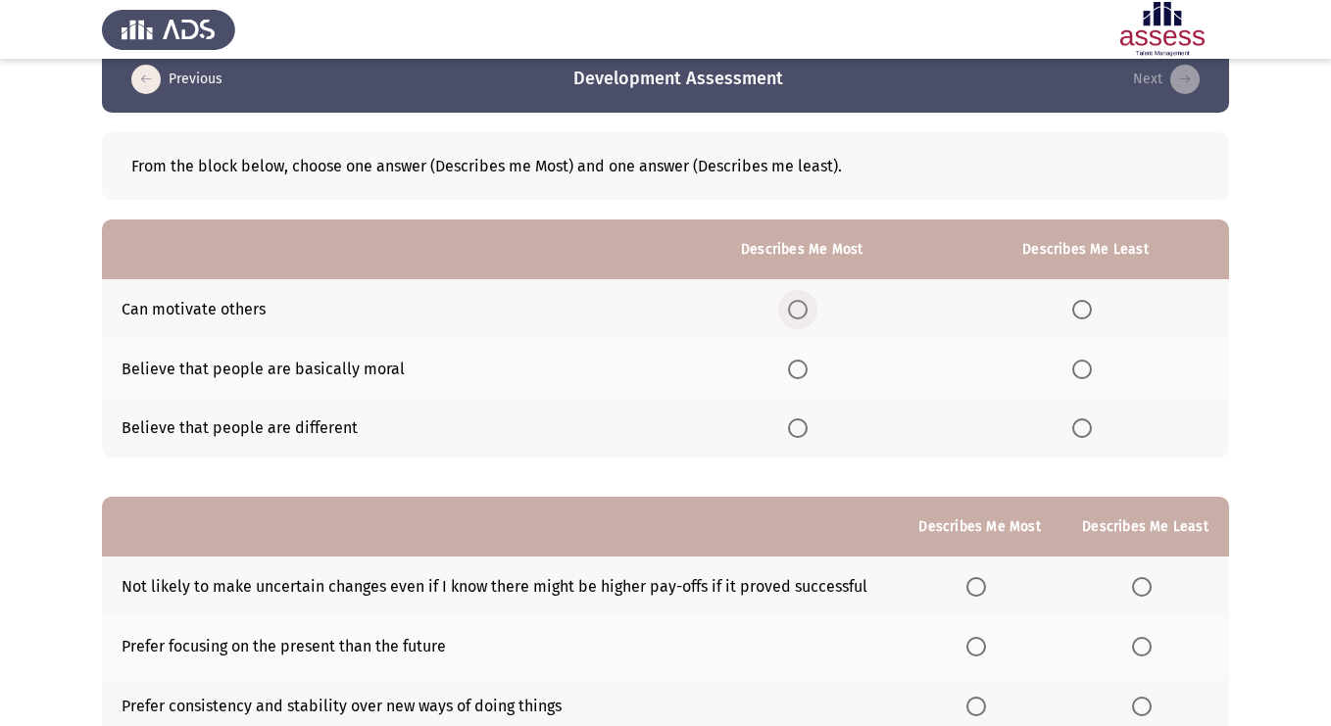
click at [800, 310] on span "Select an option" at bounding box center [798, 310] width 20 height 20
click at [800, 310] on input "Select an option" at bounding box center [798, 310] width 20 height 20
click at [1082, 375] on span "Select an option" at bounding box center [1082, 370] width 20 height 20
click at [1082, 375] on input "Select an option" at bounding box center [1082, 370] width 20 height 20
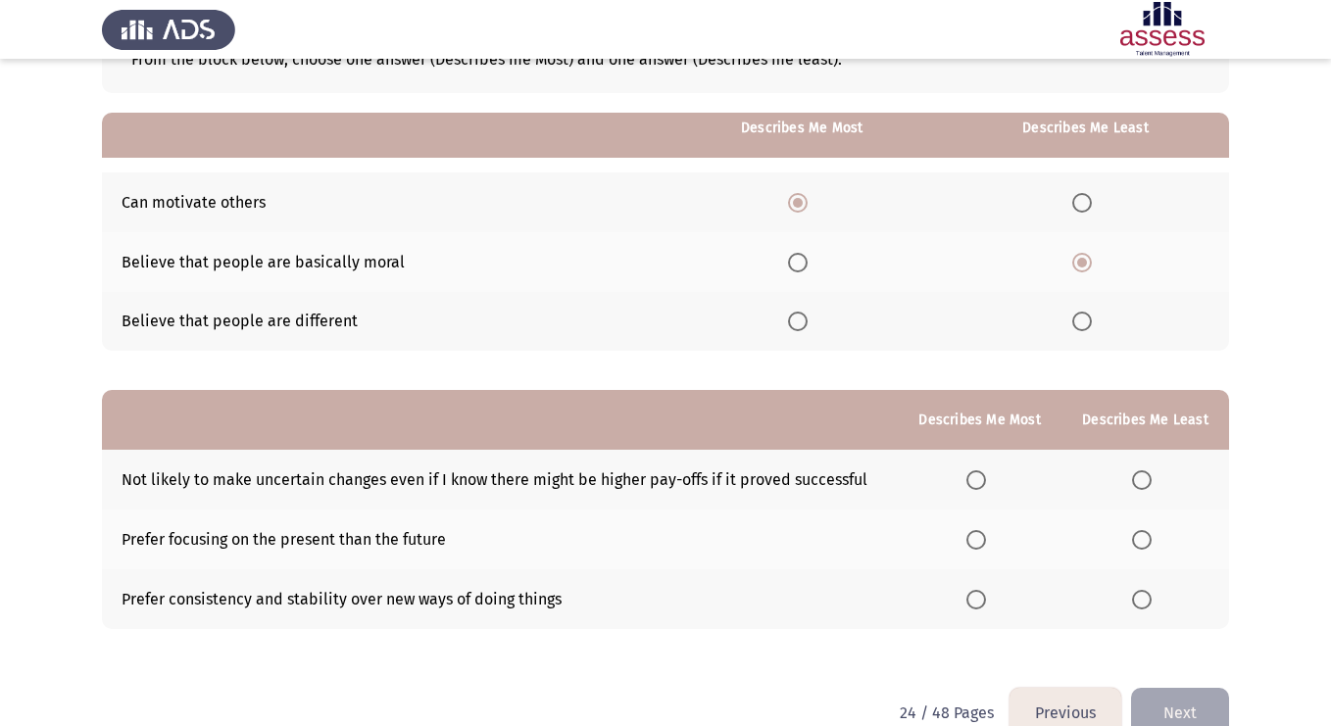
scroll to position [178, 0]
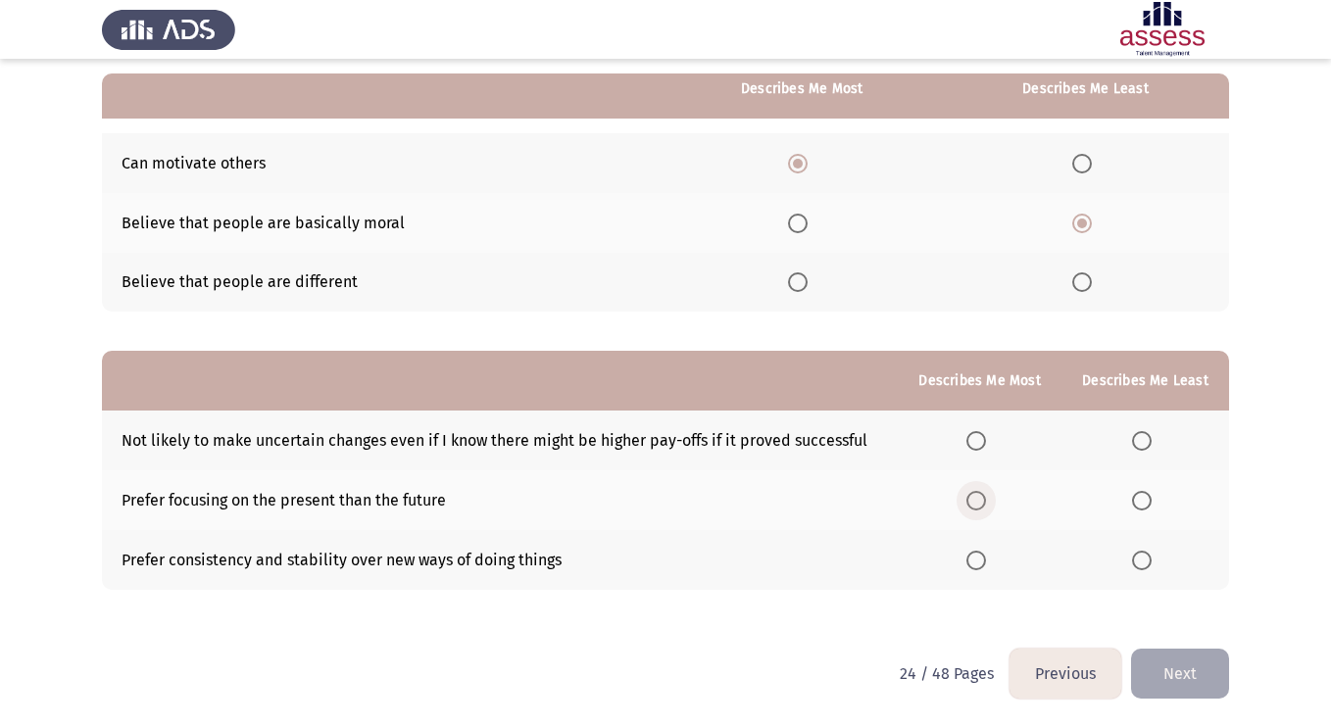
click at [978, 504] on span "Select an option" at bounding box center [976, 501] width 20 height 20
click at [978, 504] on input "Select an option" at bounding box center [976, 501] width 20 height 20
click at [1152, 435] on span "Select an option" at bounding box center [1142, 441] width 20 height 20
click at [1152, 435] on input "Select an option" at bounding box center [1142, 441] width 20 height 20
click at [977, 561] on span "Select an option" at bounding box center [976, 561] width 20 height 20
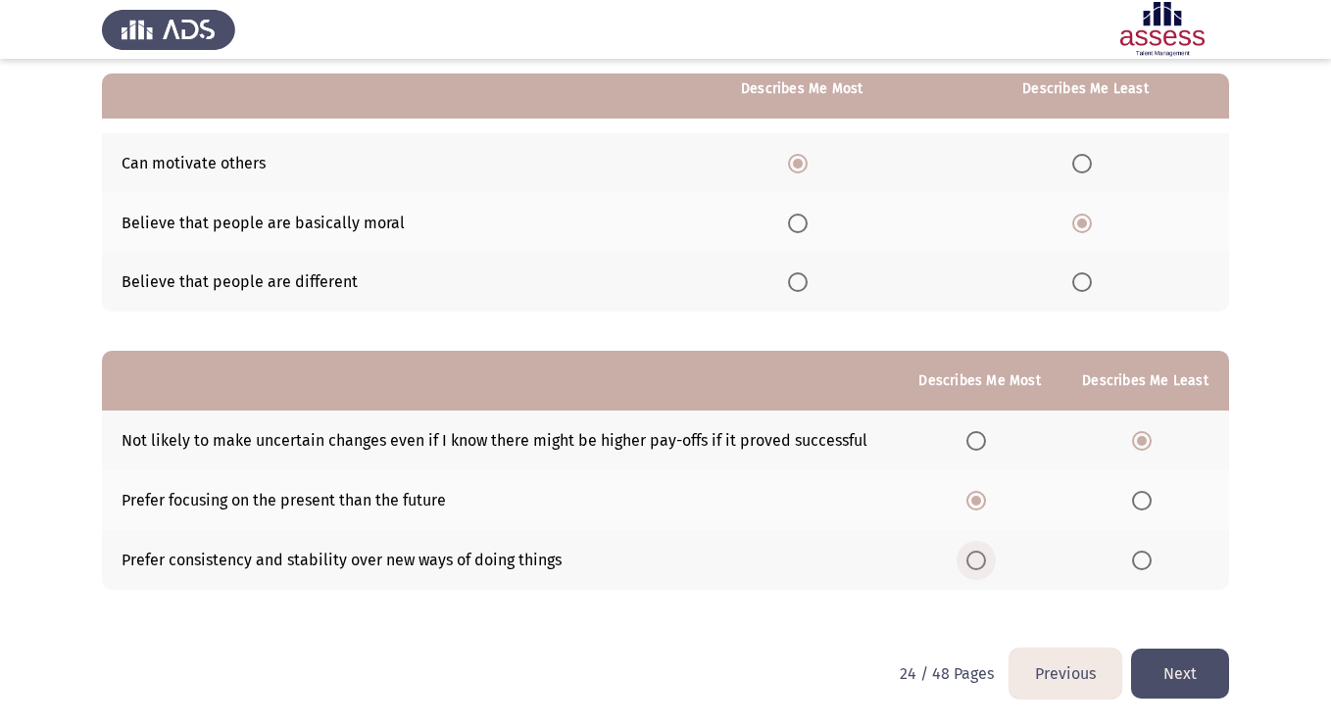
click at [977, 561] on input "Select an option" at bounding box center [976, 561] width 20 height 20
click at [1191, 674] on button "Next" at bounding box center [1180, 674] width 98 height 50
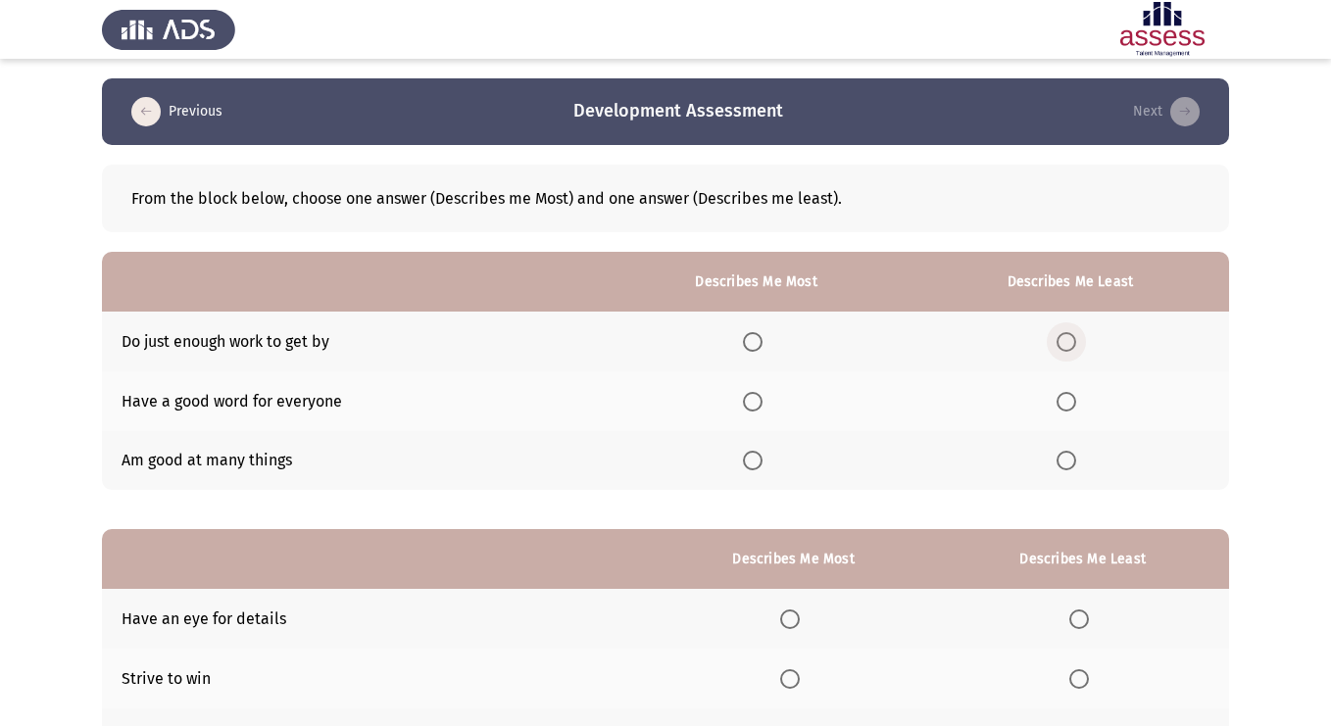
click at [1070, 337] on span "Select an option" at bounding box center [1067, 342] width 20 height 20
click at [1070, 337] on input "Select an option" at bounding box center [1067, 342] width 20 height 20
click at [737, 480] on th at bounding box center [757, 461] width 310 height 60
click at [759, 411] on span "Select an option" at bounding box center [753, 402] width 20 height 20
click at [759, 411] on input "Select an option" at bounding box center [753, 402] width 20 height 20
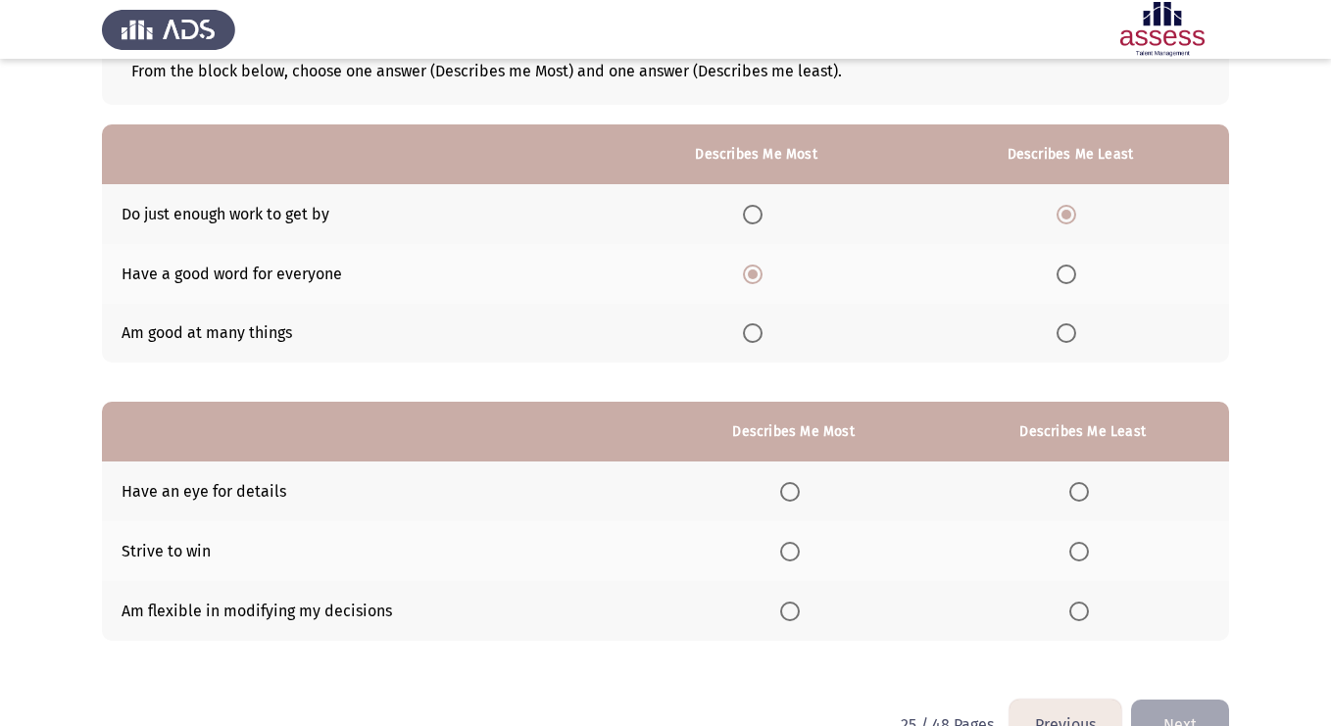
scroll to position [178, 0]
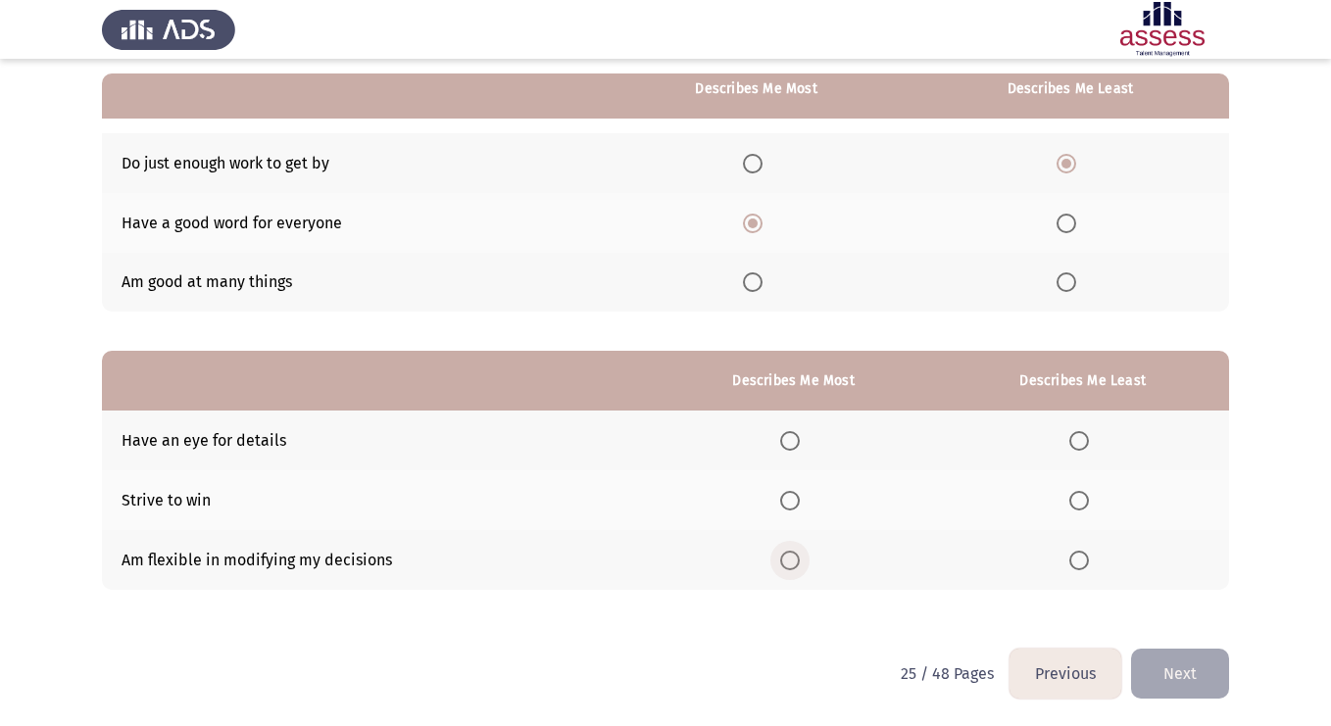
click at [788, 557] on span "Select an option" at bounding box center [790, 561] width 20 height 20
click at [788, 557] on input "Select an option" at bounding box center [790, 561] width 20 height 20
click at [1076, 437] on span "Select an option" at bounding box center [1079, 441] width 20 height 20
click at [1076, 437] on input "Select an option" at bounding box center [1079, 441] width 20 height 20
click at [1180, 669] on button "Next" at bounding box center [1180, 674] width 98 height 50
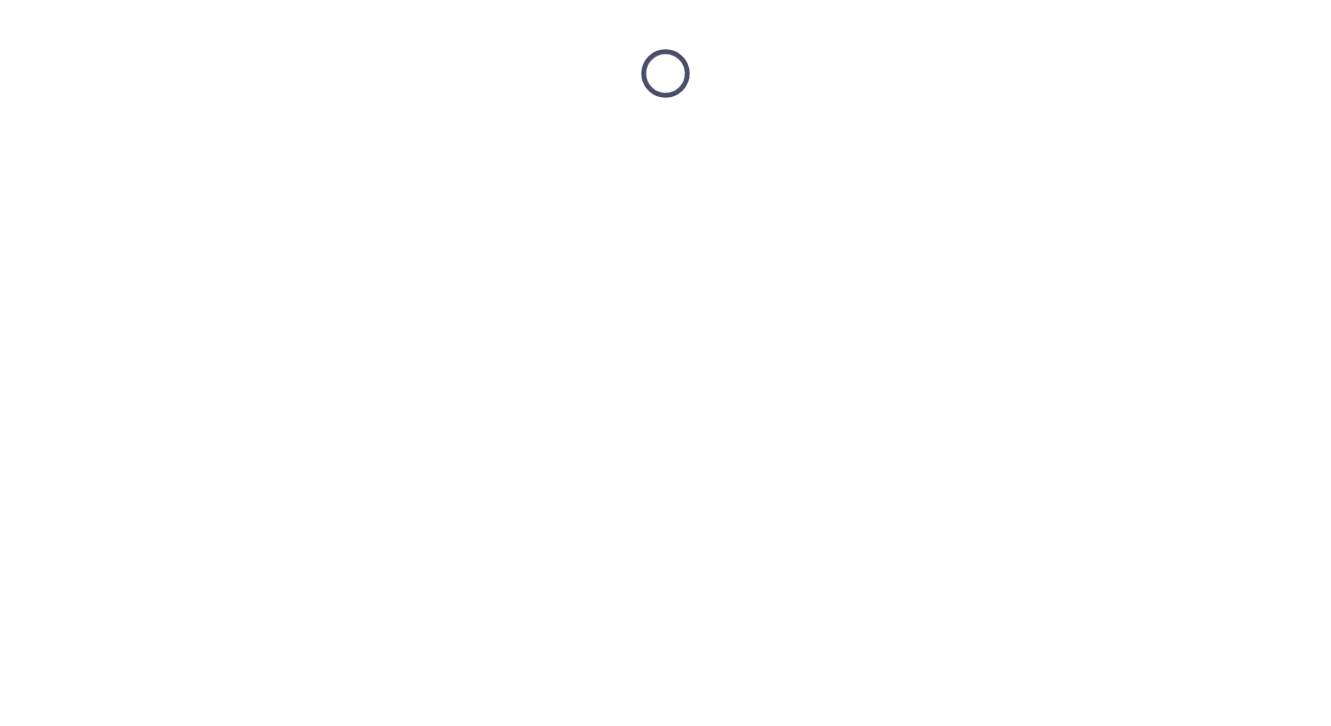
scroll to position [0, 0]
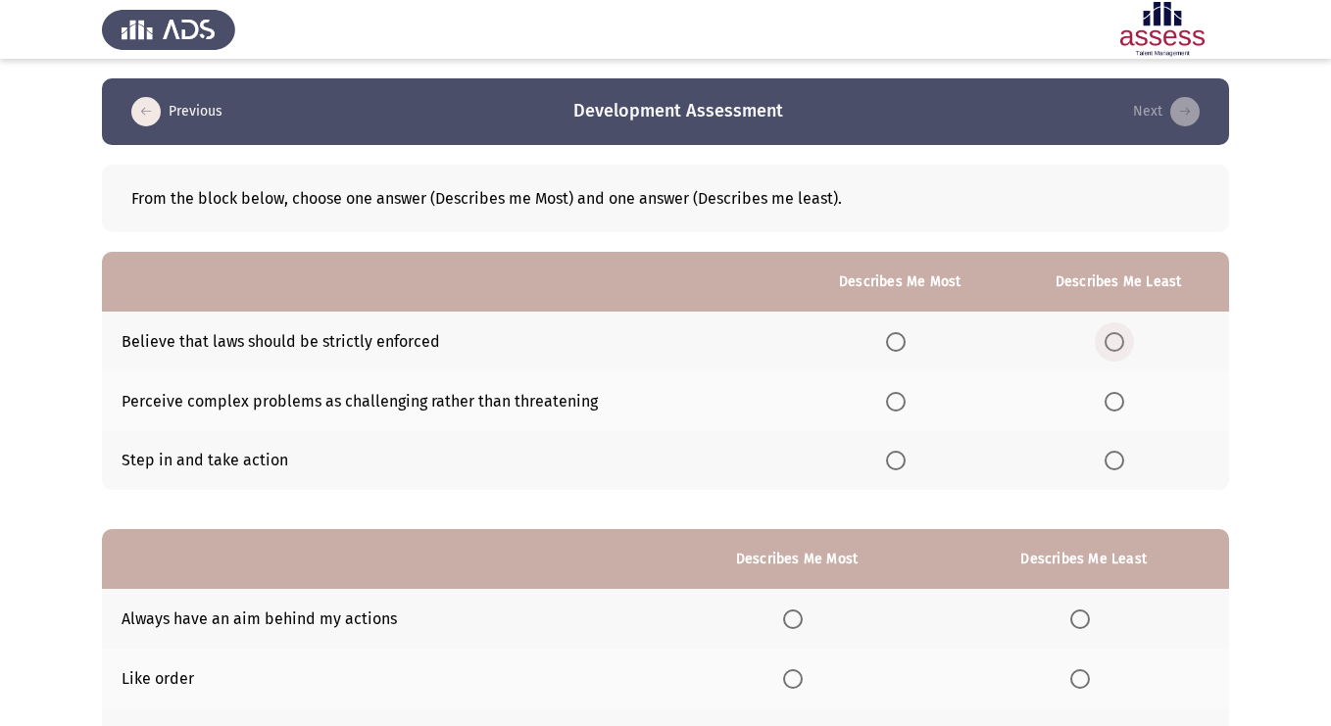
click at [1127, 347] on label "Select an option" at bounding box center [1118, 342] width 27 height 20
click at [1124, 347] on input "Select an option" at bounding box center [1115, 342] width 20 height 20
click at [900, 465] on span "Select an option" at bounding box center [896, 461] width 20 height 20
click at [900, 465] on input "Select an option" at bounding box center [896, 461] width 20 height 20
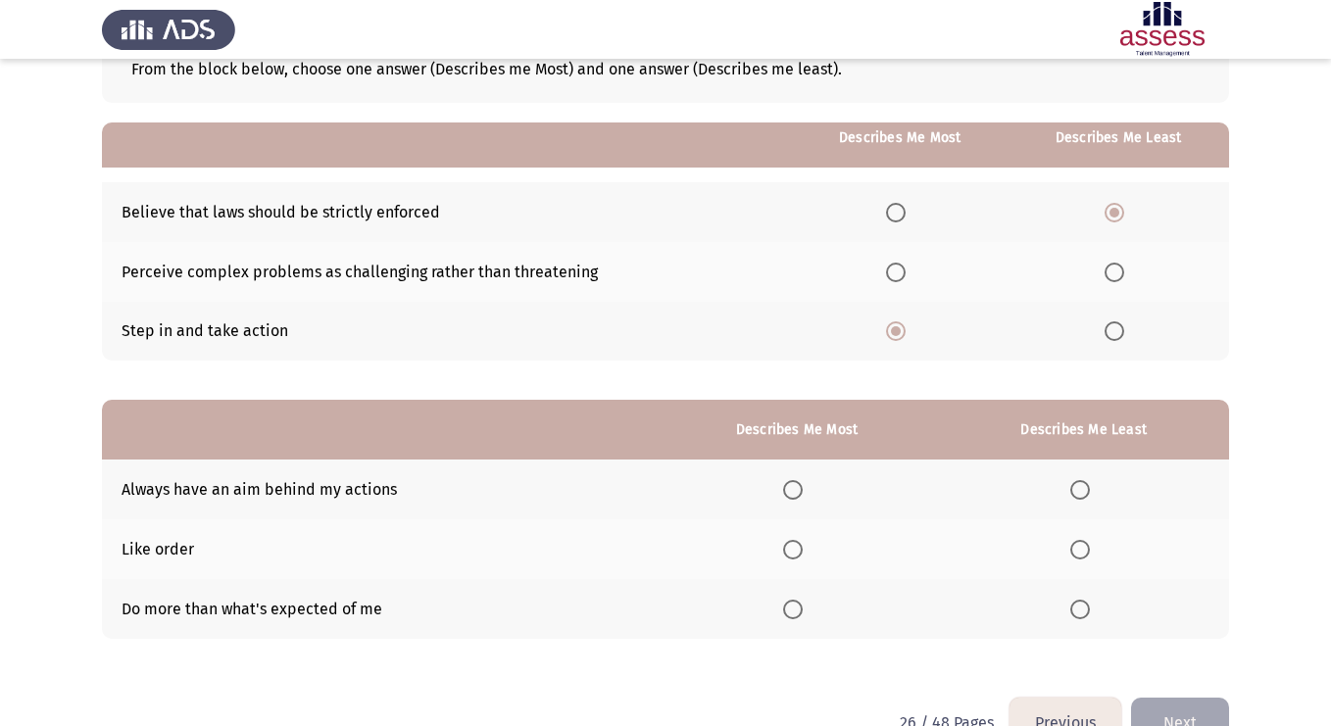
scroll to position [178, 0]
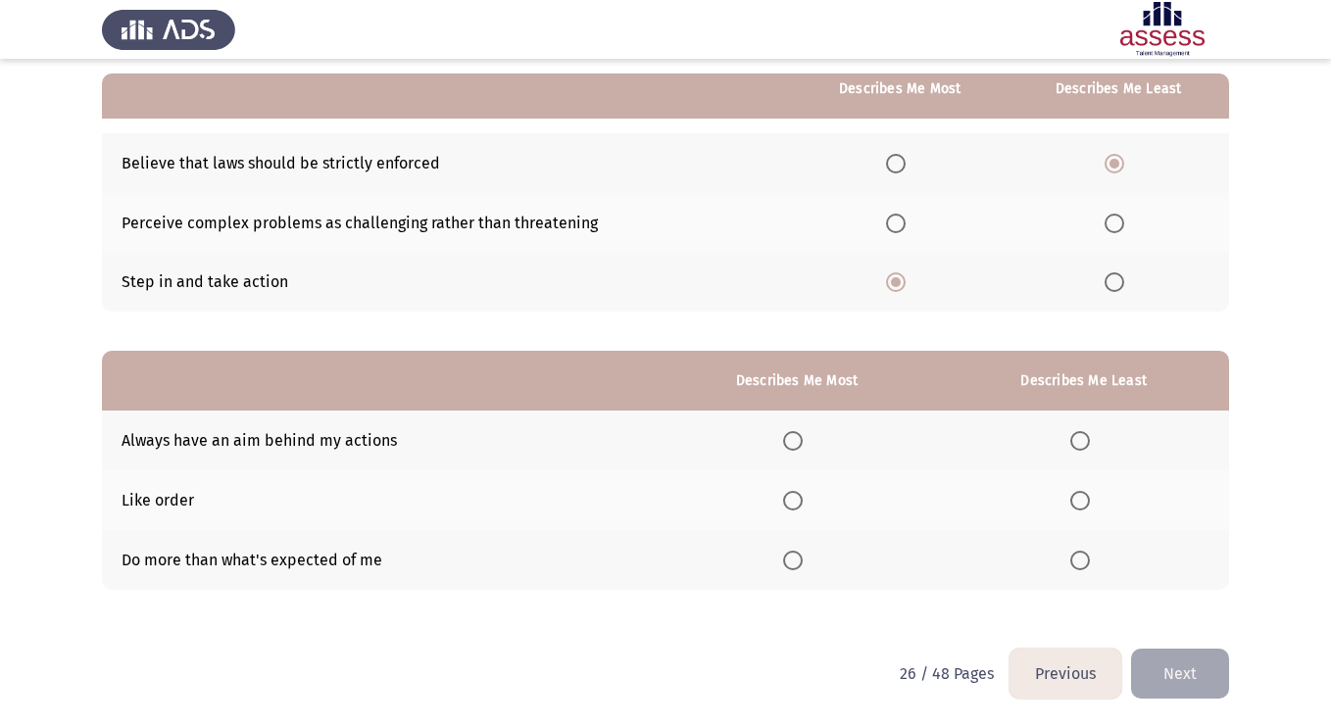
click at [795, 565] on span "Select an option" at bounding box center [793, 561] width 20 height 20
click at [795, 565] on input "Select an option" at bounding box center [793, 561] width 20 height 20
click at [1084, 503] on span "Select an option" at bounding box center [1080, 501] width 20 height 20
click at [1084, 503] on input "Select an option" at bounding box center [1080, 501] width 20 height 20
click at [799, 441] on span "Select an option" at bounding box center [793, 441] width 20 height 20
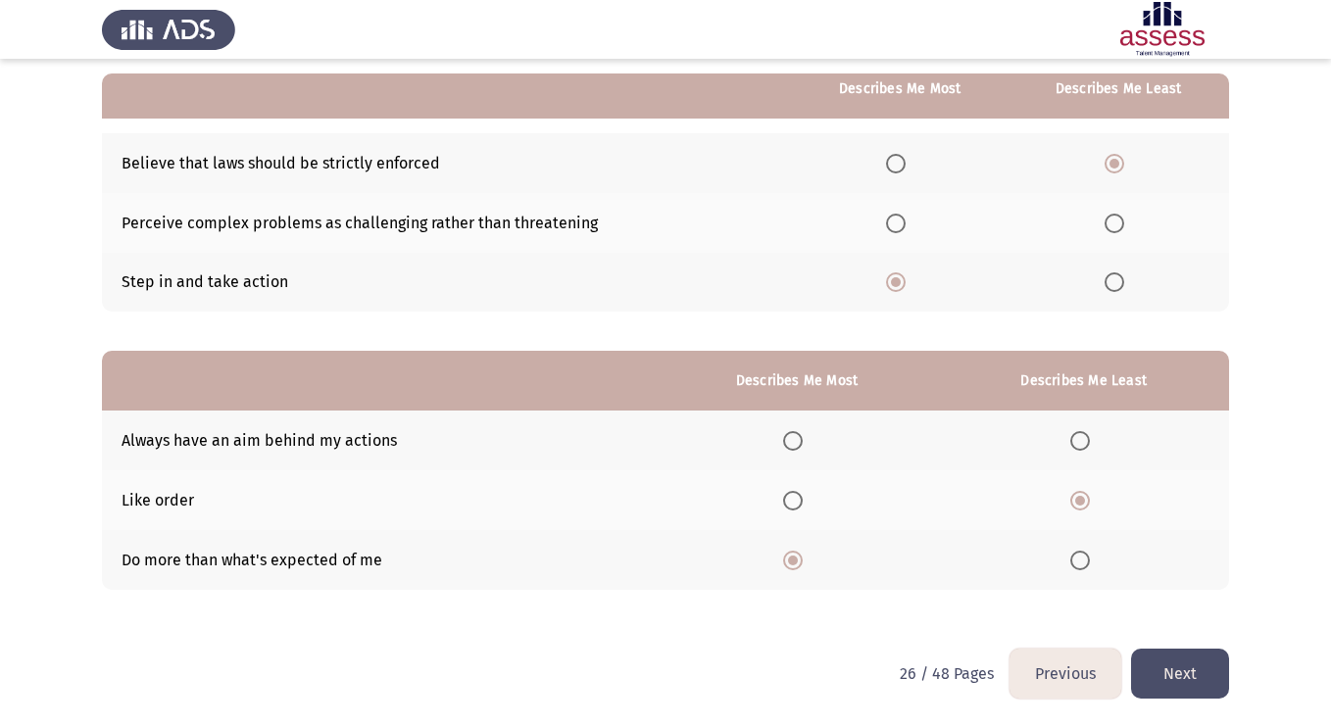
click at [799, 441] on input "Select an option" at bounding box center [793, 441] width 20 height 20
click at [1196, 675] on button "Next" at bounding box center [1180, 674] width 98 height 50
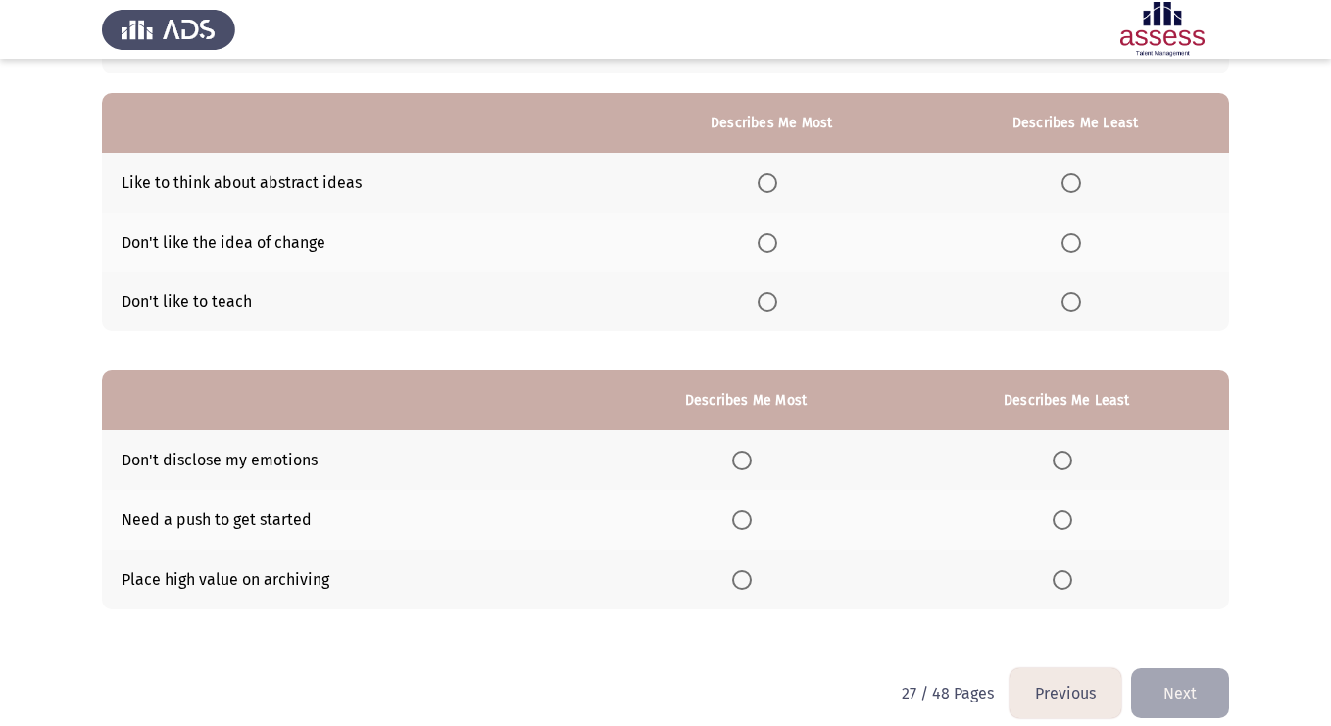
scroll to position [169, 0]
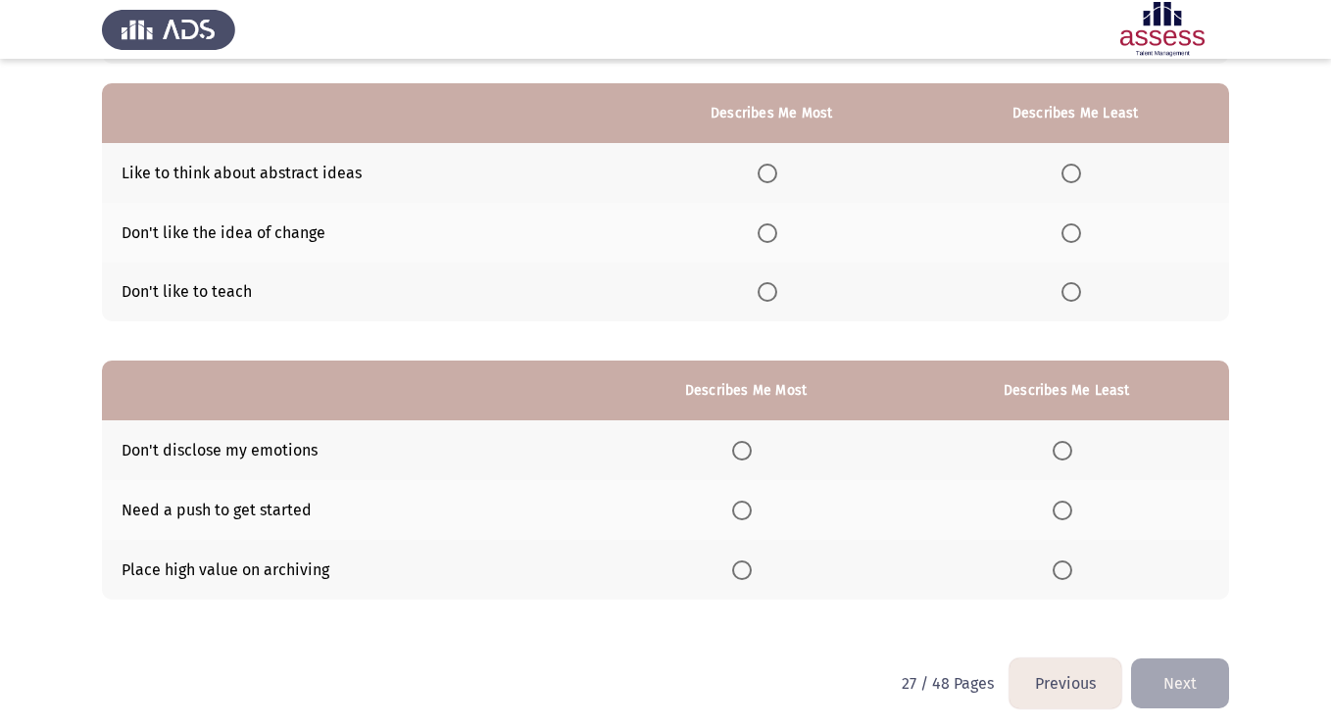
click at [1070, 174] on span "Select an option" at bounding box center [1071, 174] width 20 height 20
click at [1070, 174] on input "Select an option" at bounding box center [1071, 174] width 20 height 20
click at [771, 237] on span "Select an option" at bounding box center [768, 233] width 20 height 20
click at [771, 237] on input "Select an option" at bounding box center [768, 233] width 20 height 20
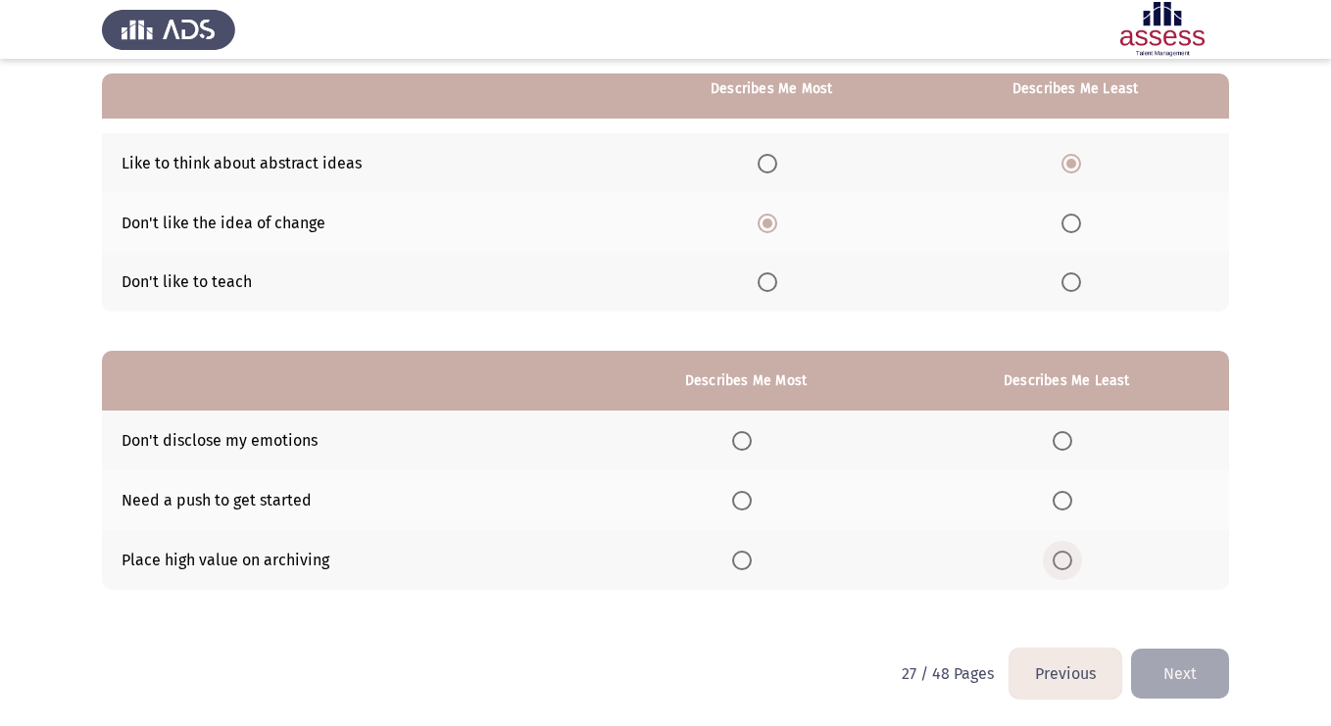
click at [1067, 563] on span "Select an option" at bounding box center [1063, 561] width 20 height 20
click at [1067, 563] on input "Select an option" at bounding box center [1063, 561] width 20 height 20
click at [748, 503] on span "Select an option" at bounding box center [742, 501] width 20 height 20
click at [748, 503] on input "Select an option" at bounding box center [742, 501] width 20 height 20
click at [1166, 677] on button "Next" at bounding box center [1180, 674] width 98 height 50
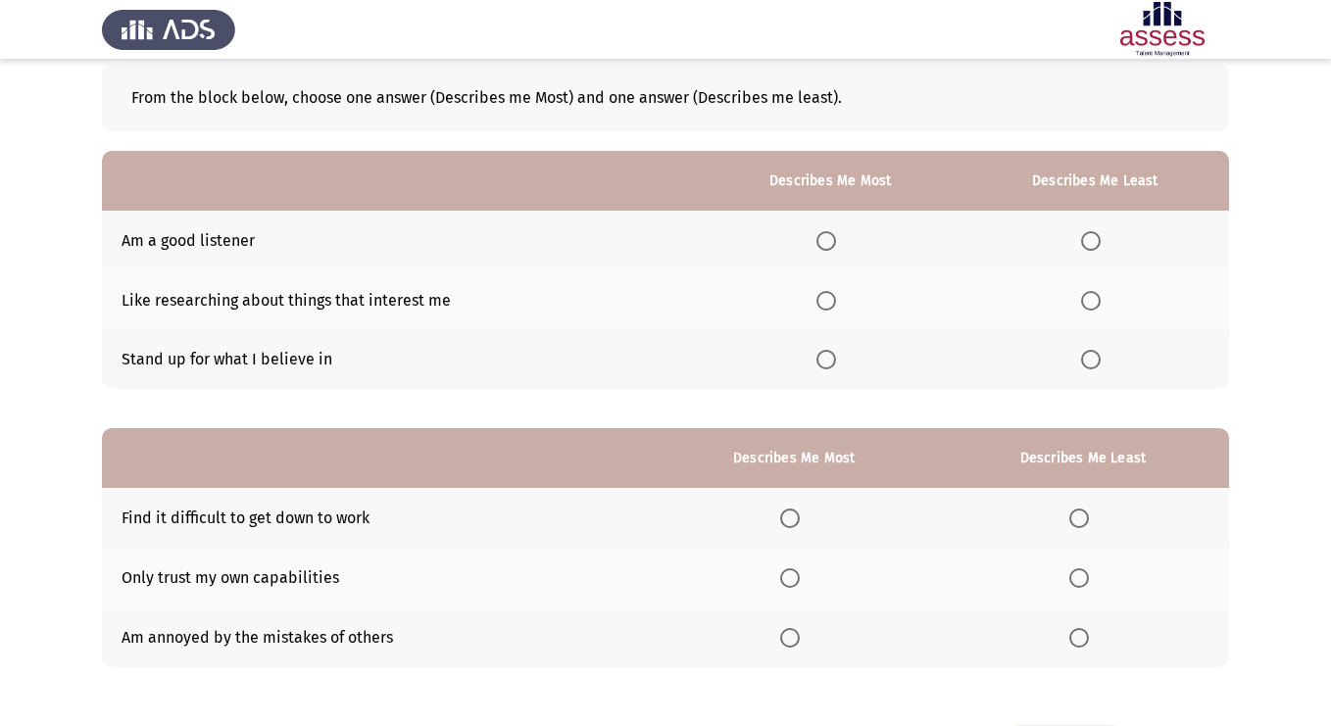
scroll to position [0, 0]
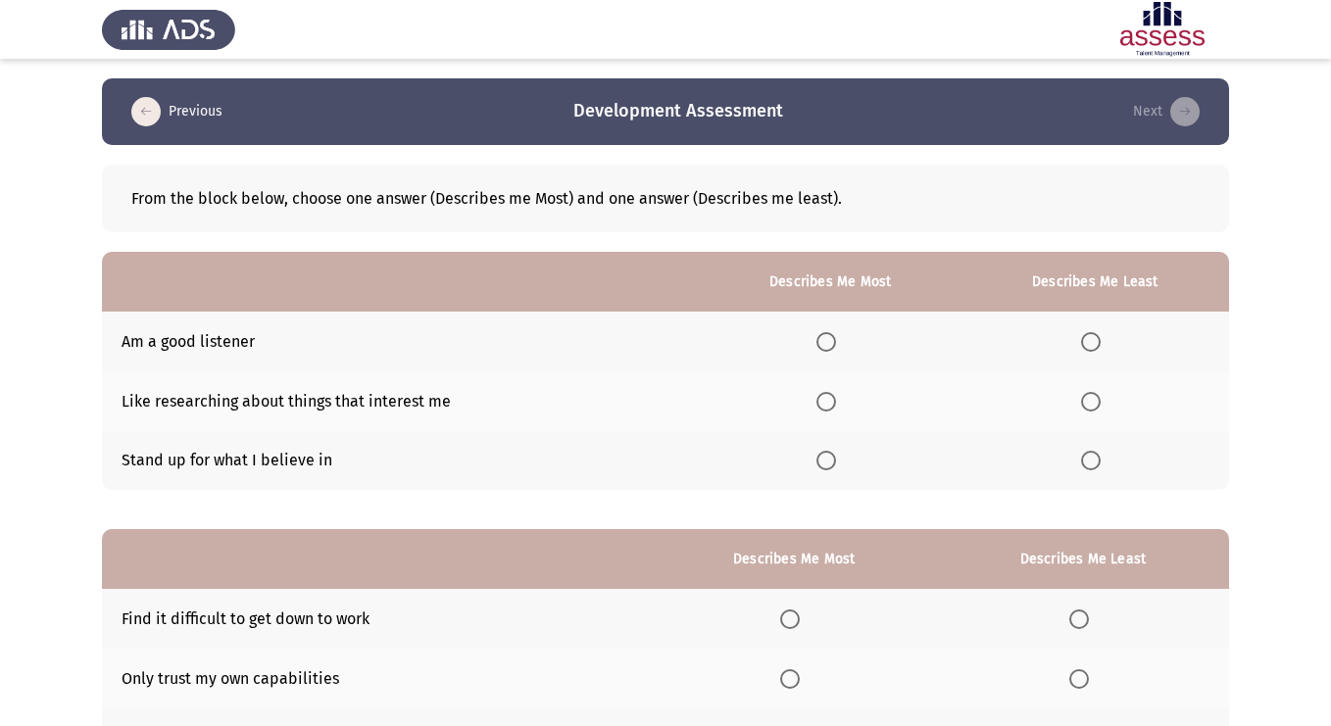
click at [138, 116] on icon "load previous page" at bounding box center [145, 111] width 29 height 29
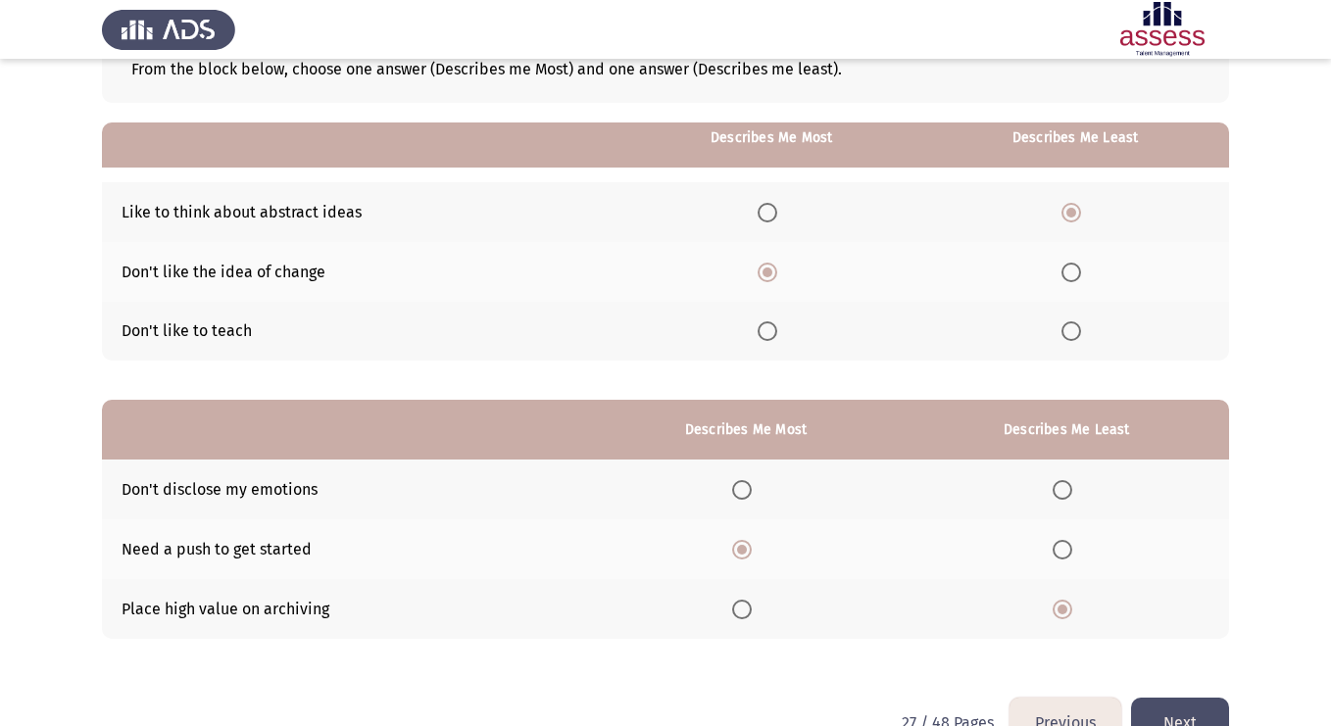
scroll to position [178, 0]
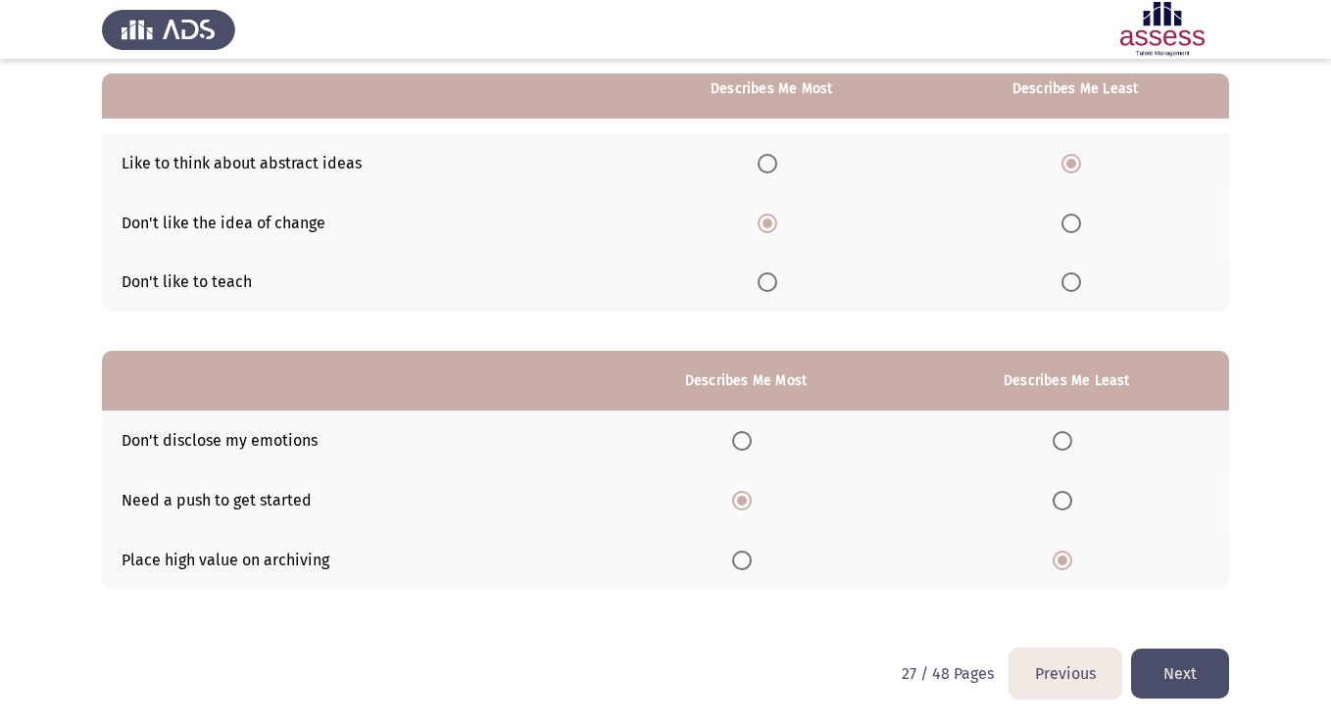
click at [1198, 676] on button "Next" at bounding box center [1180, 674] width 98 height 50
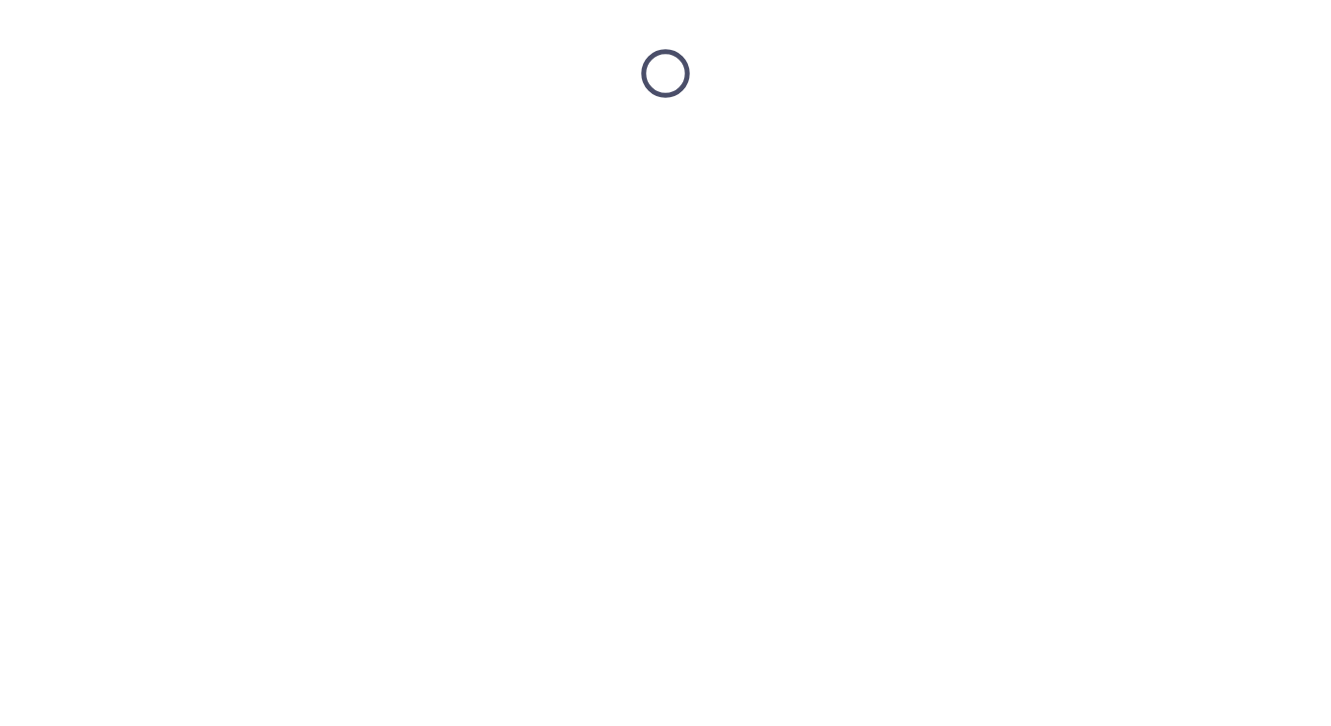
scroll to position [0, 0]
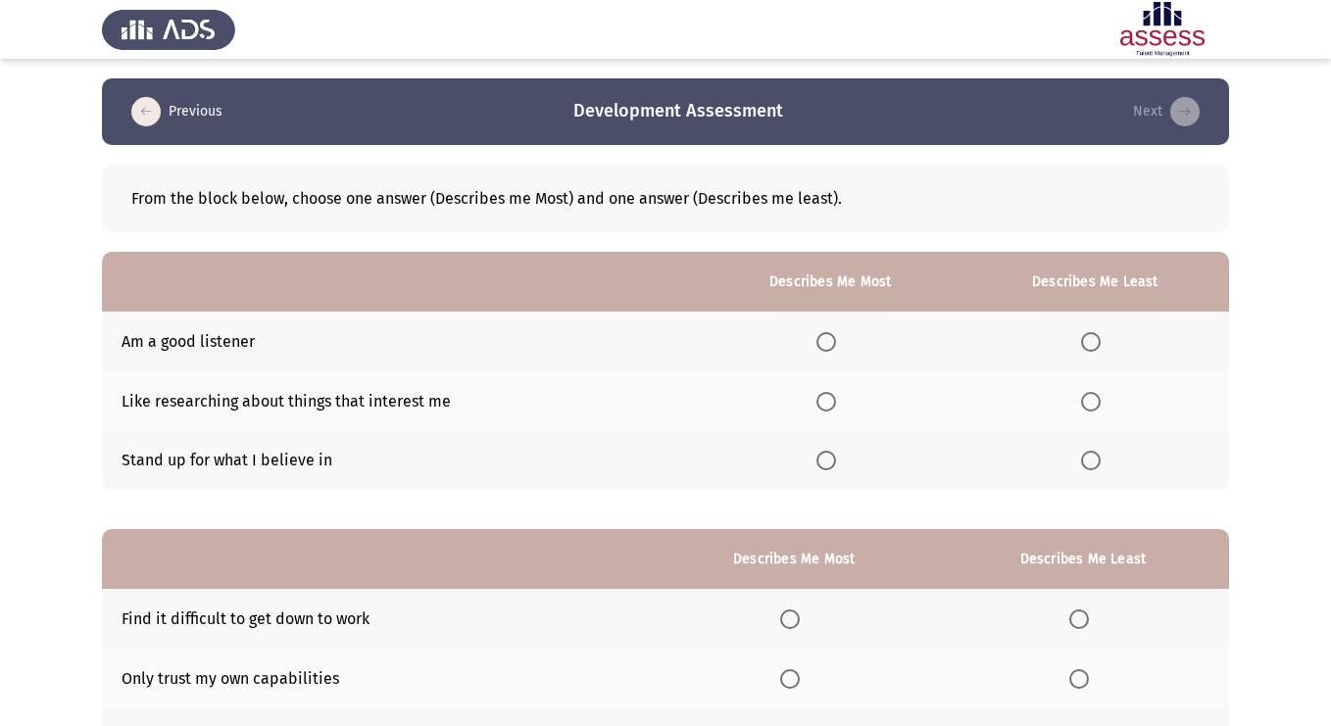
click at [830, 467] on span "Select an option" at bounding box center [826, 461] width 20 height 20
click at [830, 467] on input "Select an option" at bounding box center [826, 461] width 20 height 20
click at [825, 406] on span "Select an option" at bounding box center [826, 402] width 20 height 20
click at [825, 406] on input "Select an option" at bounding box center [826, 402] width 20 height 20
click at [833, 469] on span "Select an option" at bounding box center [826, 461] width 20 height 20
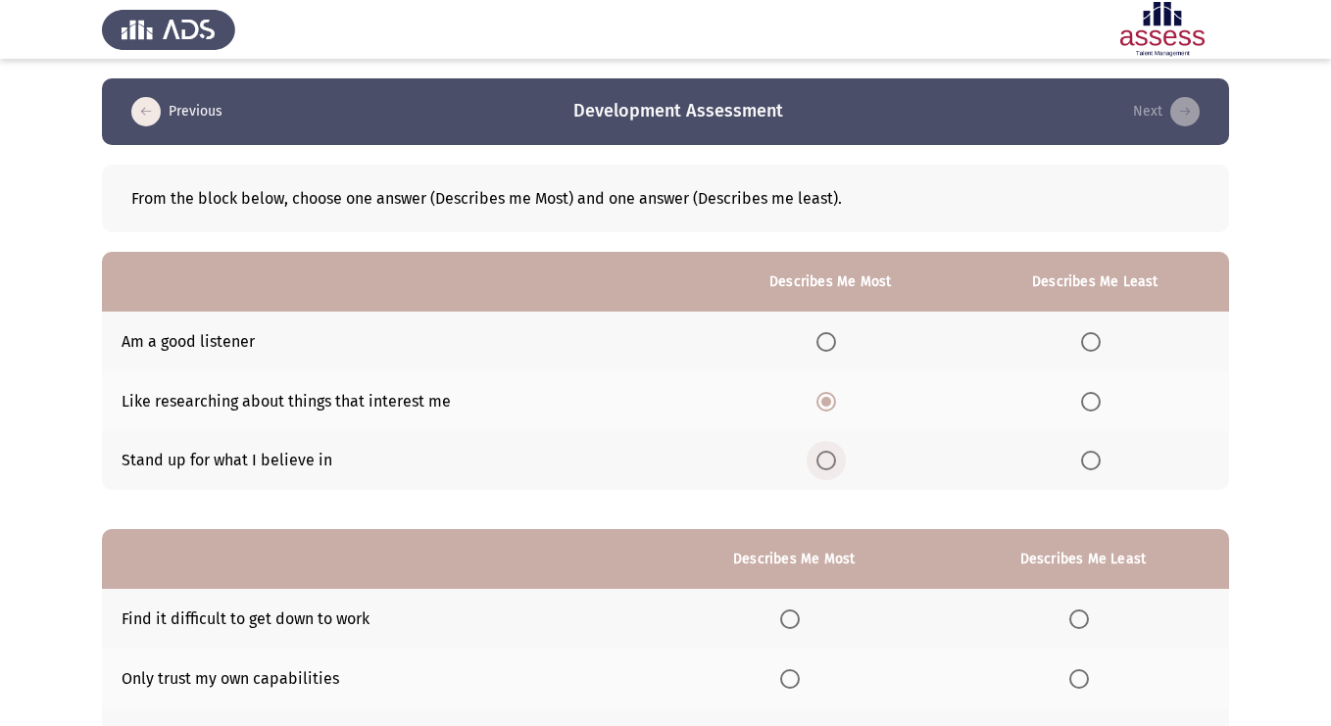
click at [833, 469] on input "Select an option" at bounding box center [826, 461] width 20 height 20
click at [1098, 344] on span "Select an option" at bounding box center [1091, 342] width 20 height 20
click at [1098, 344] on input "Select an option" at bounding box center [1091, 342] width 20 height 20
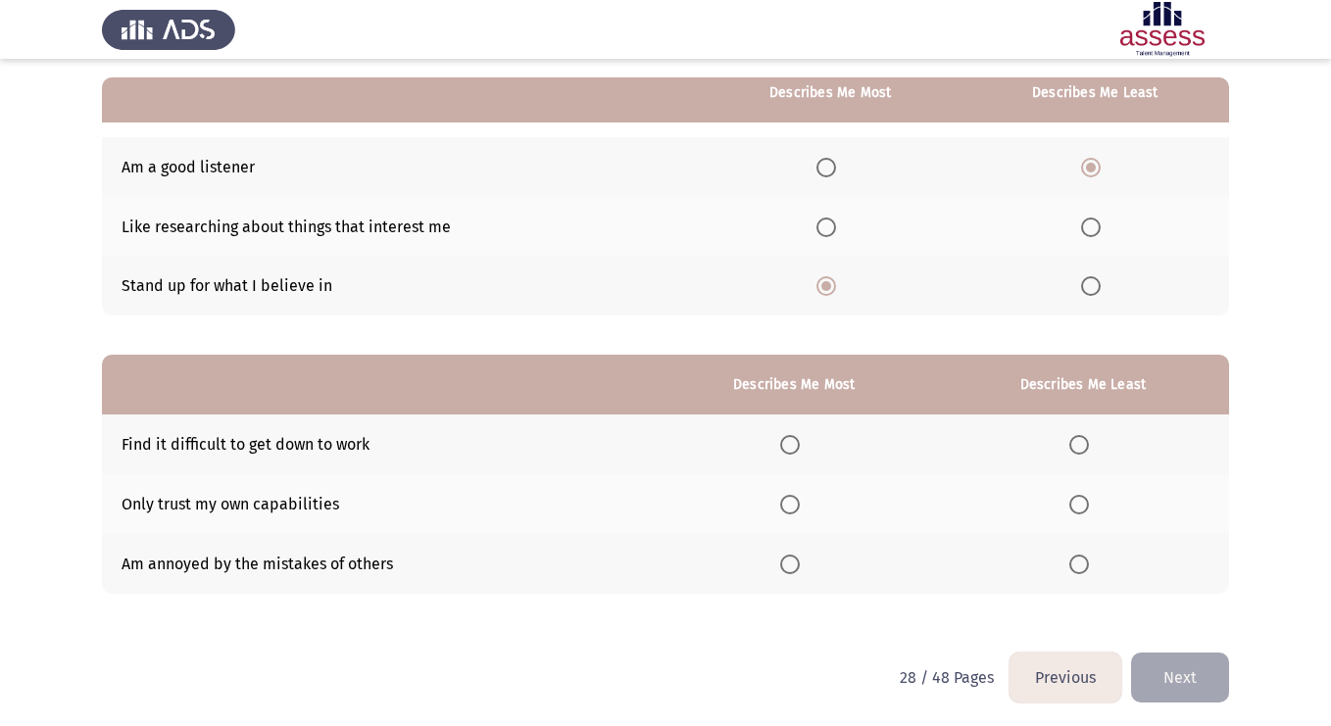
scroll to position [178, 0]
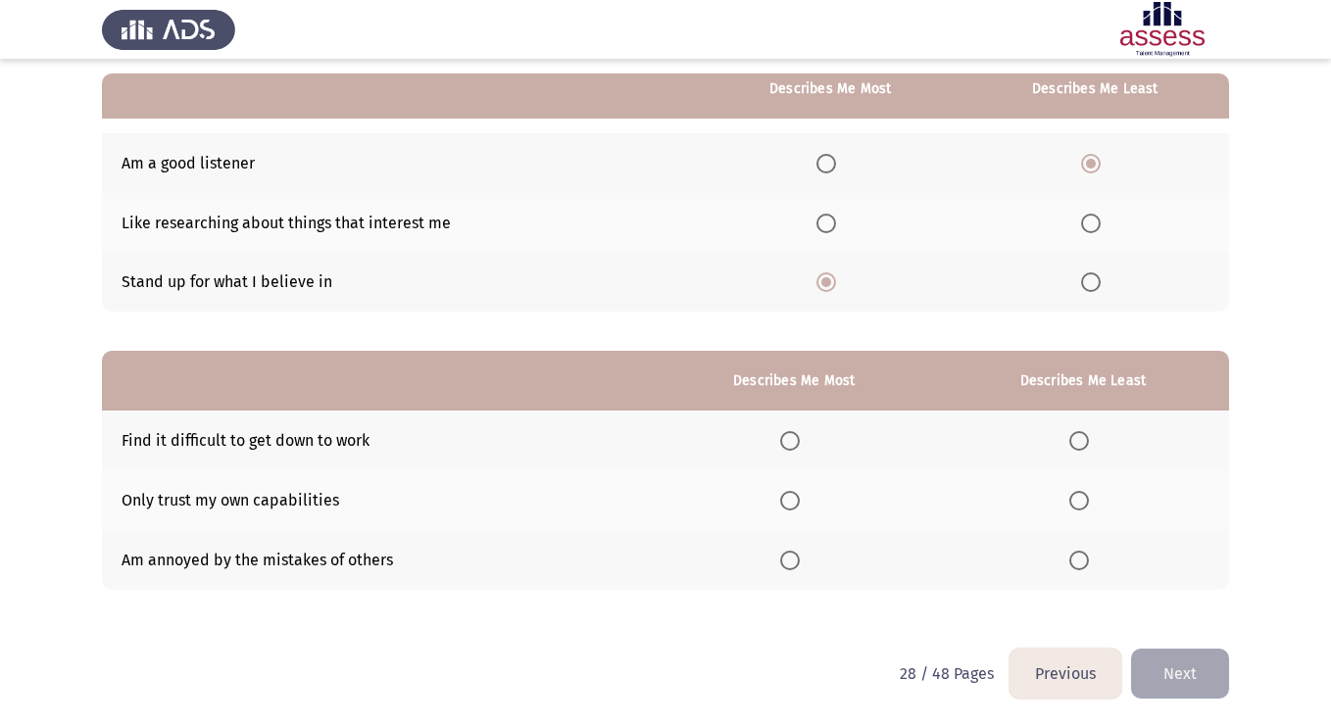
click at [1088, 437] on span "Select an option" at bounding box center [1079, 441] width 20 height 20
click at [1088, 437] on input "Select an option" at bounding box center [1079, 441] width 20 height 20
click at [796, 506] on span "Select an option" at bounding box center [790, 501] width 20 height 20
click at [796, 506] on input "Select an option" at bounding box center [790, 501] width 20 height 20
click at [800, 449] on span "Select an option" at bounding box center [790, 441] width 20 height 20
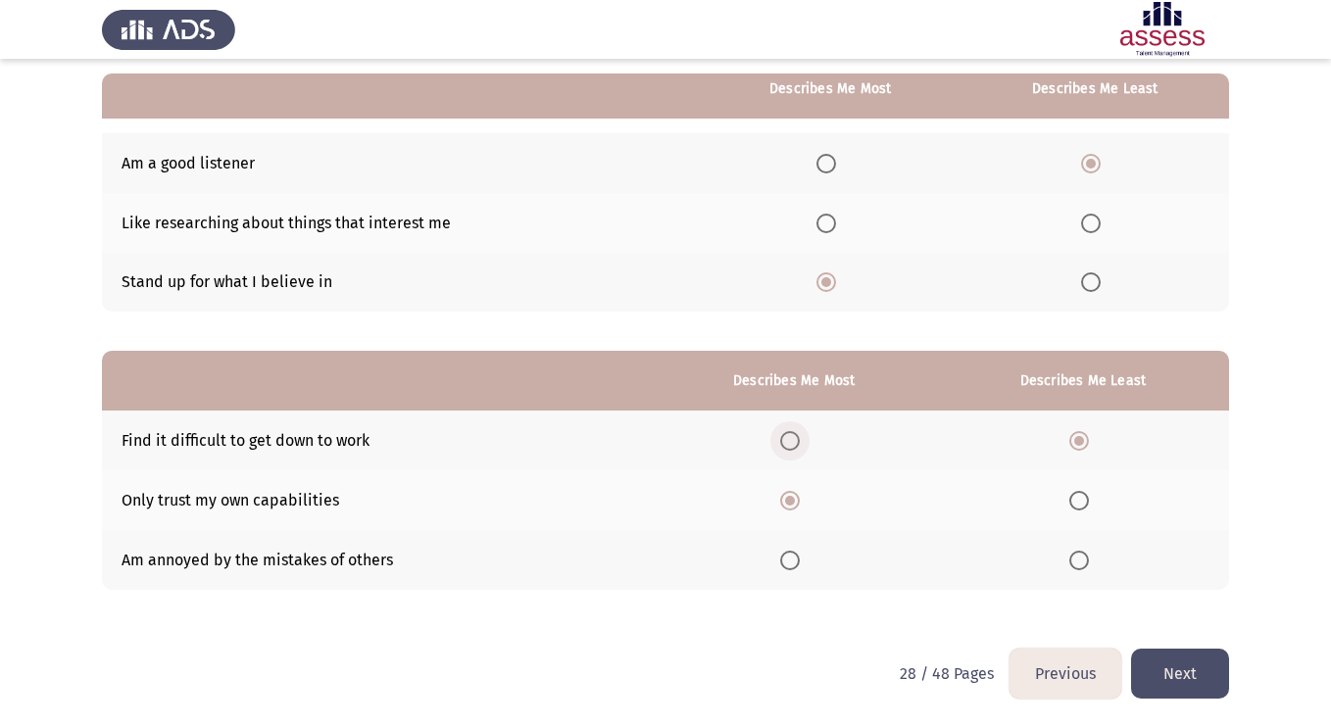
click at [800, 449] on input "Select an option" at bounding box center [790, 441] width 20 height 20
click at [788, 559] on span "Select an option" at bounding box center [790, 561] width 20 height 20
click at [788, 559] on input "Select an option" at bounding box center [790, 561] width 20 height 20
click at [1084, 495] on span "Select an option" at bounding box center [1079, 501] width 20 height 20
click at [1084, 495] on input "Select an option" at bounding box center [1079, 501] width 20 height 20
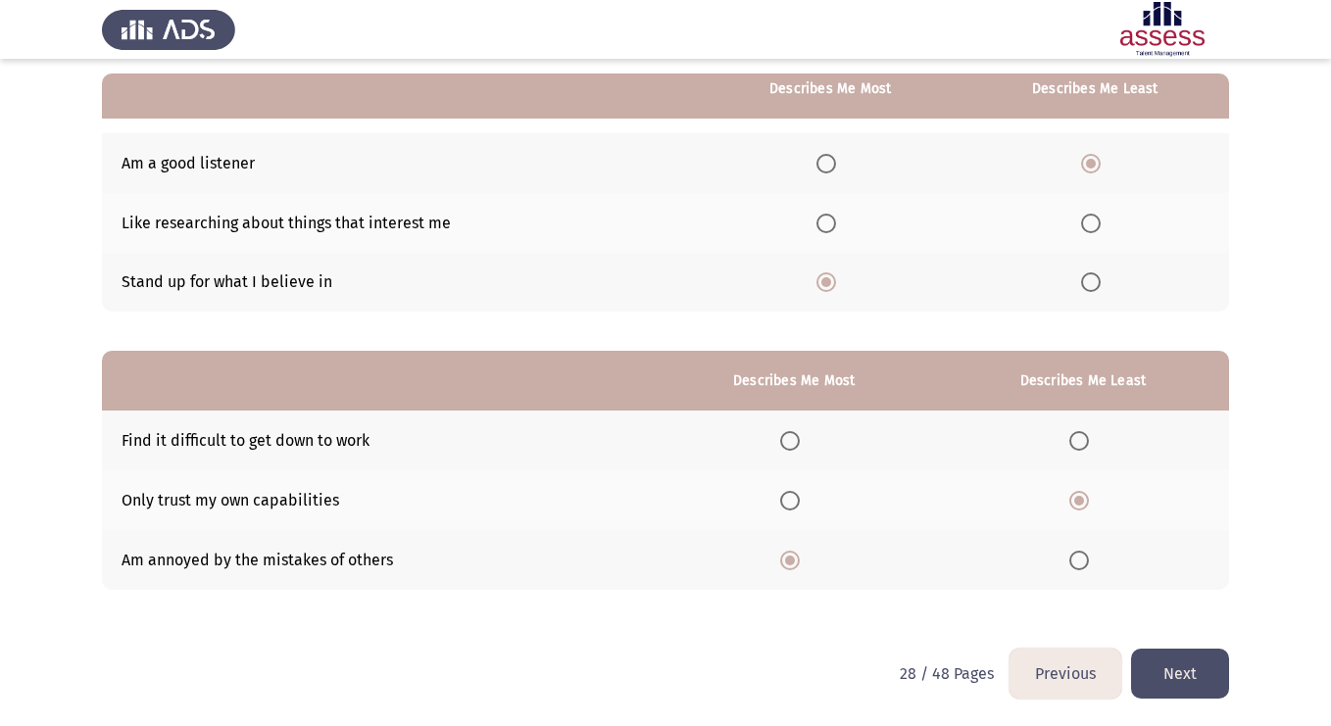
drag, startPoint x: 1191, startPoint y: 684, endPoint x: 1216, endPoint y: 596, distance: 91.8
click at [1216, 596] on div "Previous Development Assessment Next From the block below, choose one answer (D…" at bounding box center [665, 274] width 1127 height 749
click at [1084, 444] on span "Select an option" at bounding box center [1079, 441] width 20 height 20
click at [1084, 444] on input "Select an option" at bounding box center [1079, 441] width 20 height 20
click at [1087, 504] on span "Select an option" at bounding box center [1079, 501] width 20 height 20
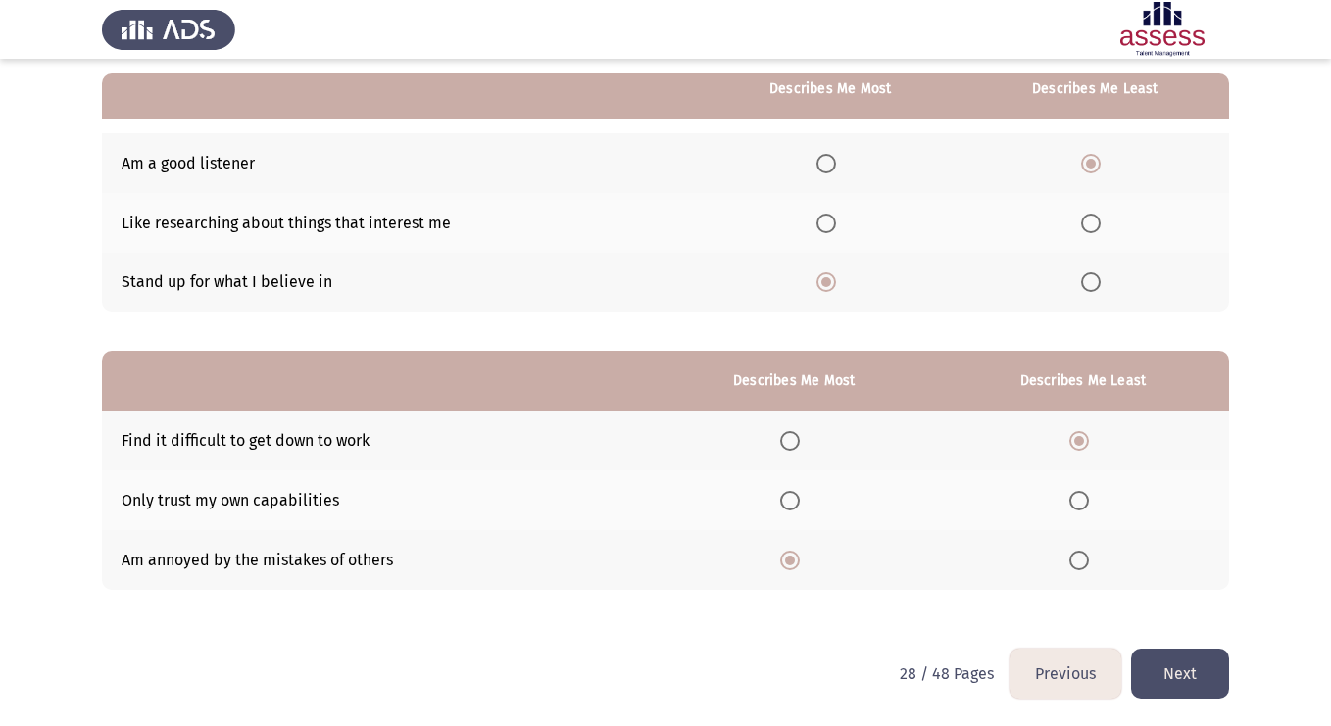
click at [1087, 504] on input "Select an option" at bounding box center [1079, 501] width 20 height 20
click at [1092, 433] on label "Select an option" at bounding box center [1082, 441] width 27 height 20
click at [1089, 433] on input "Select an option" at bounding box center [1079, 441] width 20 height 20
click at [1165, 664] on button "Next" at bounding box center [1180, 674] width 98 height 50
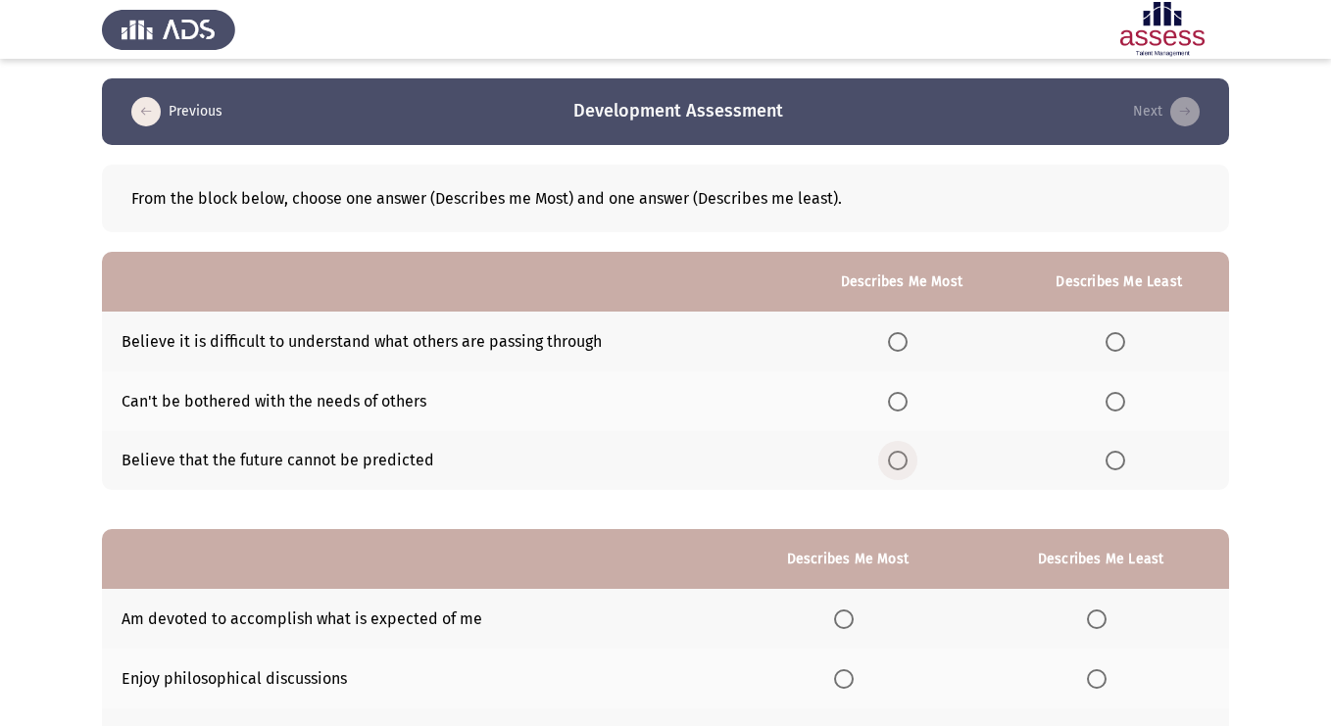
click at [908, 457] on span "Select an option" at bounding box center [898, 461] width 20 height 20
click at [908, 457] on input "Select an option" at bounding box center [898, 461] width 20 height 20
click at [1121, 398] on span "Select an option" at bounding box center [1116, 402] width 20 height 20
click at [1121, 398] on input "Select an option" at bounding box center [1116, 402] width 20 height 20
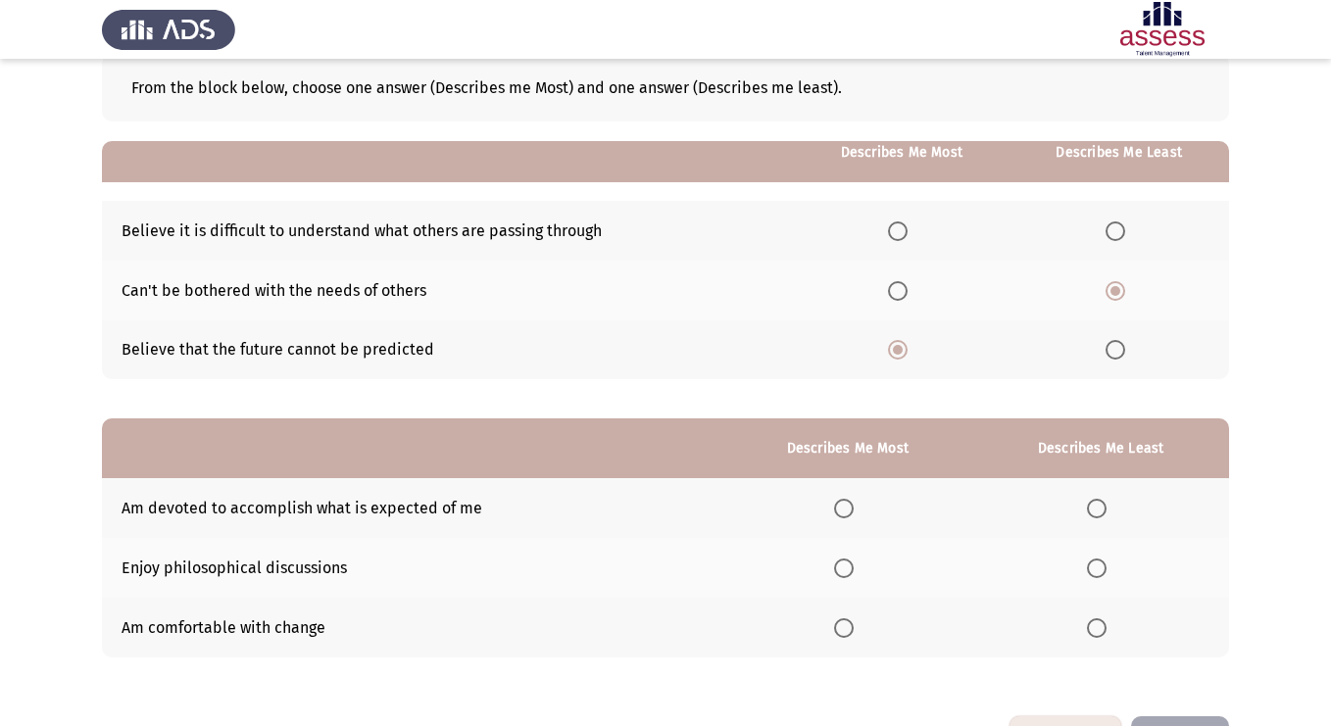
scroll to position [178, 0]
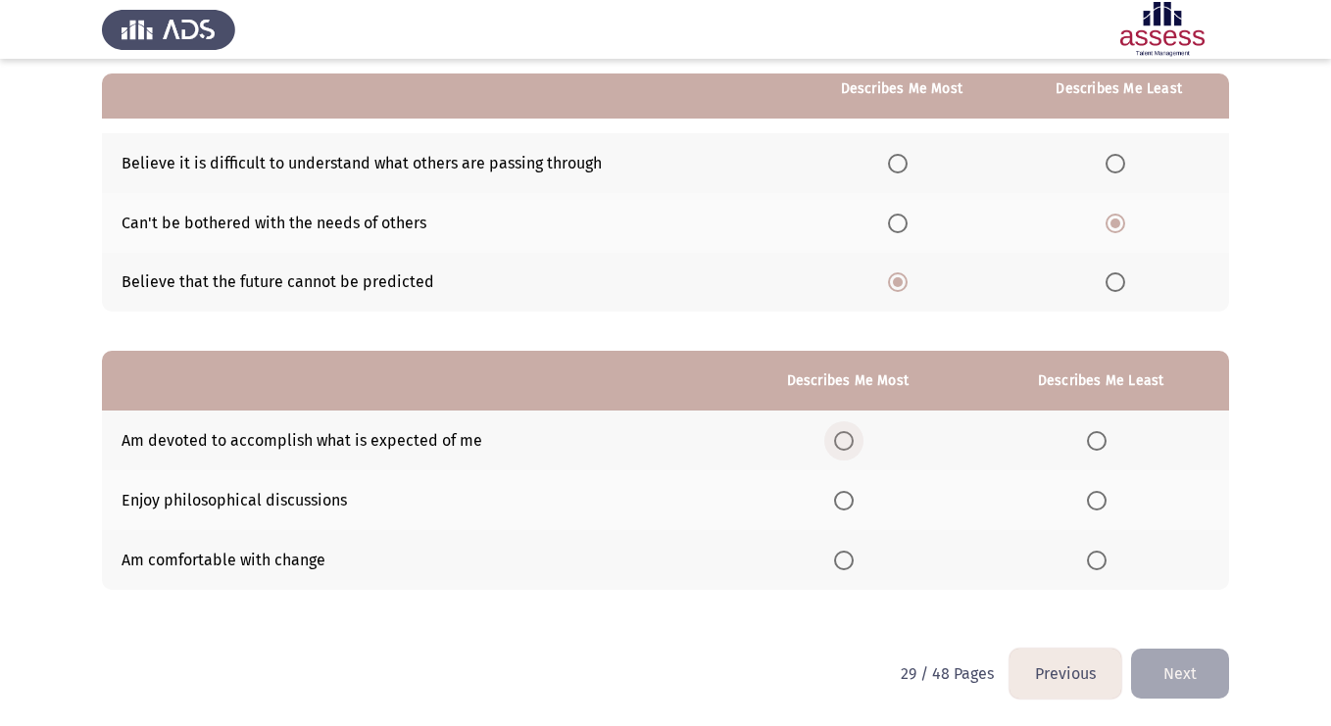
click at [845, 448] on span "Select an option" at bounding box center [844, 441] width 20 height 20
click at [845, 448] on input "Select an option" at bounding box center [844, 441] width 20 height 20
click at [1103, 506] on span "Select an option" at bounding box center [1097, 501] width 20 height 20
click at [1103, 506] on input "Select an option" at bounding box center [1097, 501] width 20 height 20
click at [1161, 674] on button "Next" at bounding box center [1180, 674] width 98 height 50
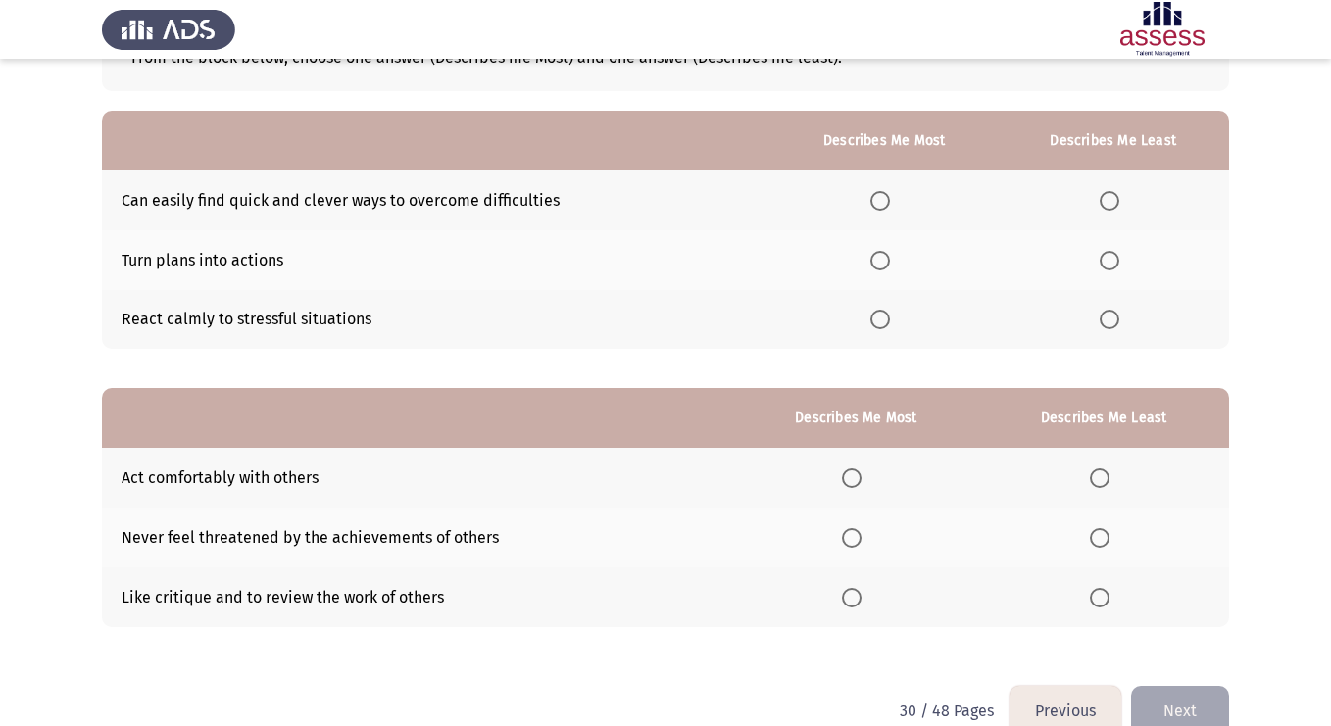
scroll to position [70, 0]
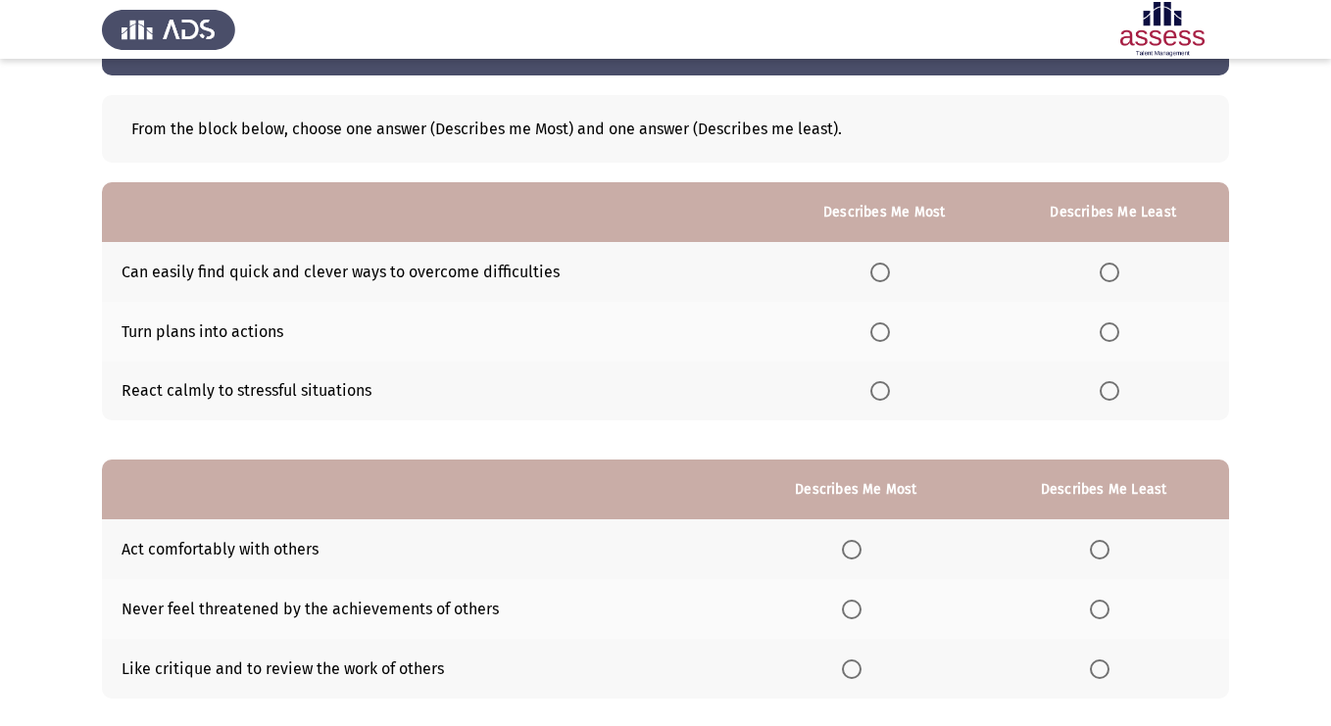
click at [879, 338] on span "Select an option" at bounding box center [880, 332] width 20 height 20
click at [879, 338] on input "Select an option" at bounding box center [880, 332] width 20 height 20
click at [1115, 398] on span "Select an option" at bounding box center [1110, 391] width 20 height 20
click at [1115, 398] on input "Select an option" at bounding box center [1110, 391] width 20 height 20
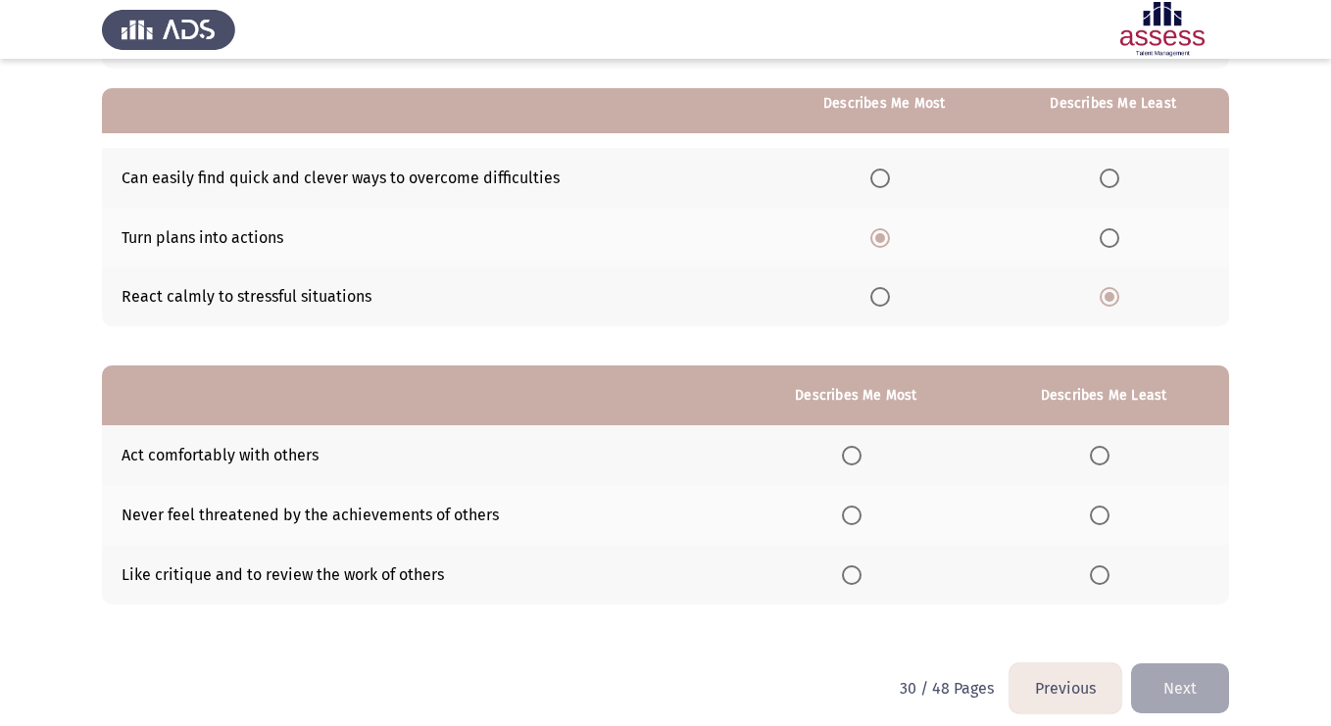
scroll to position [178, 0]
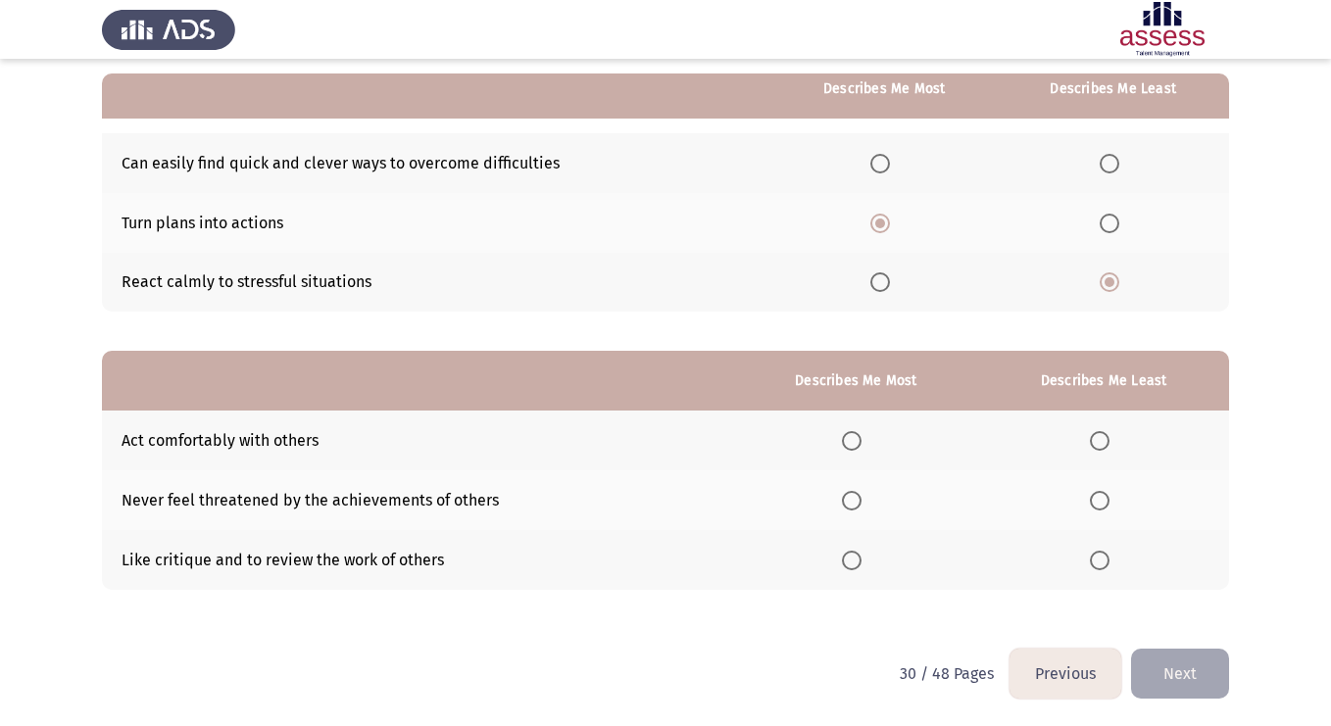
click at [865, 439] on label "Select an option" at bounding box center [855, 441] width 27 height 20
click at [862, 439] on input "Select an option" at bounding box center [852, 441] width 20 height 20
click at [1104, 502] on span "Select an option" at bounding box center [1100, 501] width 20 height 20
click at [1104, 502] on input "Select an option" at bounding box center [1100, 501] width 20 height 20
click at [1172, 673] on button "Next" at bounding box center [1180, 674] width 98 height 50
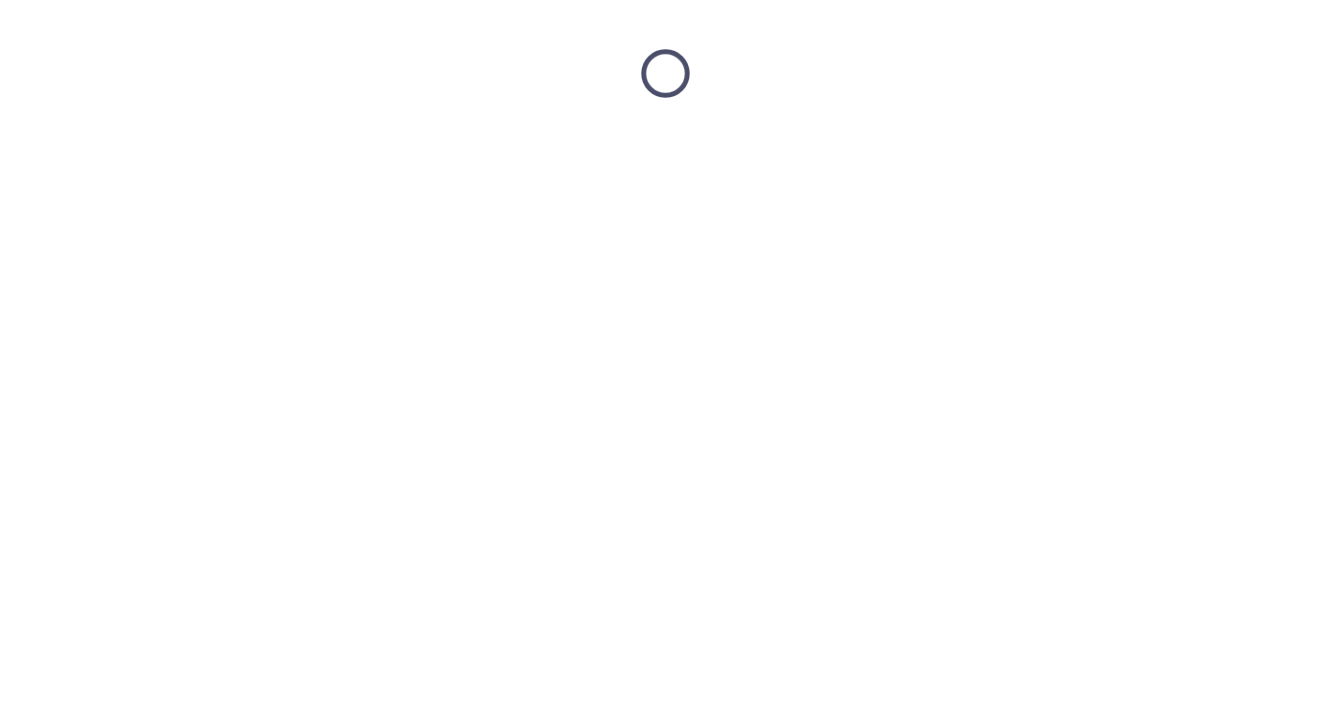
scroll to position [0, 0]
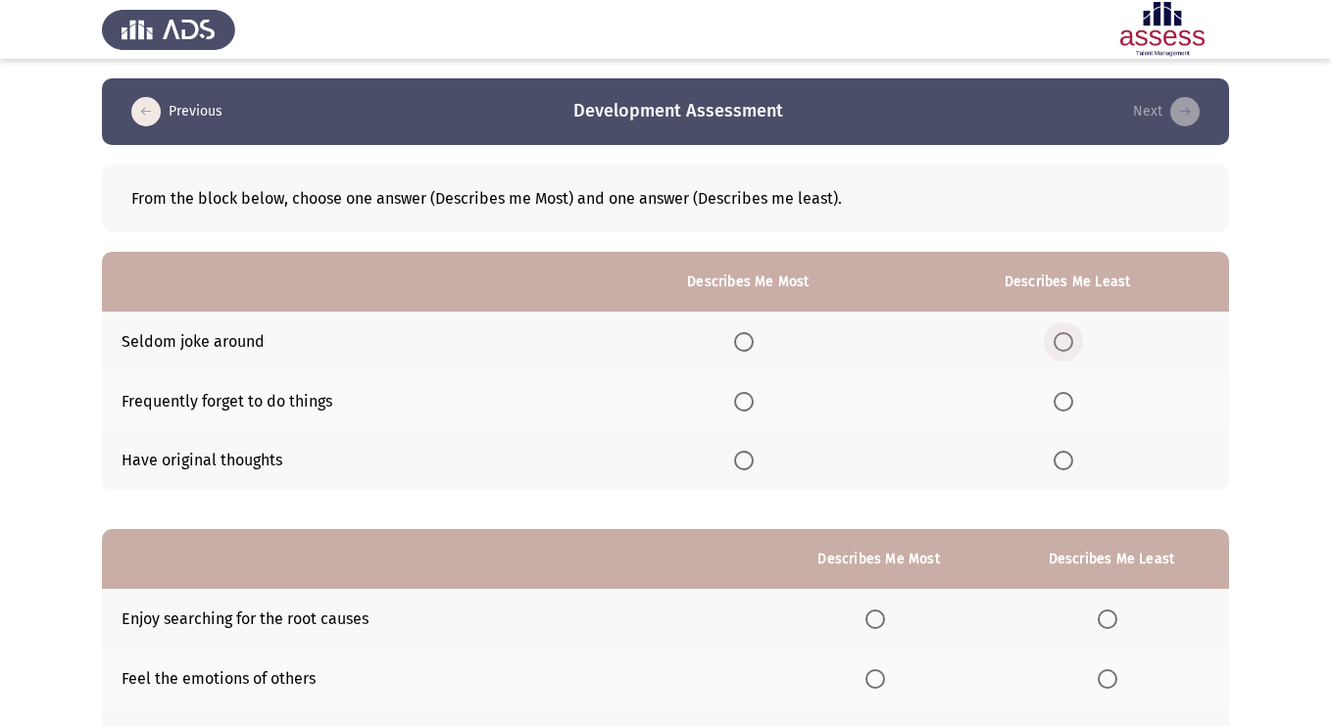
click at [1061, 347] on span "Select an option" at bounding box center [1064, 342] width 20 height 20
click at [1061, 347] on input "Select an option" at bounding box center [1064, 342] width 20 height 20
click at [754, 405] on span "Select an option" at bounding box center [744, 402] width 20 height 20
click at [754, 405] on input "Select an option" at bounding box center [744, 402] width 20 height 20
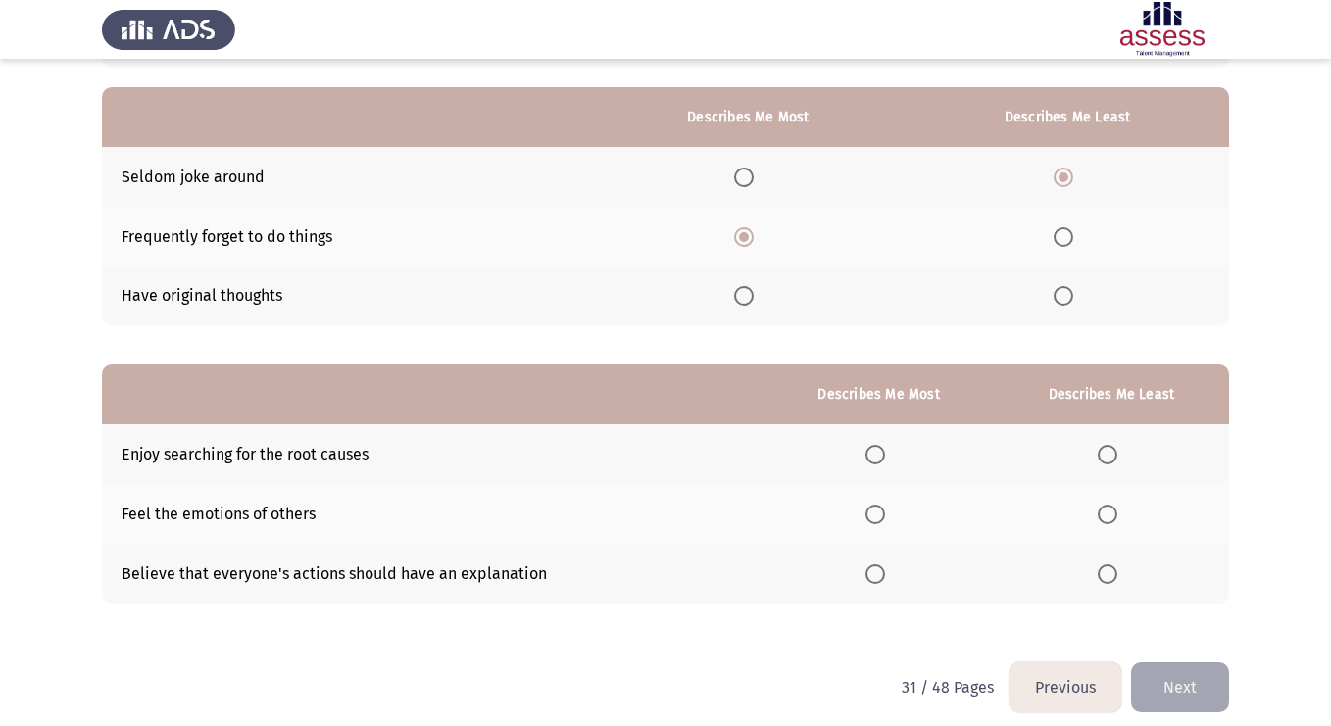
scroll to position [178, 0]
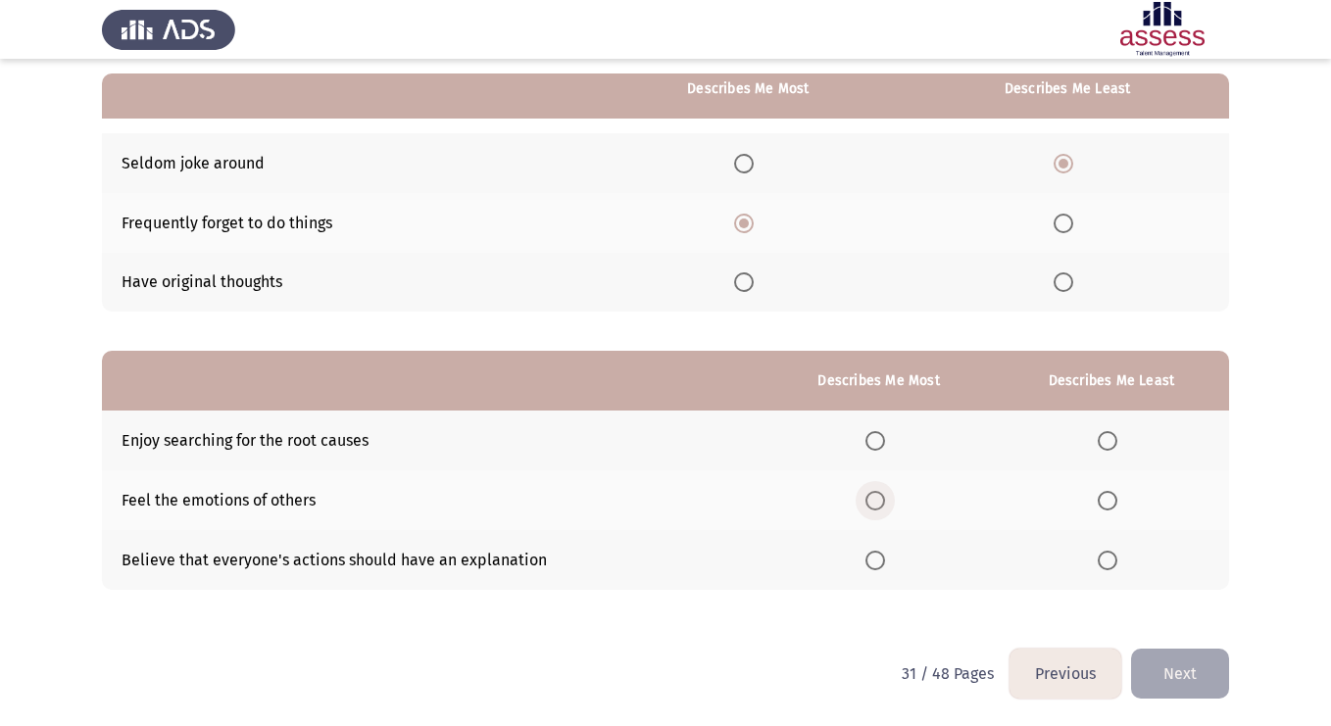
click at [875, 503] on span "Select an option" at bounding box center [875, 501] width 20 height 20
click at [875, 503] on input "Select an option" at bounding box center [875, 501] width 20 height 20
click at [1114, 436] on span "Select an option" at bounding box center [1108, 441] width 20 height 20
click at [1114, 436] on input "Select an option" at bounding box center [1108, 441] width 20 height 20
click at [1172, 669] on button "Next" at bounding box center [1180, 674] width 98 height 50
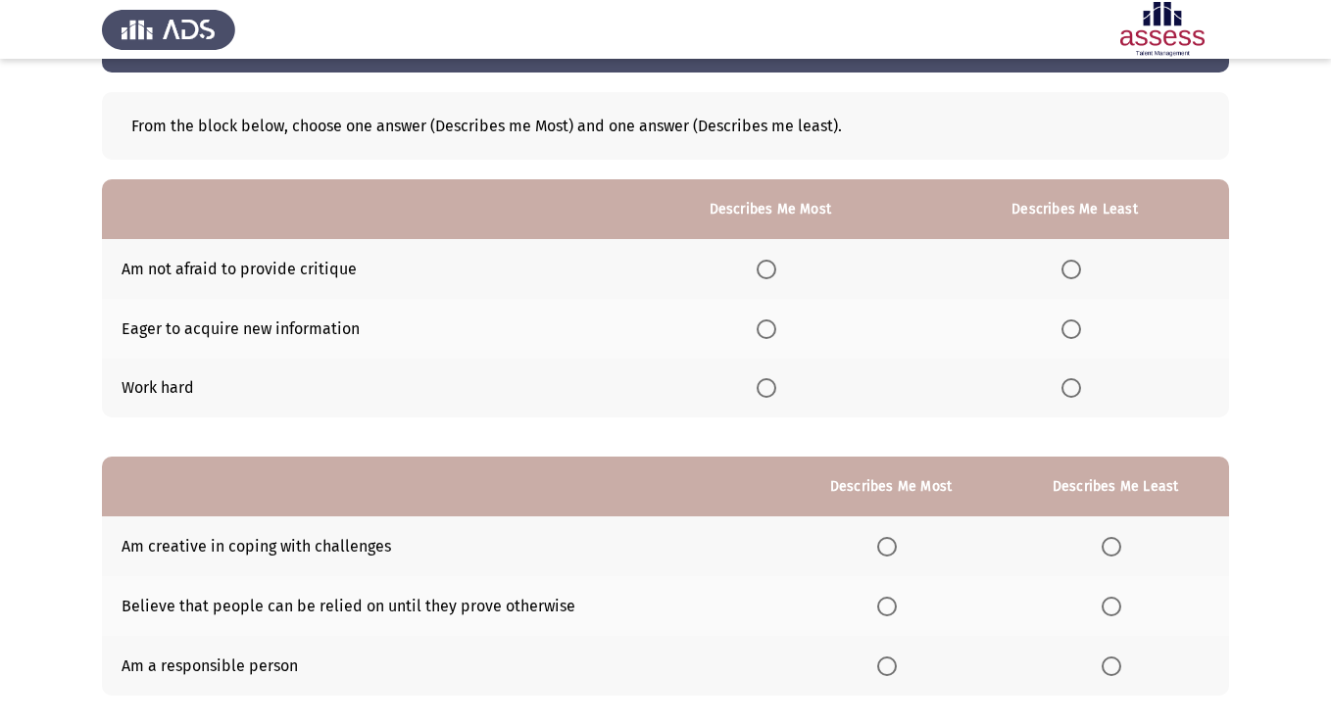
scroll to position [71, 0]
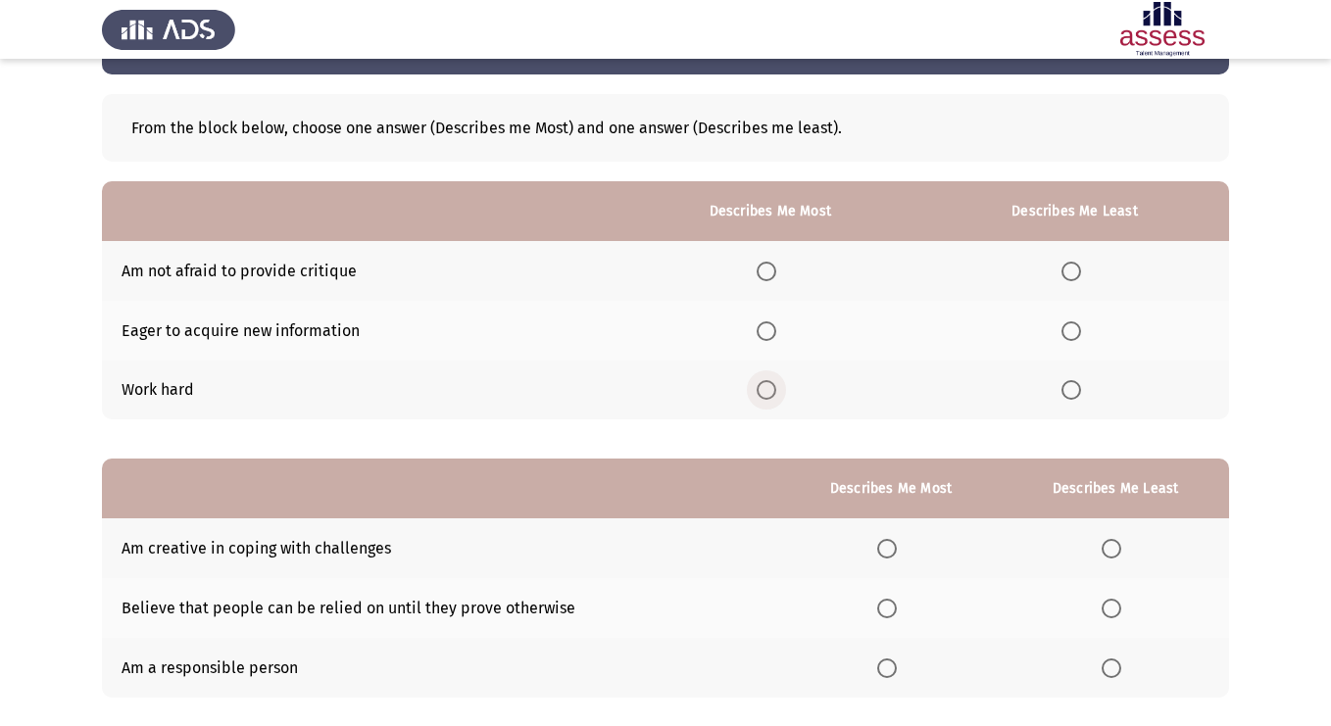
click at [767, 388] on span "Select an option" at bounding box center [767, 390] width 20 height 20
click at [767, 388] on input "Select an option" at bounding box center [767, 390] width 20 height 20
click at [1069, 328] on span "Select an option" at bounding box center [1071, 331] width 20 height 20
click at [1069, 328] on input "Select an option" at bounding box center [1071, 331] width 20 height 20
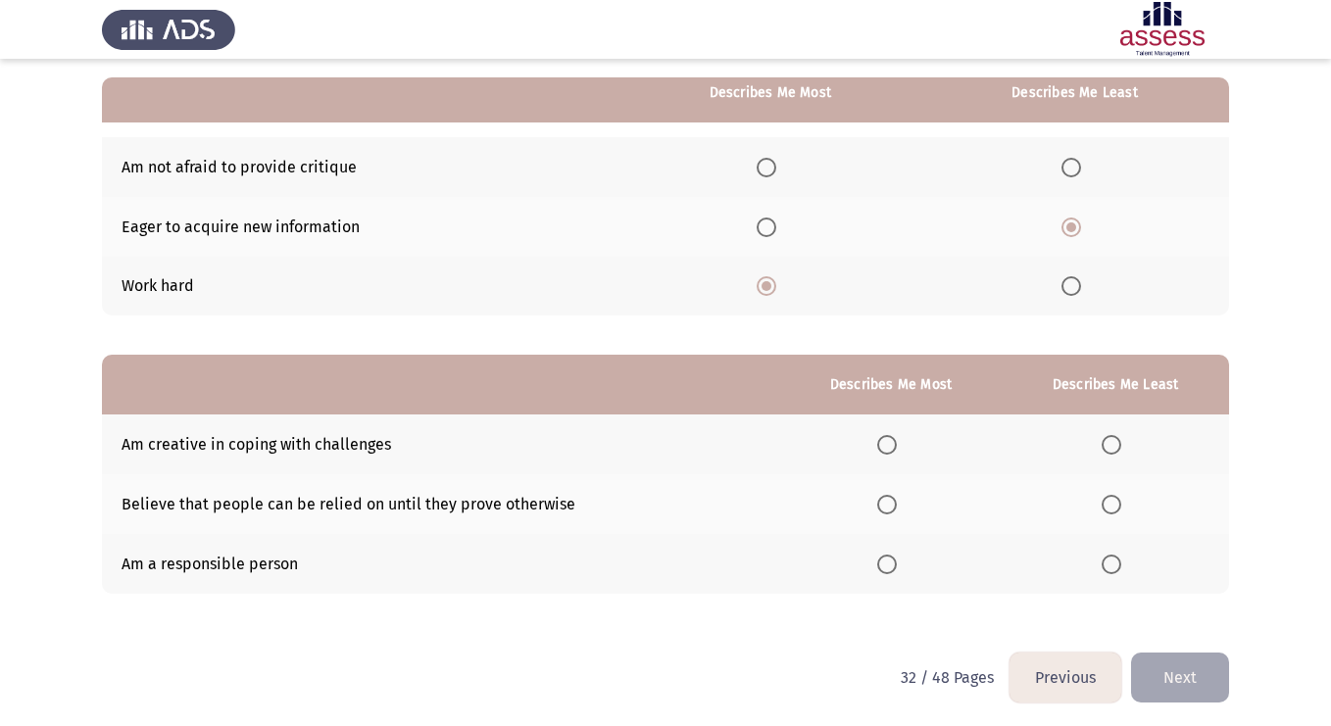
scroll to position [178, 0]
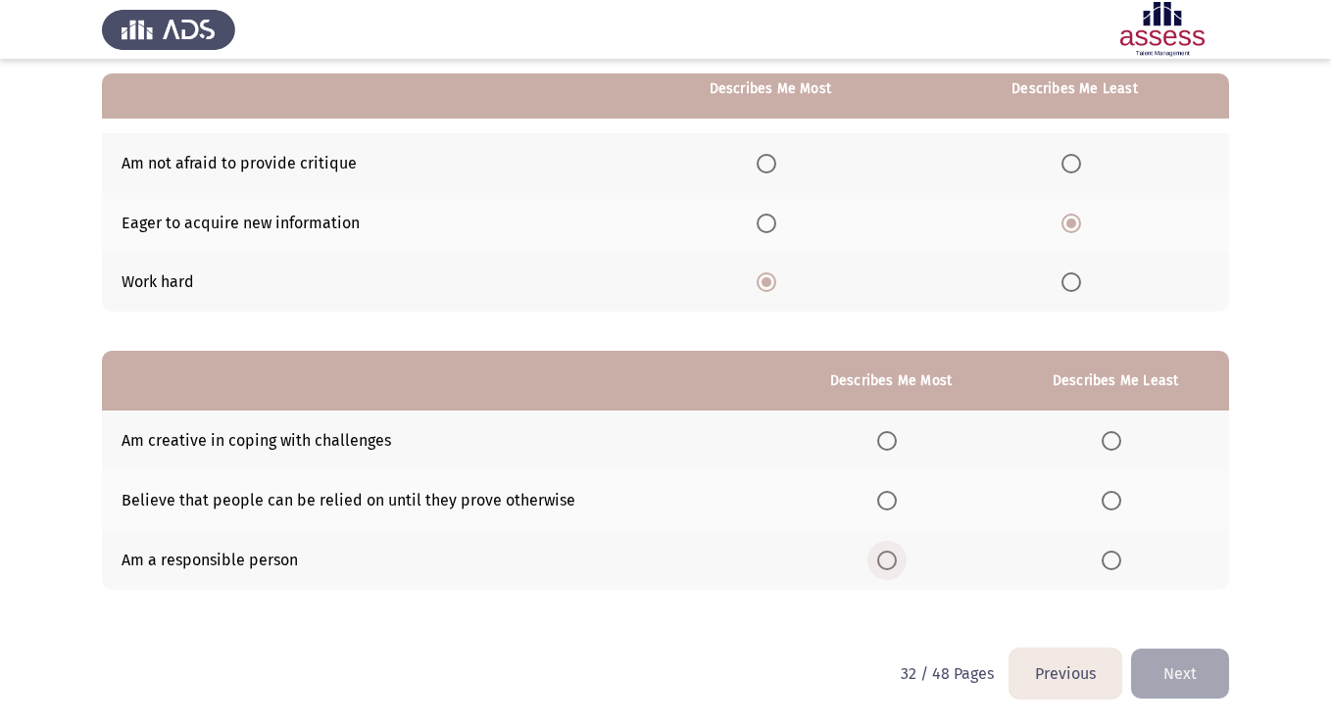
click at [881, 564] on span "Select an option" at bounding box center [887, 561] width 20 height 20
click at [881, 564] on input "Select an option" at bounding box center [887, 561] width 20 height 20
click at [1119, 435] on span "Select an option" at bounding box center [1112, 441] width 20 height 20
click at [1119, 435] on input "Select an option" at bounding box center [1112, 441] width 20 height 20
click at [1164, 684] on button "Next" at bounding box center [1180, 674] width 98 height 50
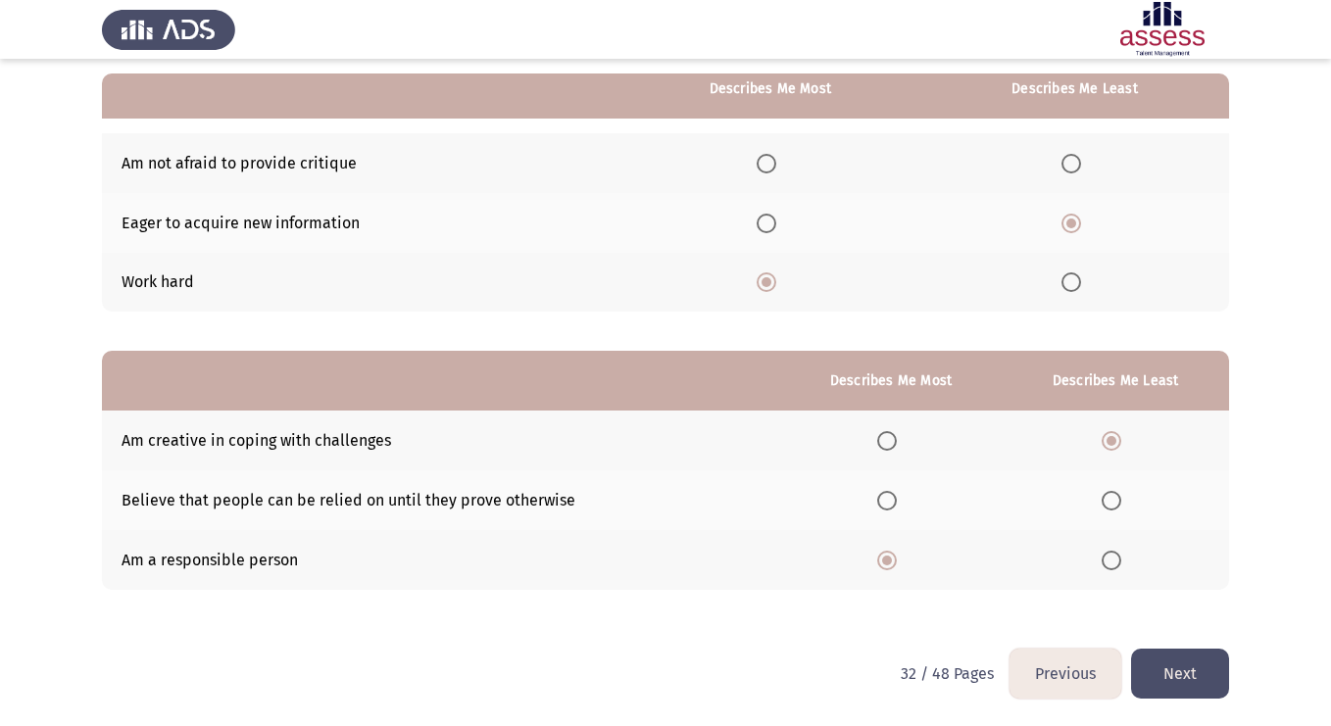
scroll to position [0, 0]
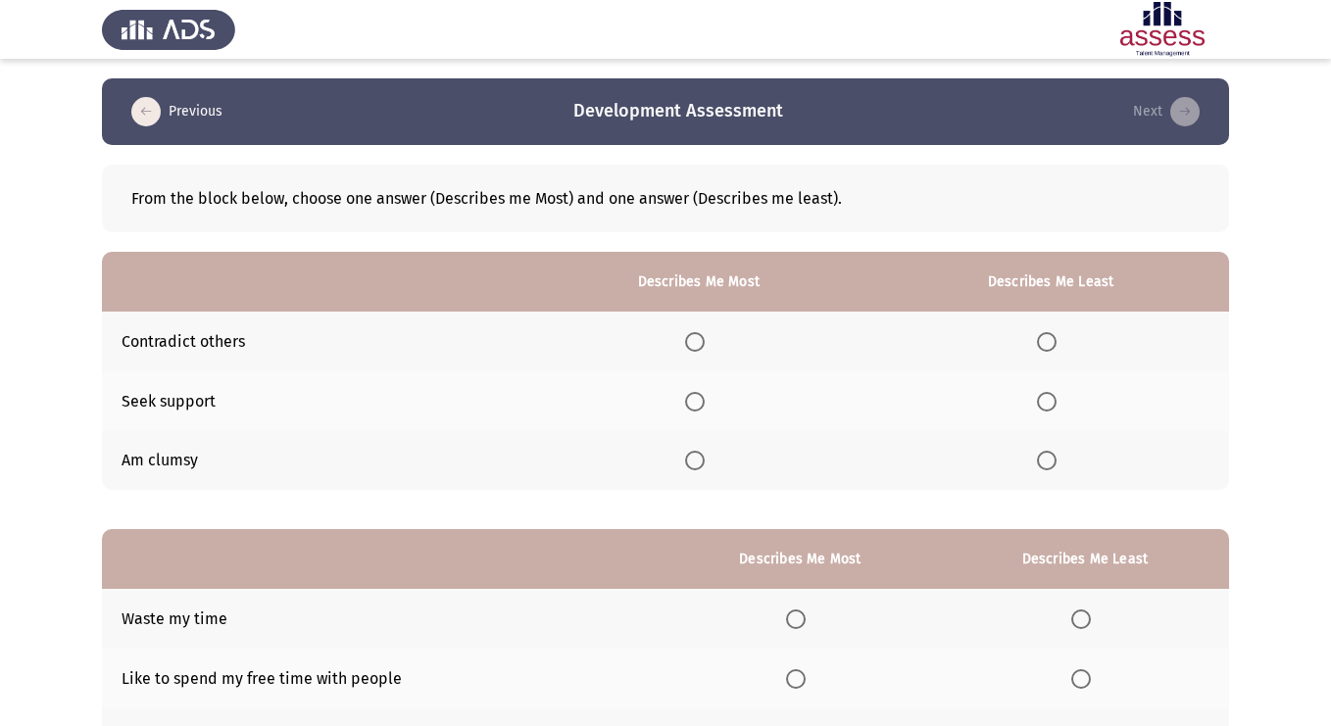
click at [1051, 460] on span "Select an option" at bounding box center [1047, 461] width 20 height 20
click at [1051, 460] on input "Select an option" at bounding box center [1047, 461] width 20 height 20
click at [696, 398] on span "Select an option" at bounding box center [695, 402] width 20 height 20
click at [696, 398] on input "Select an option" at bounding box center [695, 402] width 20 height 20
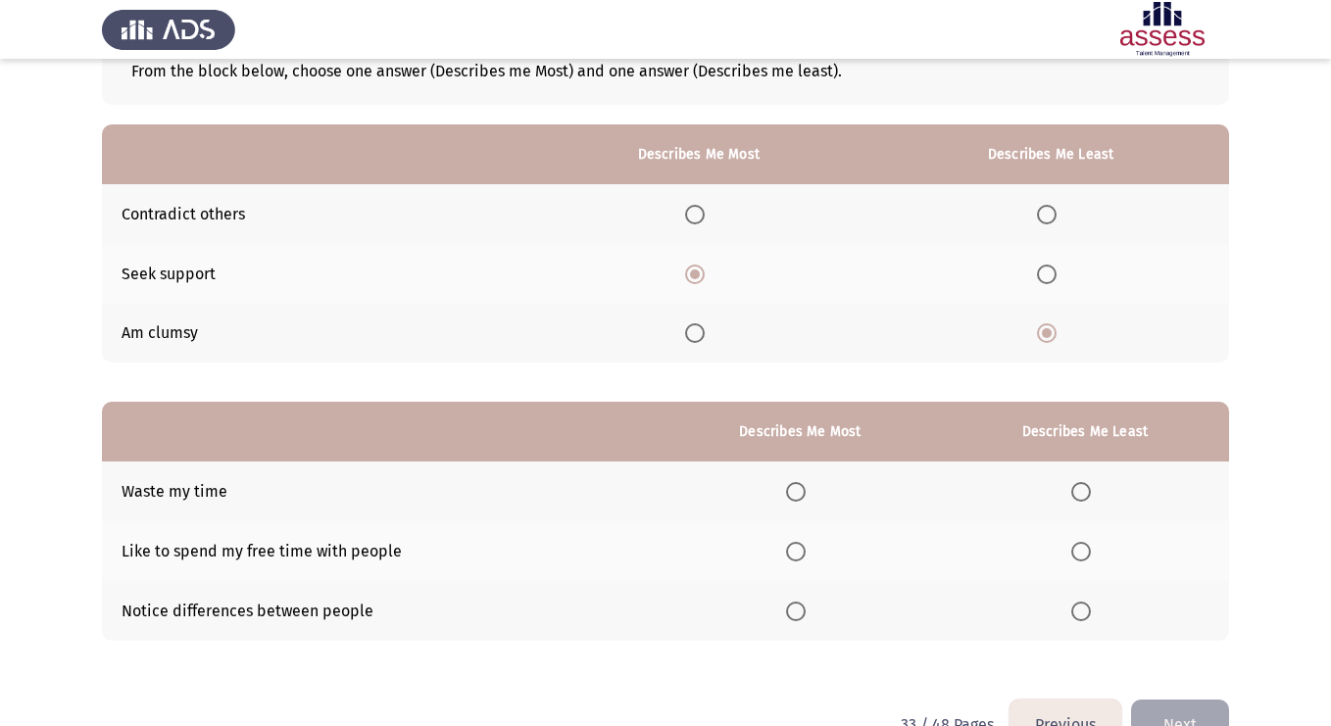
scroll to position [156, 0]
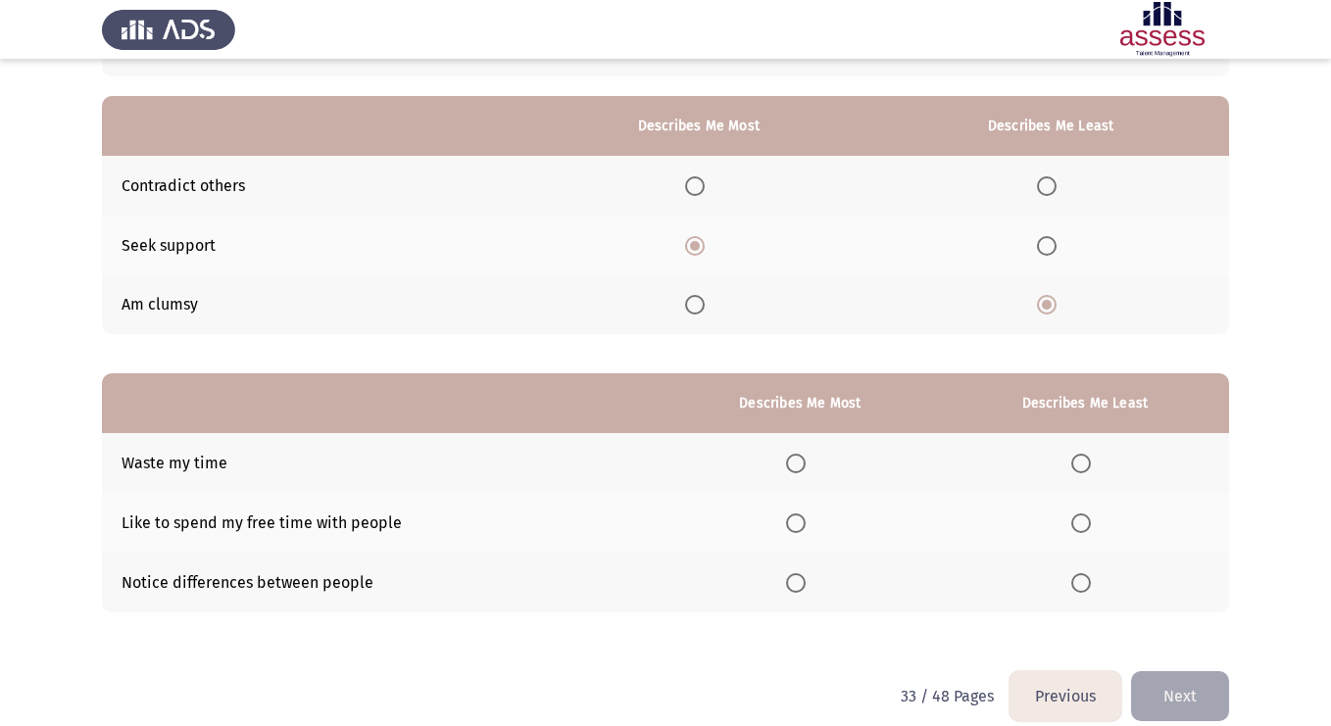
click at [1089, 454] on span "Select an option" at bounding box center [1081, 464] width 20 height 20
click at [1089, 454] on input "Select an option" at bounding box center [1081, 464] width 20 height 20
click at [803, 530] on span "Select an option" at bounding box center [796, 524] width 20 height 20
click at [803, 530] on input "Select an option" at bounding box center [796, 524] width 20 height 20
click at [1176, 685] on button "Next" at bounding box center [1180, 696] width 98 height 50
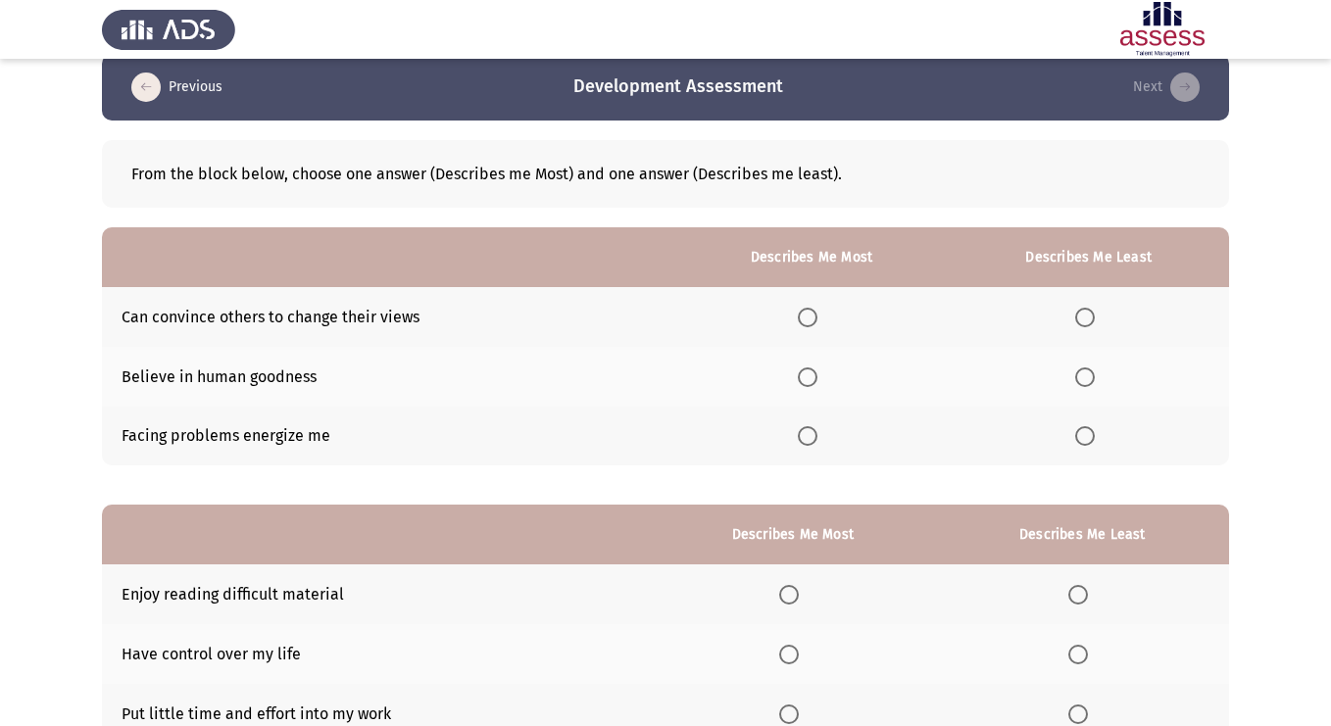
scroll to position [30, 0]
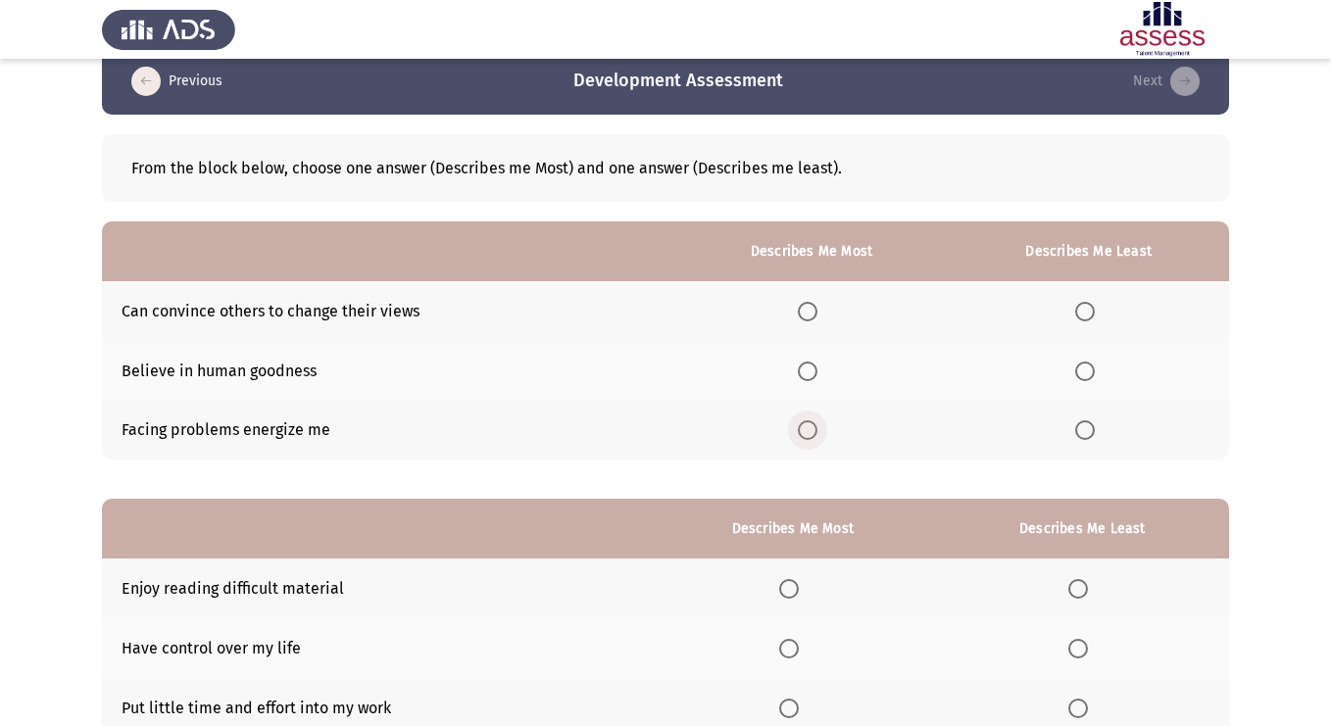
click at [817, 426] on span "Select an option" at bounding box center [808, 430] width 20 height 20
click at [817, 426] on input "Select an option" at bounding box center [808, 430] width 20 height 20
click at [811, 320] on span "Select an option" at bounding box center [808, 312] width 20 height 20
click at [811, 320] on input "Select an option" at bounding box center [808, 312] width 20 height 20
click at [1089, 387] on th at bounding box center [1089, 371] width 280 height 60
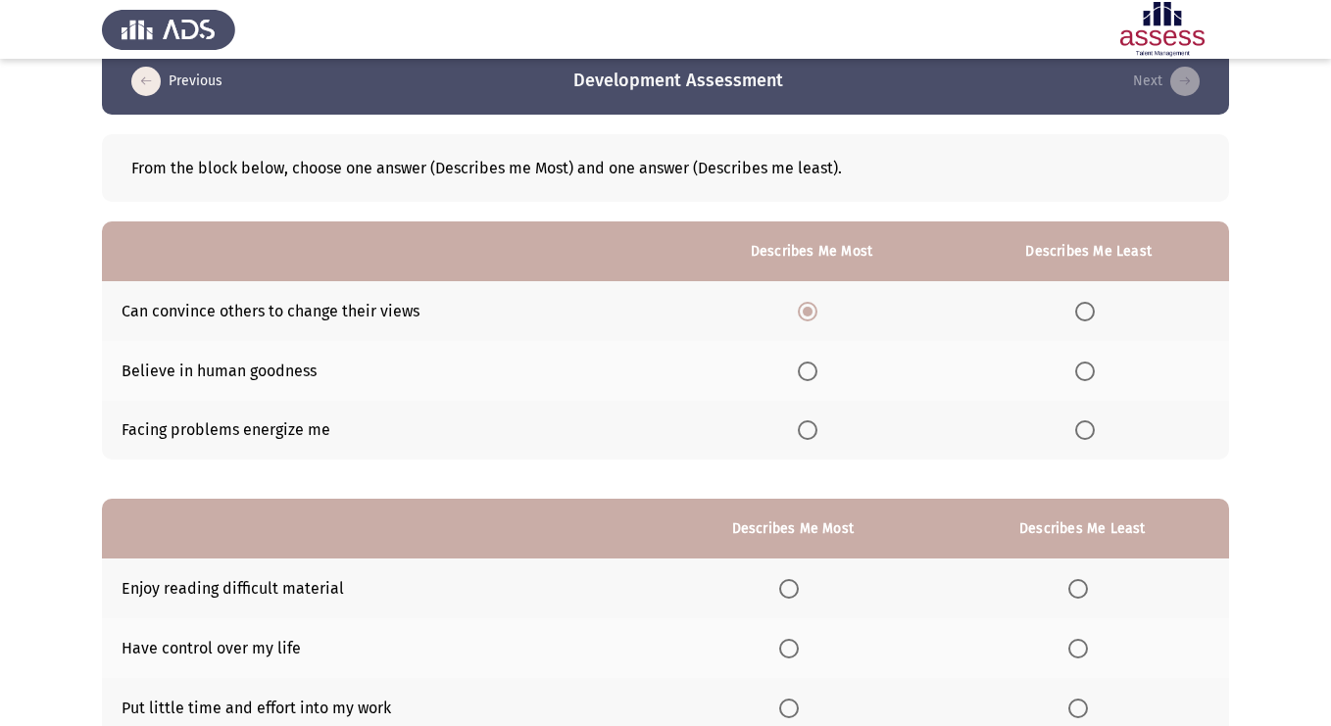
click at [1089, 381] on th at bounding box center [1089, 371] width 280 height 60
click at [1089, 425] on span "Select an option" at bounding box center [1085, 430] width 20 height 20
click at [1089, 425] on input "Select an option" at bounding box center [1085, 430] width 20 height 20
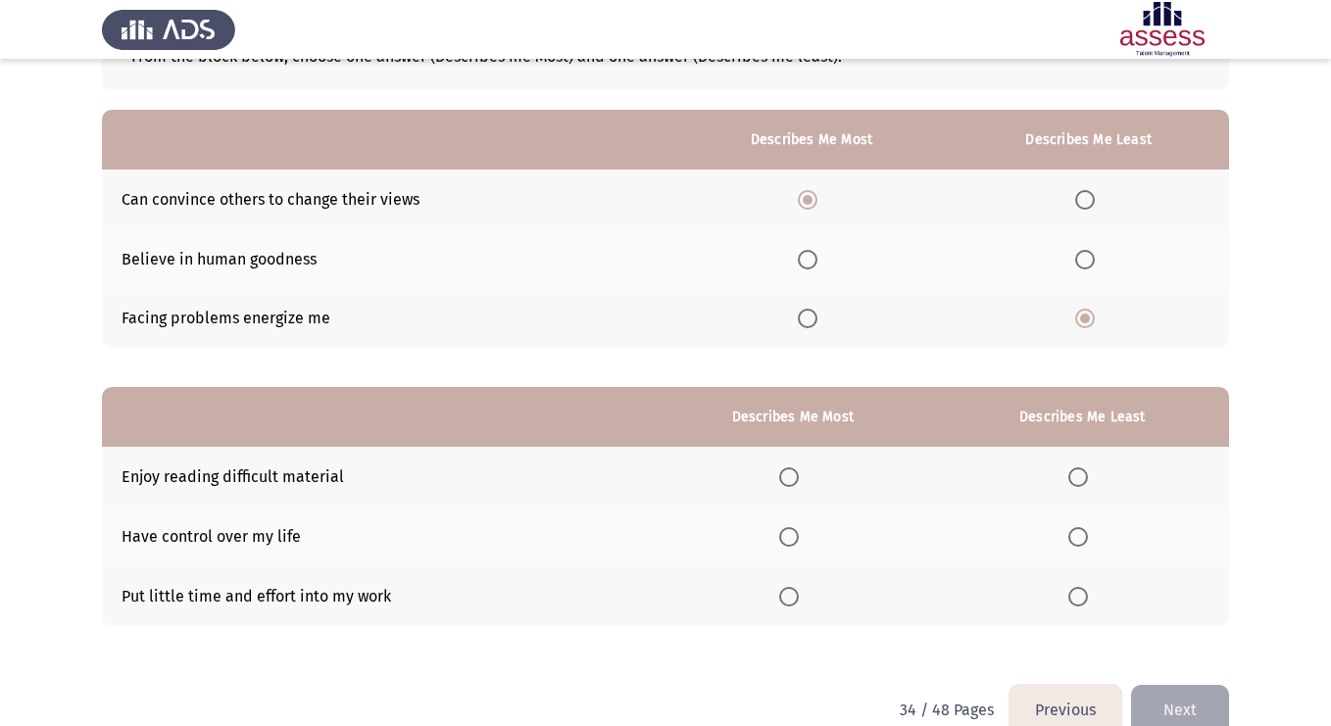
scroll to position [178, 0]
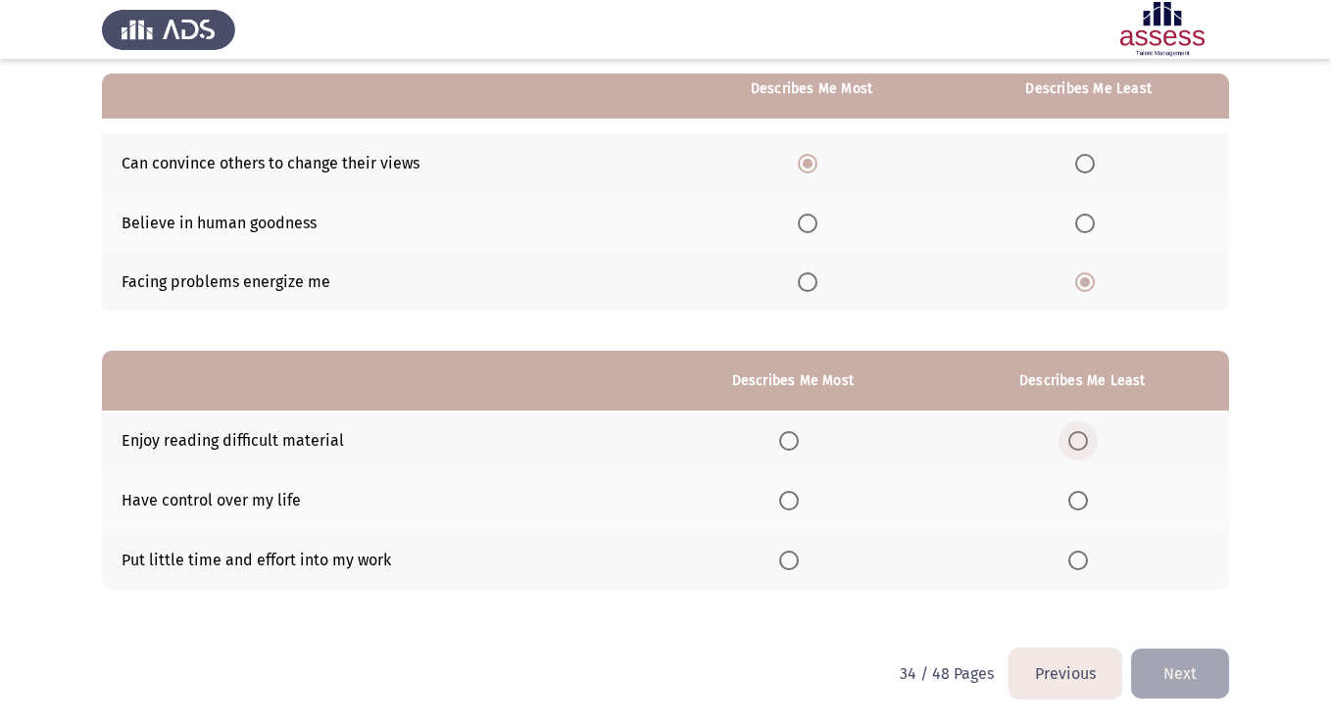
click at [1090, 435] on label "Select an option" at bounding box center [1081, 441] width 27 height 20
click at [1088, 435] on input "Select an option" at bounding box center [1078, 441] width 20 height 20
click at [795, 500] on span "Select an option" at bounding box center [789, 501] width 20 height 20
click at [795, 500] on input "Select an option" at bounding box center [789, 501] width 20 height 20
click at [1185, 666] on button "Next" at bounding box center [1180, 674] width 98 height 50
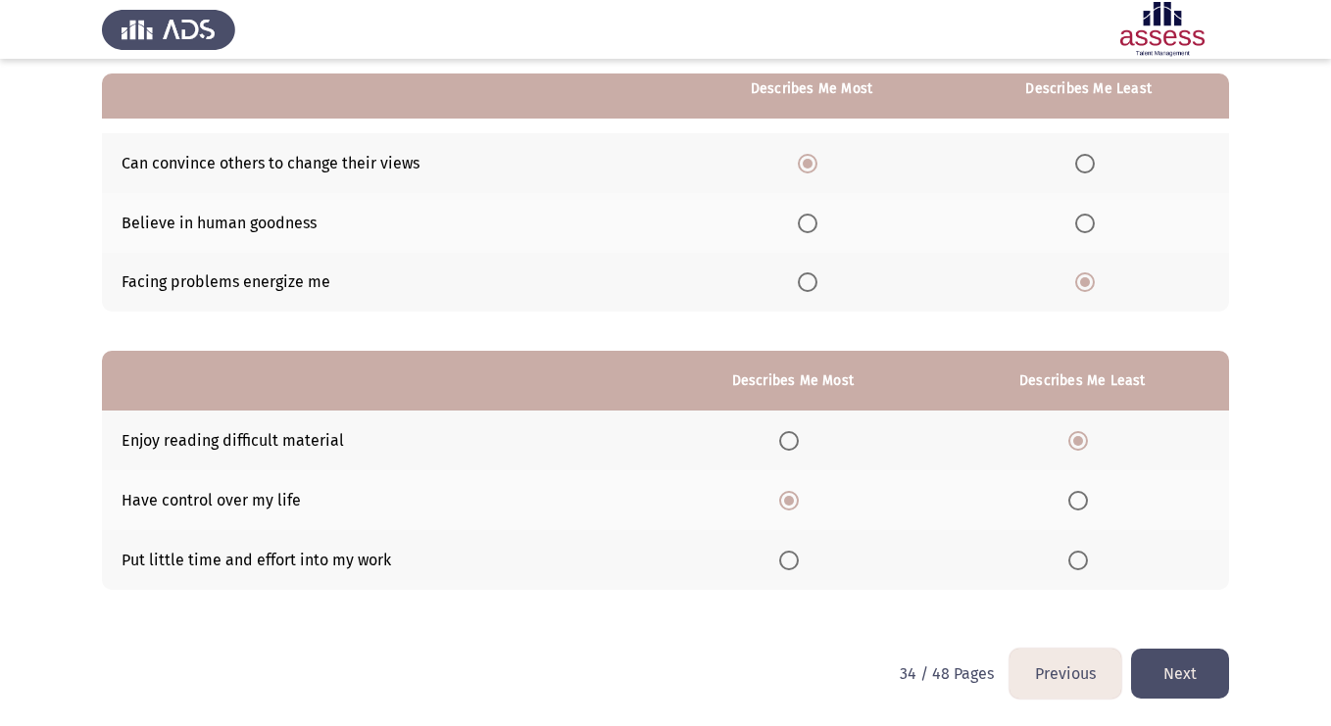
scroll to position [0, 0]
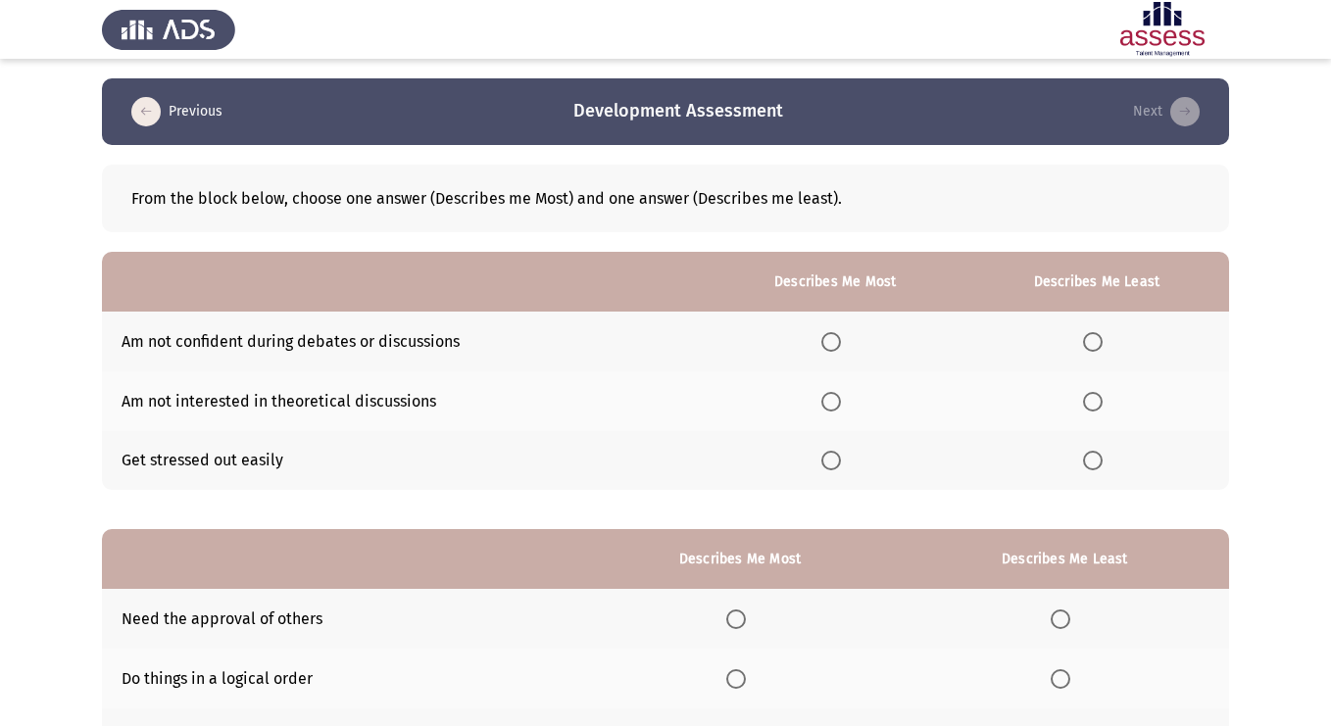
click at [839, 401] on span "Select an option" at bounding box center [831, 402] width 20 height 20
click at [839, 401] on input "Select an option" at bounding box center [831, 402] width 20 height 20
click at [1103, 340] on span "Select an option" at bounding box center [1093, 342] width 20 height 20
click at [1103, 340] on input "Select an option" at bounding box center [1093, 342] width 20 height 20
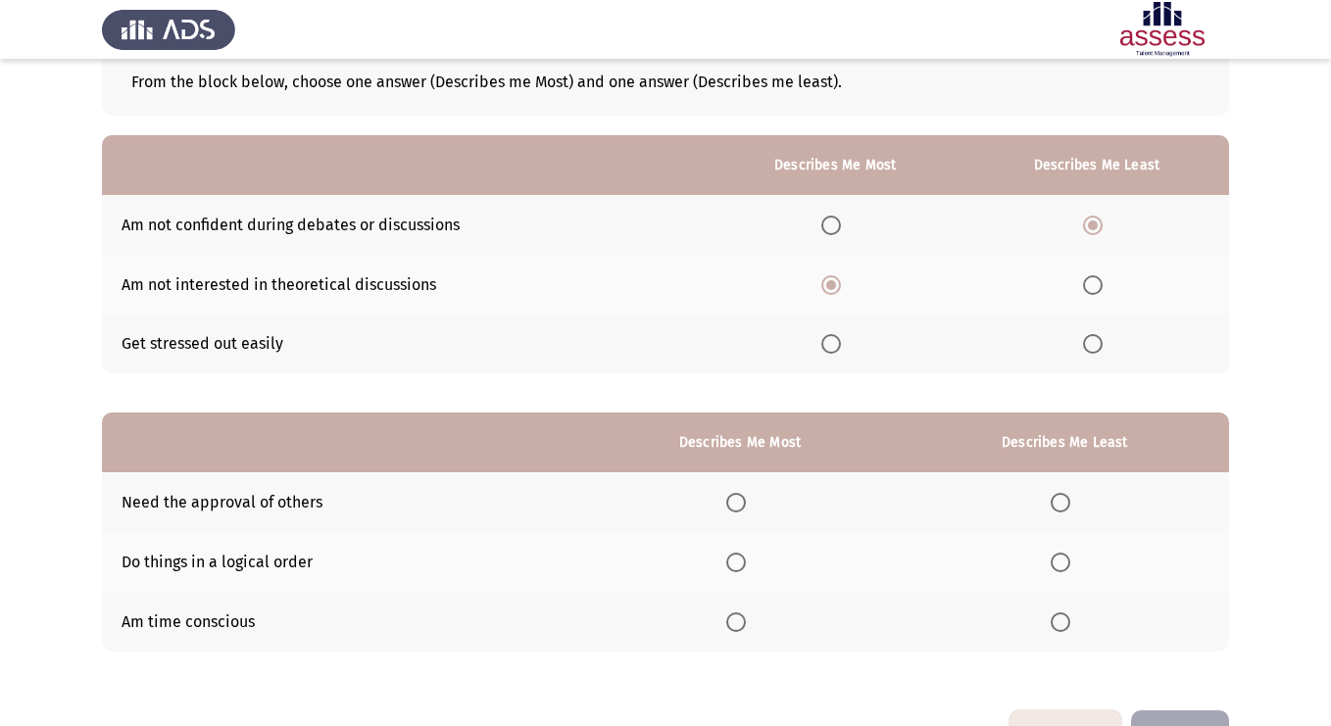
scroll to position [120, 0]
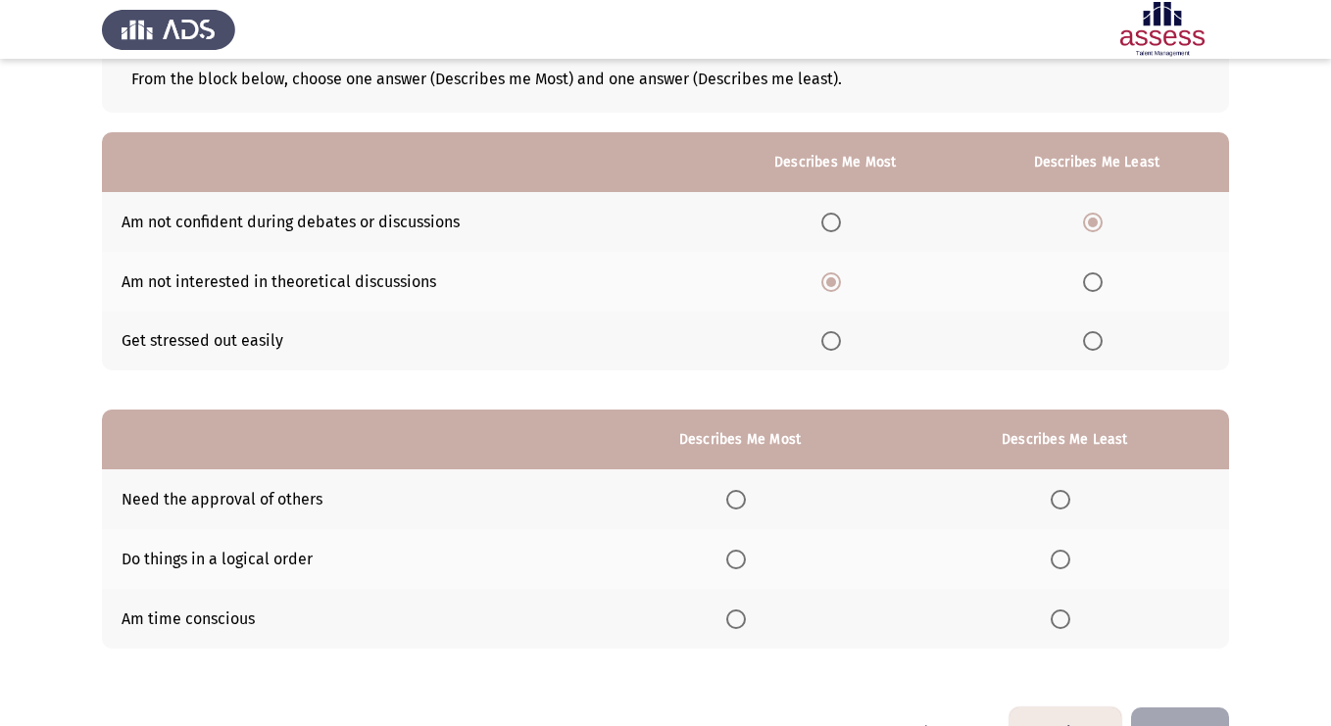
click at [736, 509] on th at bounding box center [739, 499] width 321 height 60
click at [739, 508] on span "Select an option" at bounding box center [736, 500] width 20 height 20
click at [739, 508] on input "Select an option" at bounding box center [736, 500] width 20 height 20
click at [1061, 624] on span "Select an option" at bounding box center [1061, 620] width 20 height 20
click at [1061, 624] on input "Select an option" at bounding box center [1061, 620] width 20 height 20
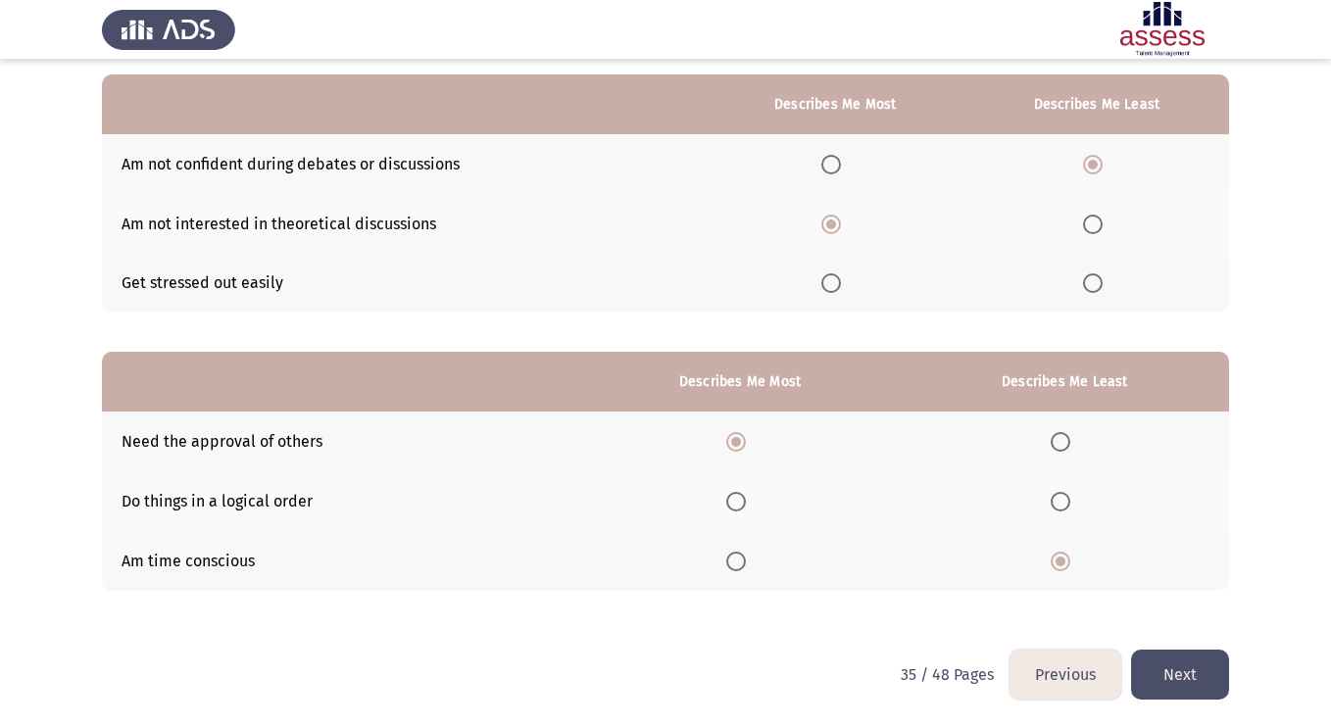
scroll to position [178, 0]
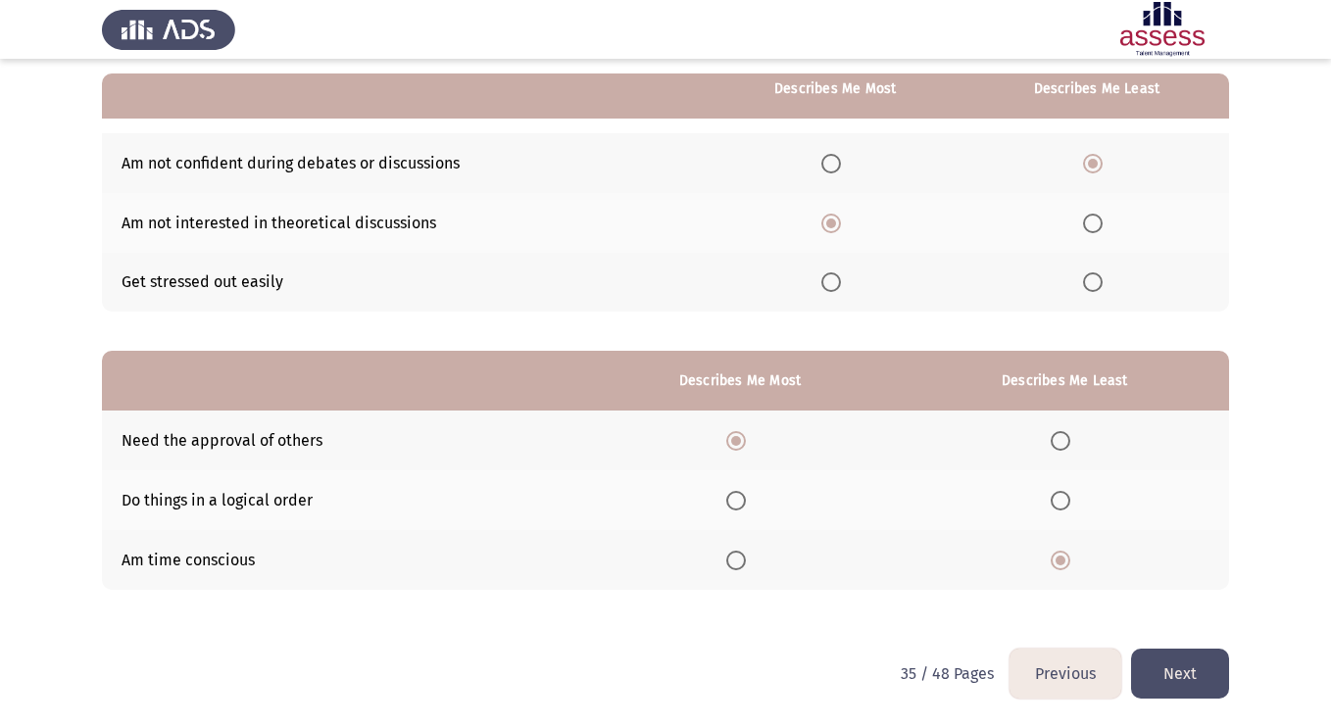
click at [1174, 664] on button "Next" at bounding box center [1180, 674] width 98 height 50
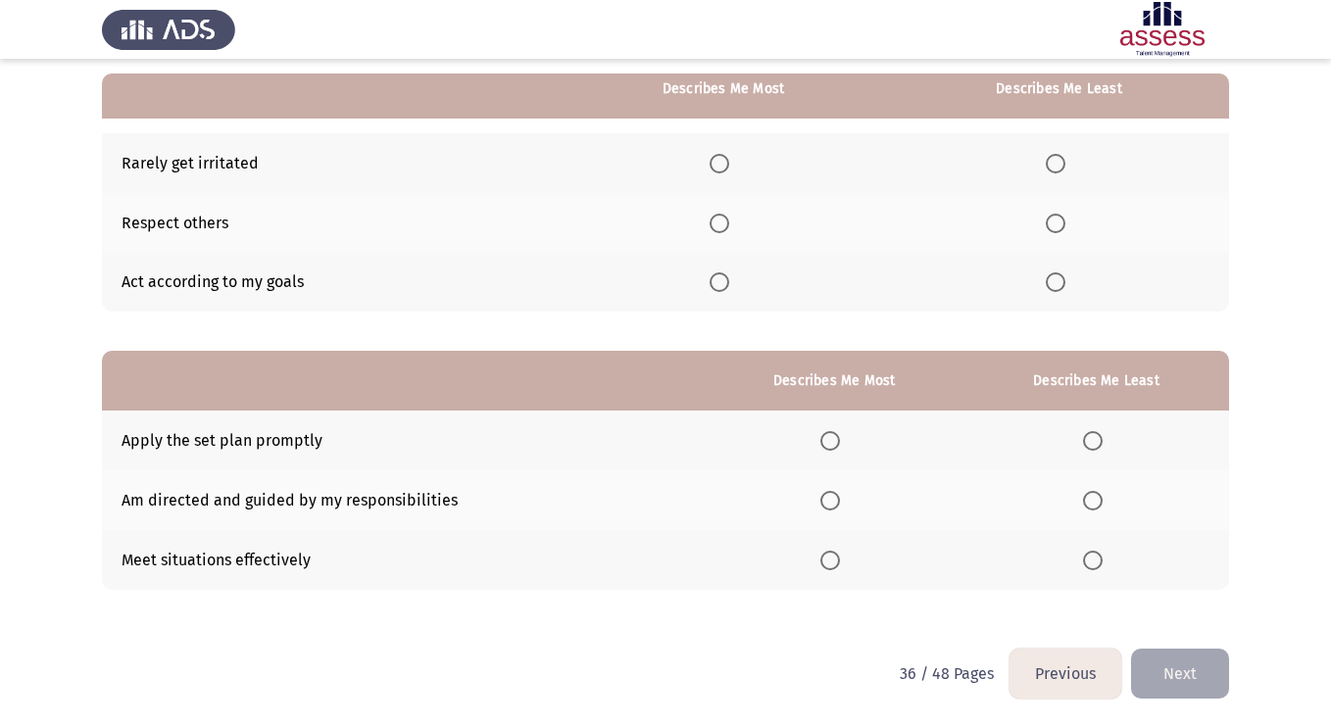
click at [715, 286] on span "Select an option" at bounding box center [720, 282] width 20 height 20
click at [715, 286] on input "Select an option" at bounding box center [720, 282] width 20 height 20
click at [726, 230] on span "Select an option" at bounding box center [720, 224] width 20 height 20
click at [726, 230] on input "Select an option" at bounding box center [720, 224] width 20 height 20
click at [722, 279] on span "Select an option" at bounding box center [720, 282] width 20 height 20
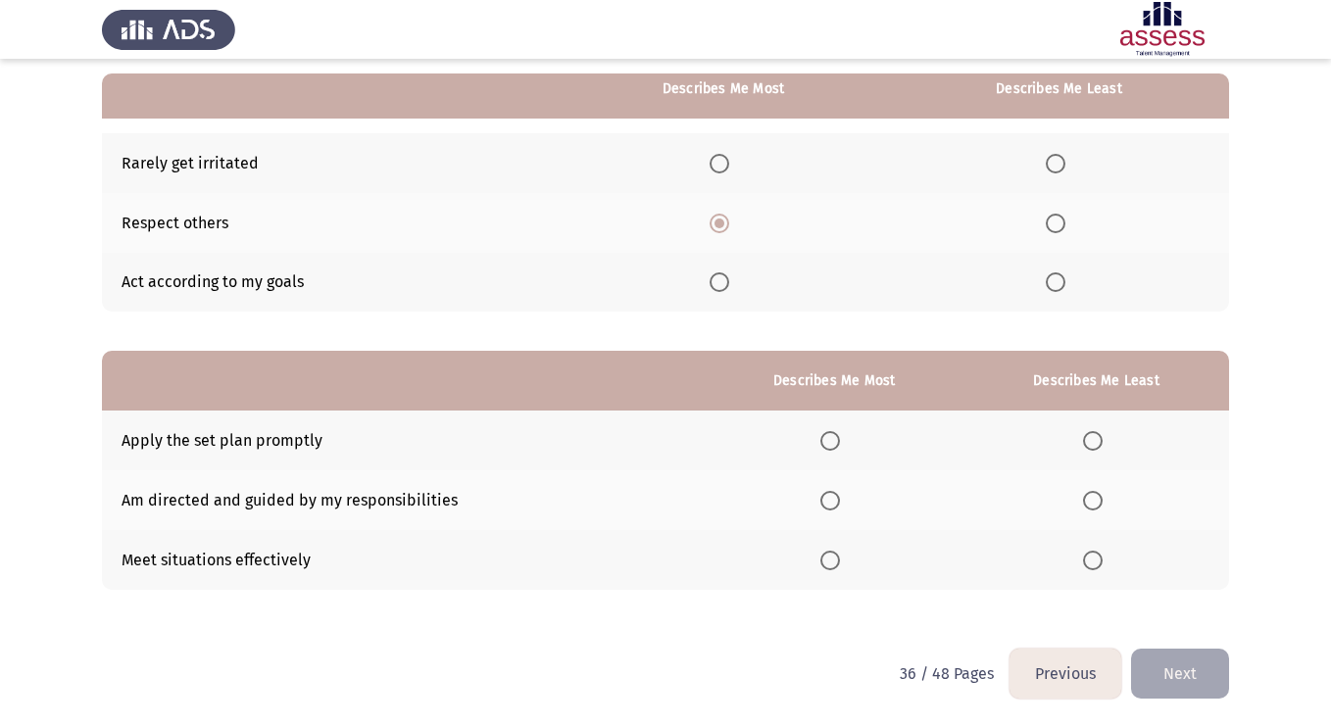
click at [722, 279] on input "Select an option" at bounding box center [720, 282] width 20 height 20
click at [1058, 175] on th at bounding box center [1059, 163] width 340 height 60
click at [1054, 163] on span "Select an option" at bounding box center [1056, 164] width 20 height 20
click at [1054, 163] on input "Select an option" at bounding box center [1056, 164] width 20 height 20
click at [1095, 557] on span "Select an option" at bounding box center [1093, 561] width 20 height 20
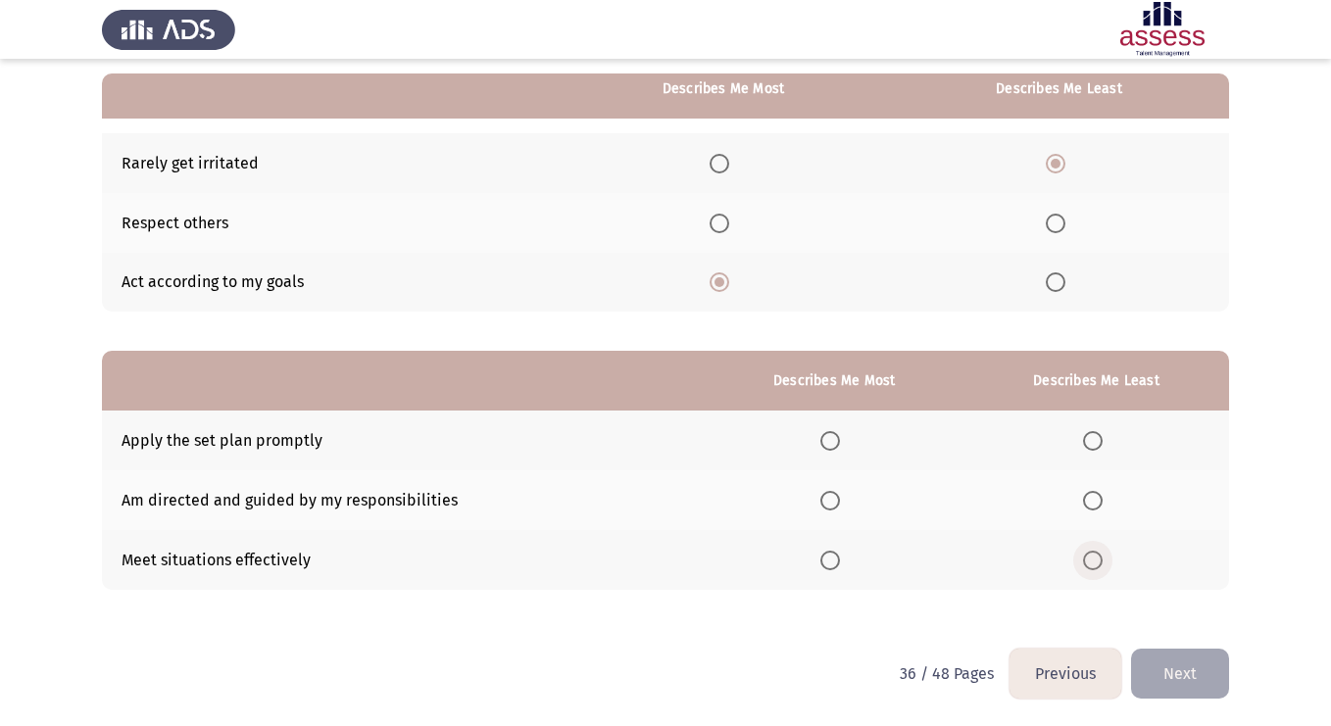
click at [1095, 557] on input "Select an option" at bounding box center [1093, 561] width 20 height 20
click at [826, 439] on span "Select an option" at bounding box center [830, 441] width 20 height 20
click at [826, 439] on input "Select an option" at bounding box center [830, 441] width 20 height 20
click at [1196, 673] on button "Next" at bounding box center [1180, 674] width 98 height 50
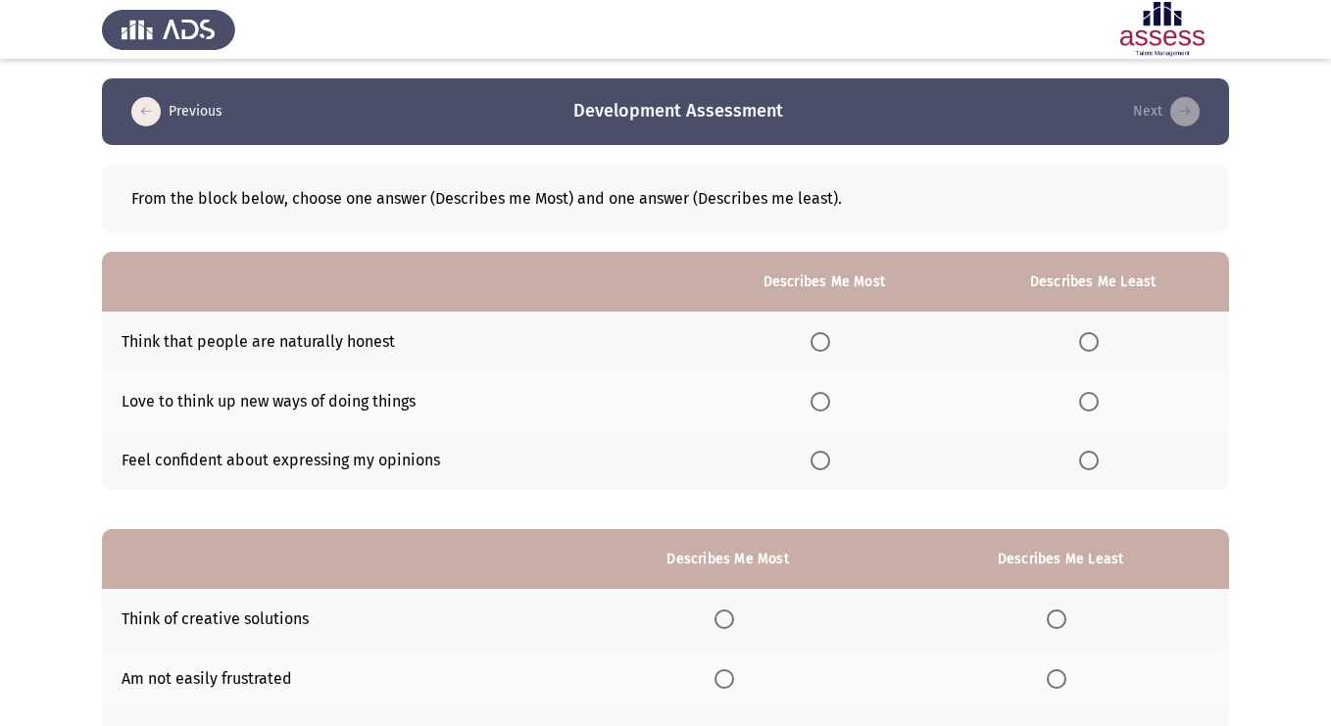
click at [821, 463] on span "Select an option" at bounding box center [821, 461] width 20 height 20
click at [821, 463] on input "Select an option" at bounding box center [821, 461] width 20 height 20
click at [821, 341] on span "Select an option" at bounding box center [821, 342] width 20 height 20
click at [821, 341] on input "Select an option" at bounding box center [821, 342] width 20 height 20
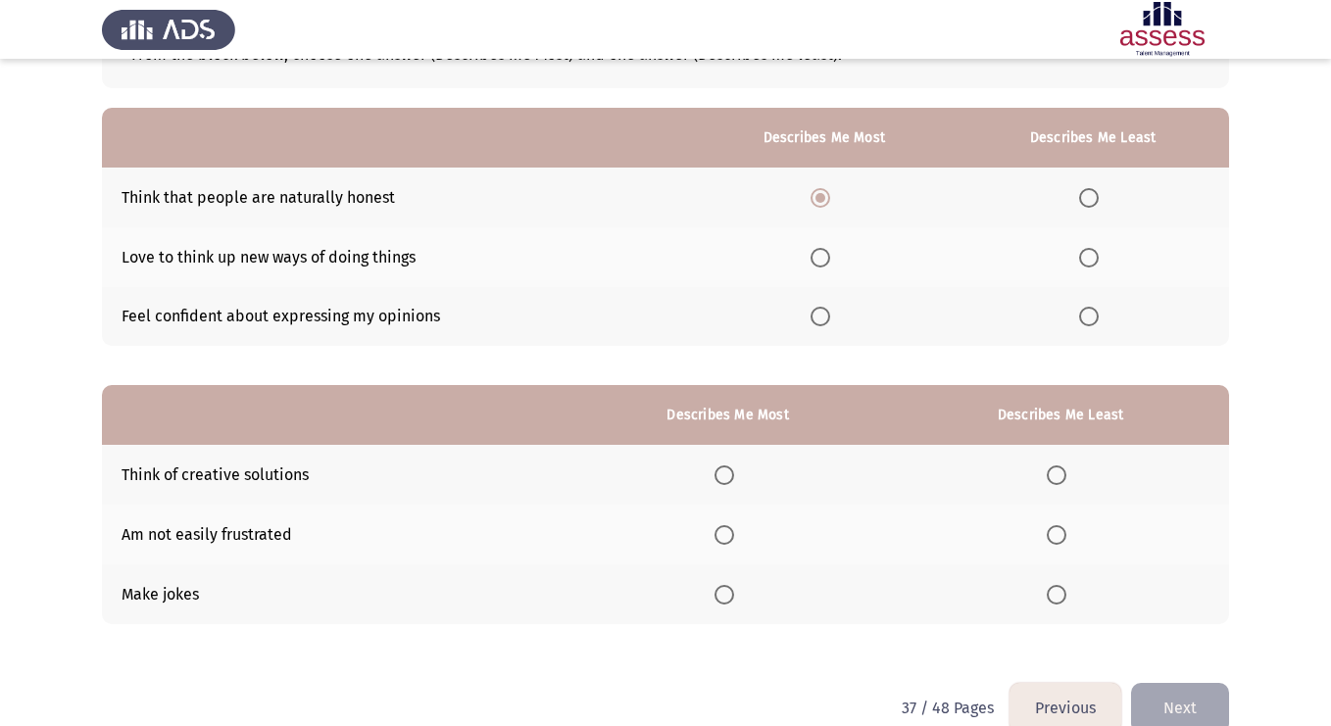
scroll to position [149, 0]
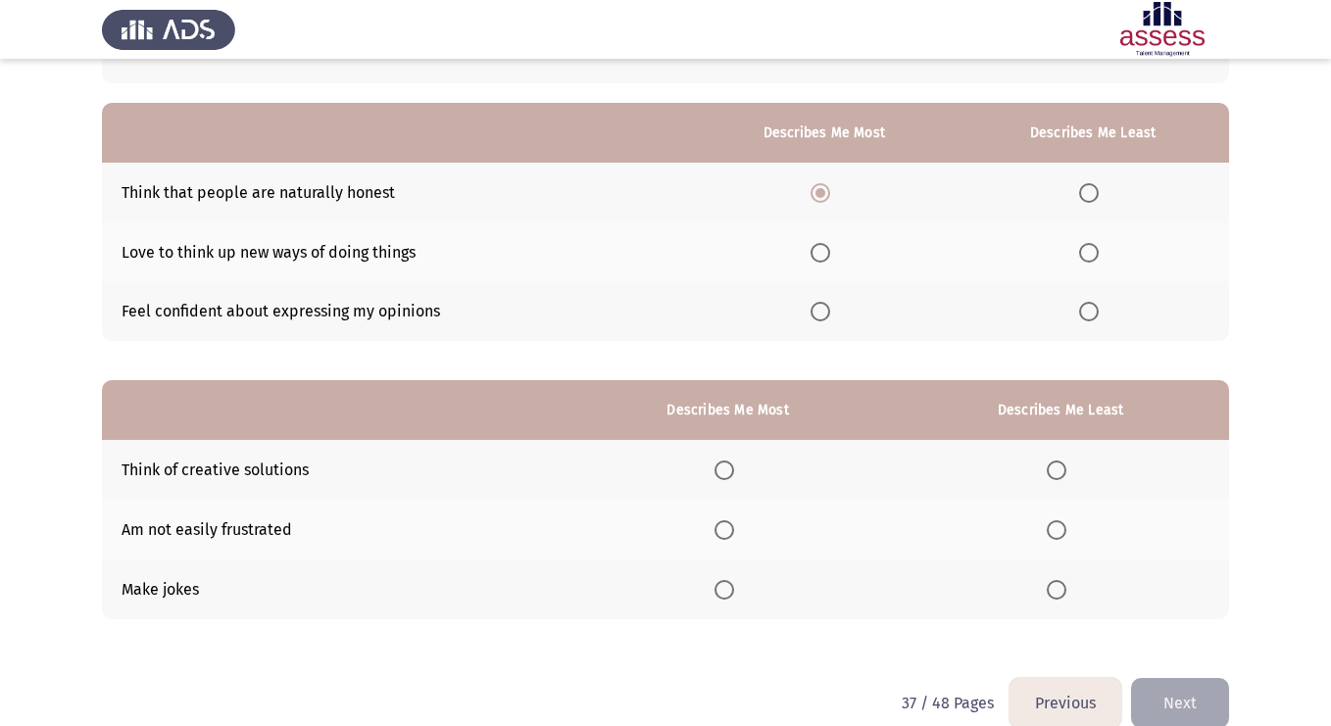
click at [734, 591] on span "Select an option" at bounding box center [725, 590] width 20 height 20
click at [734, 591] on input "Select an option" at bounding box center [725, 590] width 20 height 20
click at [1069, 532] on label "Select an option" at bounding box center [1060, 530] width 27 height 20
click at [1066, 532] on input "Select an option" at bounding box center [1057, 530] width 20 height 20
click at [731, 530] on span "Select an option" at bounding box center [725, 530] width 20 height 20
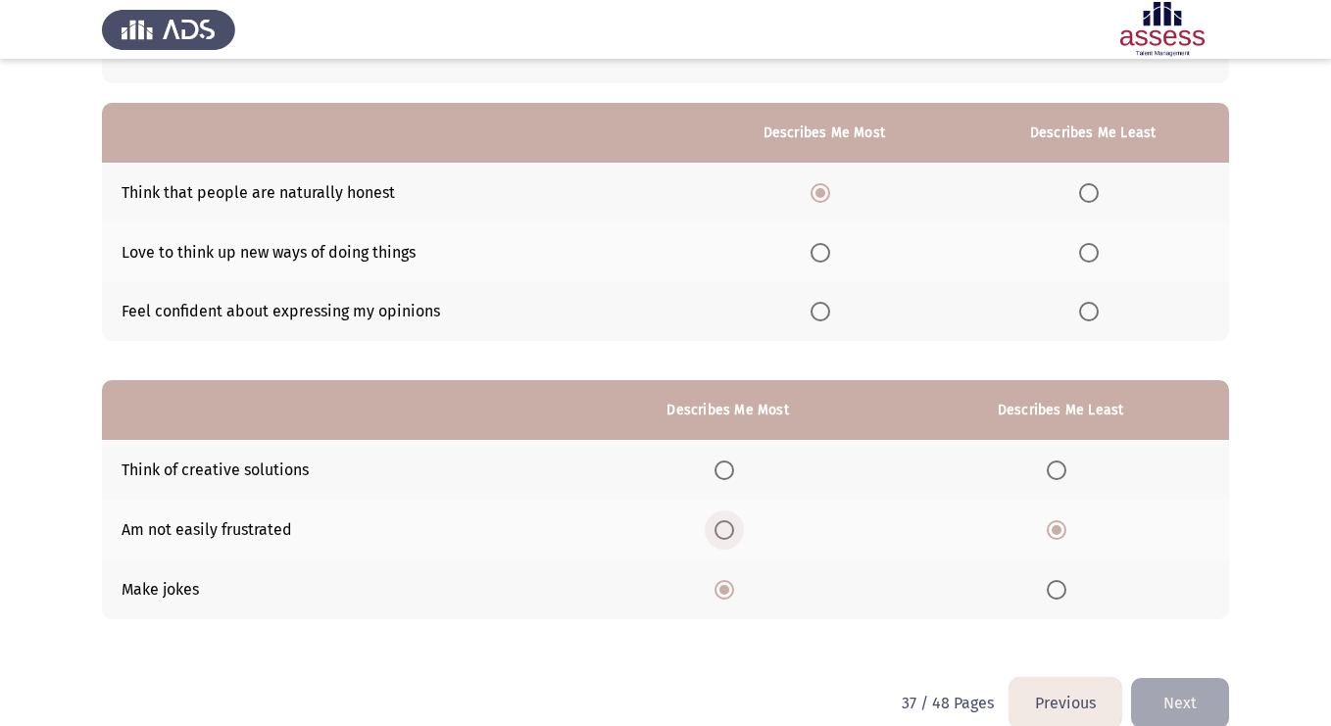
click at [731, 530] on input "Select an option" at bounding box center [725, 530] width 20 height 20
click at [1057, 479] on th at bounding box center [1060, 470] width 337 height 60
click at [1066, 471] on span "Select an option" at bounding box center [1057, 471] width 20 height 20
click at [1066, 471] on input "Select an option" at bounding box center [1057, 471] width 20 height 20
click at [1089, 255] on span "Select an option" at bounding box center [1089, 253] width 20 height 20
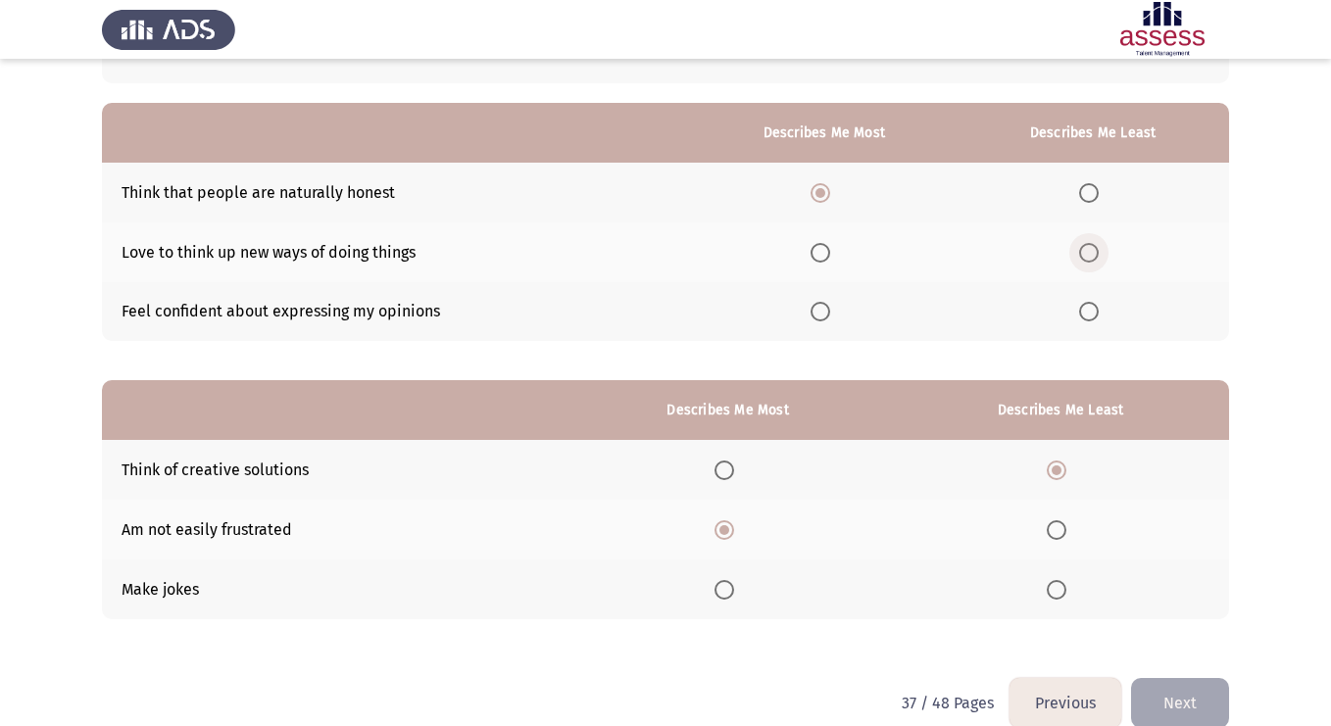
click at [1089, 255] on input "Select an option" at bounding box center [1089, 253] width 20 height 20
click at [822, 307] on span "Select an option" at bounding box center [821, 312] width 20 height 20
click at [822, 307] on input "Select an option" at bounding box center [821, 312] width 20 height 20
click at [1187, 696] on button "Next" at bounding box center [1180, 703] width 98 height 50
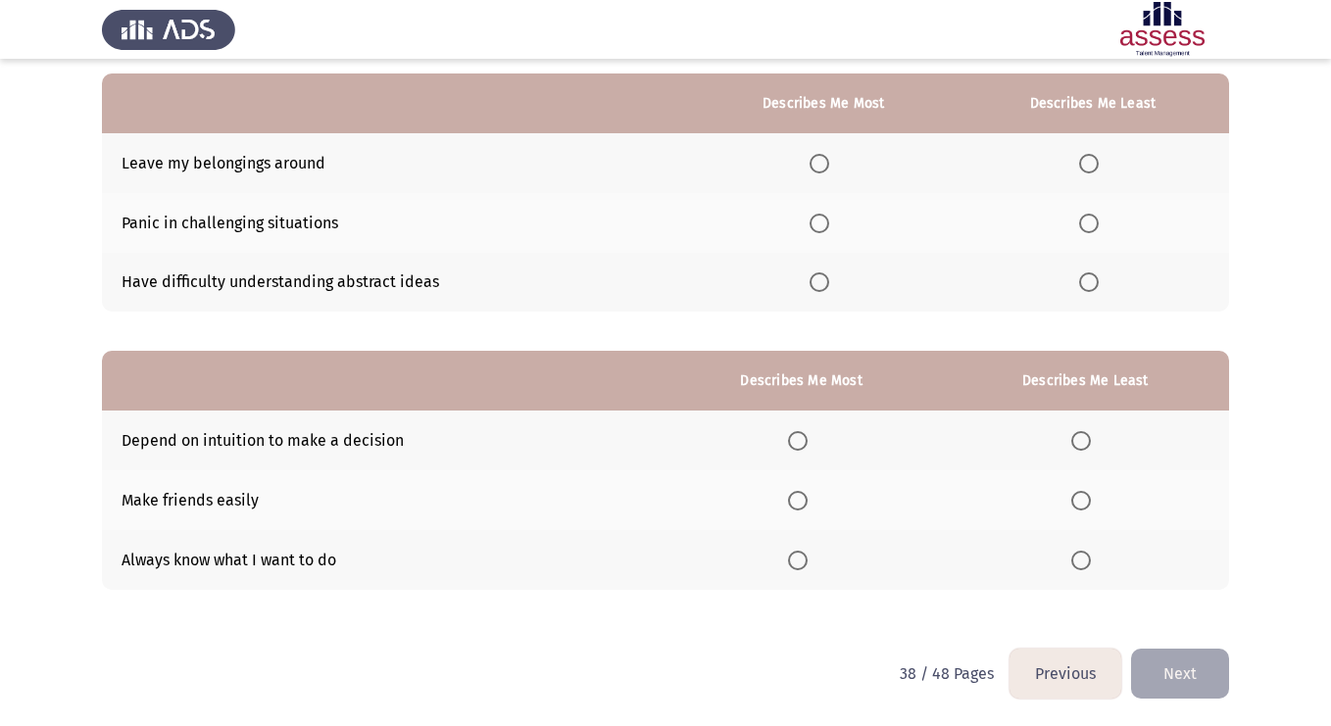
scroll to position [114, 0]
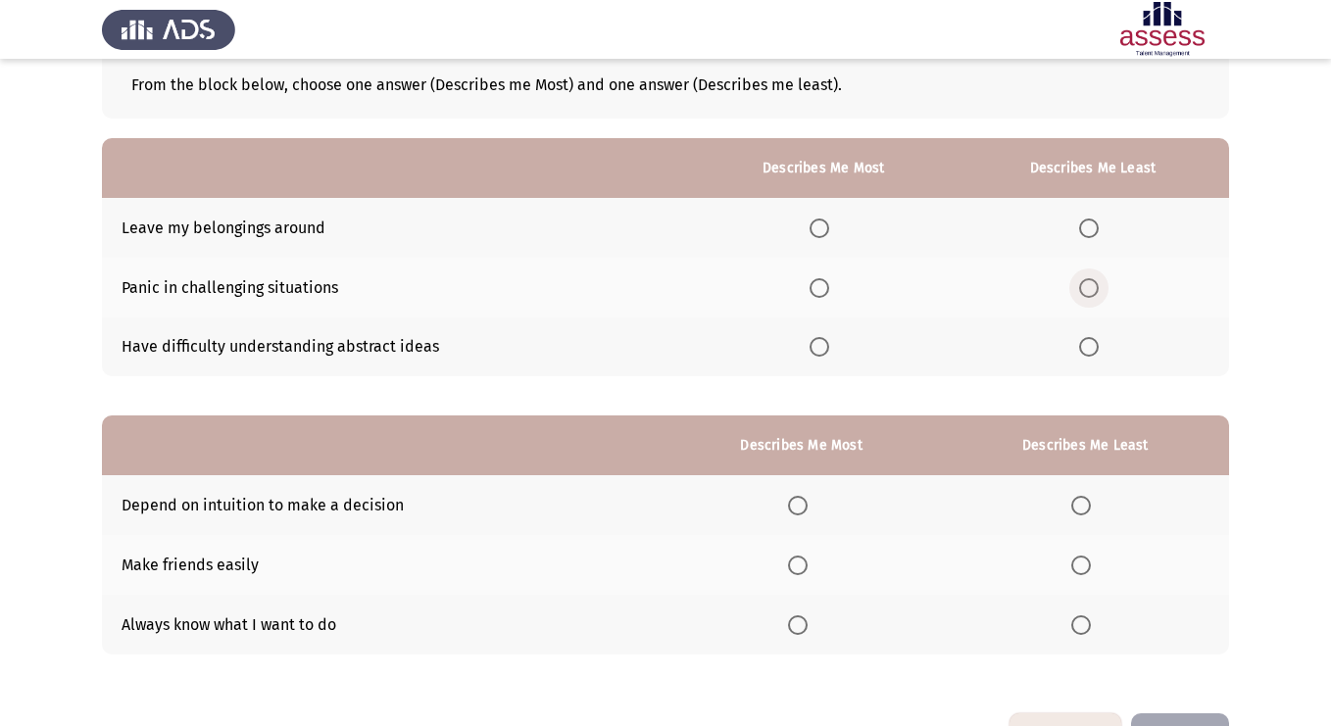
click at [1099, 291] on span "Select an option" at bounding box center [1089, 288] width 20 height 20
click at [1099, 291] on input "Select an option" at bounding box center [1089, 288] width 20 height 20
click at [1093, 230] on span "Select an option" at bounding box center [1089, 229] width 20 height 20
click at [1093, 230] on input "Select an option" at bounding box center [1089, 229] width 20 height 20
click at [1092, 295] on span "Select an option" at bounding box center [1089, 288] width 20 height 20
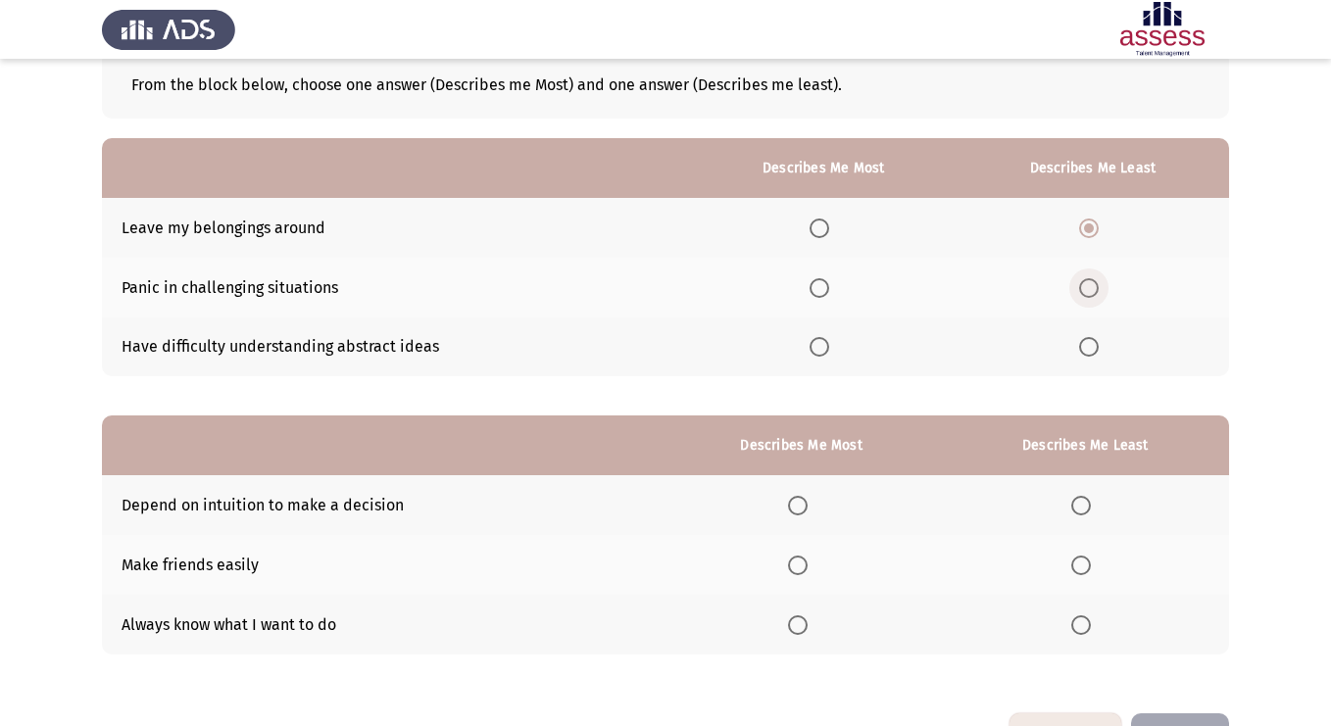
click at [1092, 295] on input "Select an option" at bounding box center [1089, 288] width 20 height 20
click at [1098, 222] on span "Select an option" at bounding box center [1089, 229] width 20 height 20
click at [1098, 222] on input "Select an option" at bounding box center [1089, 229] width 20 height 20
click at [829, 343] on span "Select an option" at bounding box center [820, 347] width 20 height 20
click at [829, 343] on input "Select an option" at bounding box center [820, 347] width 20 height 20
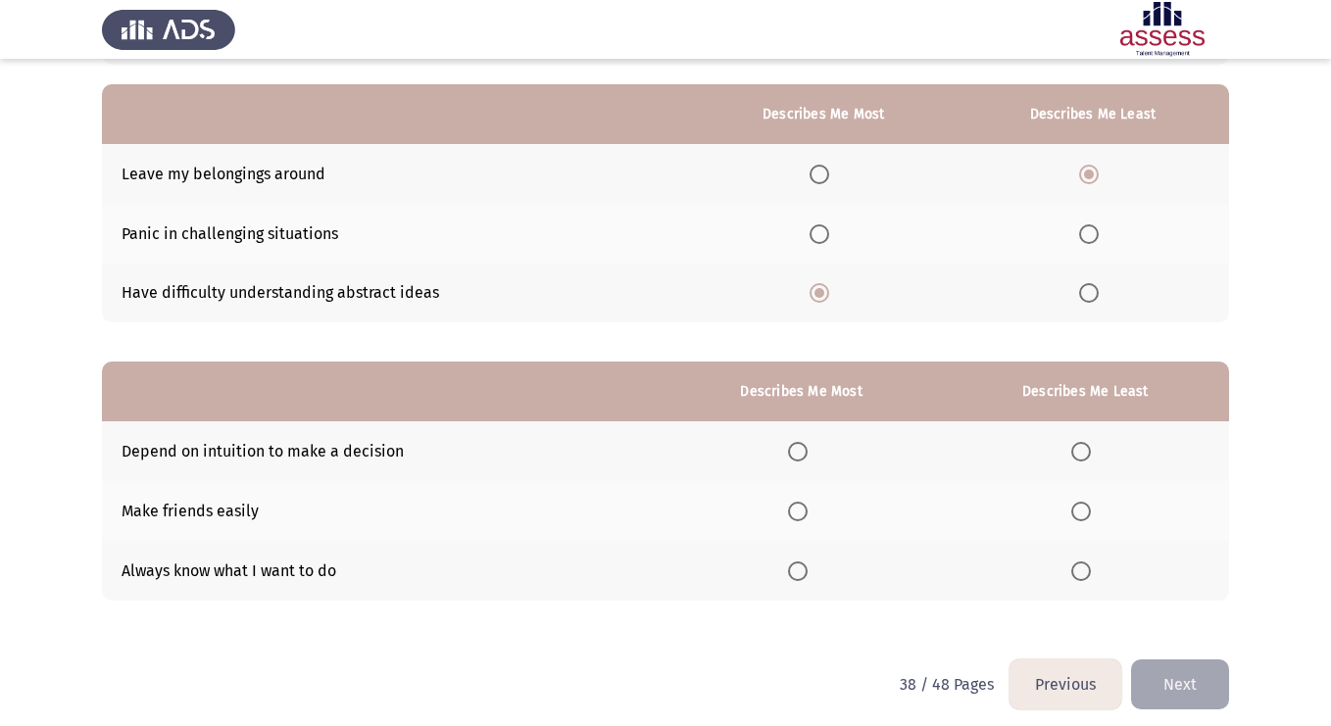
scroll to position [178, 0]
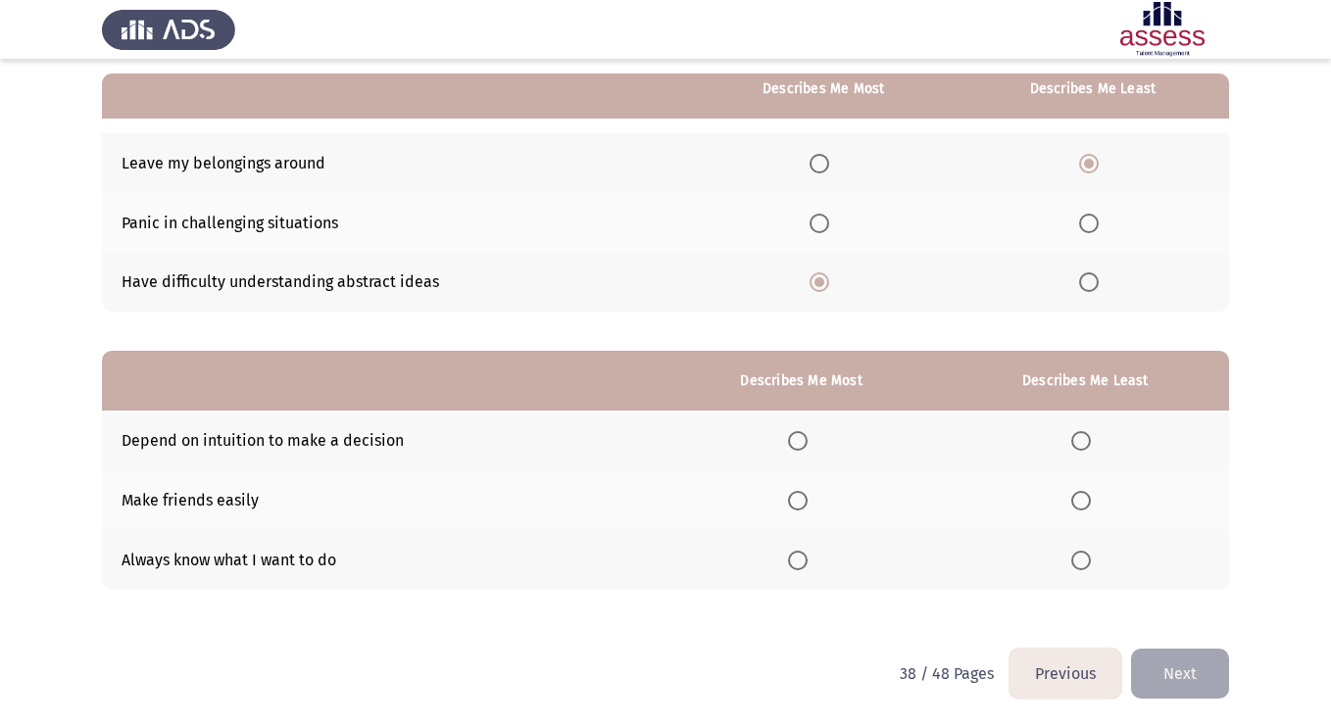
click at [1086, 218] on span "Select an option" at bounding box center [1089, 224] width 20 height 20
click at [1086, 218] on input "Select an option" at bounding box center [1089, 224] width 20 height 20
click at [808, 439] on span "Select an option" at bounding box center [798, 441] width 20 height 20
click at [808, 439] on input "Select an option" at bounding box center [798, 441] width 20 height 20
click at [802, 507] on span "Select an option" at bounding box center [798, 501] width 20 height 20
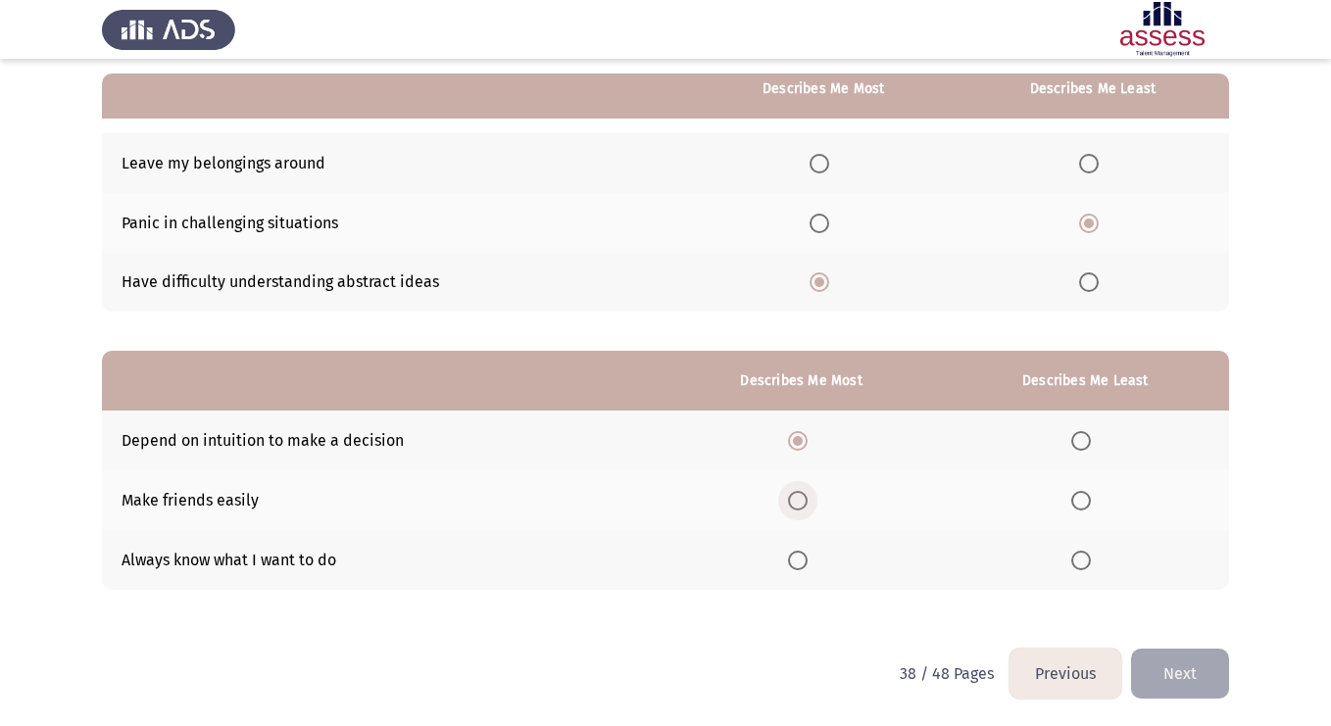
click at [802, 507] on input "Select an option" at bounding box center [798, 501] width 20 height 20
click at [1087, 556] on span "Select an option" at bounding box center [1081, 561] width 20 height 20
click at [1087, 556] on input "Select an option" at bounding box center [1081, 561] width 20 height 20
click at [1196, 669] on button "Next" at bounding box center [1180, 674] width 98 height 50
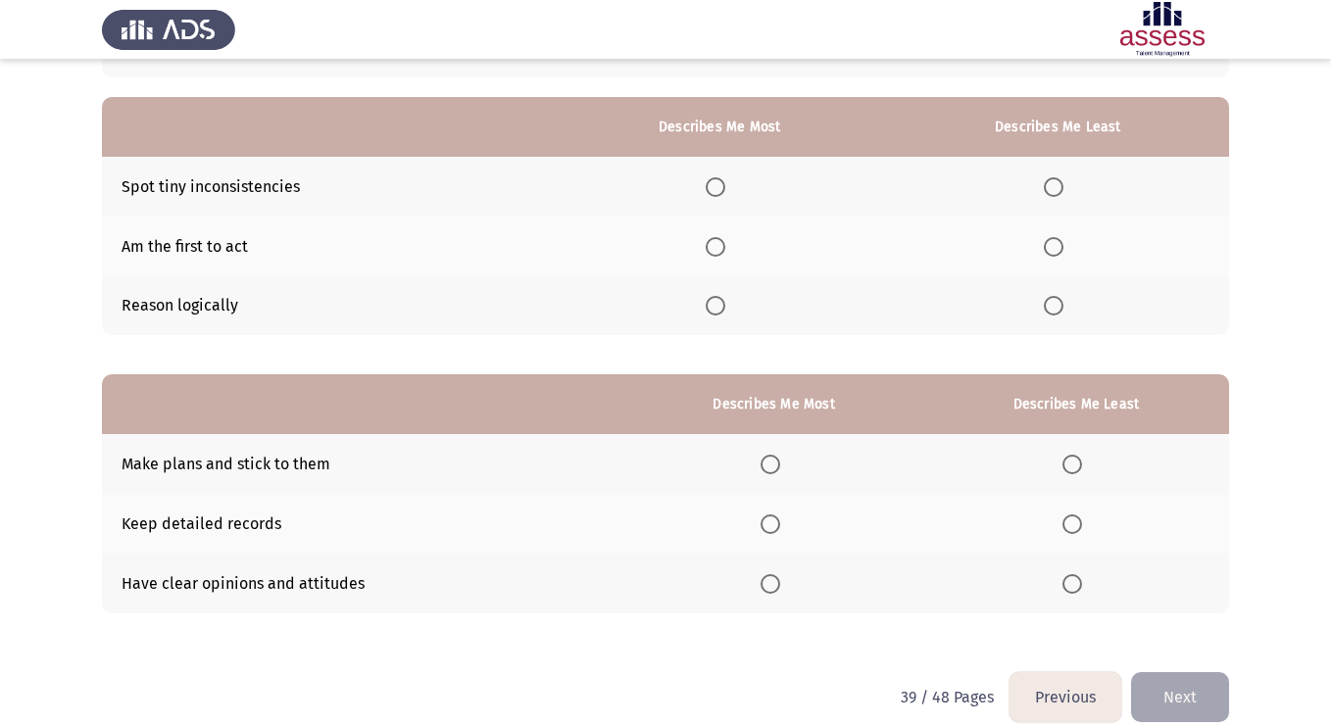
scroll to position [159, 0]
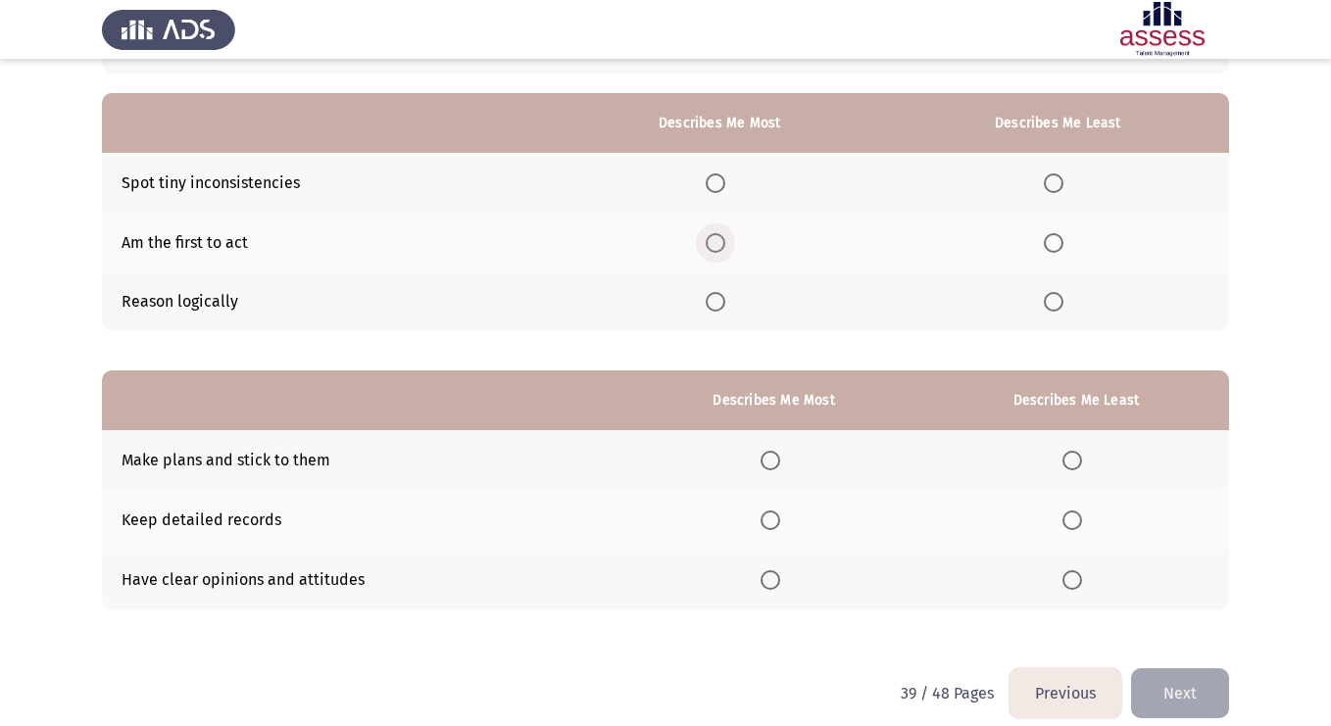
click at [720, 242] on span "Select an option" at bounding box center [716, 243] width 20 height 20
click at [720, 242] on input "Select an option" at bounding box center [716, 243] width 20 height 20
click at [1053, 190] on span "Select an option" at bounding box center [1054, 183] width 20 height 20
click at [1053, 190] on input "Select an option" at bounding box center [1054, 183] width 20 height 20
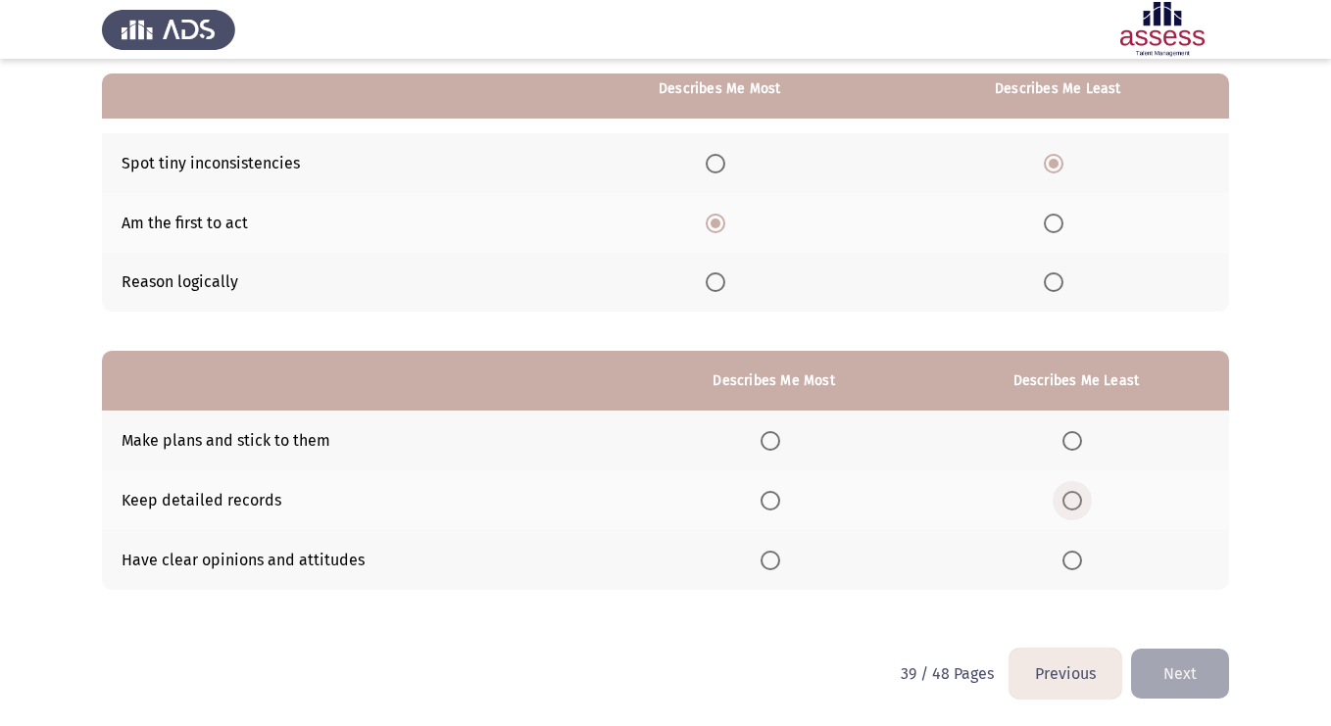
click at [1075, 506] on span "Select an option" at bounding box center [1072, 501] width 20 height 20
click at [1075, 506] on input "Select an option" at bounding box center [1072, 501] width 20 height 20
click at [780, 446] on span "Select an option" at bounding box center [771, 441] width 20 height 20
click at [780, 446] on input "Select an option" at bounding box center [771, 441] width 20 height 20
click at [765, 561] on span "Select an option" at bounding box center [771, 561] width 20 height 20
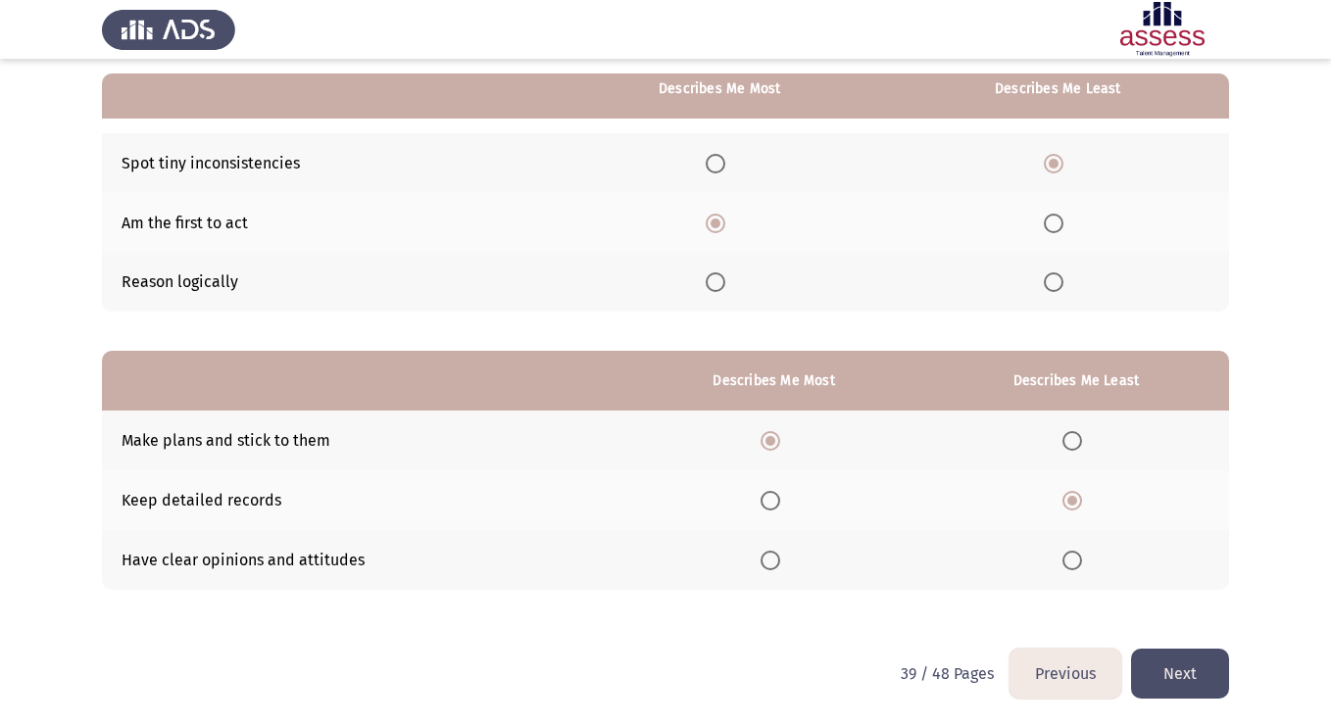
click at [765, 561] on input "Select an option" at bounding box center [771, 561] width 20 height 20
click at [765, 439] on span "Select an option" at bounding box center [771, 441] width 20 height 20
click at [765, 439] on input "Select an option" at bounding box center [771, 441] width 20 height 20
click at [1201, 677] on button "Next" at bounding box center [1180, 674] width 98 height 50
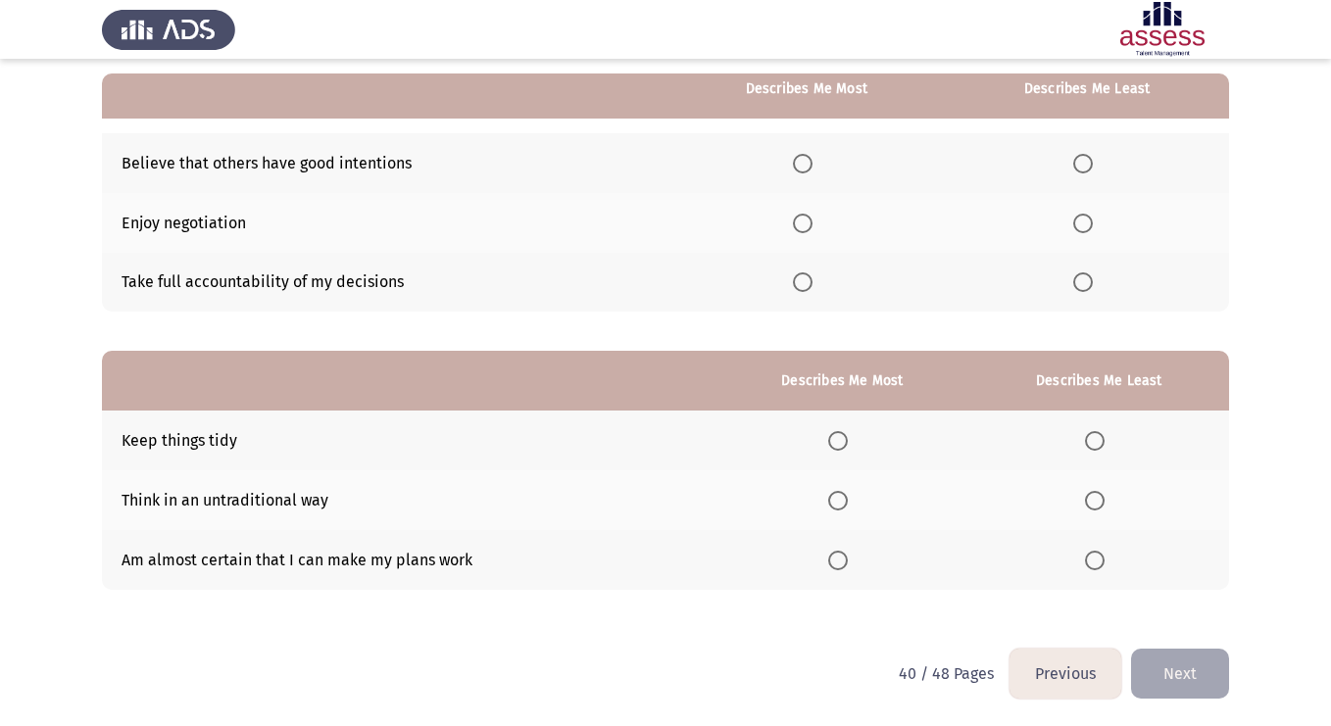
click at [803, 156] on span "Select an option" at bounding box center [803, 164] width 20 height 20
click at [803, 156] on input "Select an option" at bounding box center [803, 164] width 20 height 20
click at [1080, 228] on span "Select an option" at bounding box center [1083, 224] width 20 height 20
click at [1080, 228] on input "Select an option" at bounding box center [1083, 224] width 20 height 20
click at [852, 447] on label "Select an option" at bounding box center [841, 441] width 27 height 20
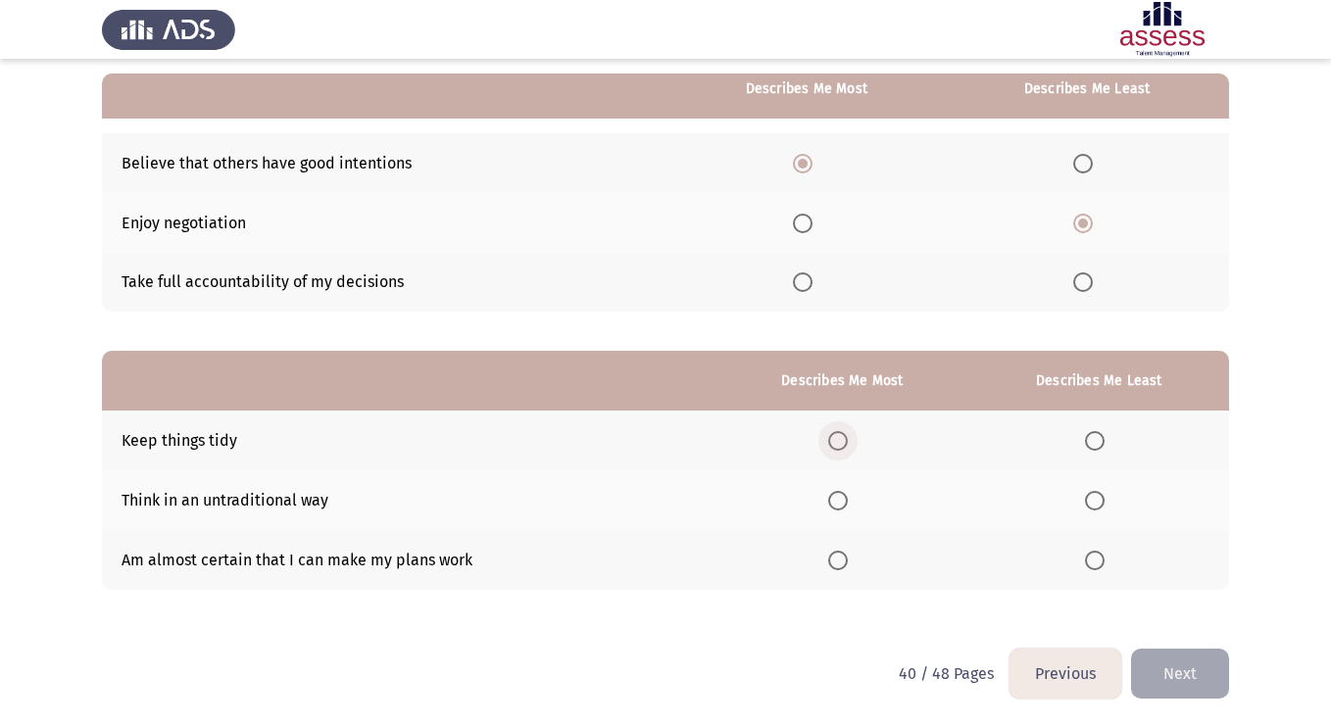
click at [848, 447] on input "Select an option" at bounding box center [838, 441] width 20 height 20
click at [1119, 491] on th at bounding box center [1099, 500] width 260 height 60
click at [1101, 500] on span "Select an option" at bounding box center [1095, 501] width 20 height 20
click at [1101, 500] on input "Select an option" at bounding box center [1095, 501] width 20 height 20
click at [1175, 687] on button "Next" at bounding box center [1180, 674] width 98 height 50
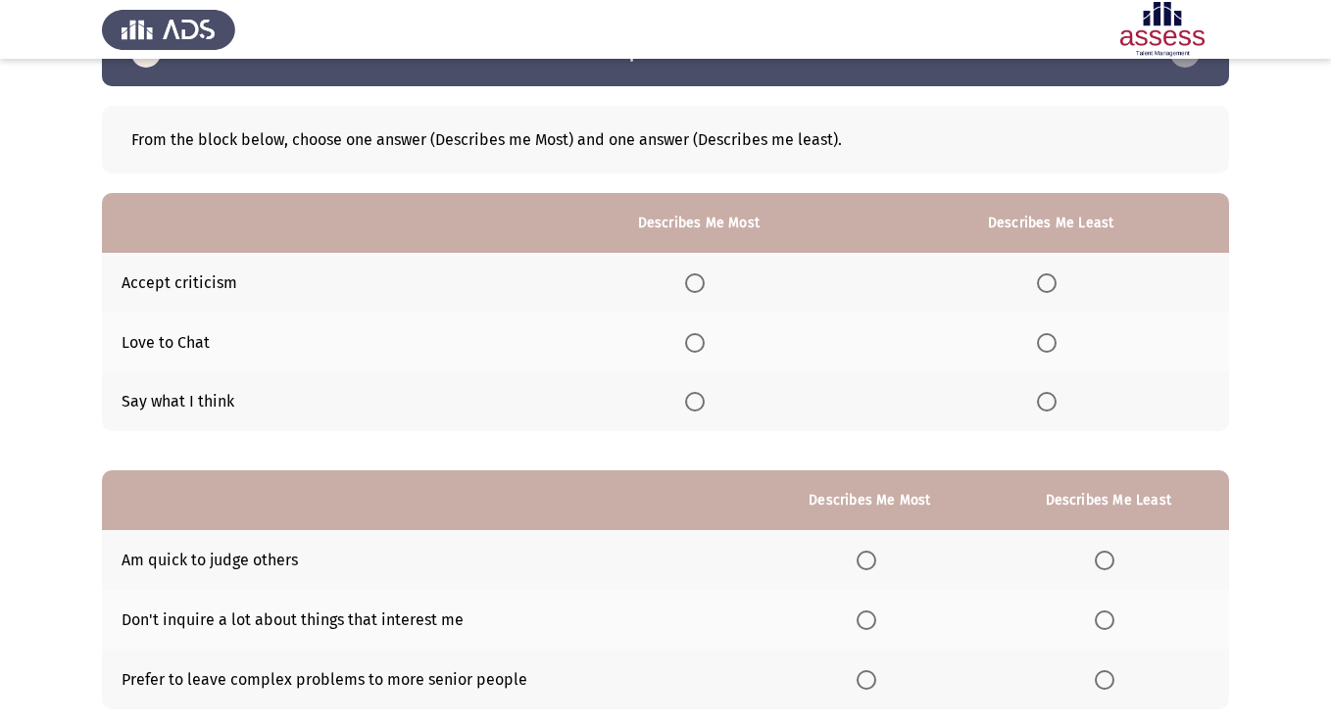
scroll to position [61, 0]
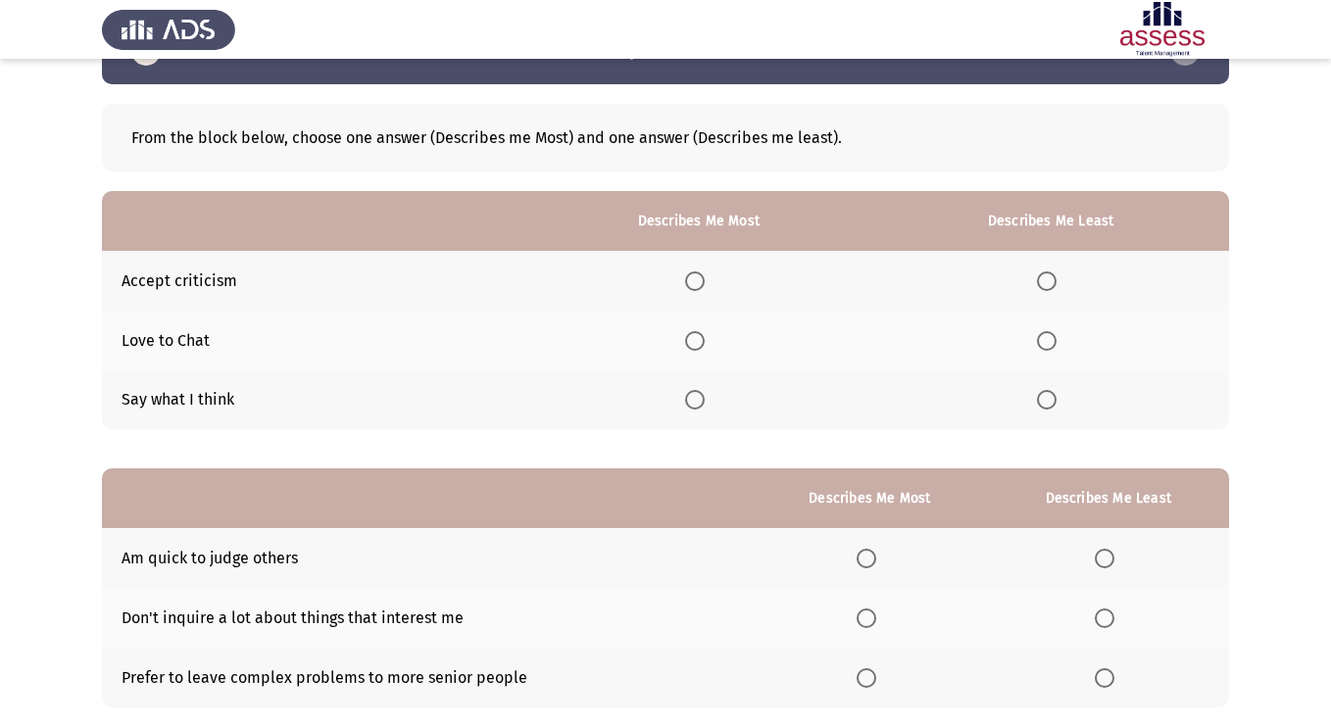
click at [1047, 292] on th at bounding box center [1050, 281] width 357 height 60
click at [1051, 279] on span "Select an option" at bounding box center [1047, 281] width 20 height 20
click at [1051, 279] on input "Select an option" at bounding box center [1047, 281] width 20 height 20
click at [698, 399] on span "Select an option" at bounding box center [695, 400] width 20 height 20
click at [698, 399] on input "Select an option" at bounding box center [695, 400] width 20 height 20
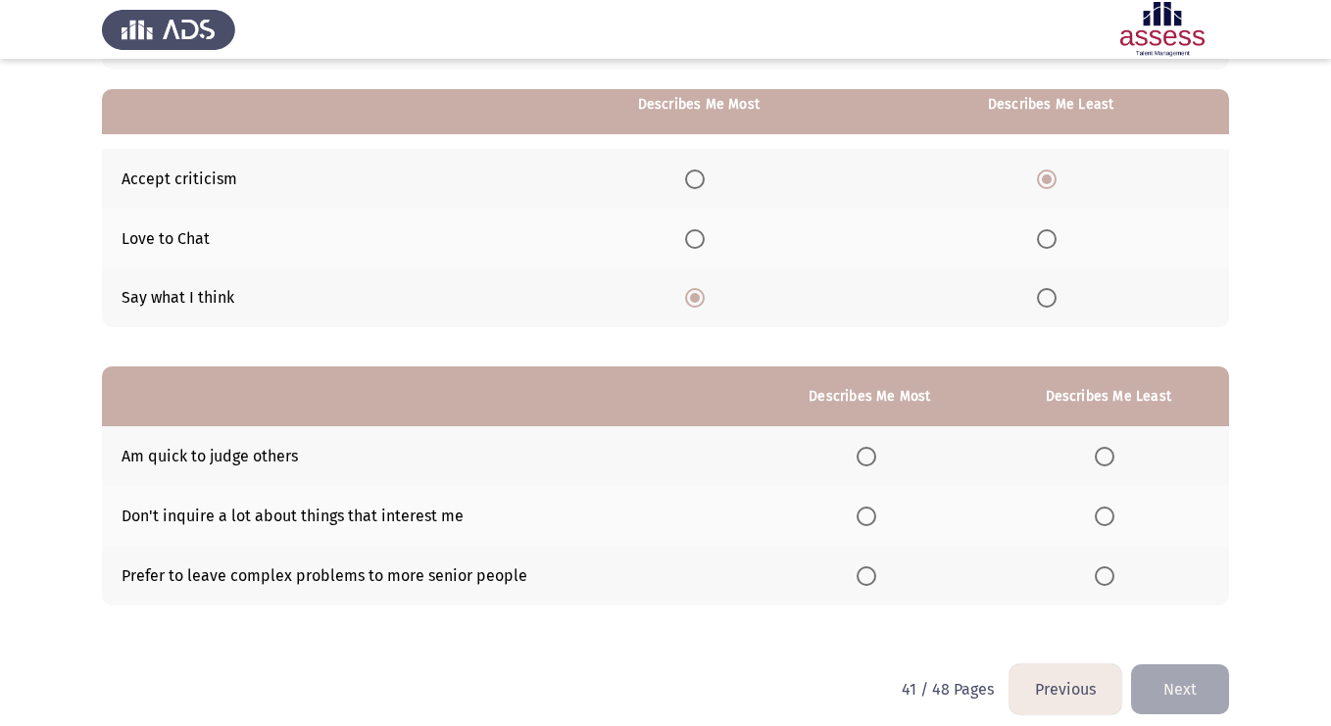
scroll to position [178, 0]
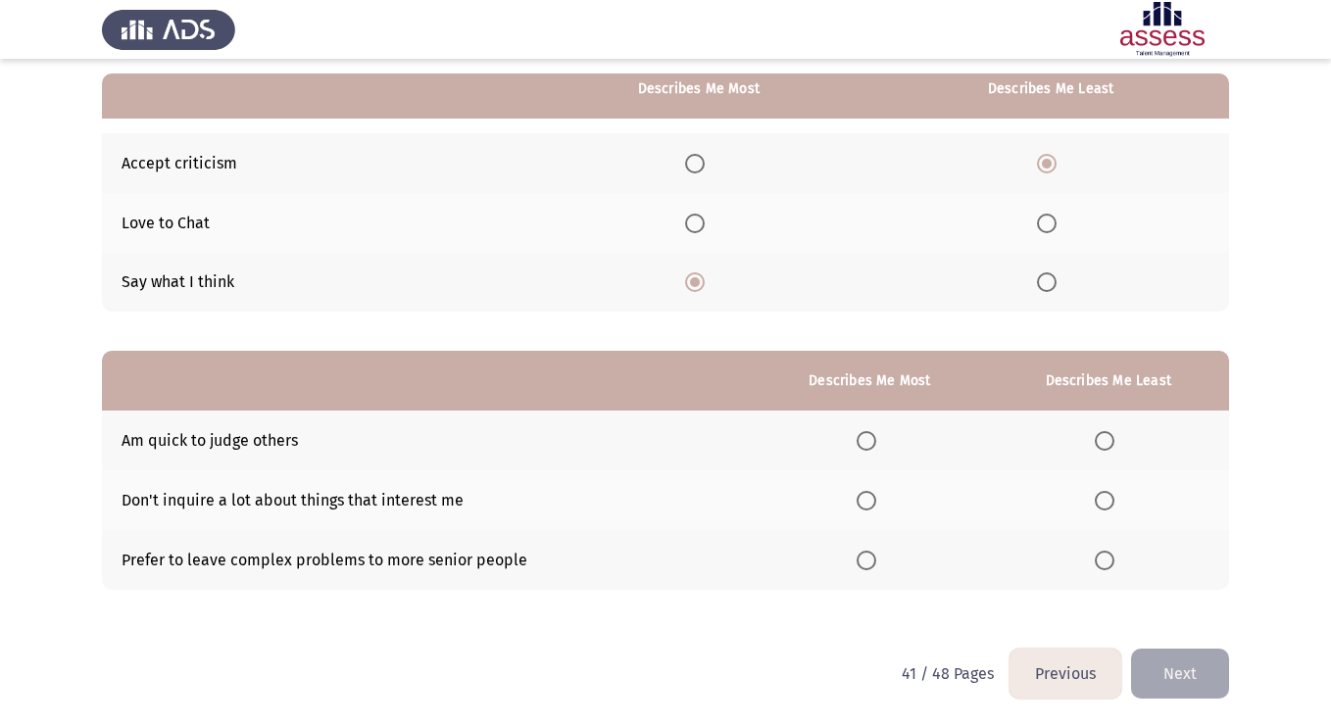
click at [864, 444] on span "Select an option" at bounding box center [867, 441] width 20 height 20
click at [864, 444] on input "Select an option" at bounding box center [867, 441] width 20 height 20
click at [1101, 499] on span "Select an option" at bounding box center [1105, 501] width 20 height 20
click at [1101, 499] on input "Select an option" at bounding box center [1105, 501] width 20 height 20
click at [1107, 555] on span "Select an option" at bounding box center [1105, 561] width 20 height 20
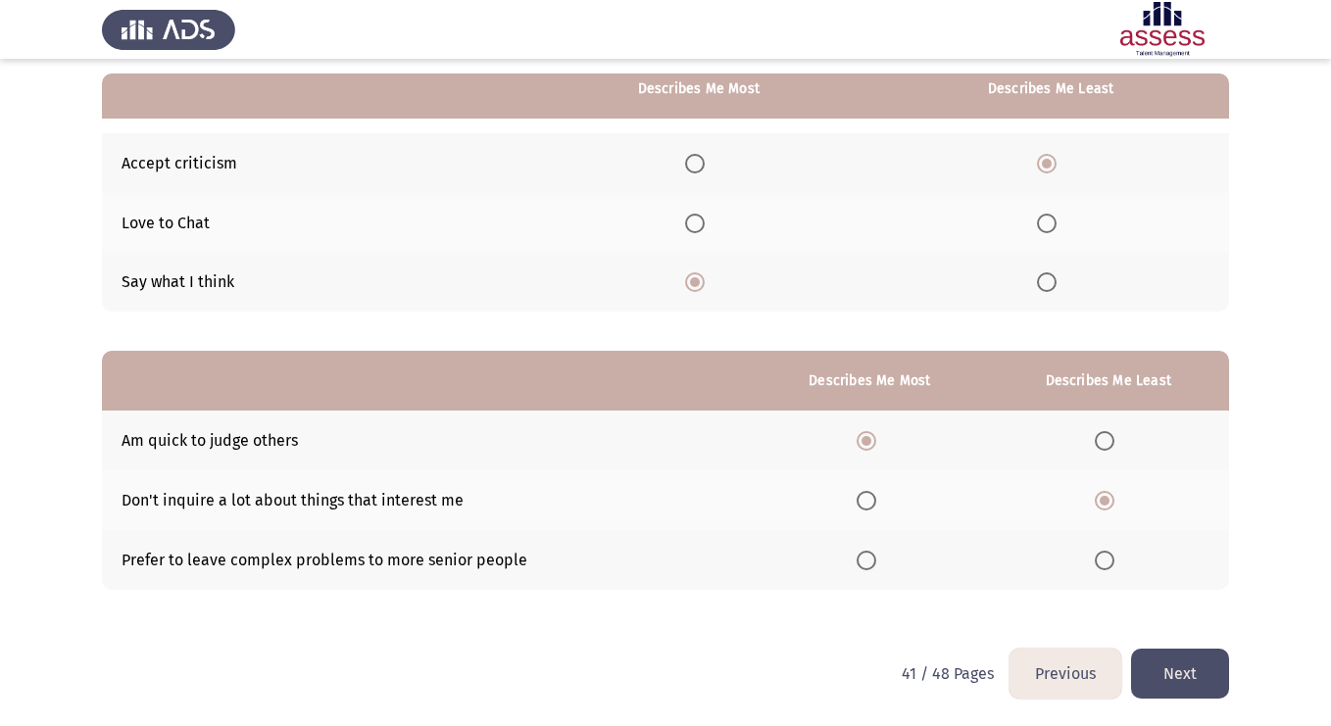
click at [1107, 555] on input "Select an option" at bounding box center [1105, 561] width 20 height 20
click at [1167, 667] on button "Next" at bounding box center [1180, 674] width 98 height 50
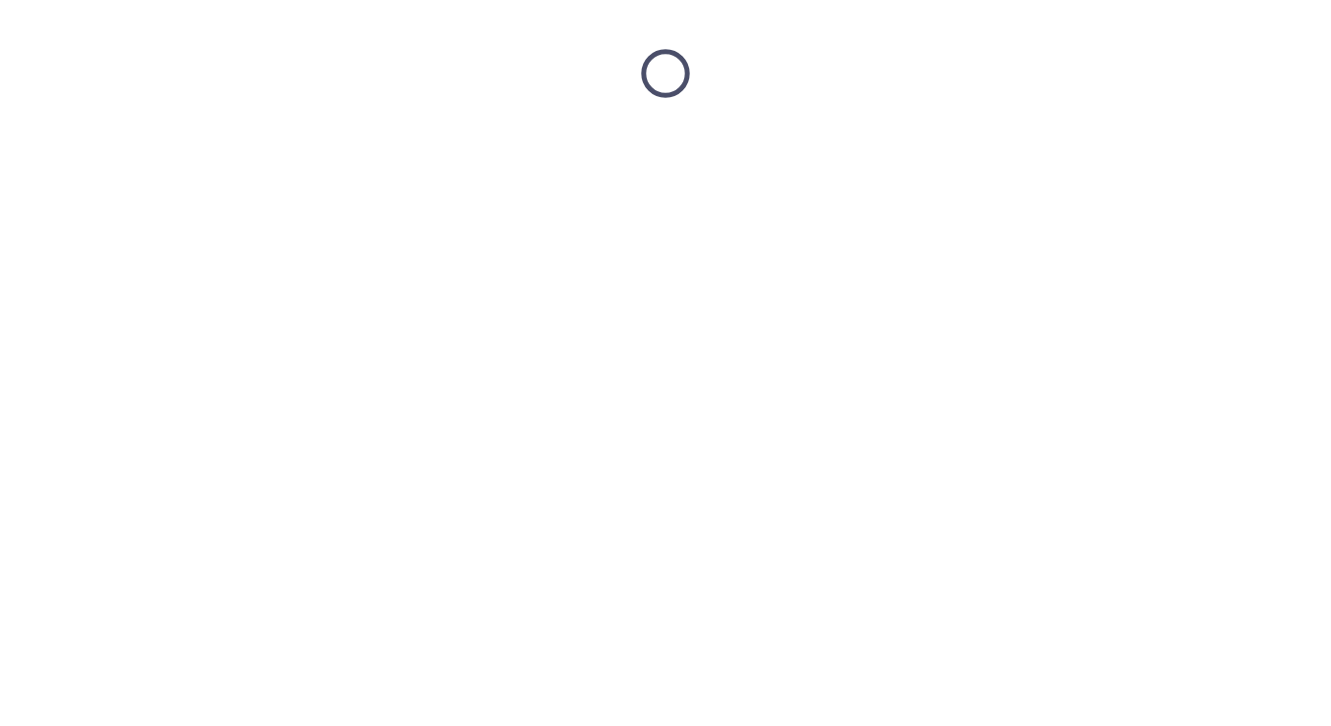
scroll to position [0, 0]
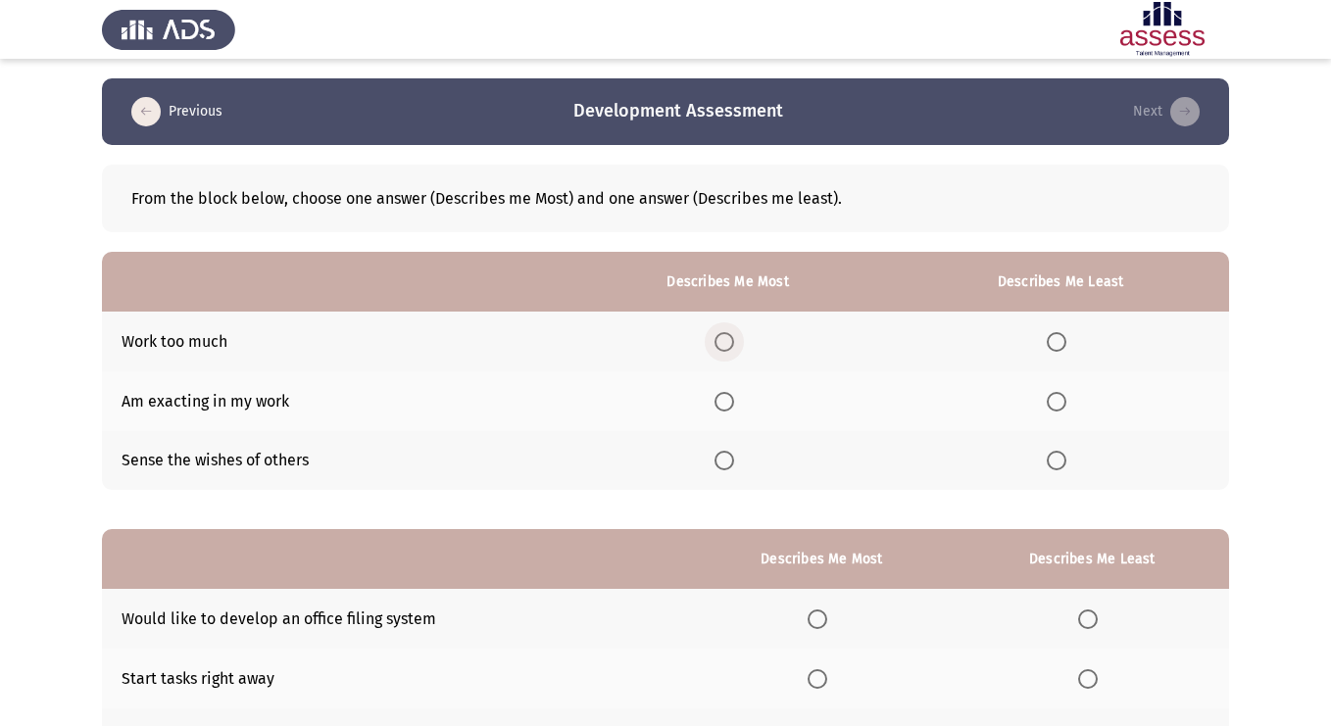
click at [734, 342] on span "Select an option" at bounding box center [725, 342] width 20 height 20
click at [734, 342] on input "Select an option" at bounding box center [725, 342] width 20 height 20
click at [1064, 467] on span "Select an option" at bounding box center [1057, 461] width 20 height 20
click at [1064, 467] on input "Select an option" at bounding box center [1057, 461] width 20 height 20
click at [1060, 405] on span "Select an option" at bounding box center [1057, 402] width 20 height 20
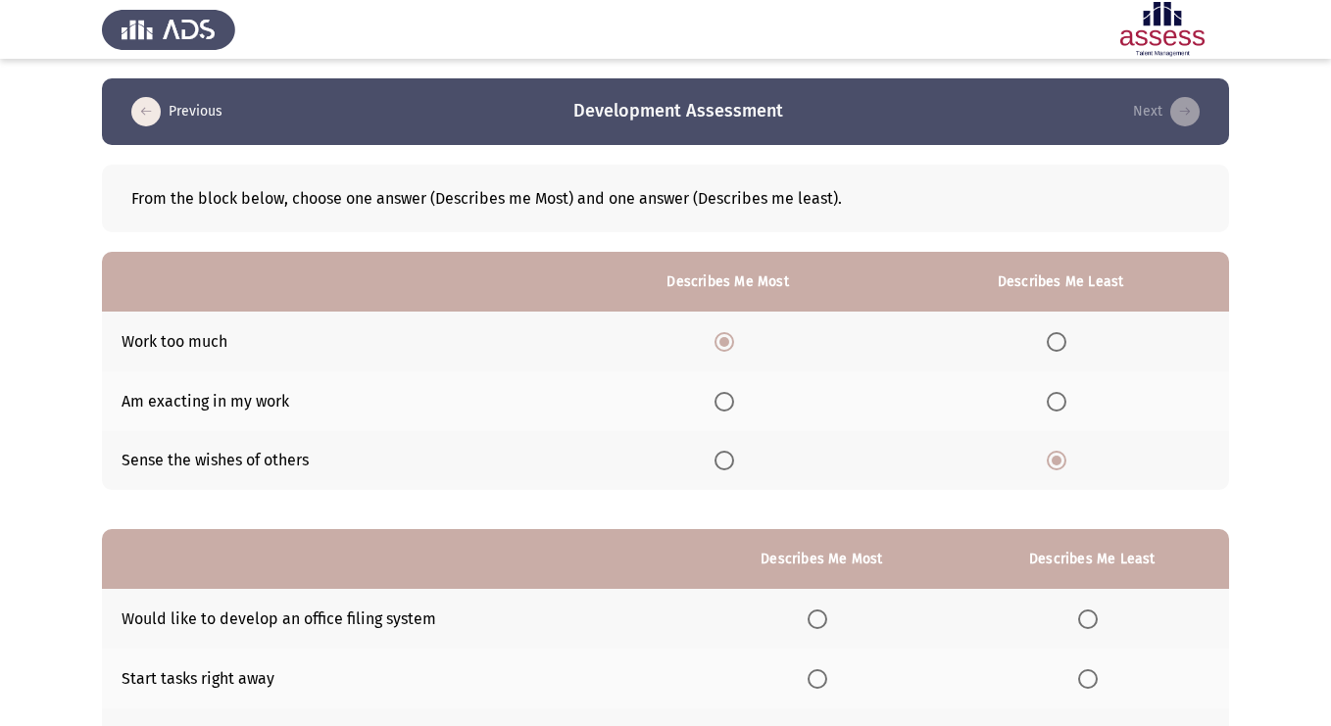
click at [1060, 405] on input "Select an option" at bounding box center [1057, 402] width 20 height 20
click at [730, 464] on span "Select an option" at bounding box center [725, 461] width 20 height 20
click at [730, 464] on input "Select an option" at bounding box center [725, 461] width 20 height 20
click at [727, 341] on span "Select an option" at bounding box center [725, 342] width 20 height 20
click at [727, 341] on input "Select an option" at bounding box center [725, 342] width 20 height 20
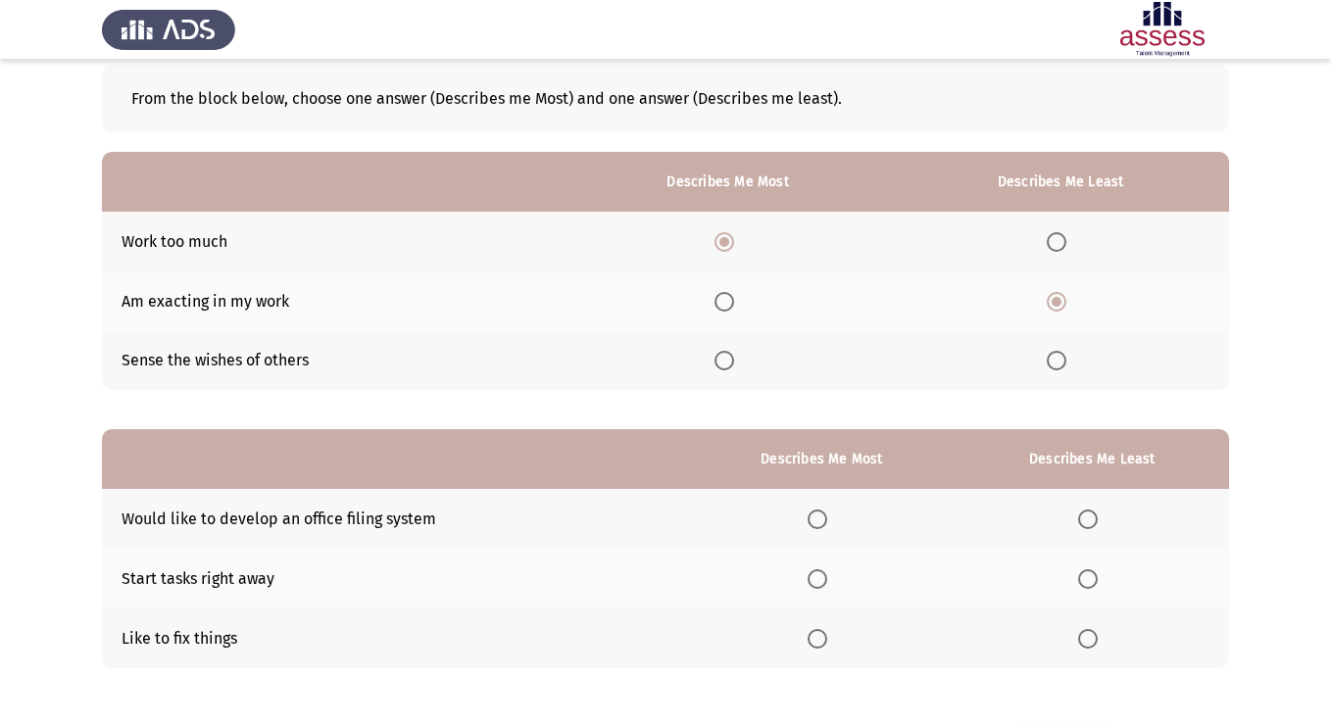
scroll to position [139, 0]
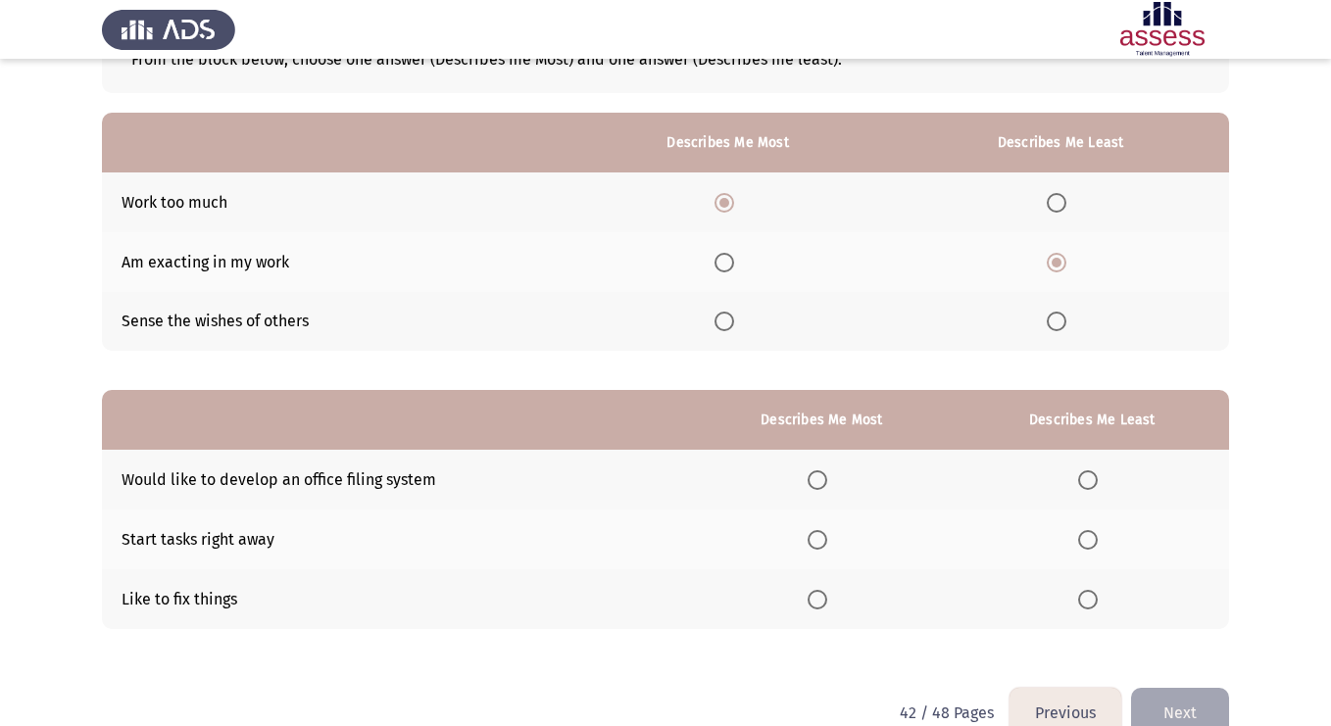
click at [1082, 493] on th at bounding box center [1092, 480] width 273 height 60
click at [824, 535] on span "Select an option" at bounding box center [818, 540] width 20 height 20
click at [824, 535] on input "Select an option" at bounding box center [818, 540] width 20 height 20
click at [1090, 486] on span "Select an option" at bounding box center [1088, 480] width 20 height 20
click at [1090, 486] on input "Select an option" at bounding box center [1088, 480] width 20 height 20
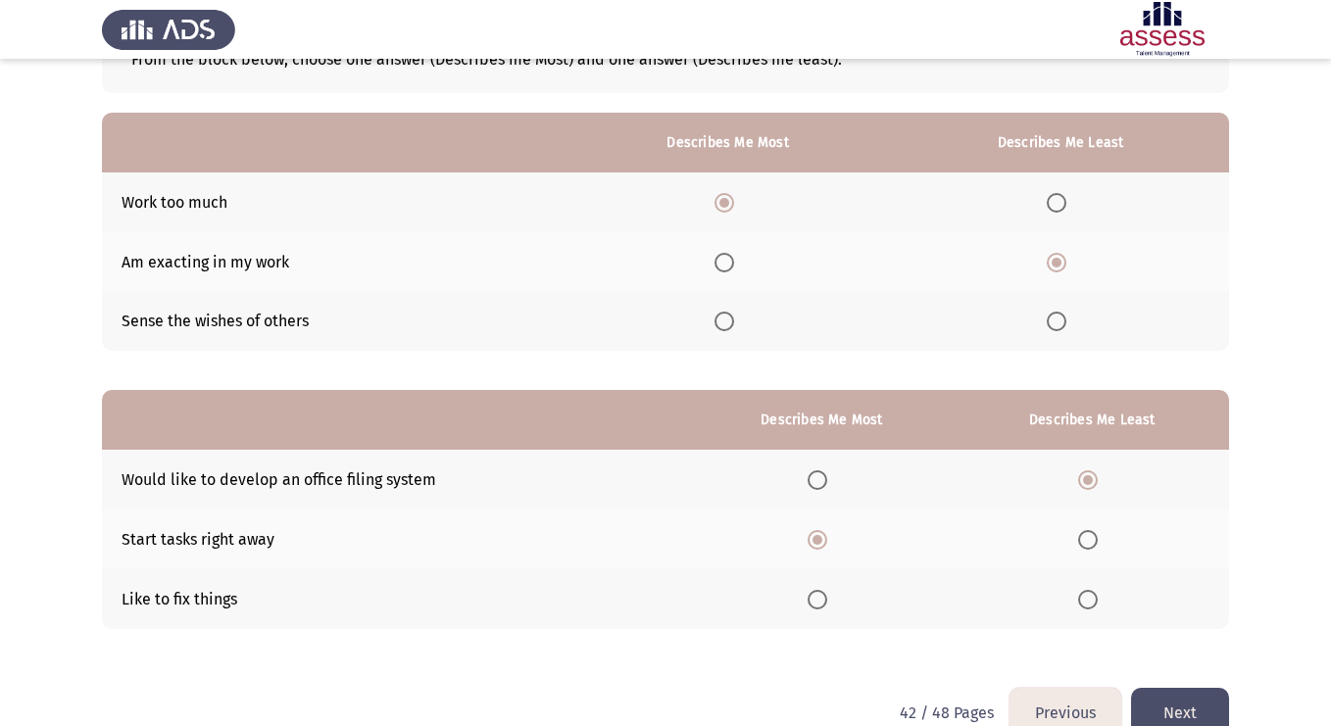
click at [734, 324] on span "Select an option" at bounding box center [725, 322] width 20 height 20
click at [734, 324] on input "Select an option" at bounding box center [725, 322] width 20 height 20
click at [1203, 710] on button "Next" at bounding box center [1180, 713] width 98 height 50
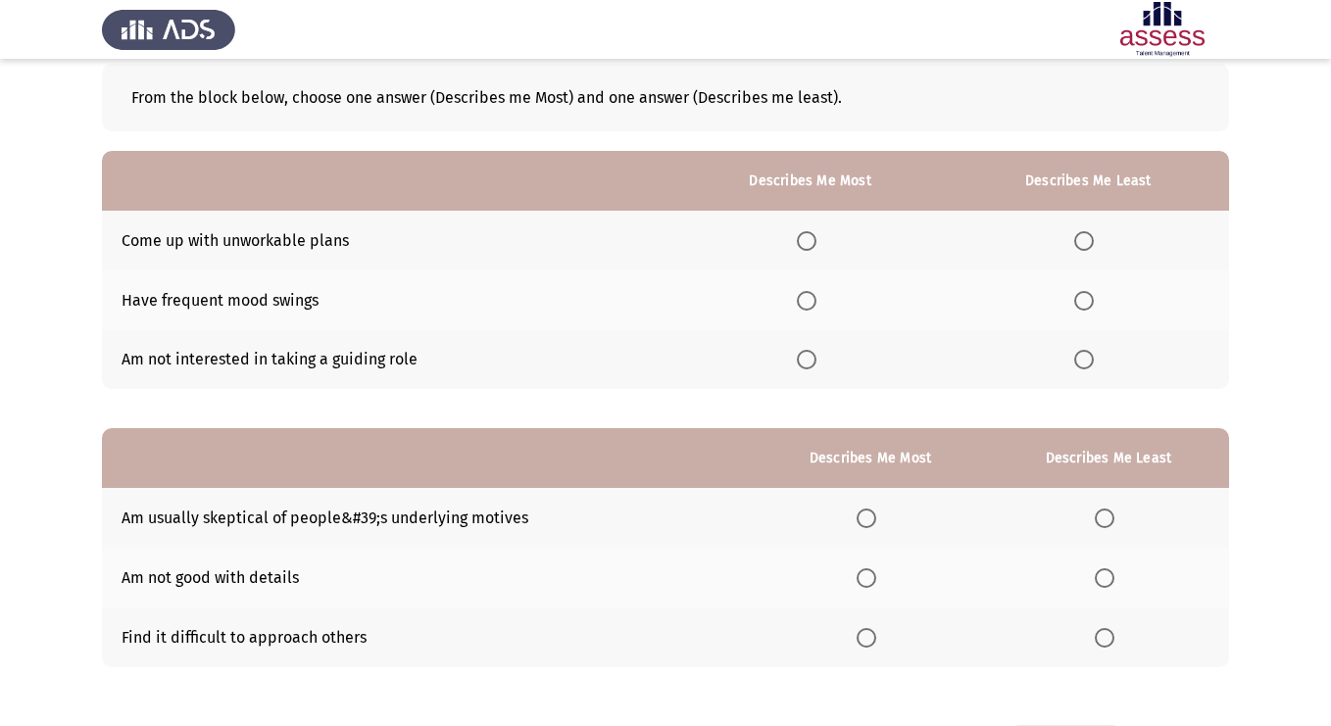
scroll to position [104, 0]
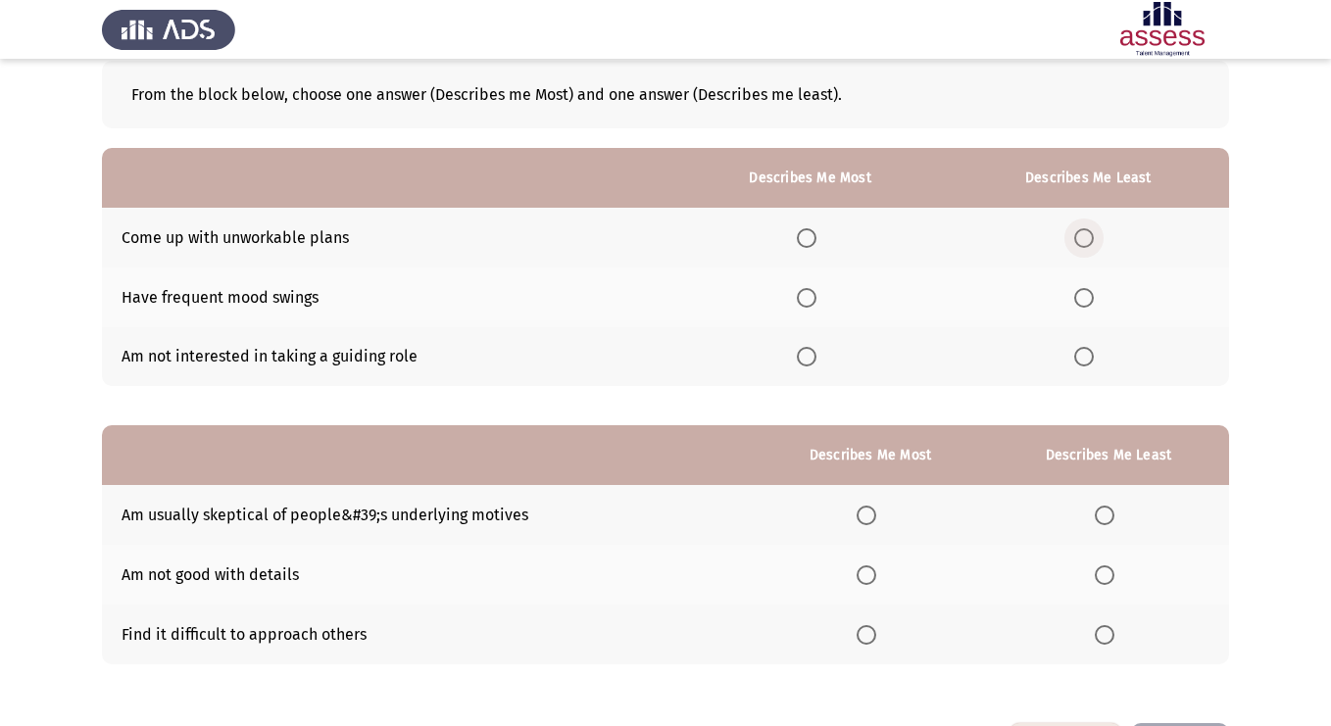
click at [1082, 230] on span "Select an option" at bounding box center [1084, 238] width 20 height 20
click at [1082, 230] on input "Select an option" at bounding box center [1084, 238] width 20 height 20
click at [815, 305] on span "Select an option" at bounding box center [807, 298] width 20 height 20
click at [815, 305] on input "Select an option" at bounding box center [807, 298] width 20 height 20
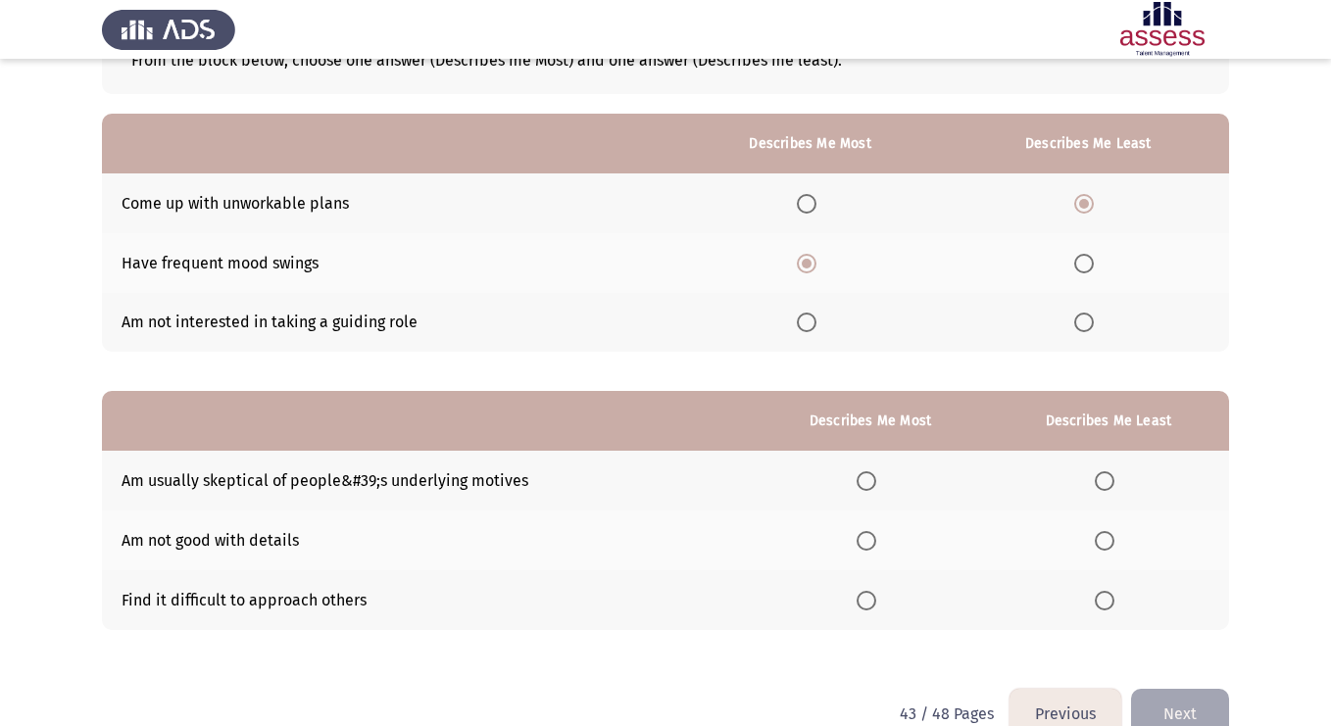
scroll to position [178, 0]
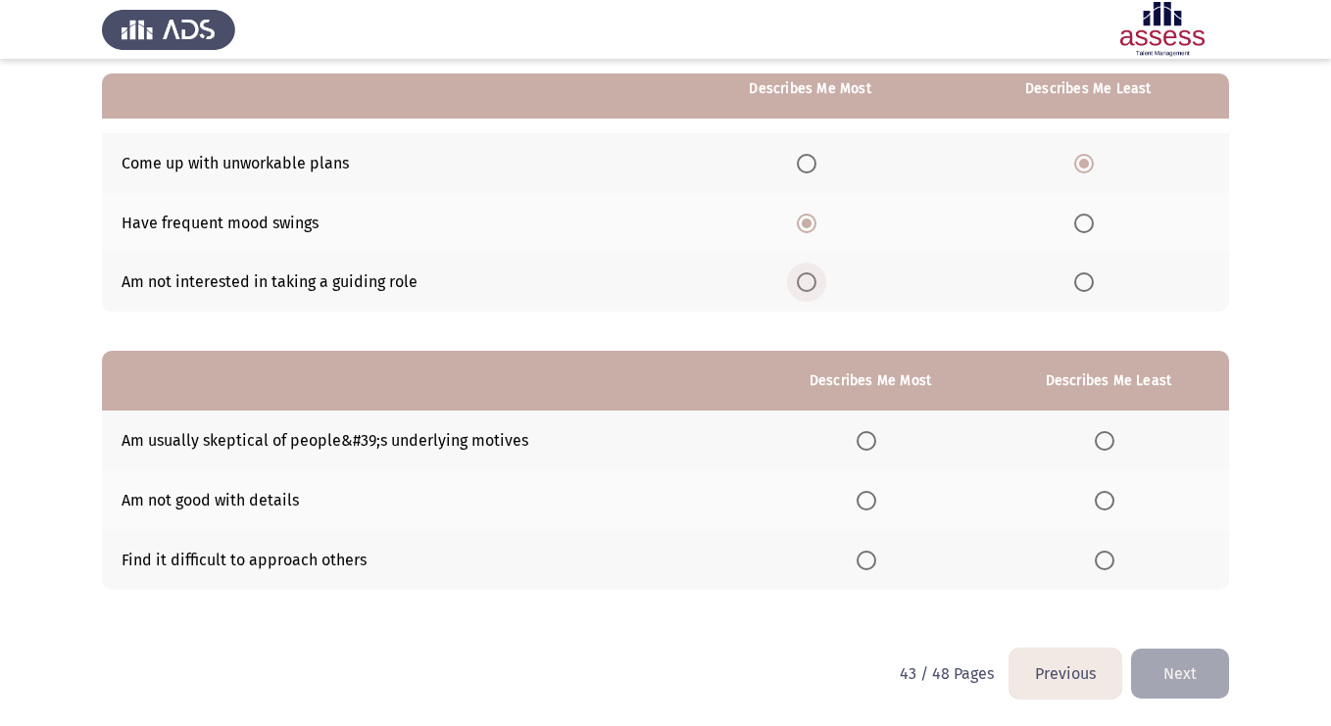
click at [814, 278] on span "Select an option" at bounding box center [807, 282] width 20 height 20
click at [814, 278] on input "Select an option" at bounding box center [807, 282] width 20 height 20
click at [815, 229] on span "Select an option" at bounding box center [807, 224] width 20 height 20
click at [815, 229] on input "Select an option" at bounding box center [807, 224] width 20 height 20
click at [875, 494] on span "Select an option" at bounding box center [867, 501] width 20 height 20
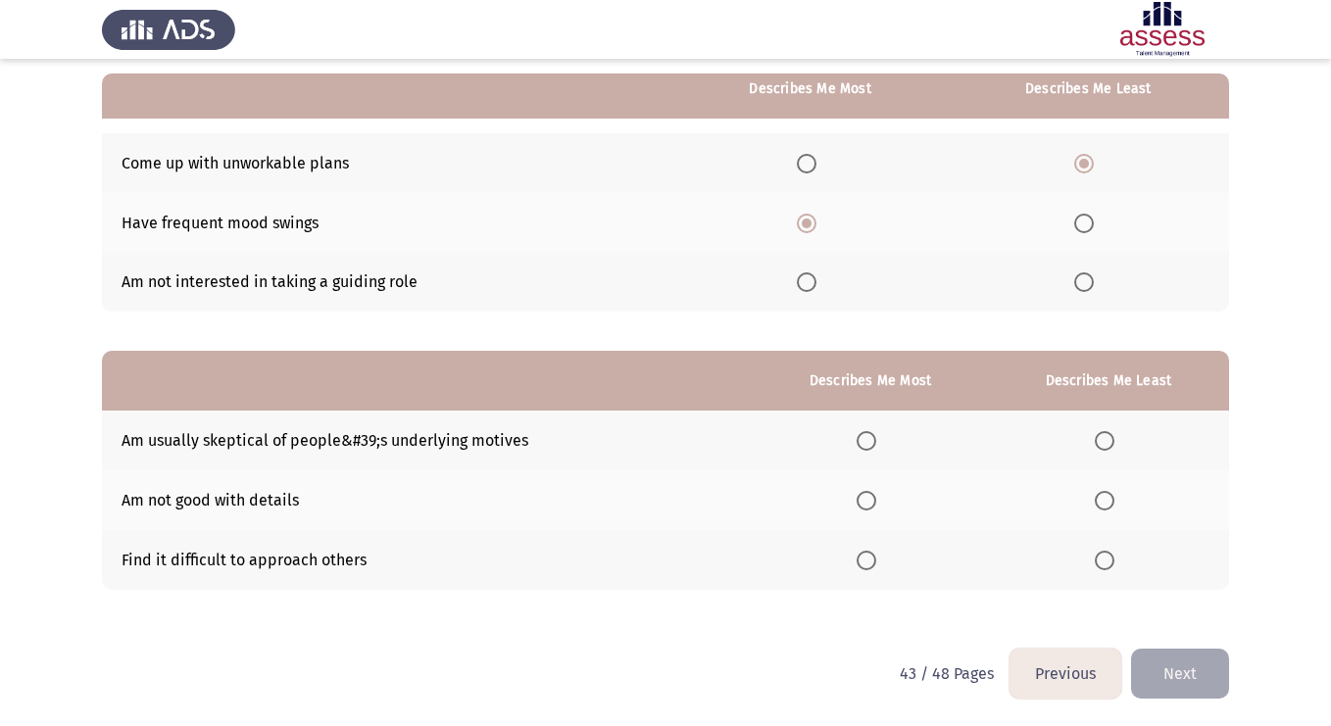
click at [875, 494] on input "Select an option" at bounding box center [867, 501] width 20 height 20
click at [1112, 565] on span "Select an option" at bounding box center [1105, 561] width 20 height 20
click at [1112, 565] on input "Select an option" at bounding box center [1105, 561] width 20 height 20
click at [1166, 675] on button "Next" at bounding box center [1180, 674] width 98 height 50
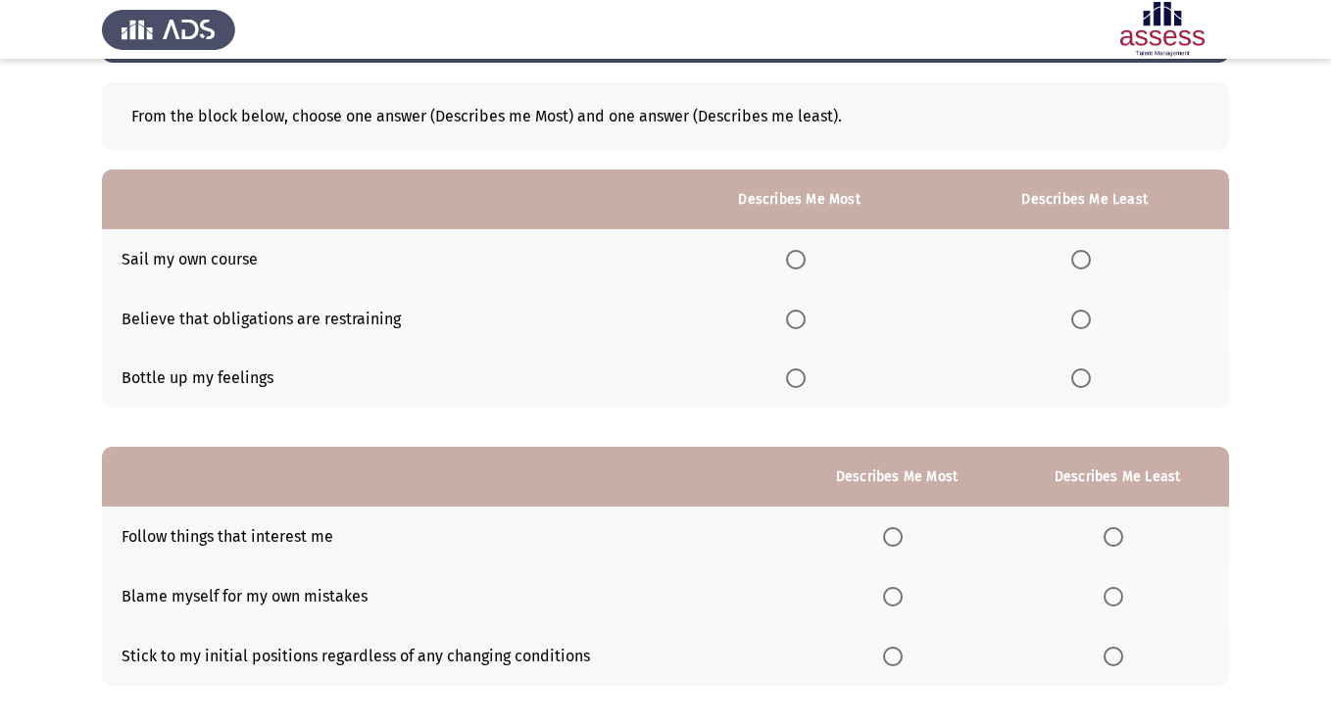
scroll to position [81, 0]
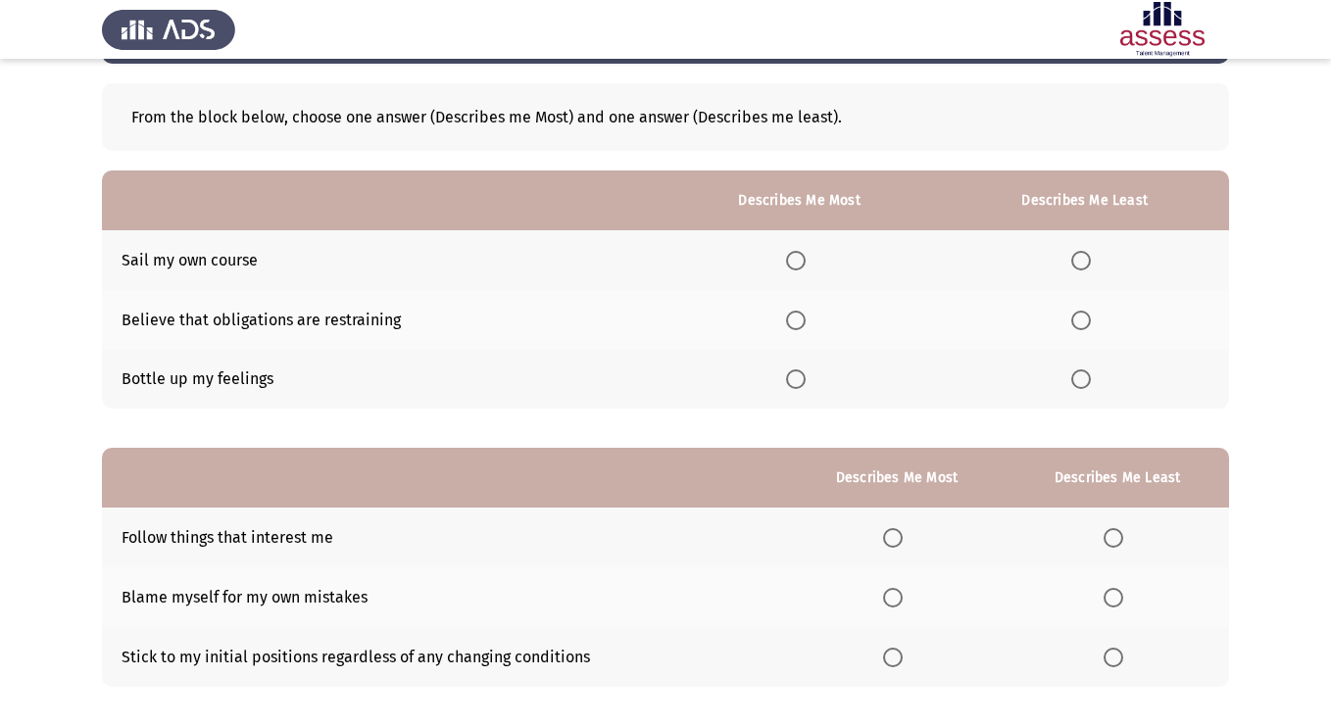
click at [797, 314] on span "Select an option" at bounding box center [796, 321] width 20 height 20
click at [797, 314] on input "Select an option" at bounding box center [796, 321] width 20 height 20
click at [1083, 373] on span "Select an option" at bounding box center [1081, 380] width 20 height 20
click at [1083, 373] on input "Select an option" at bounding box center [1081, 380] width 20 height 20
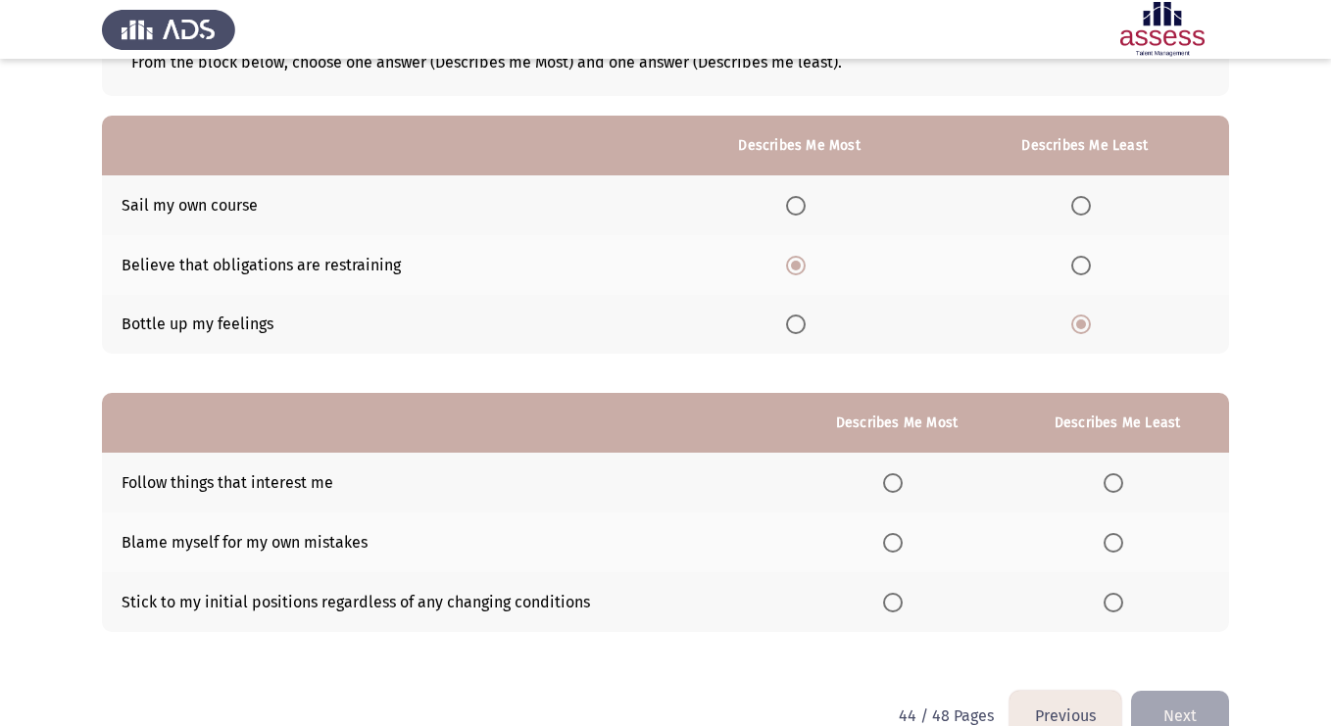
scroll to position [178, 0]
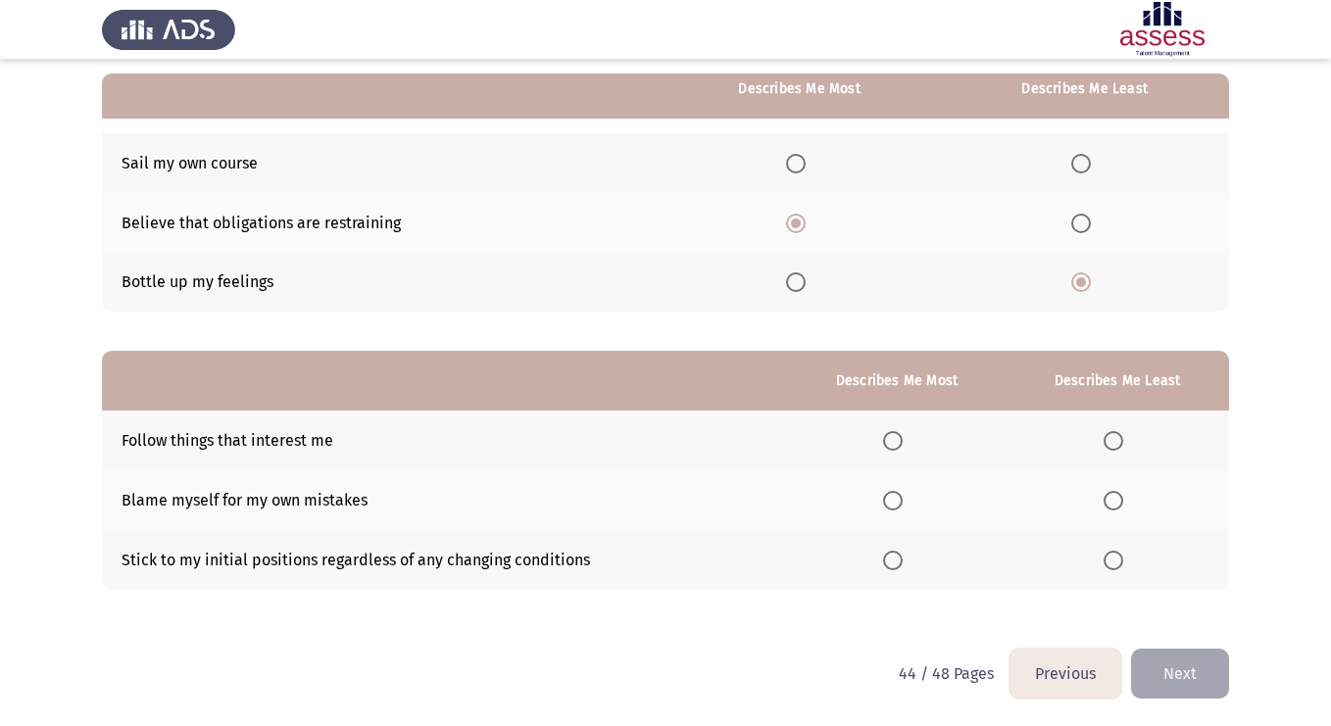
click at [1087, 165] on span "Select an option" at bounding box center [1081, 164] width 20 height 20
click at [1087, 165] on input "Select an option" at bounding box center [1081, 164] width 20 height 20
click at [1086, 270] on th at bounding box center [1084, 283] width 289 height 60
click at [1082, 292] on th at bounding box center [1084, 283] width 289 height 60
click at [1084, 285] on span "Select an option" at bounding box center [1081, 282] width 20 height 20
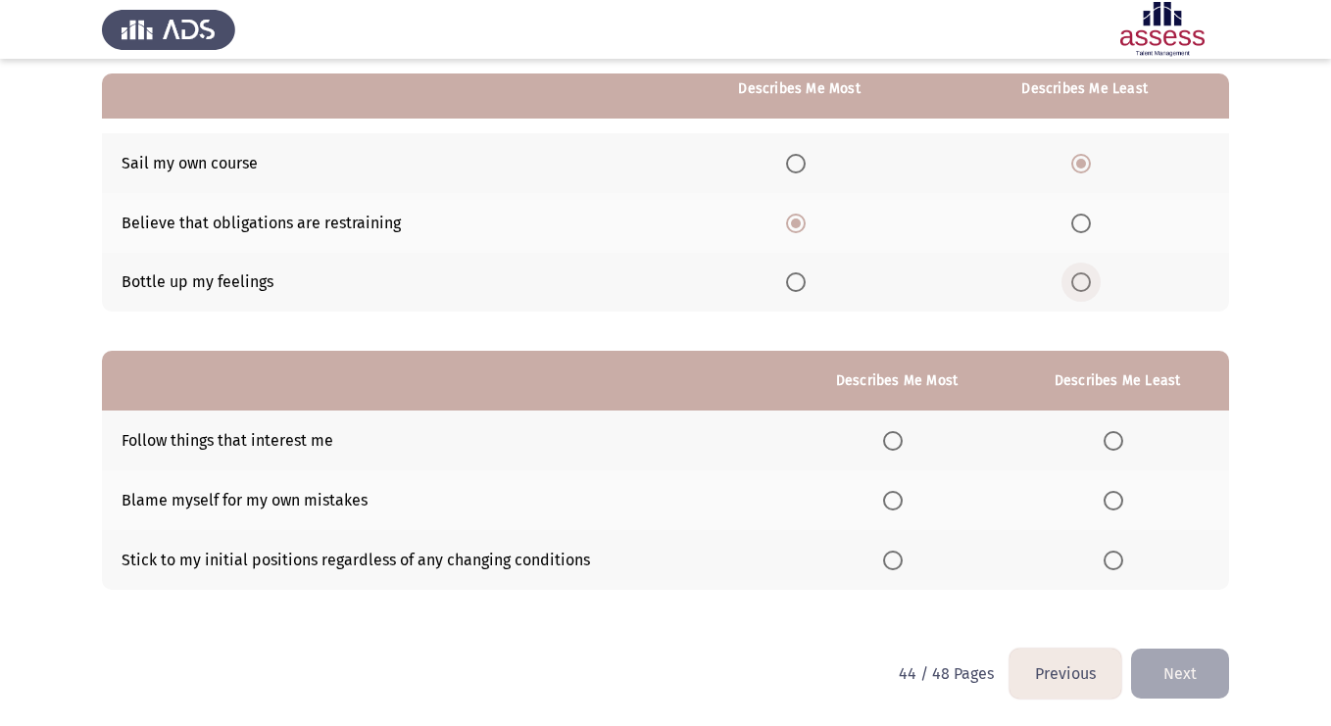
click at [1084, 285] on input "Select an option" at bounding box center [1081, 282] width 20 height 20
click at [901, 497] on span "Select an option" at bounding box center [893, 501] width 20 height 20
click at [901, 497] on input "Select an option" at bounding box center [893, 501] width 20 height 20
click at [1111, 556] on span "Select an option" at bounding box center [1114, 561] width 20 height 20
click at [1111, 556] on input "Select an option" at bounding box center [1114, 561] width 20 height 20
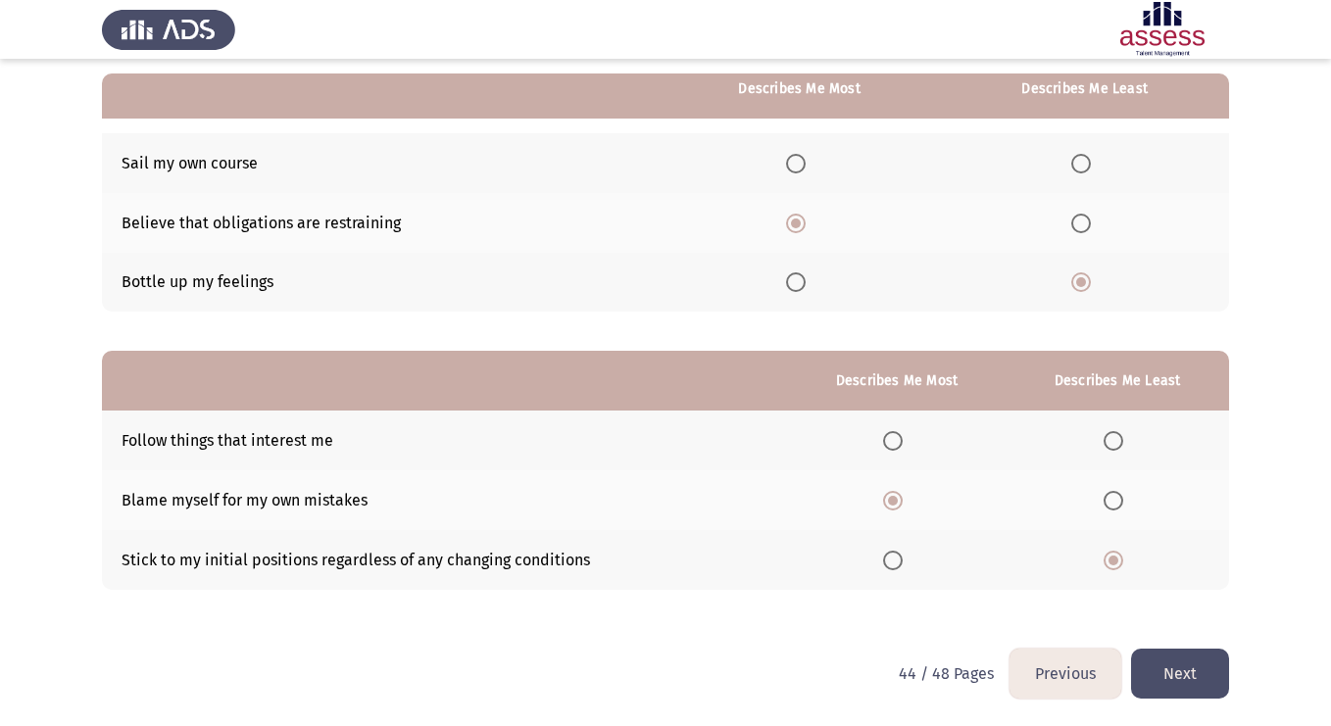
click at [1185, 662] on button "Next" at bounding box center [1180, 674] width 98 height 50
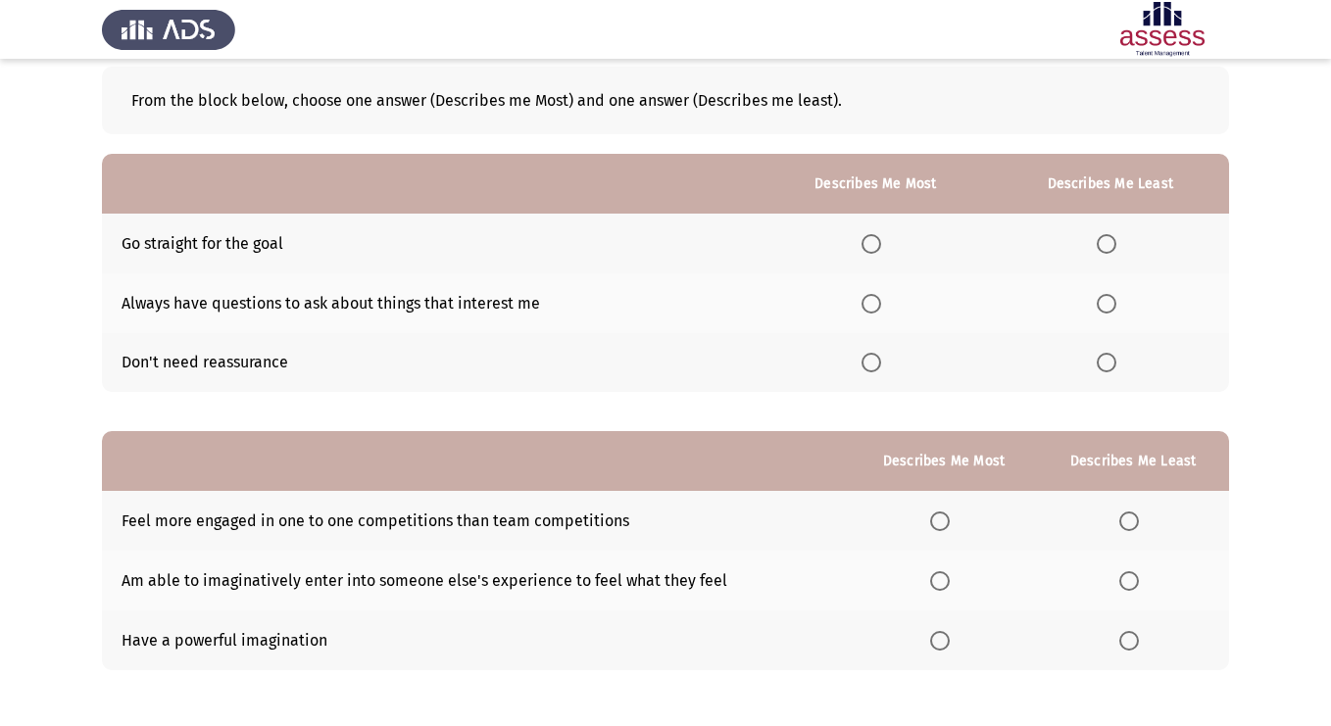
scroll to position [106, 0]
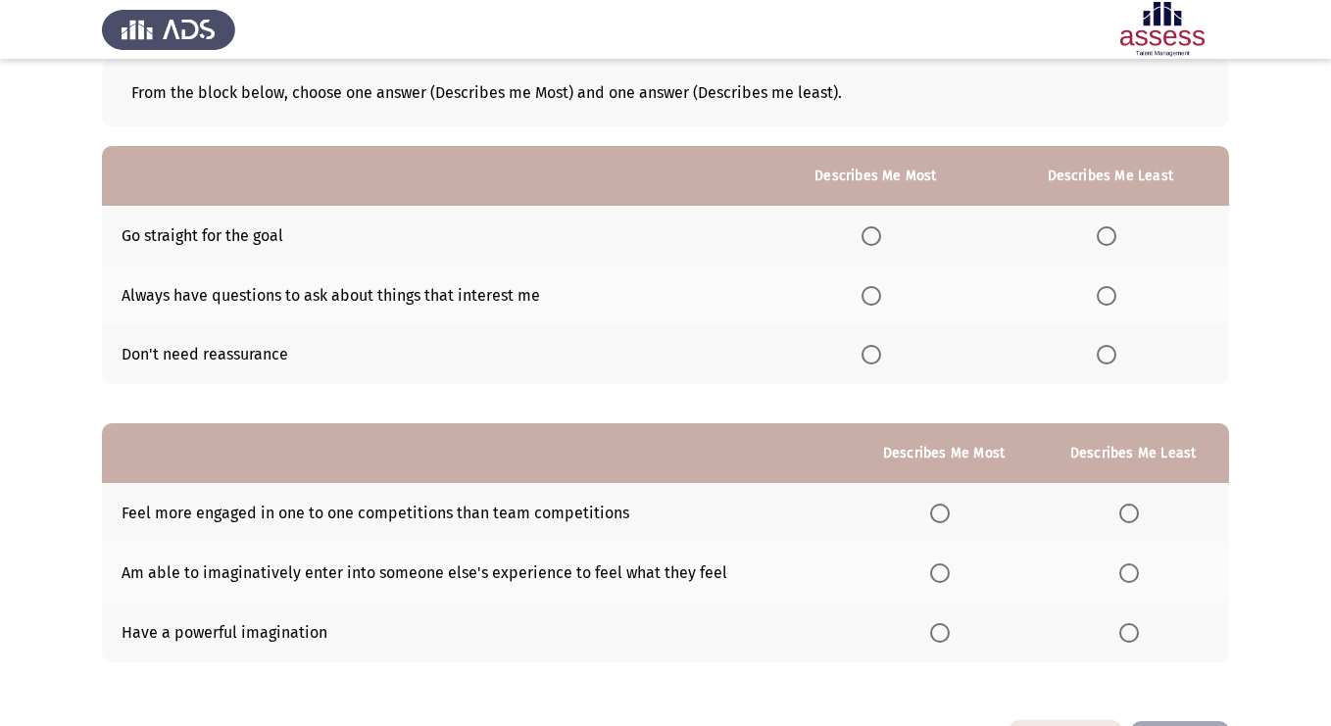
click at [1105, 355] on span "Select an option" at bounding box center [1107, 355] width 20 height 20
click at [1105, 355] on input "Select an option" at bounding box center [1107, 355] width 20 height 20
click at [879, 297] on span "Select an option" at bounding box center [872, 296] width 20 height 20
click at [879, 297] on input "Select an option" at bounding box center [872, 296] width 20 height 20
click at [875, 250] on th at bounding box center [875, 236] width 231 height 60
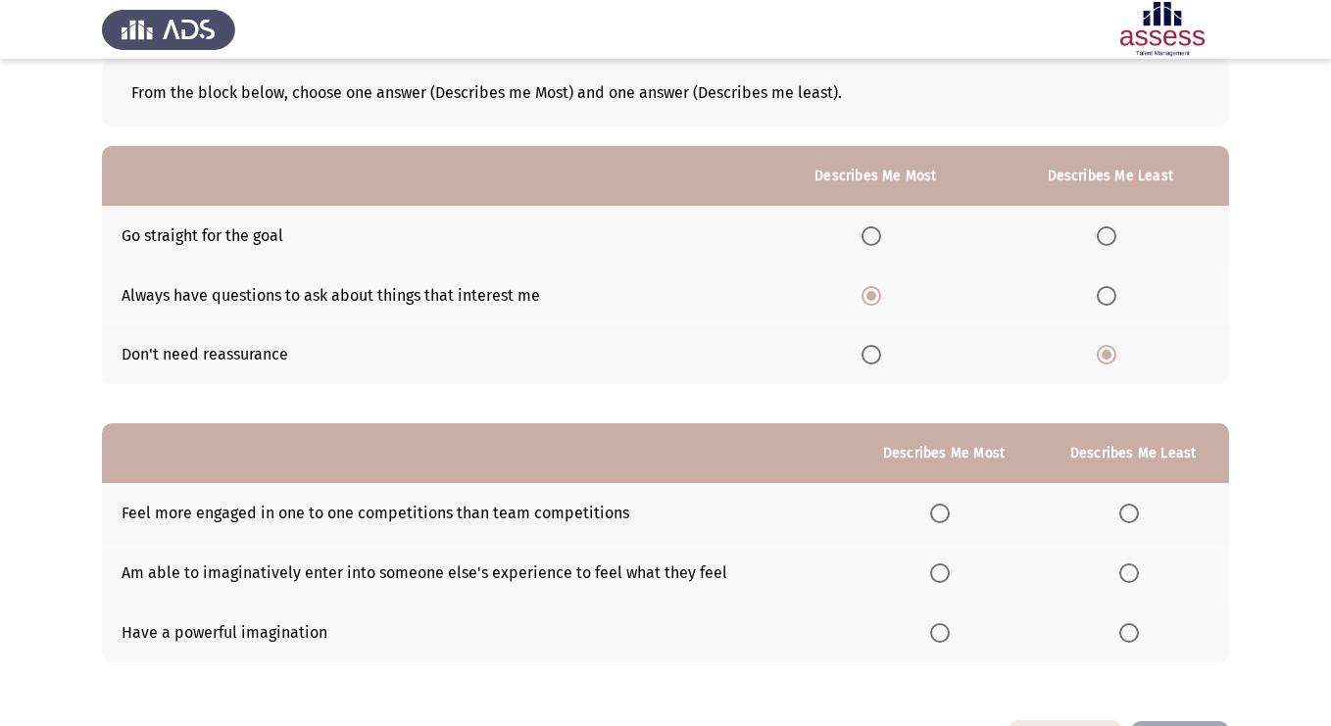
click at [875, 238] on span "Select an option" at bounding box center [872, 236] width 20 height 20
click at [875, 238] on input "Select an option" at bounding box center [872, 236] width 20 height 20
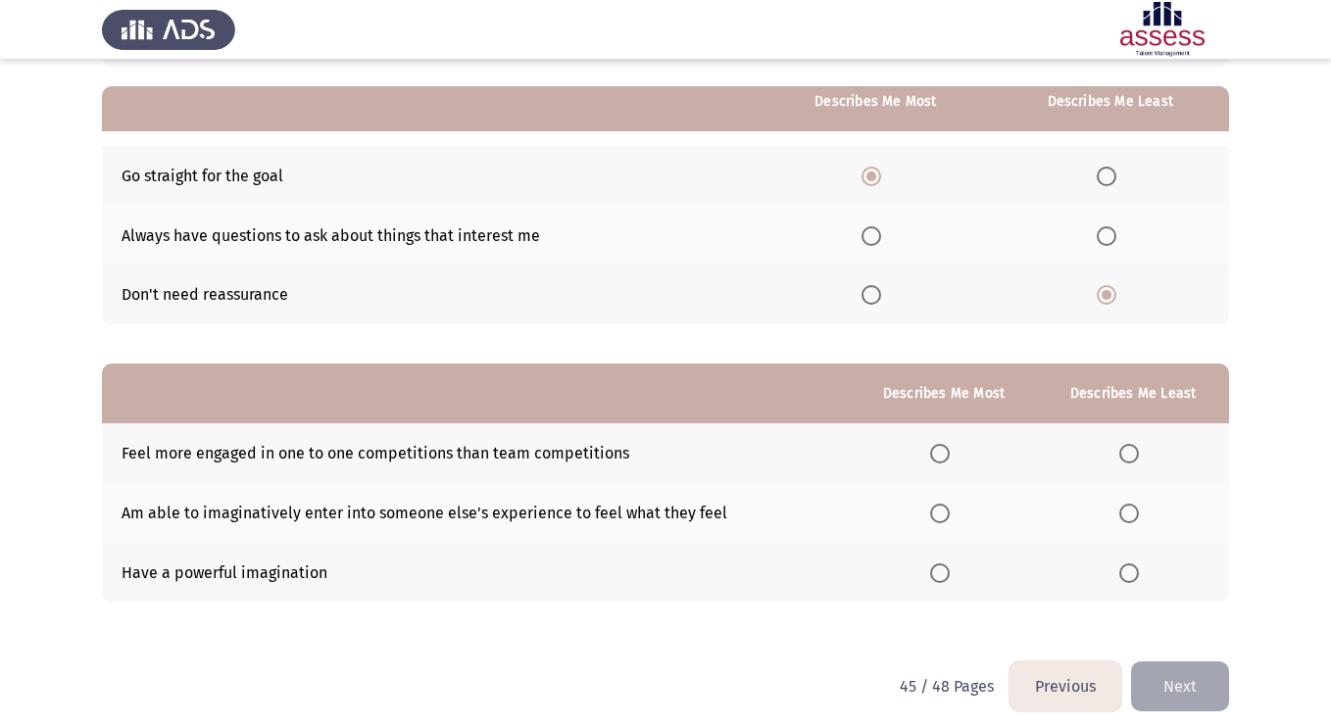
scroll to position [178, 0]
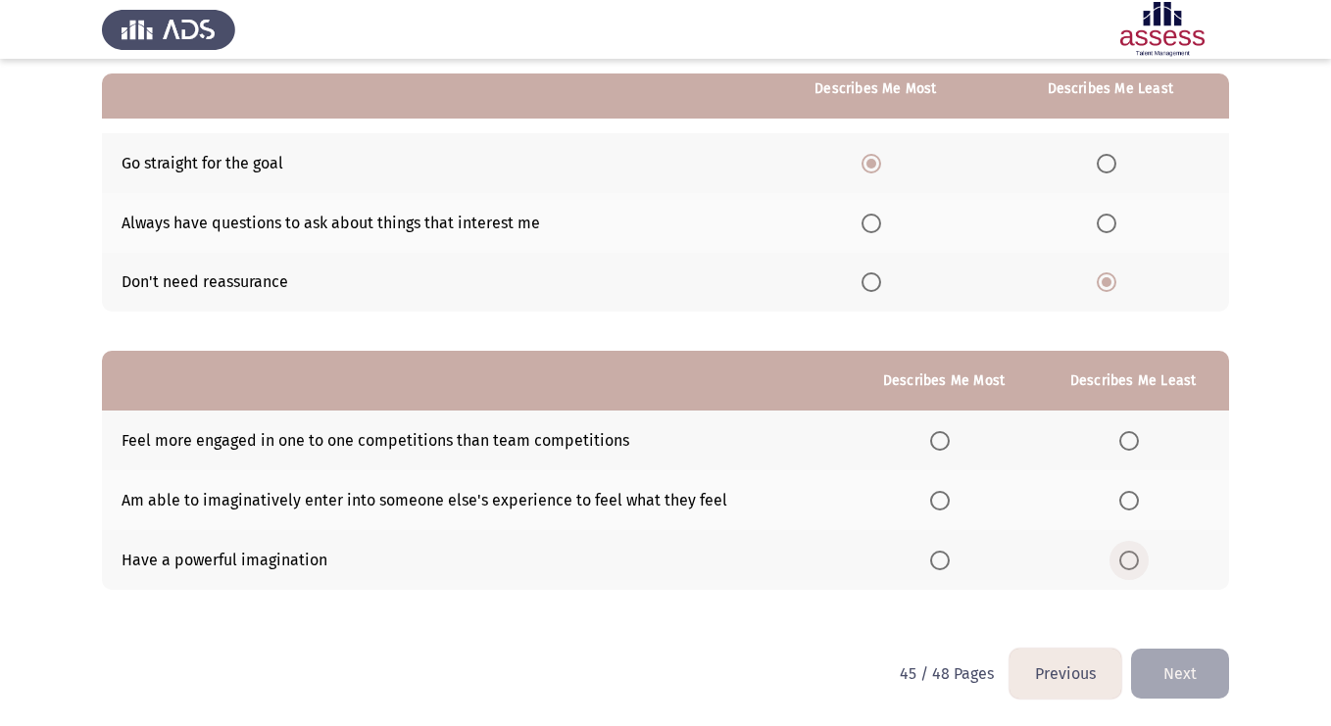
click at [1132, 562] on span "Select an option" at bounding box center [1129, 561] width 20 height 20
click at [1132, 562] on input "Select an option" at bounding box center [1129, 561] width 20 height 20
click at [941, 442] on span "Select an option" at bounding box center [940, 441] width 20 height 20
click at [941, 442] on input "Select an option" at bounding box center [940, 441] width 20 height 20
click at [1169, 666] on button "Next" at bounding box center [1180, 674] width 98 height 50
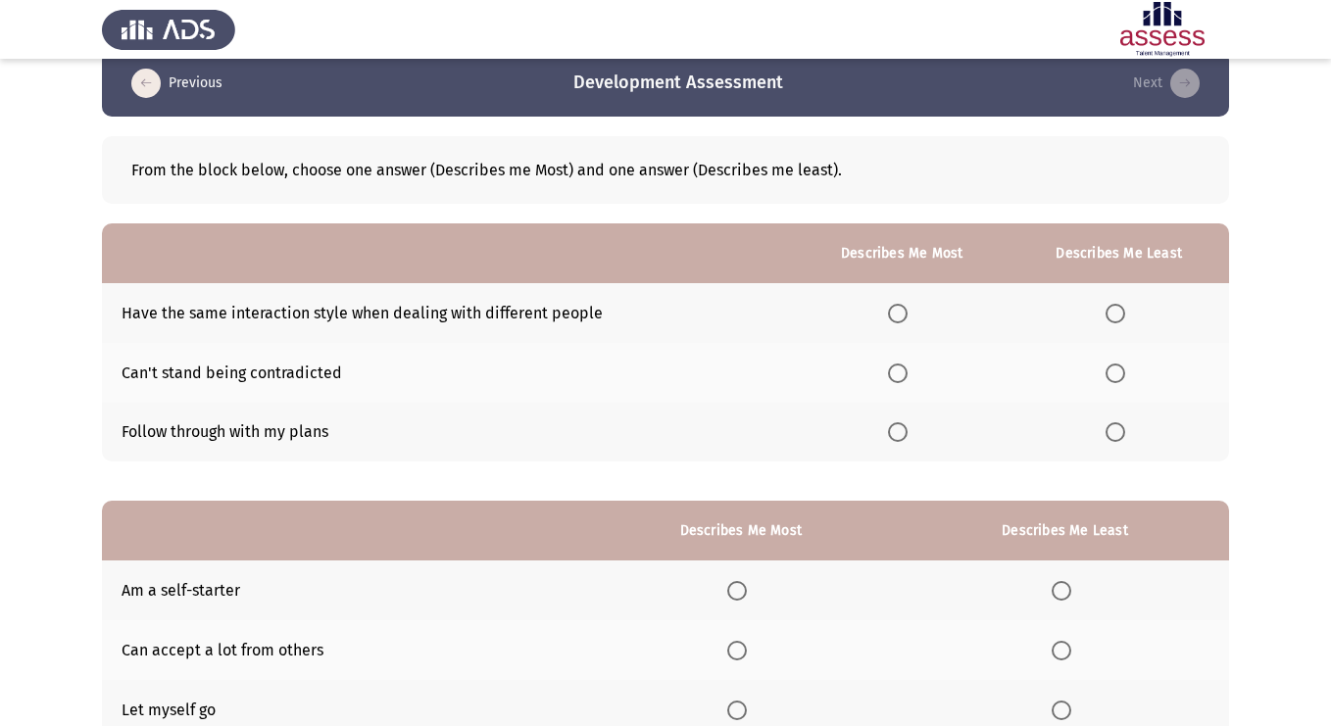
scroll to position [35, 0]
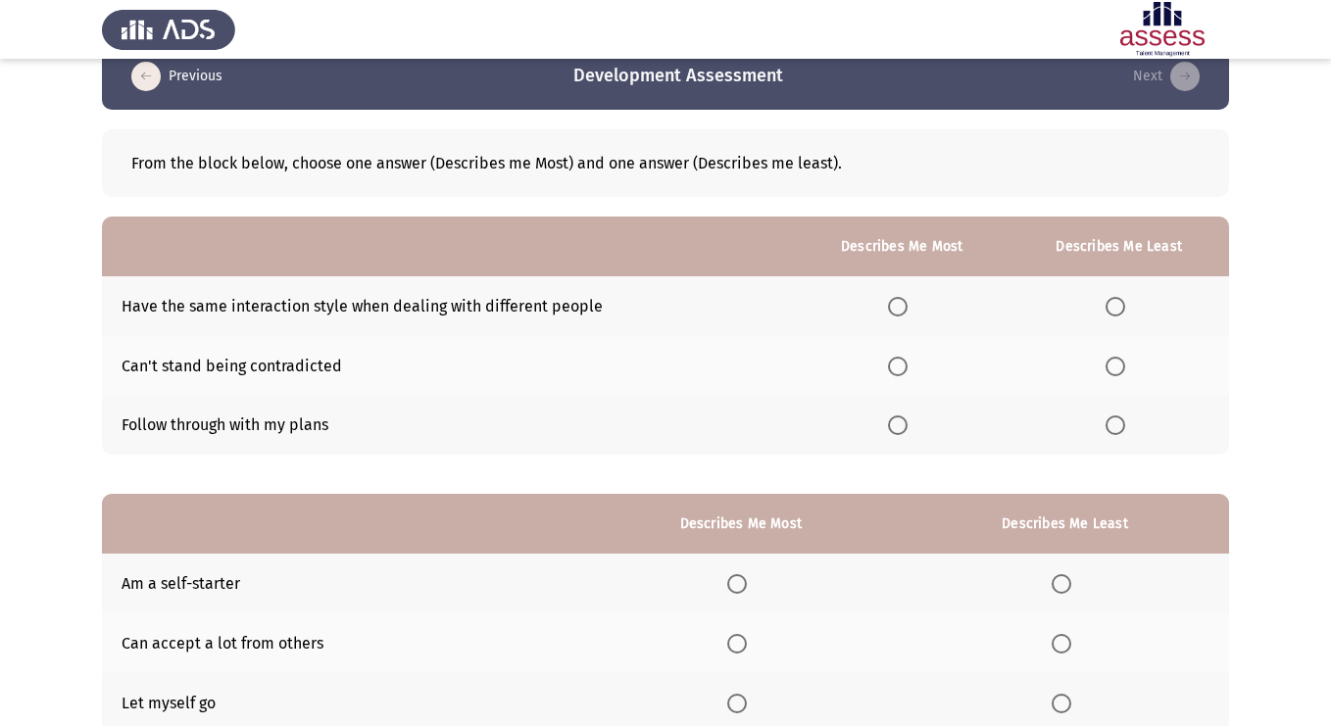
click at [144, 72] on icon "load previous page" at bounding box center [145, 76] width 29 height 29
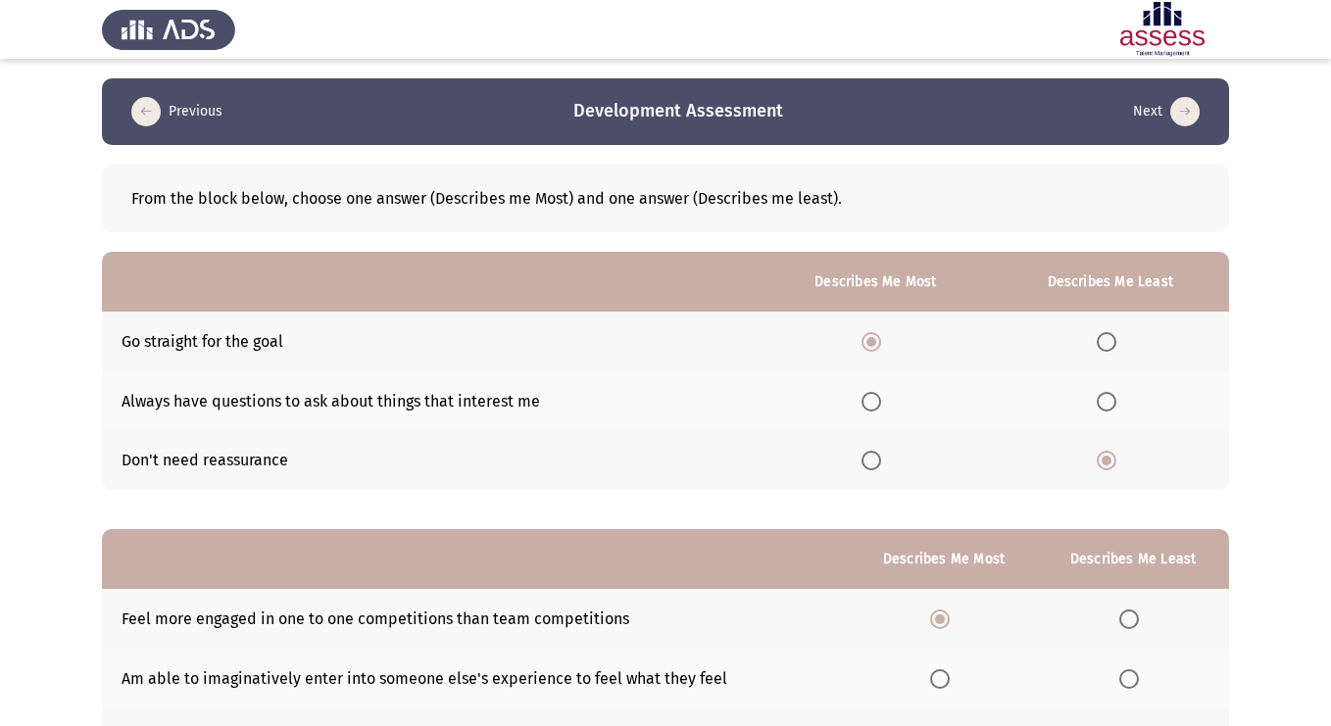
scroll to position [107, 0]
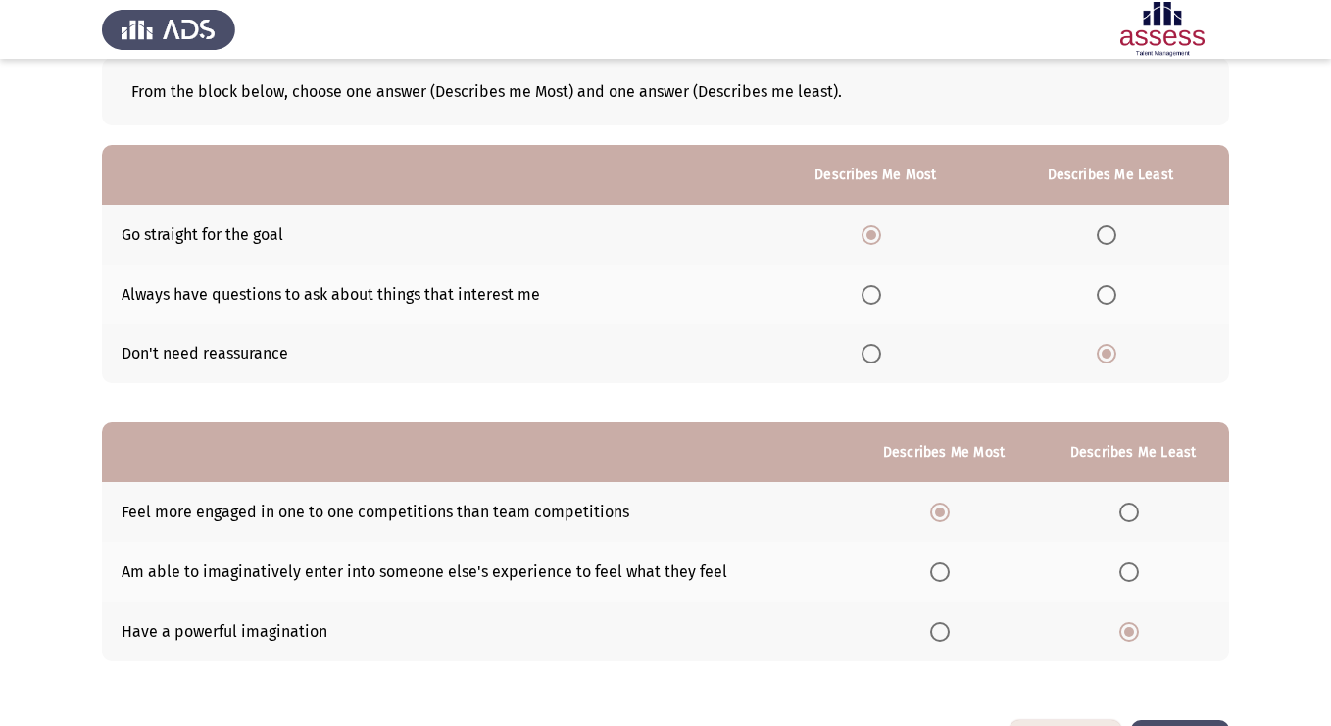
click at [941, 567] on span "Select an option" at bounding box center [940, 573] width 20 height 20
click at [941, 567] on input "Select an option" at bounding box center [940, 573] width 20 height 20
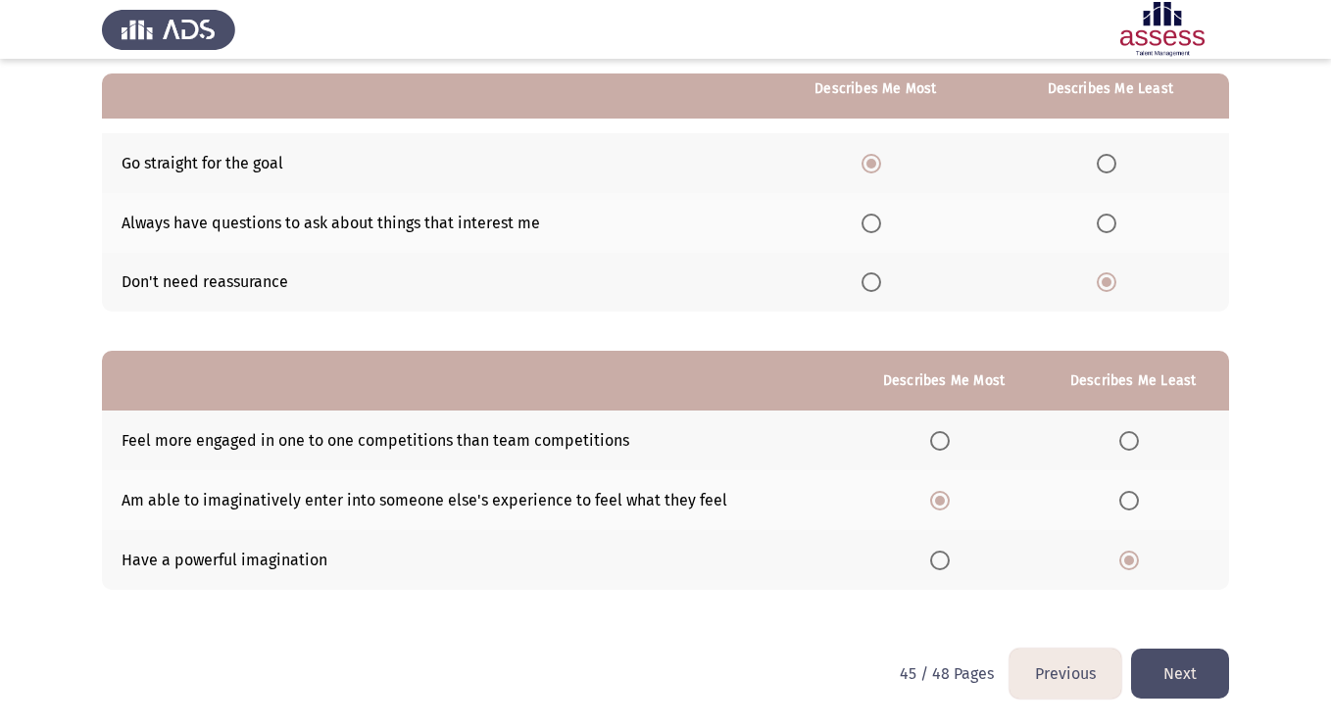
click at [1182, 668] on button "Next" at bounding box center [1180, 674] width 98 height 50
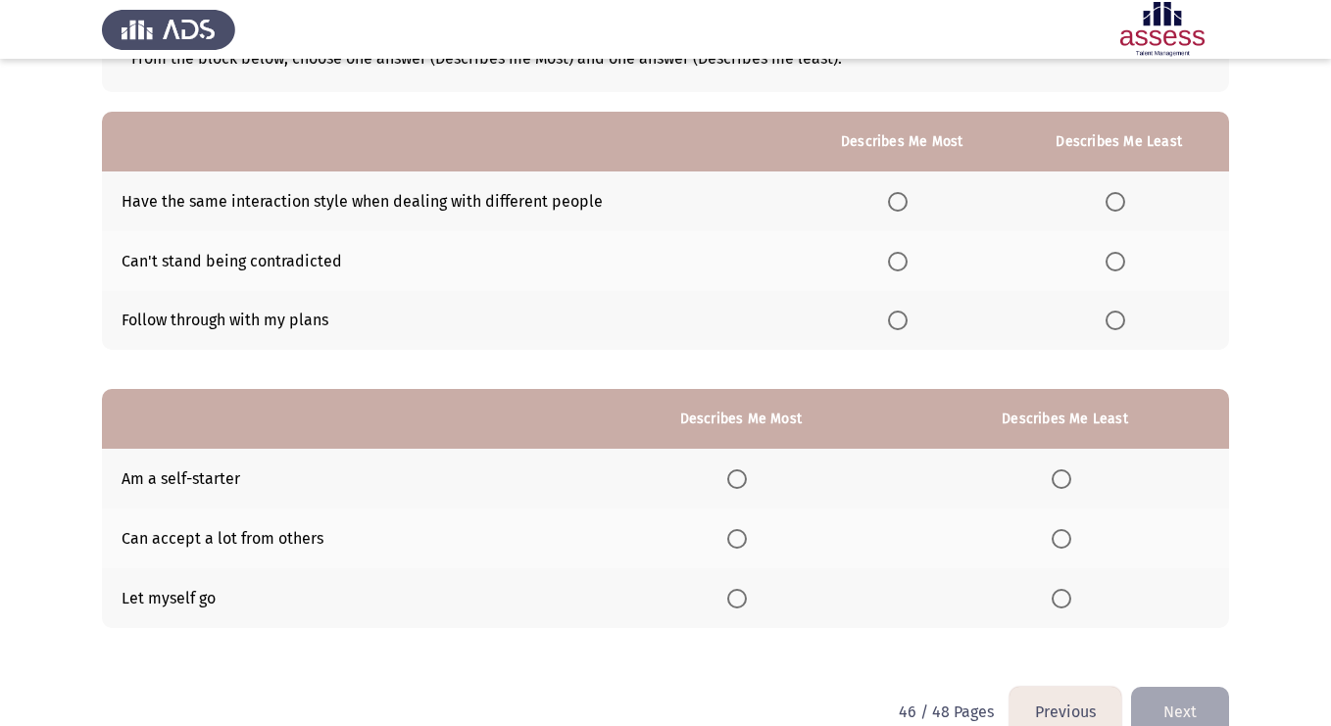
scroll to position [139, 0]
click at [897, 268] on span "Select an option" at bounding box center [898, 263] width 20 height 20
click at [897, 268] on input "Select an option" at bounding box center [898, 263] width 20 height 20
click at [1129, 196] on label "Select an option" at bounding box center [1119, 203] width 27 height 20
click at [1125, 196] on input "Select an option" at bounding box center [1116, 203] width 20 height 20
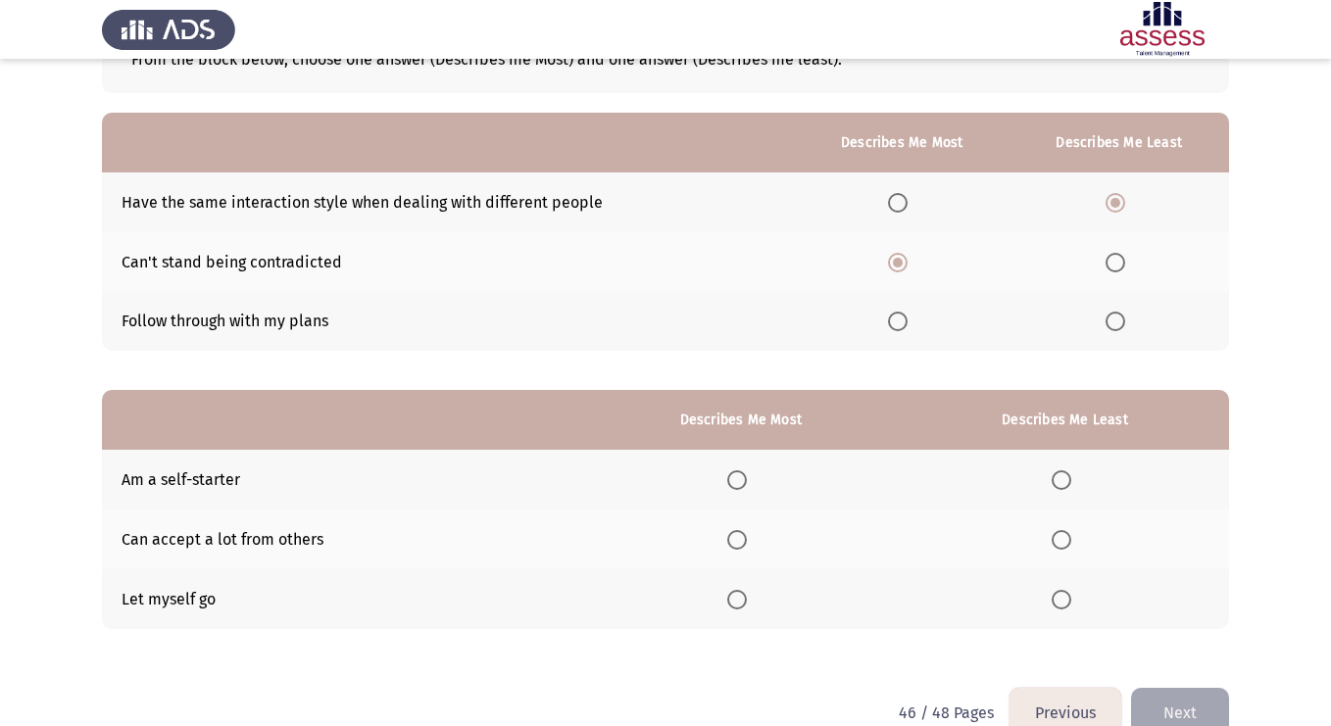
scroll to position [178, 0]
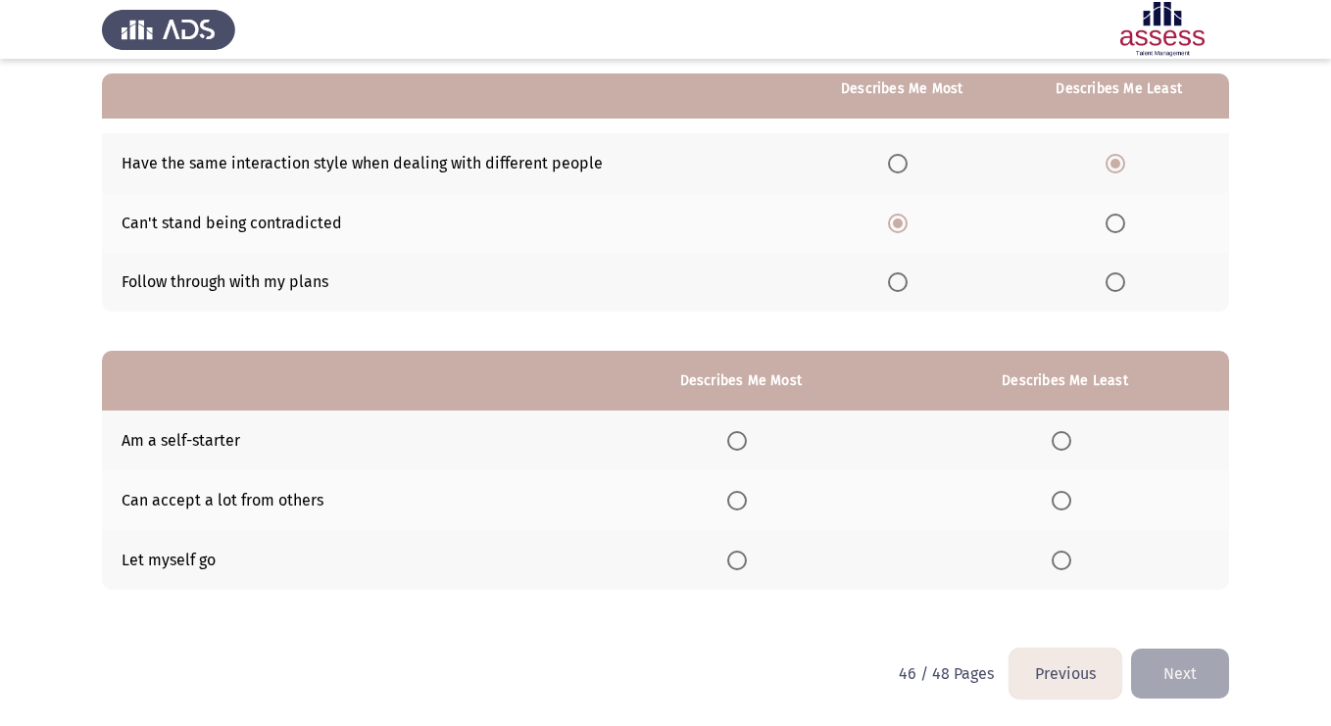
click at [905, 285] on span "Select an option" at bounding box center [898, 282] width 20 height 20
click at [905, 285] on input "Select an option" at bounding box center [898, 282] width 20 height 20
click at [741, 502] on span "Select an option" at bounding box center [737, 501] width 20 height 20
click at [741, 502] on input "Select an option" at bounding box center [737, 501] width 20 height 20
click at [1078, 429] on th at bounding box center [1065, 441] width 328 height 60
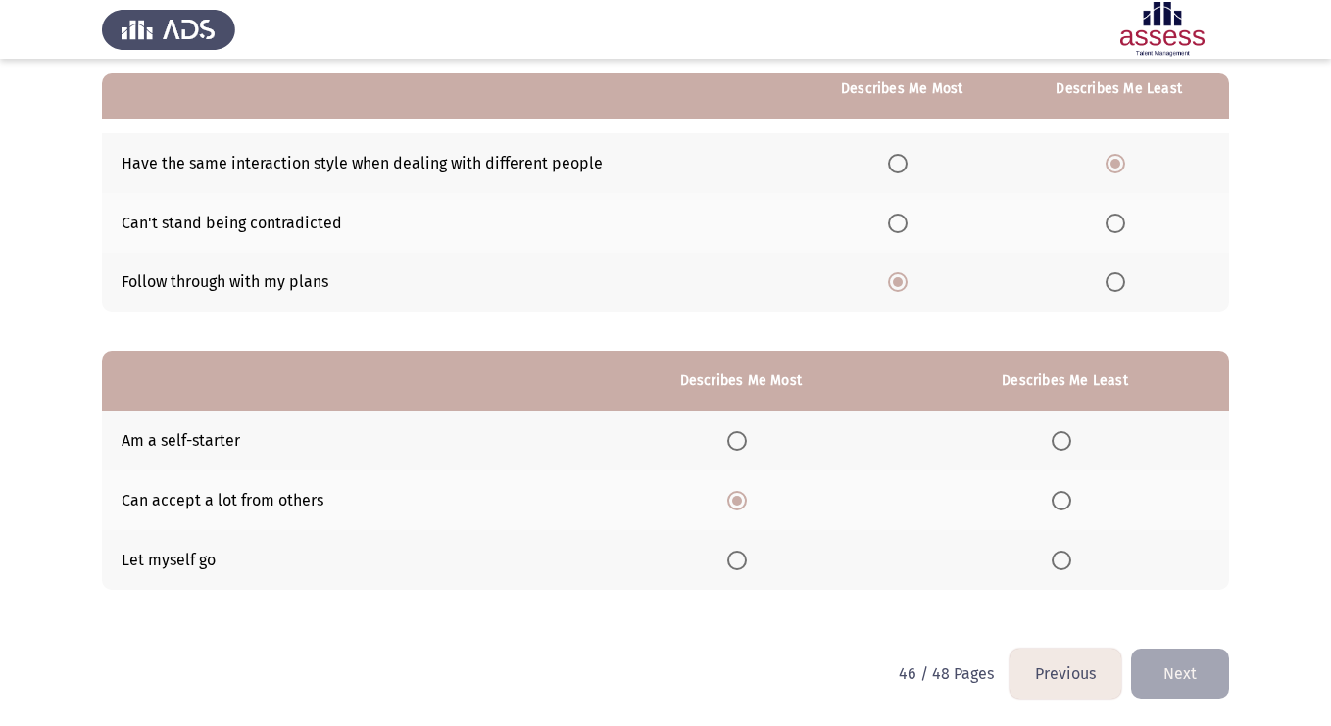
click at [1061, 437] on span "Select an option" at bounding box center [1062, 441] width 20 height 20
click at [1061, 437] on input "Select an option" at bounding box center [1062, 441] width 20 height 20
click at [1191, 685] on button "Next" at bounding box center [1180, 674] width 98 height 50
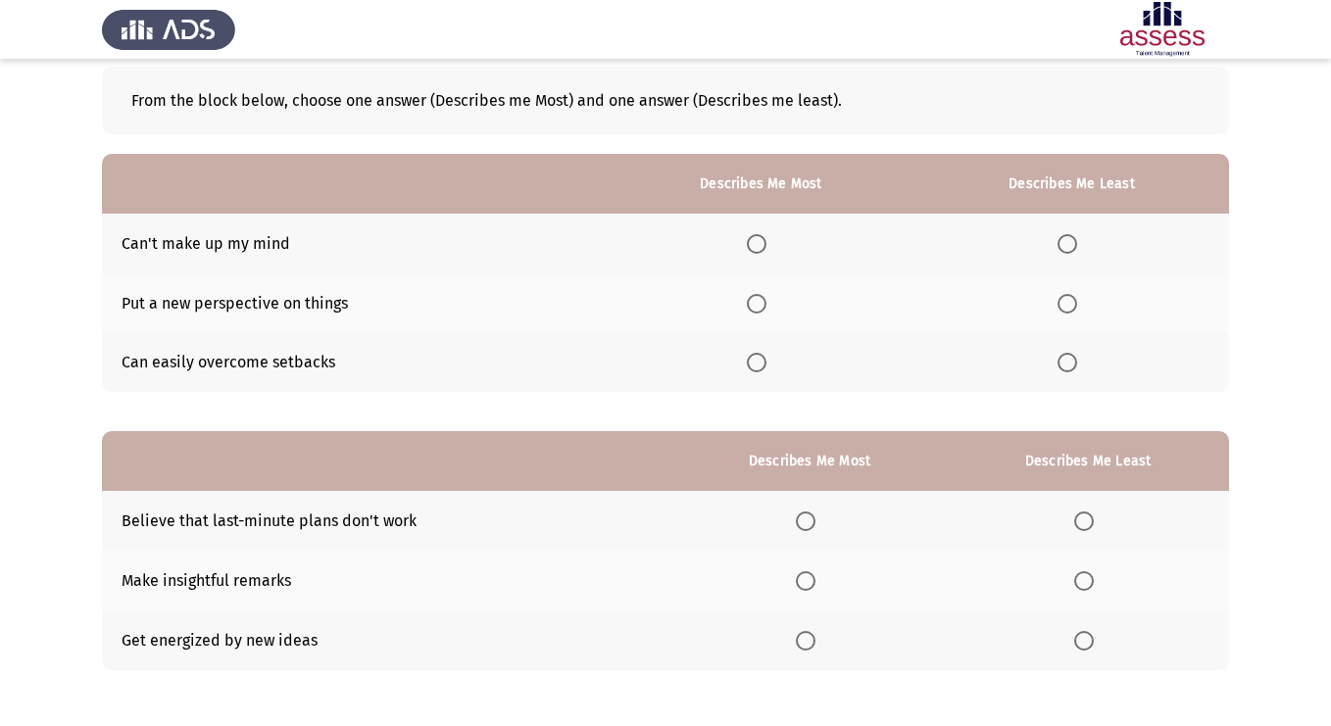
scroll to position [83, 0]
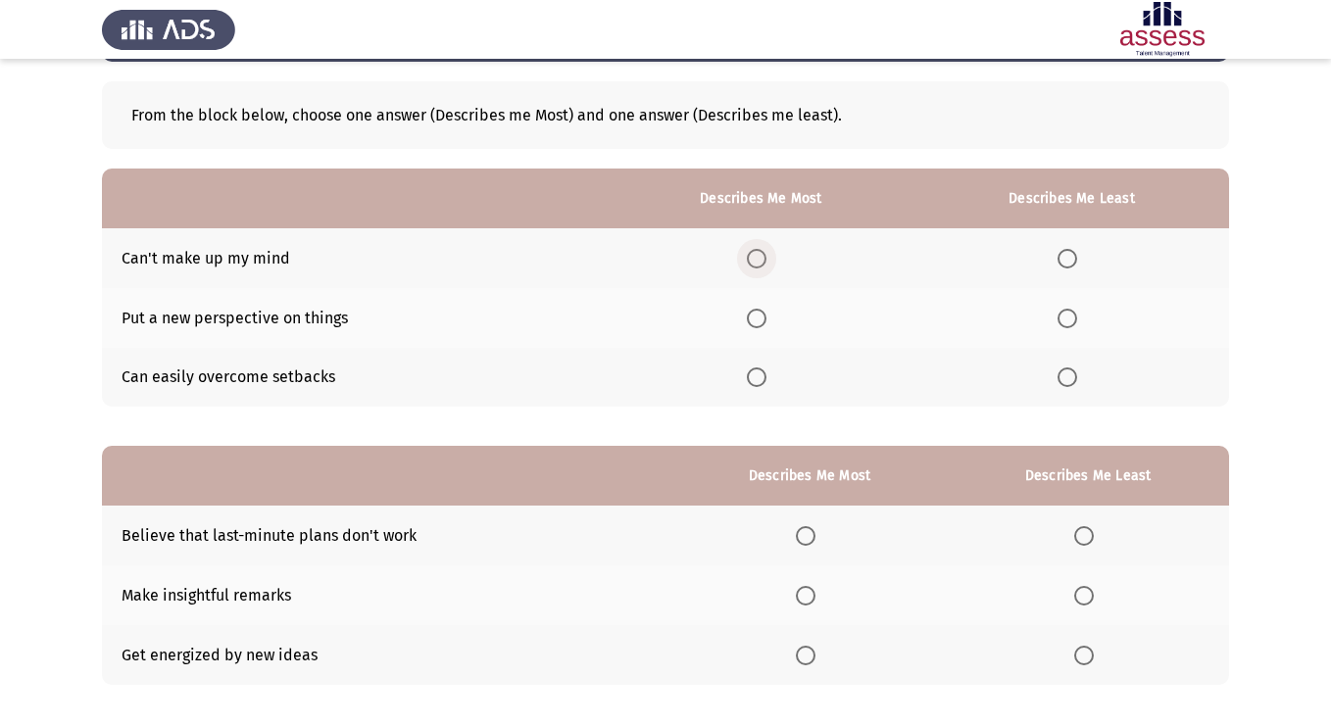
click at [762, 255] on span "Select an option" at bounding box center [757, 259] width 20 height 20
click at [762, 255] on input "Select an option" at bounding box center [757, 259] width 20 height 20
click at [1075, 320] on span "Select an option" at bounding box center [1068, 319] width 20 height 20
click at [1075, 320] on input "Select an option" at bounding box center [1068, 319] width 20 height 20
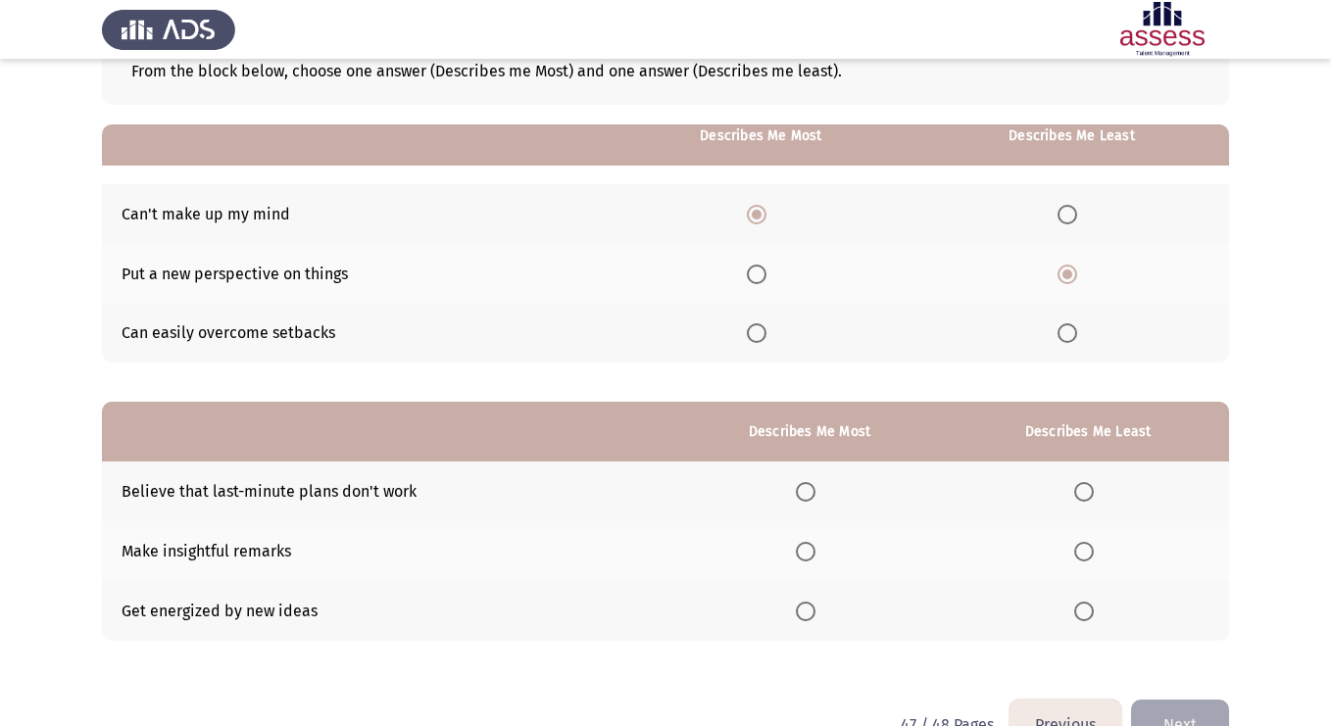
scroll to position [178, 0]
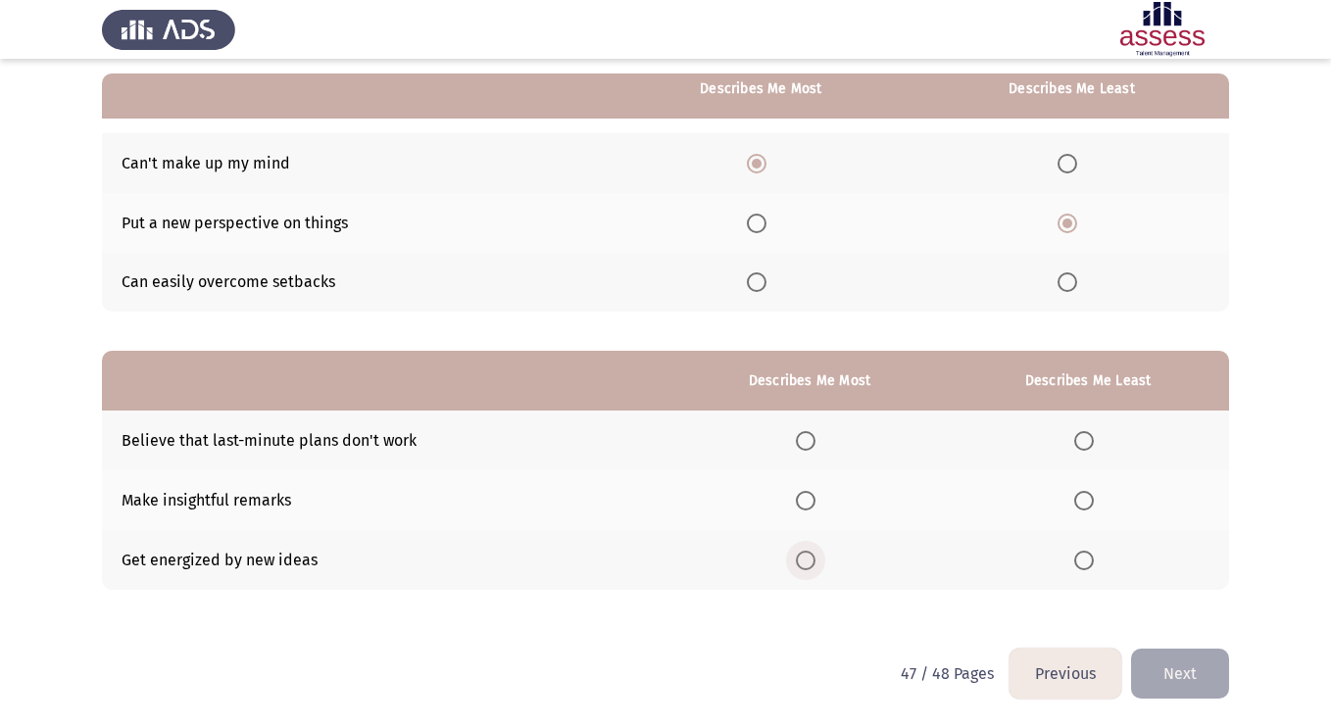
click at [811, 556] on span "Select an option" at bounding box center [806, 561] width 20 height 20
click at [811, 556] on input "Select an option" at bounding box center [806, 561] width 20 height 20
click at [1094, 558] on span "Select an option" at bounding box center [1084, 561] width 20 height 20
click at [1094, 558] on input "Select an option" at bounding box center [1084, 561] width 20 height 20
click at [811, 502] on span "Select an option" at bounding box center [806, 501] width 20 height 20
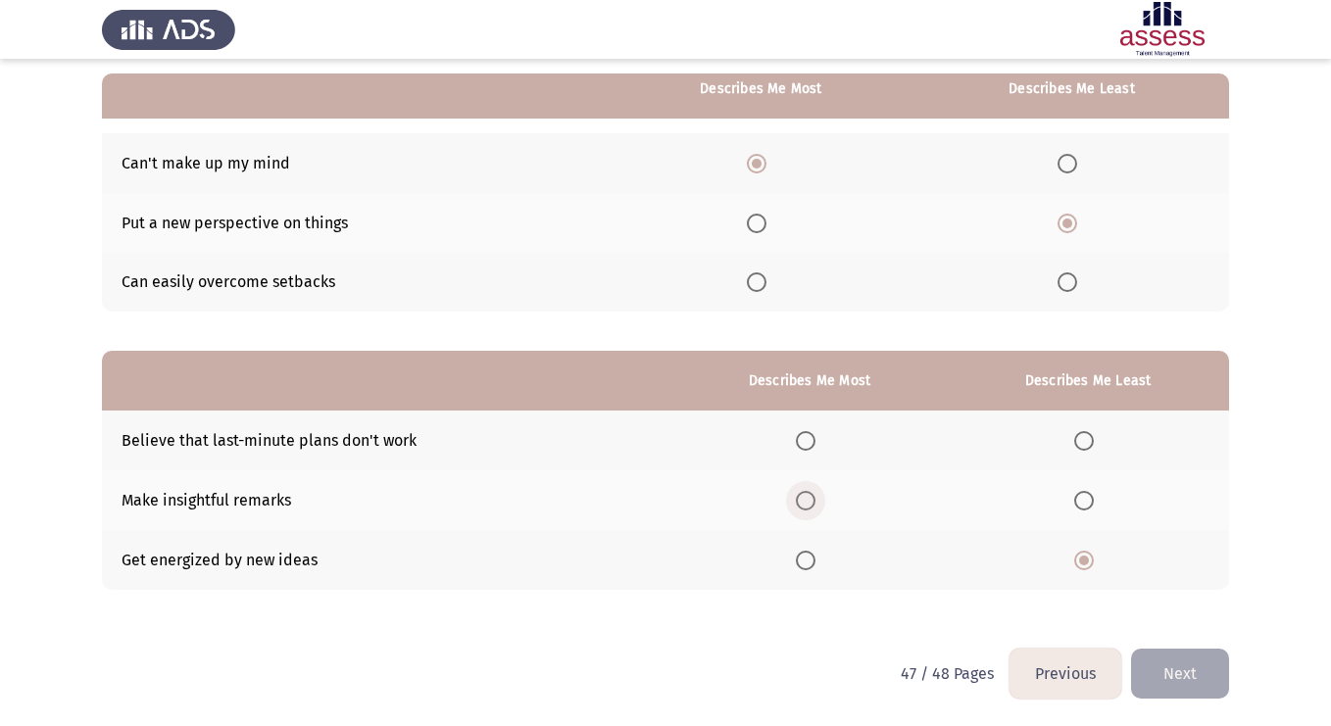
click at [811, 502] on input "Select an option" at bounding box center [806, 501] width 20 height 20
click at [1084, 447] on span "Select an option" at bounding box center [1084, 441] width 20 height 20
click at [1084, 447] on input "Select an option" at bounding box center [1084, 441] width 20 height 20
click at [1088, 563] on span "Select an option" at bounding box center [1084, 561] width 20 height 20
click at [1088, 563] on input "Select an option" at bounding box center [1084, 561] width 20 height 20
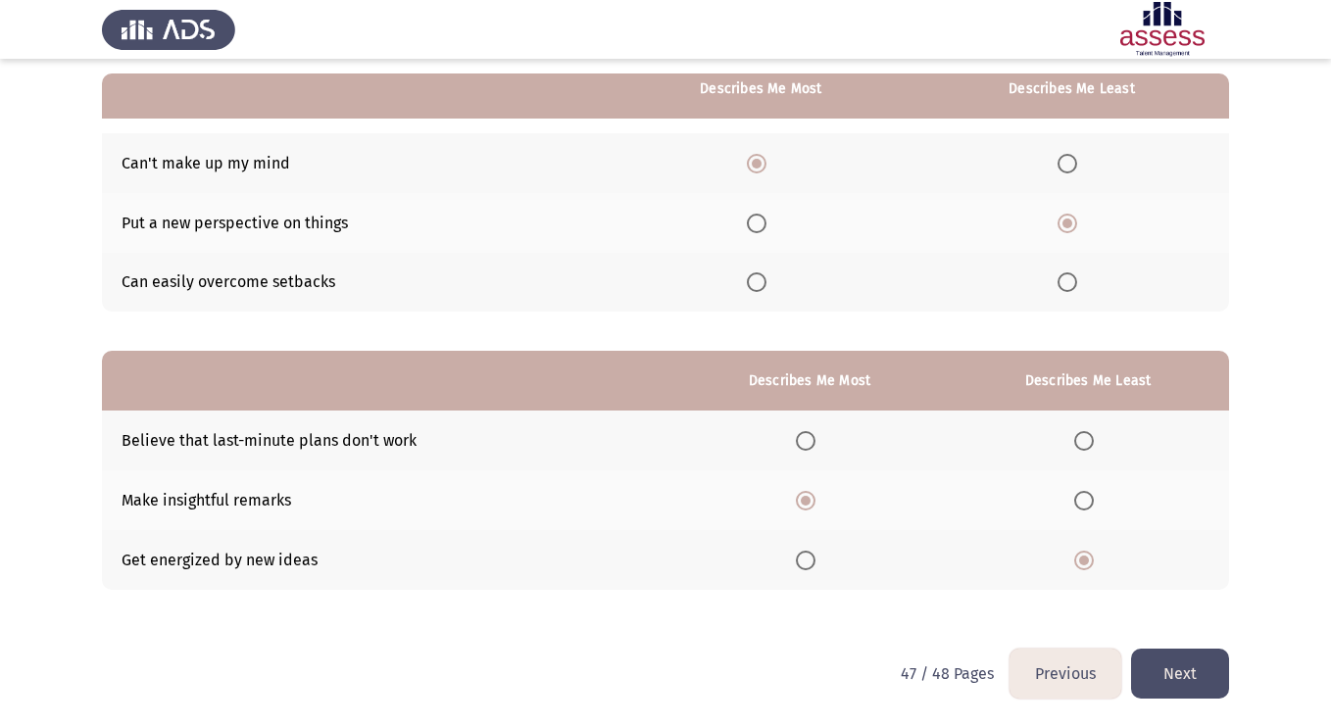
click at [1201, 678] on button "Next" at bounding box center [1180, 674] width 98 height 50
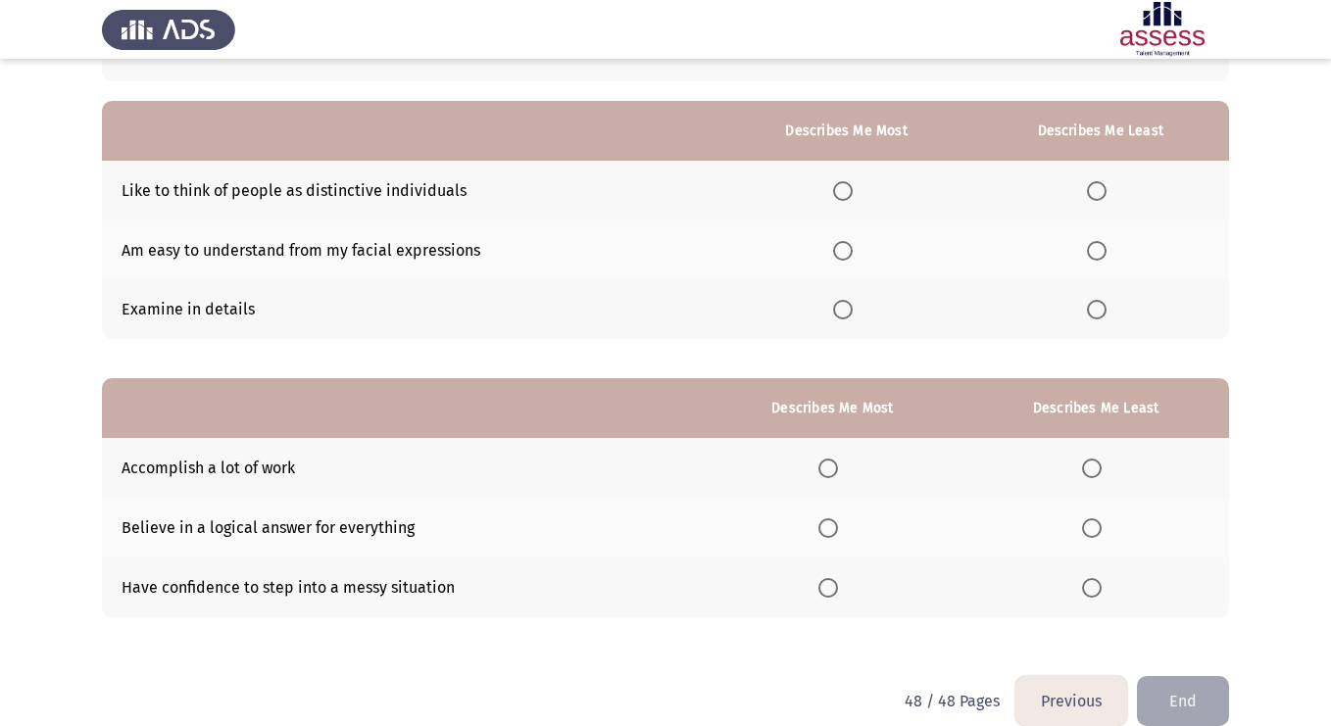
scroll to position [170, 0]
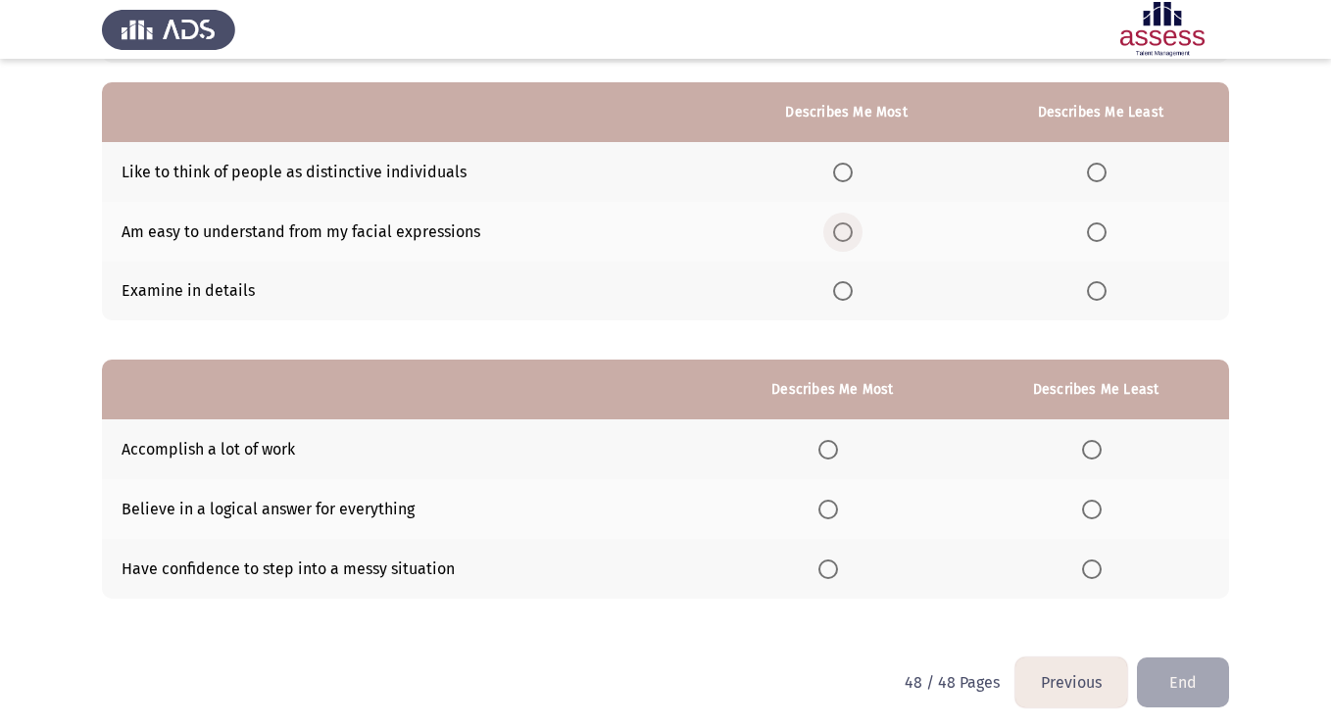
click at [853, 228] on span "Select an option" at bounding box center [843, 232] width 20 height 20
click at [853, 228] on input "Select an option" at bounding box center [843, 232] width 20 height 20
click at [1095, 295] on span "Select an option" at bounding box center [1097, 291] width 20 height 20
click at [1095, 295] on input "Select an option" at bounding box center [1097, 291] width 20 height 20
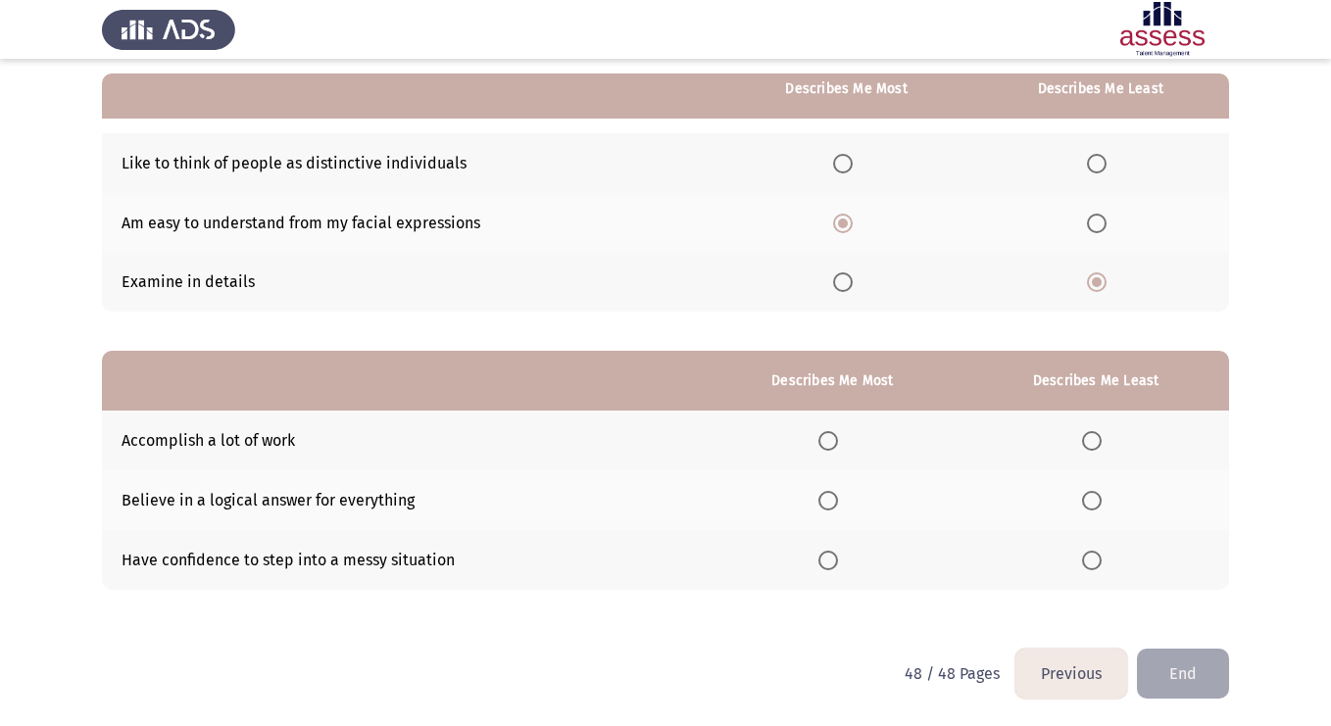
click at [844, 441] on label "Select an option" at bounding box center [831, 441] width 27 height 20
click at [838, 441] on input "Select an option" at bounding box center [828, 441] width 20 height 20
click at [1101, 507] on span "Select an option" at bounding box center [1092, 501] width 20 height 20
click at [1101, 507] on input "Select an option" at bounding box center [1092, 501] width 20 height 20
click at [1172, 683] on button "End" at bounding box center [1183, 674] width 92 height 50
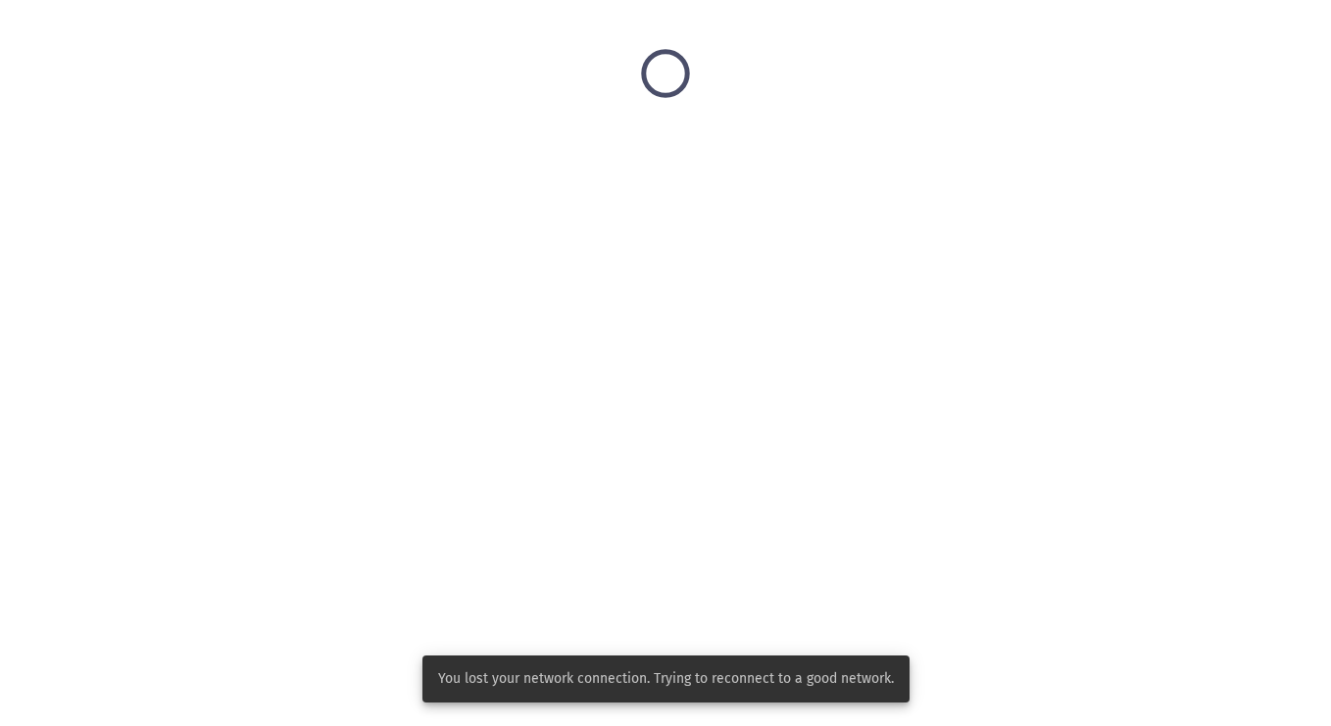
scroll to position [0, 0]
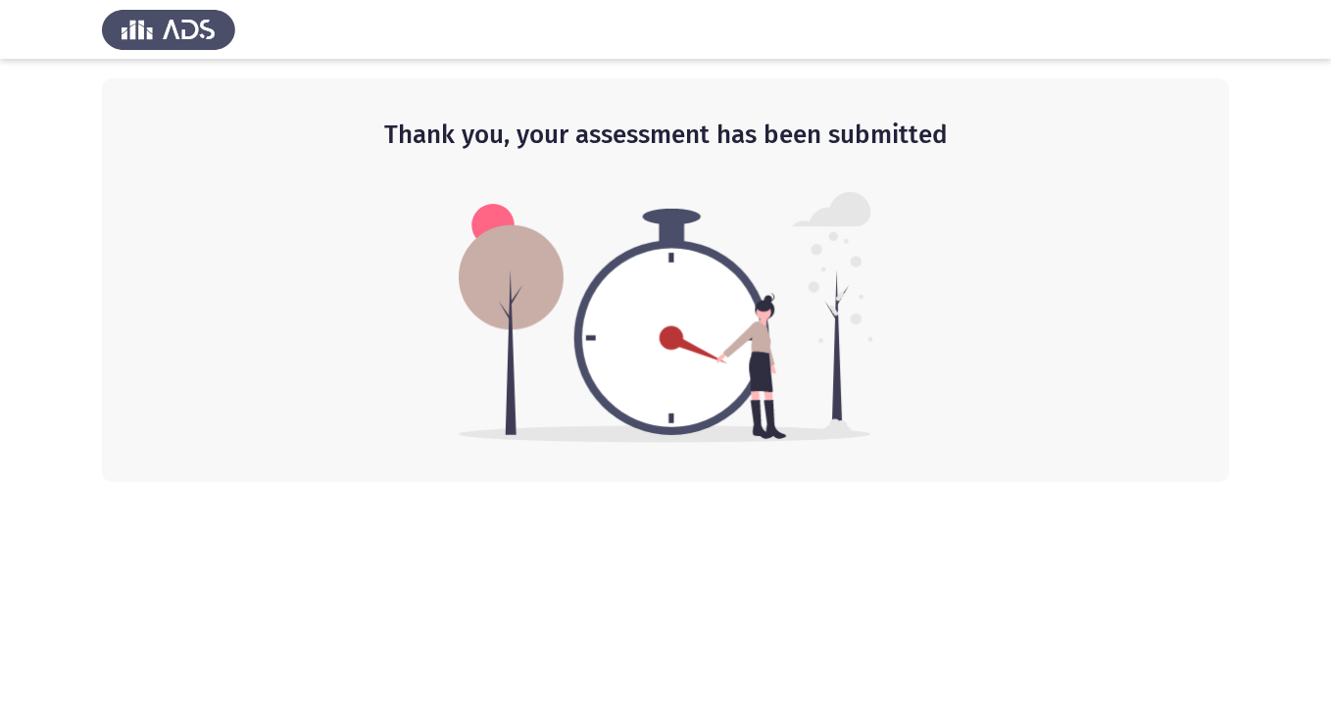
click at [156, 33] on img at bounding box center [168, 29] width 133 height 55
click at [173, 25] on img at bounding box center [168, 29] width 133 height 55
